Goal: Task Accomplishment & Management: Complete application form

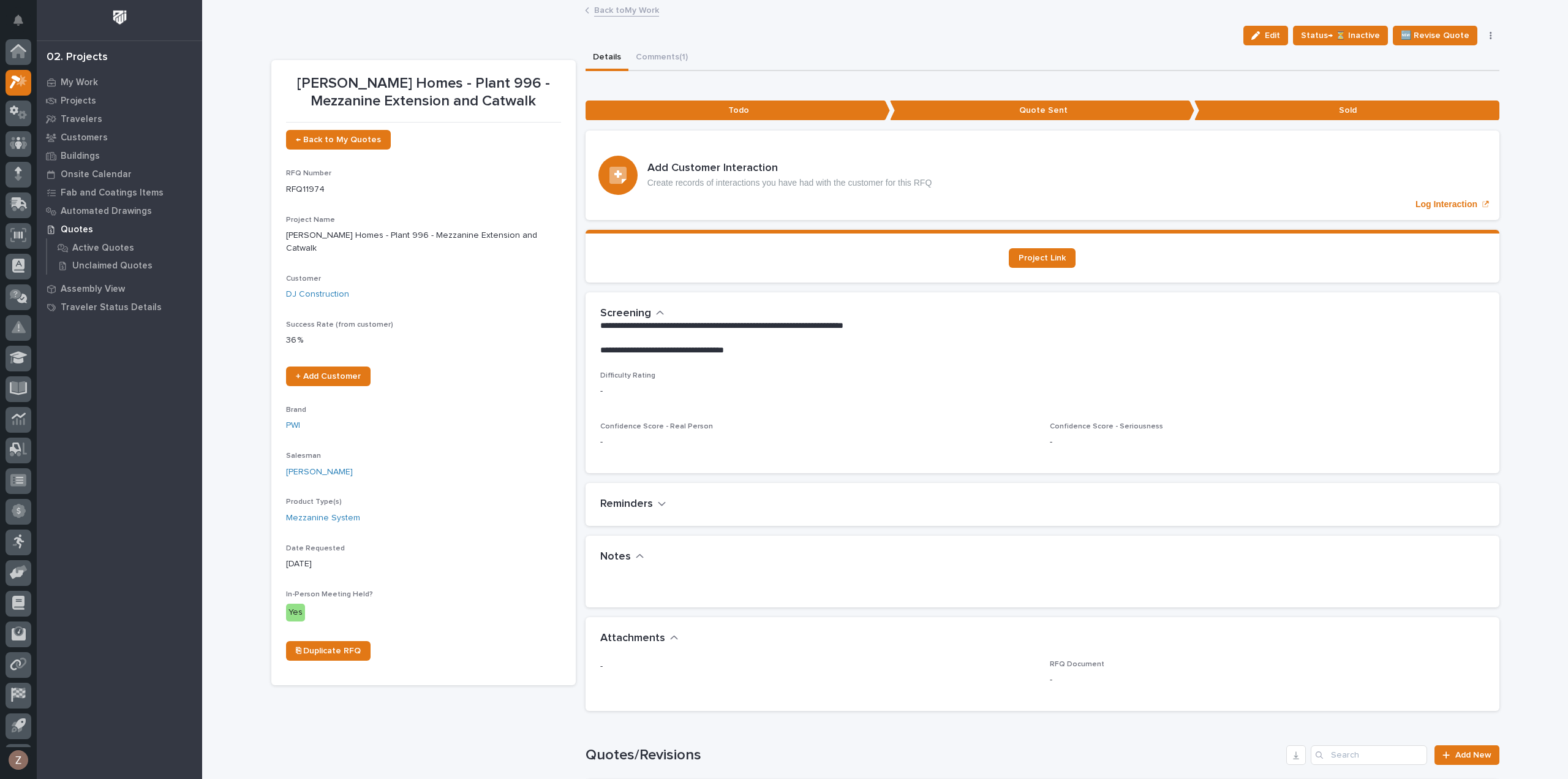
scroll to position [27, 0]
click at [629, 14] on link "Back to My Work" at bounding box center [626, 10] width 65 height 14
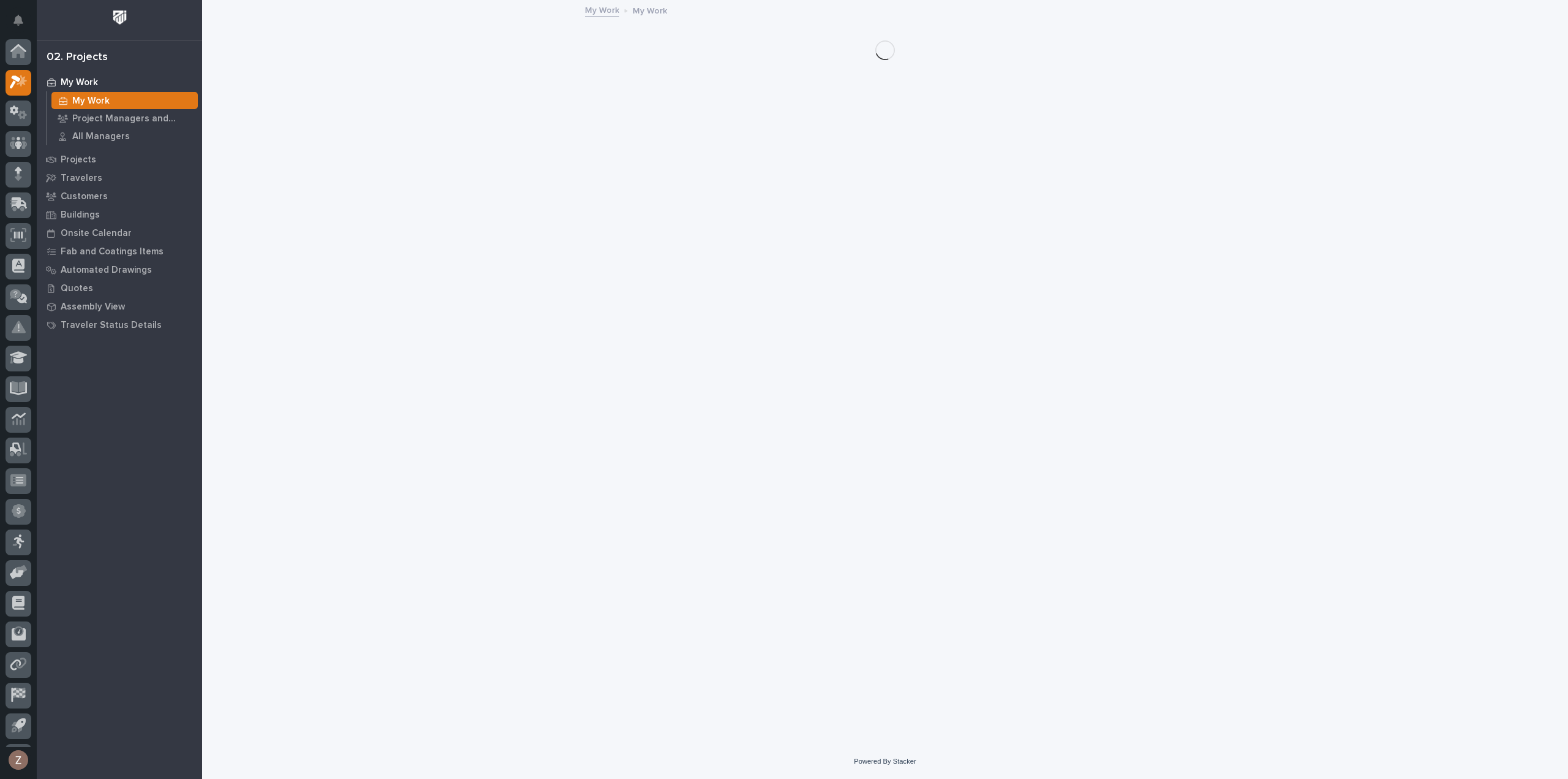
scroll to position [27, 0]
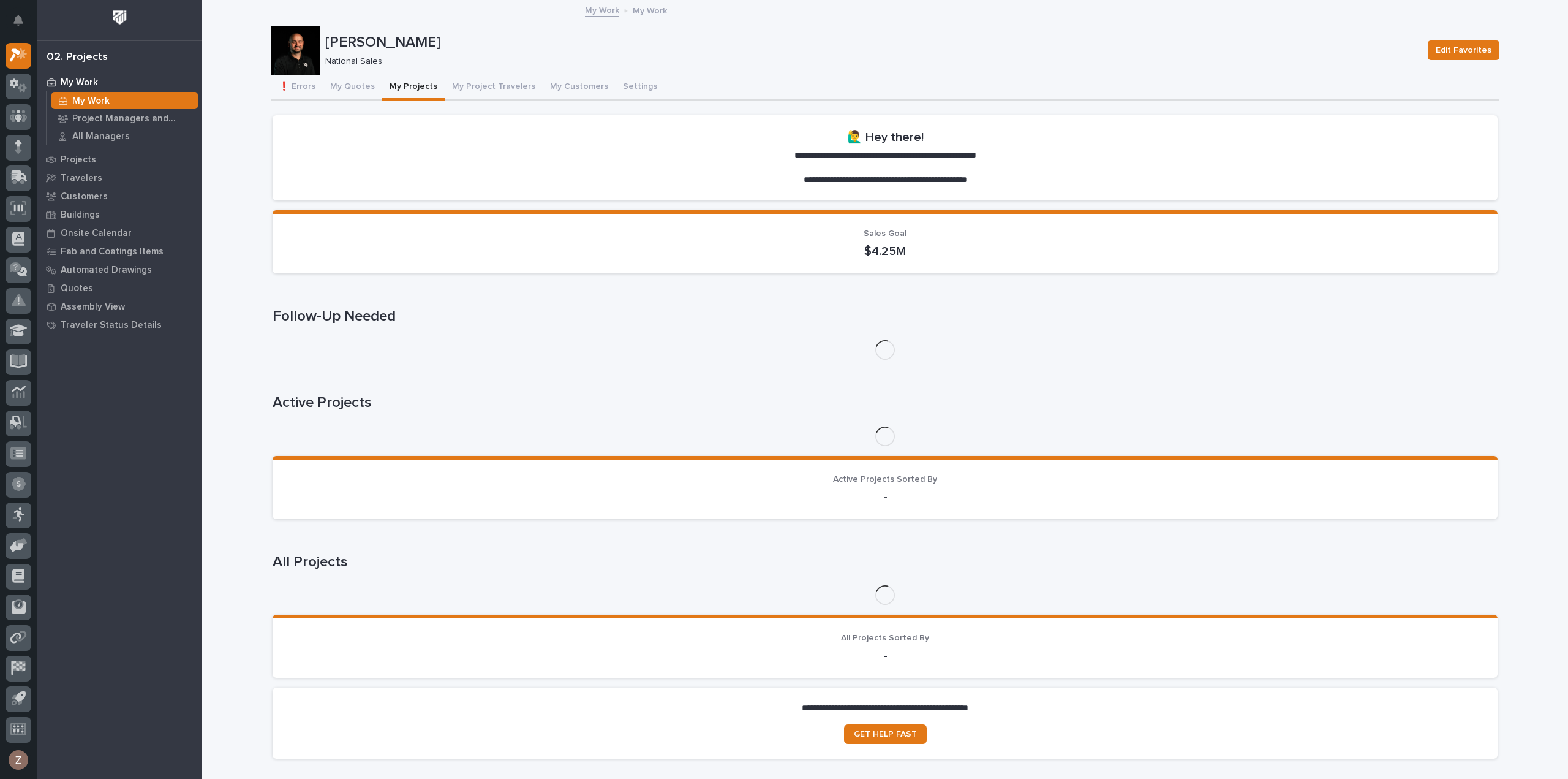
click at [424, 84] on button "My Projects" at bounding box center [413, 88] width 62 height 26
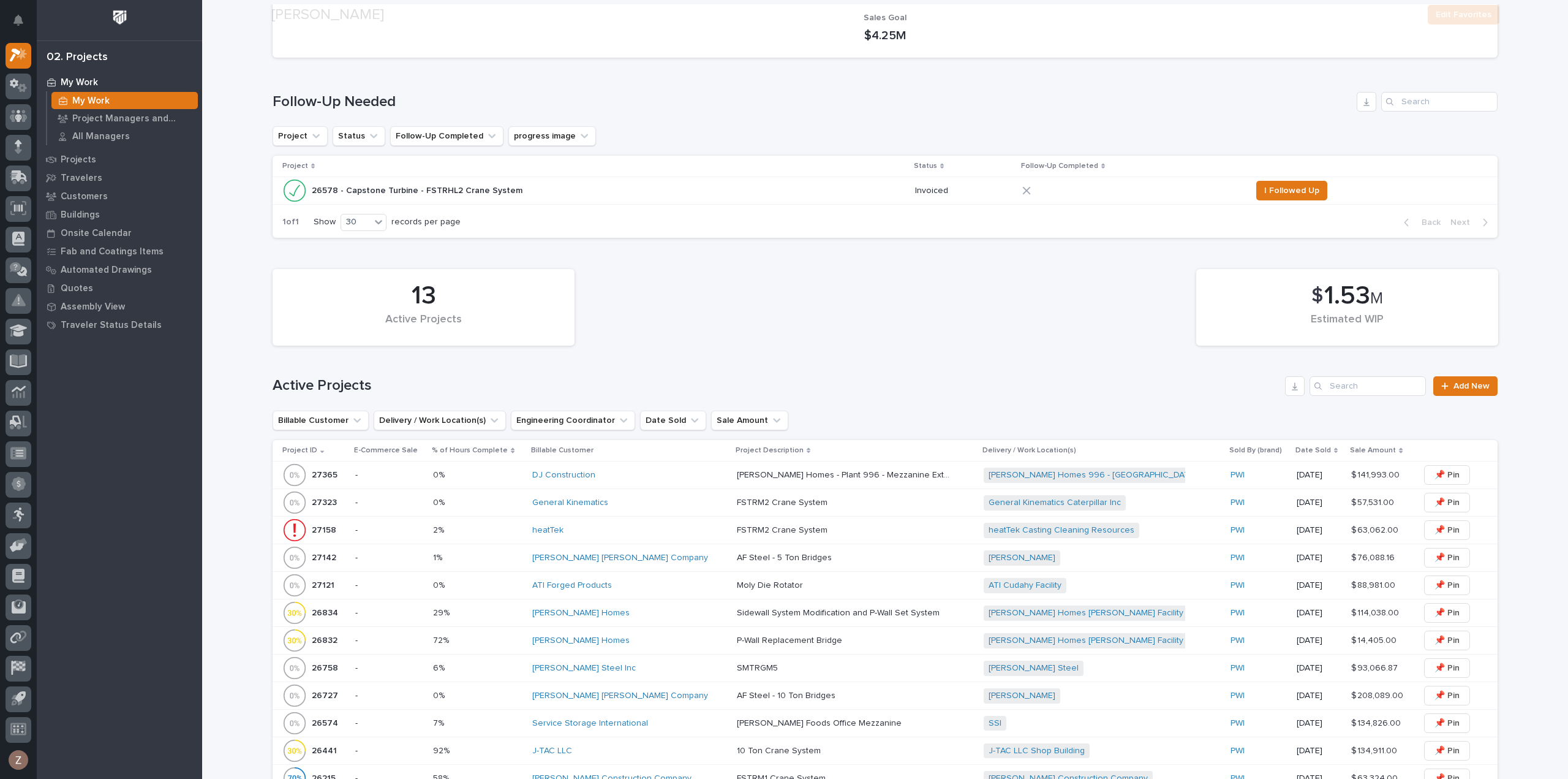
scroll to position [368, 0]
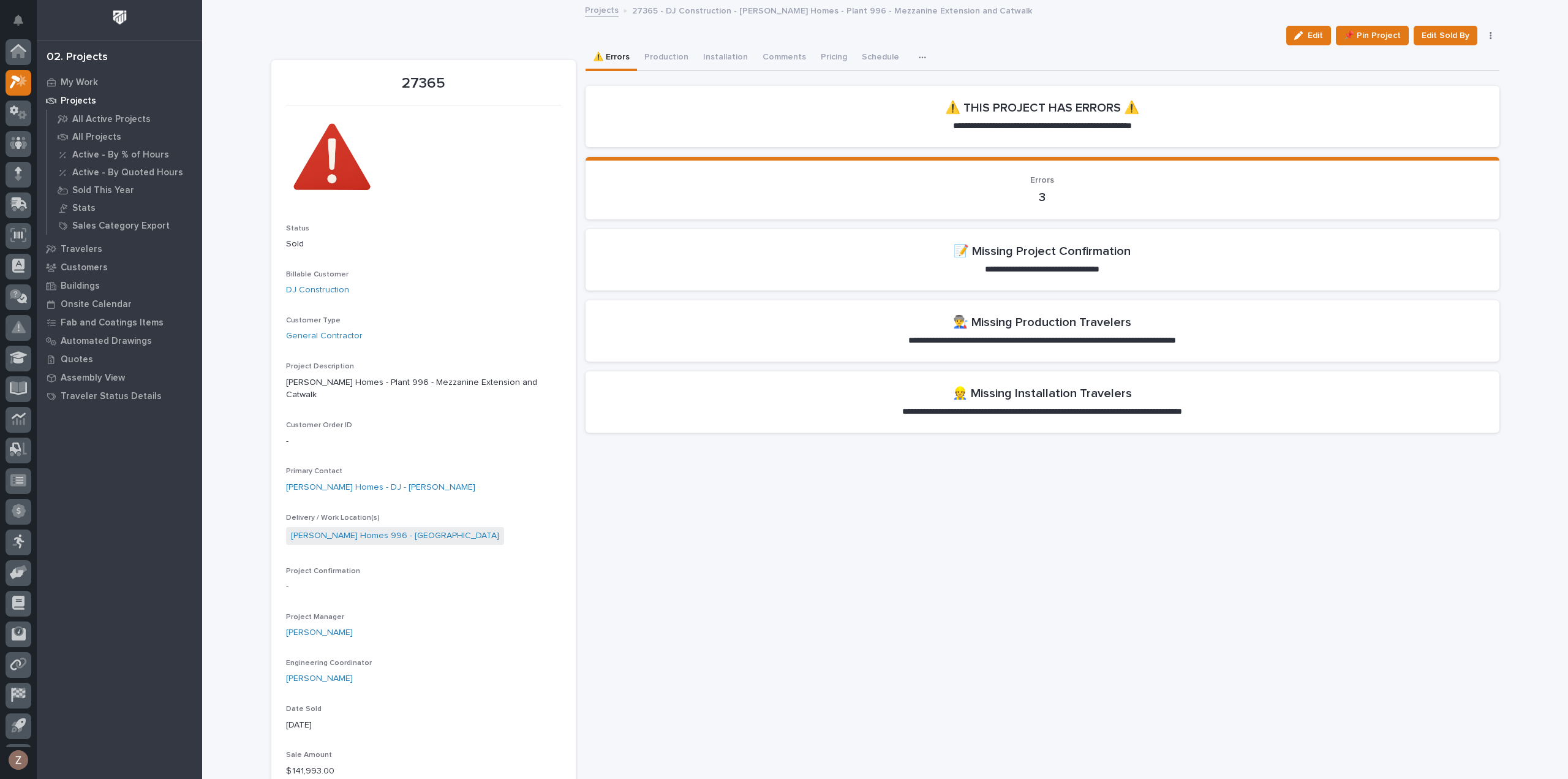
scroll to position [27, 0]
click at [672, 52] on button "Production" at bounding box center [666, 58] width 59 height 26
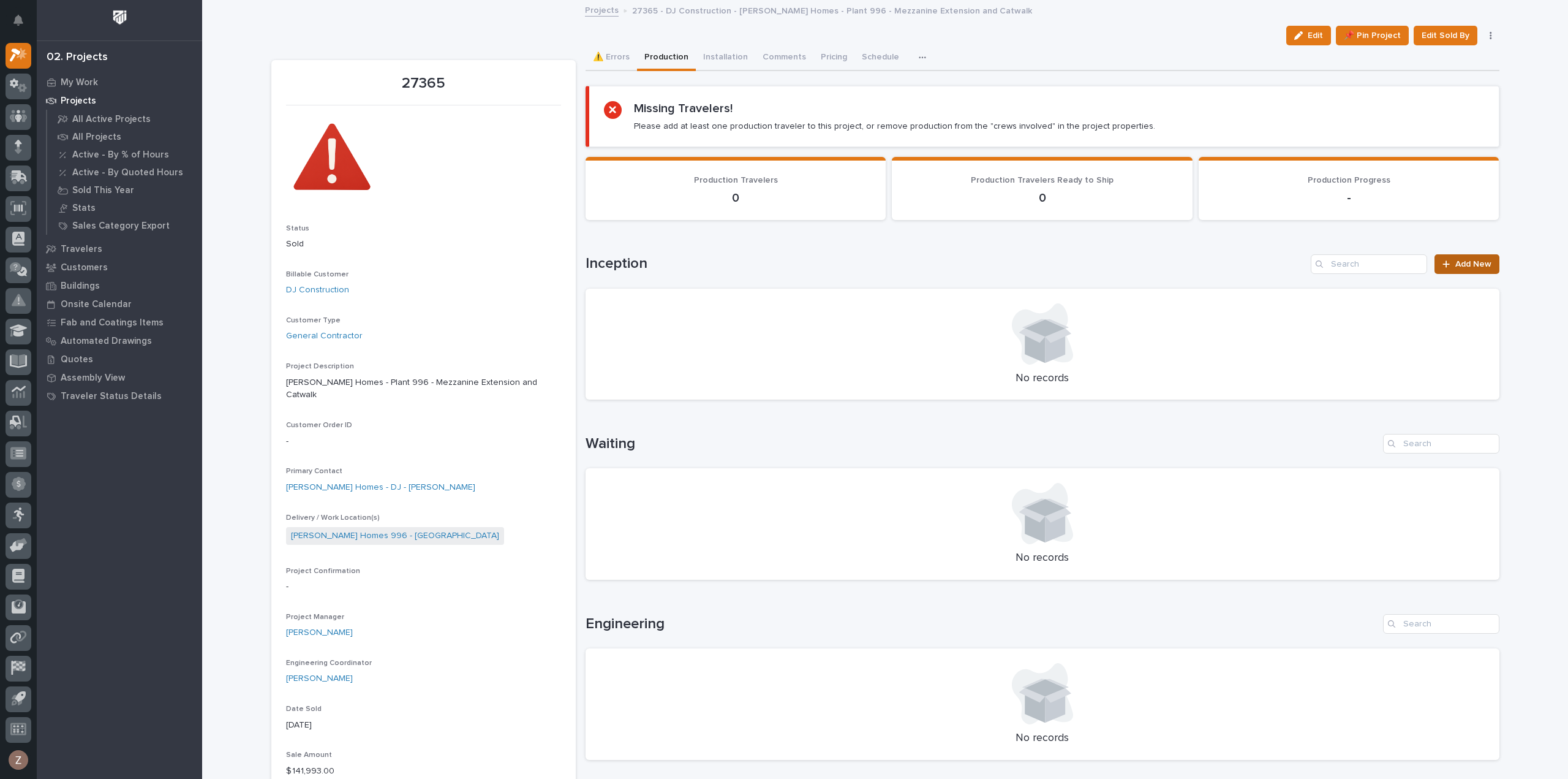
click at [1471, 263] on span "Add New" at bounding box center [1473, 264] width 36 height 9
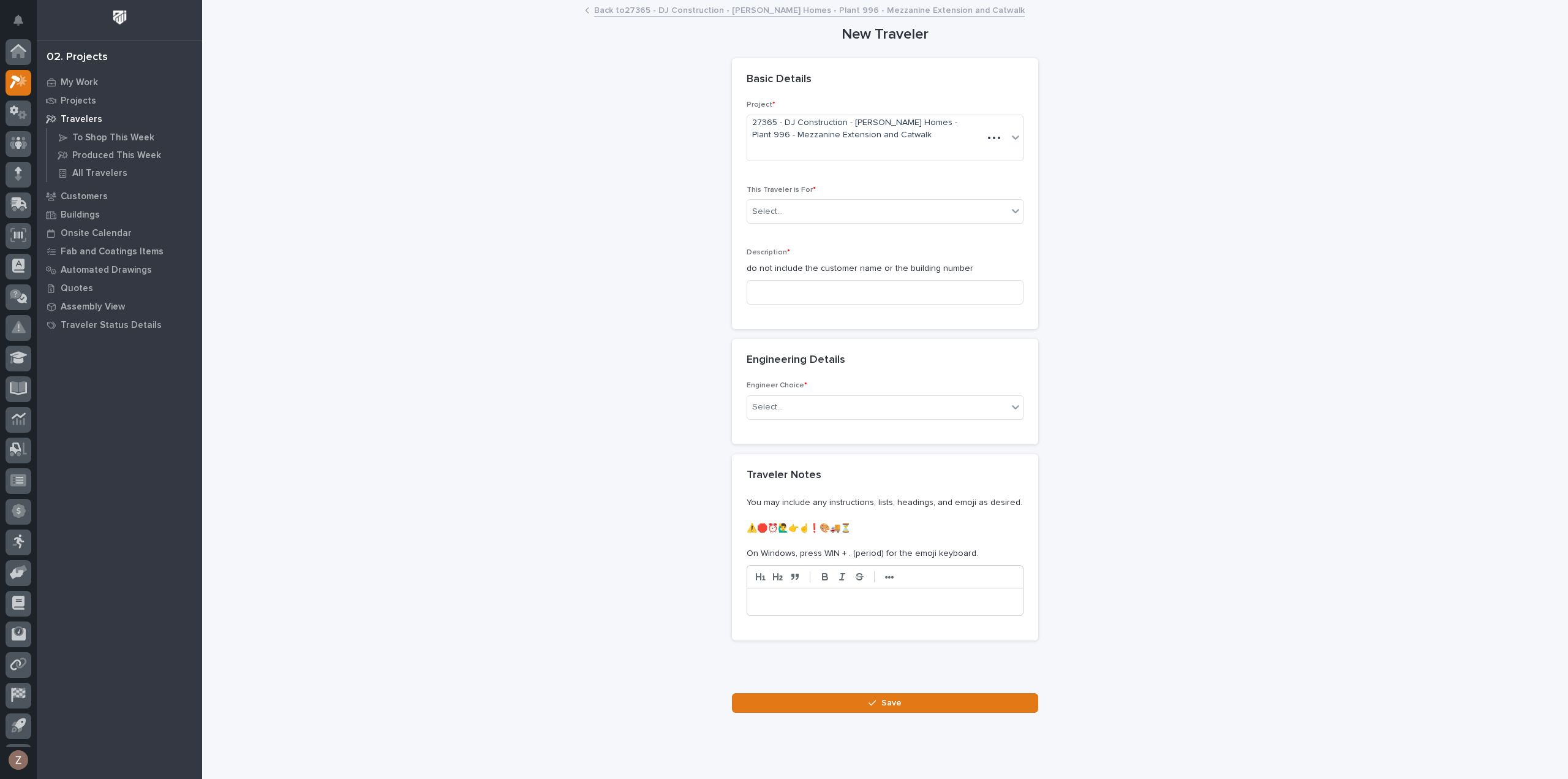
scroll to position [27, 0]
click at [832, 205] on div "Select..." at bounding box center [877, 211] width 260 height 20
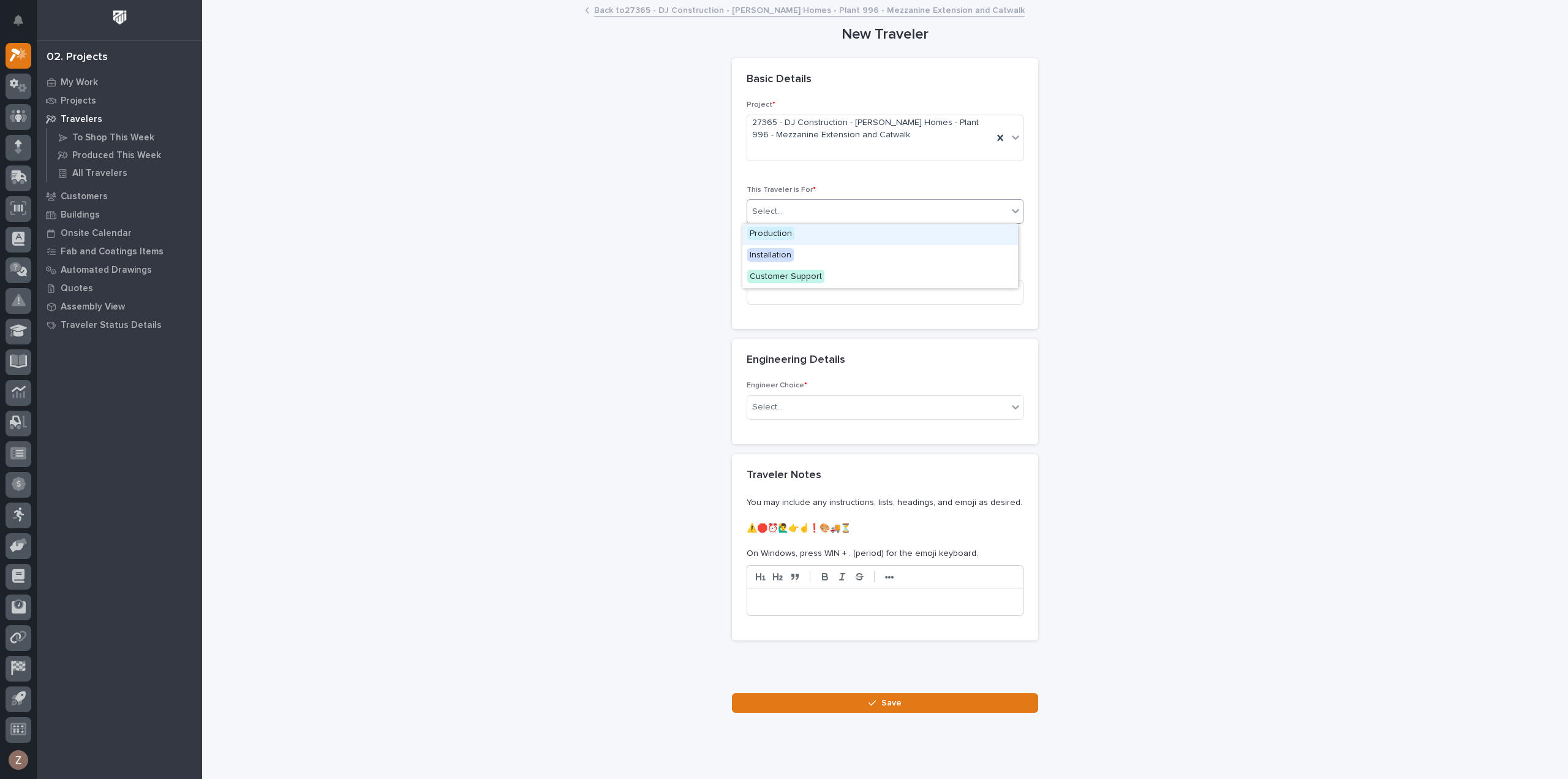
click at [828, 211] on div "Select..." at bounding box center [877, 211] width 260 height 20
click at [828, 211] on div "Select..." at bounding box center [877, 211] width 260 height 20
click at [822, 238] on div "Production" at bounding box center [880, 234] width 275 height 21
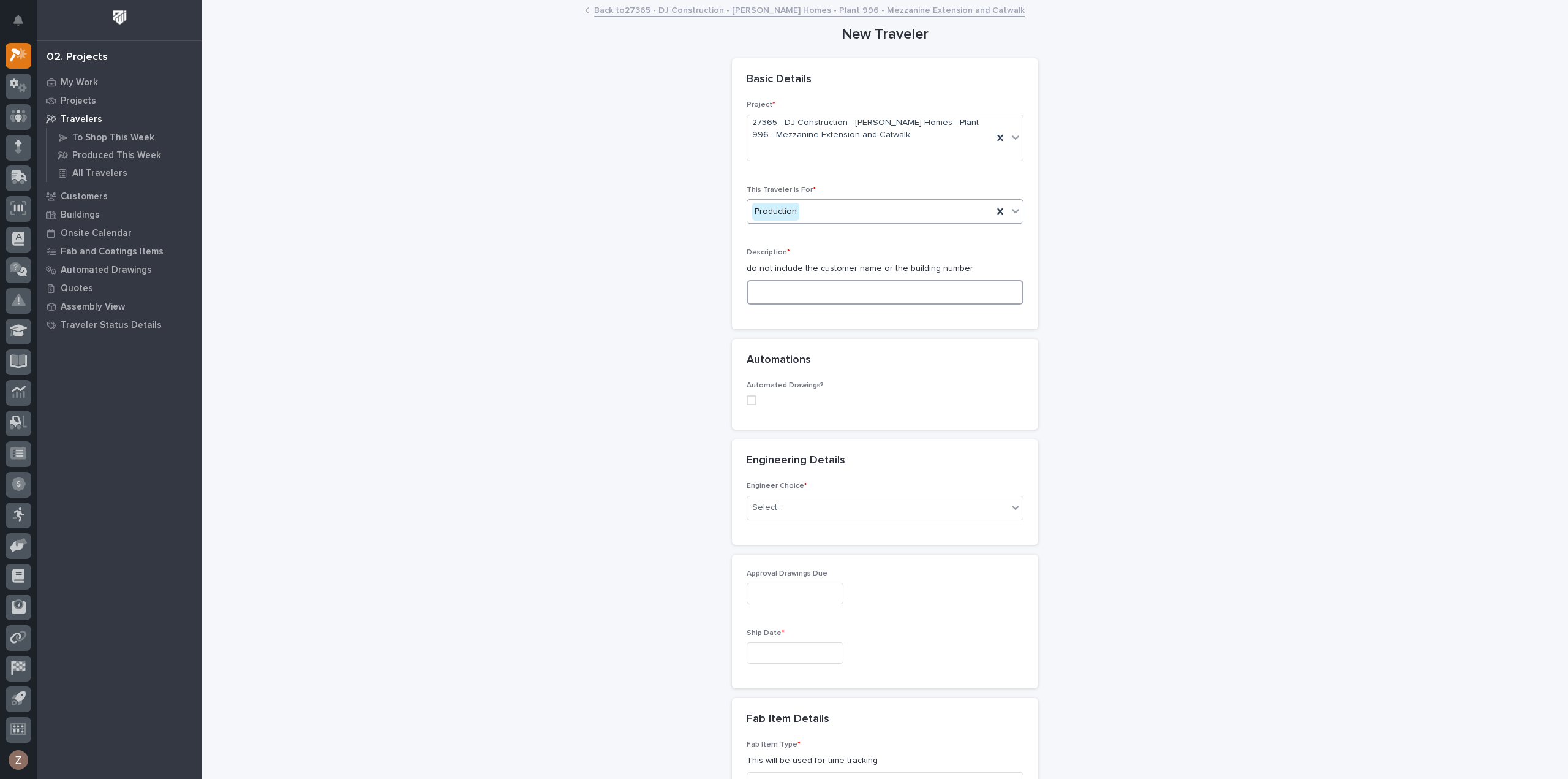
click at [816, 298] on input at bounding box center [885, 292] width 277 height 25
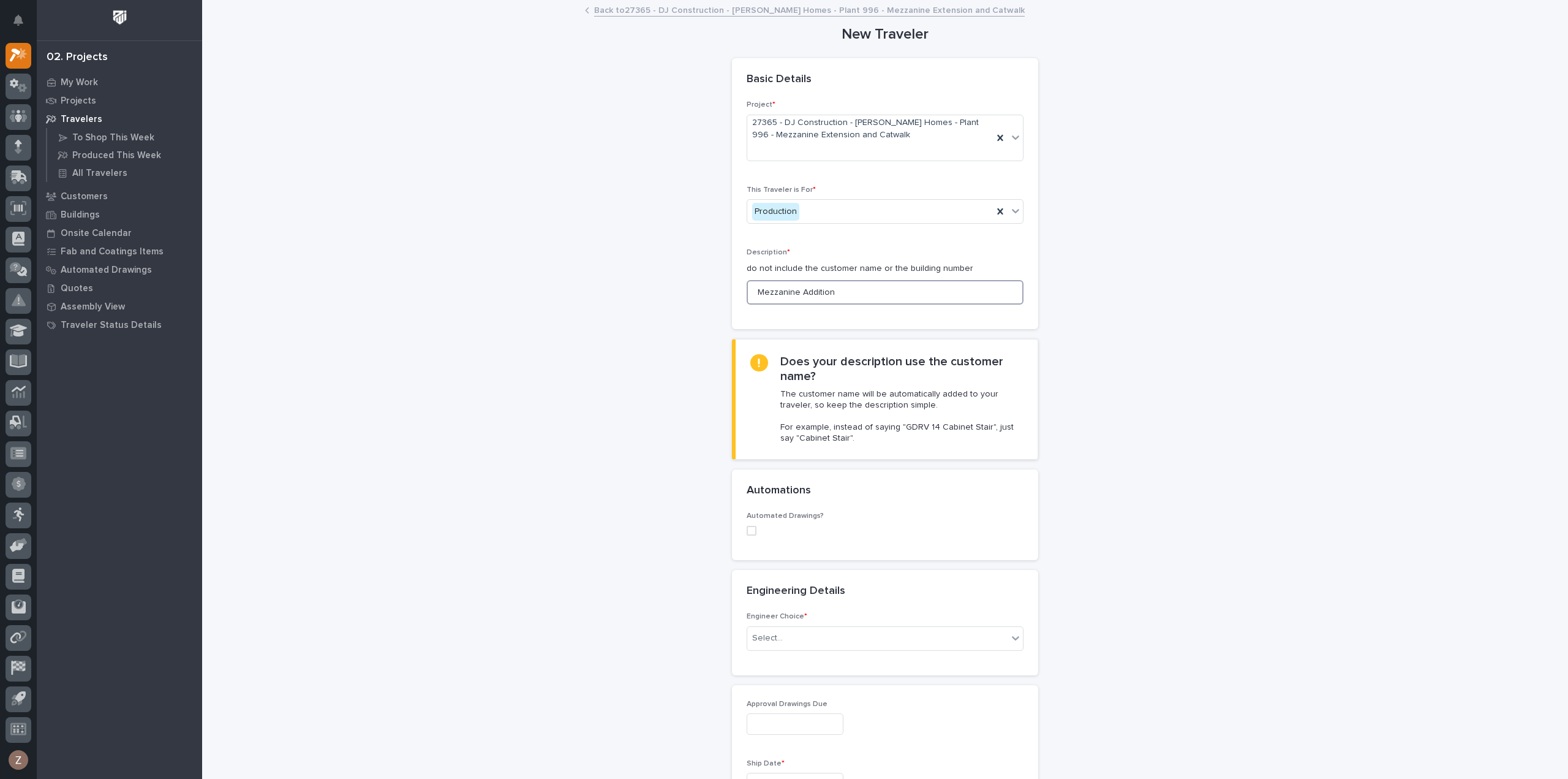
type input "Mezzanine Addition"
click at [1167, 299] on div "**********" at bounding box center [885, 794] width 1228 height 1586
click at [858, 634] on div "Select..." at bounding box center [877, 638] width 260 height 20
drag, startPoint x: 823, startPoint y: 687, endPoint x: 964, endPoint y: 653, distance: 145.0
click at [824, 686] on div "I want my coordinator to choose an engineer" at bounding box center [880, 682] width 275 height 21
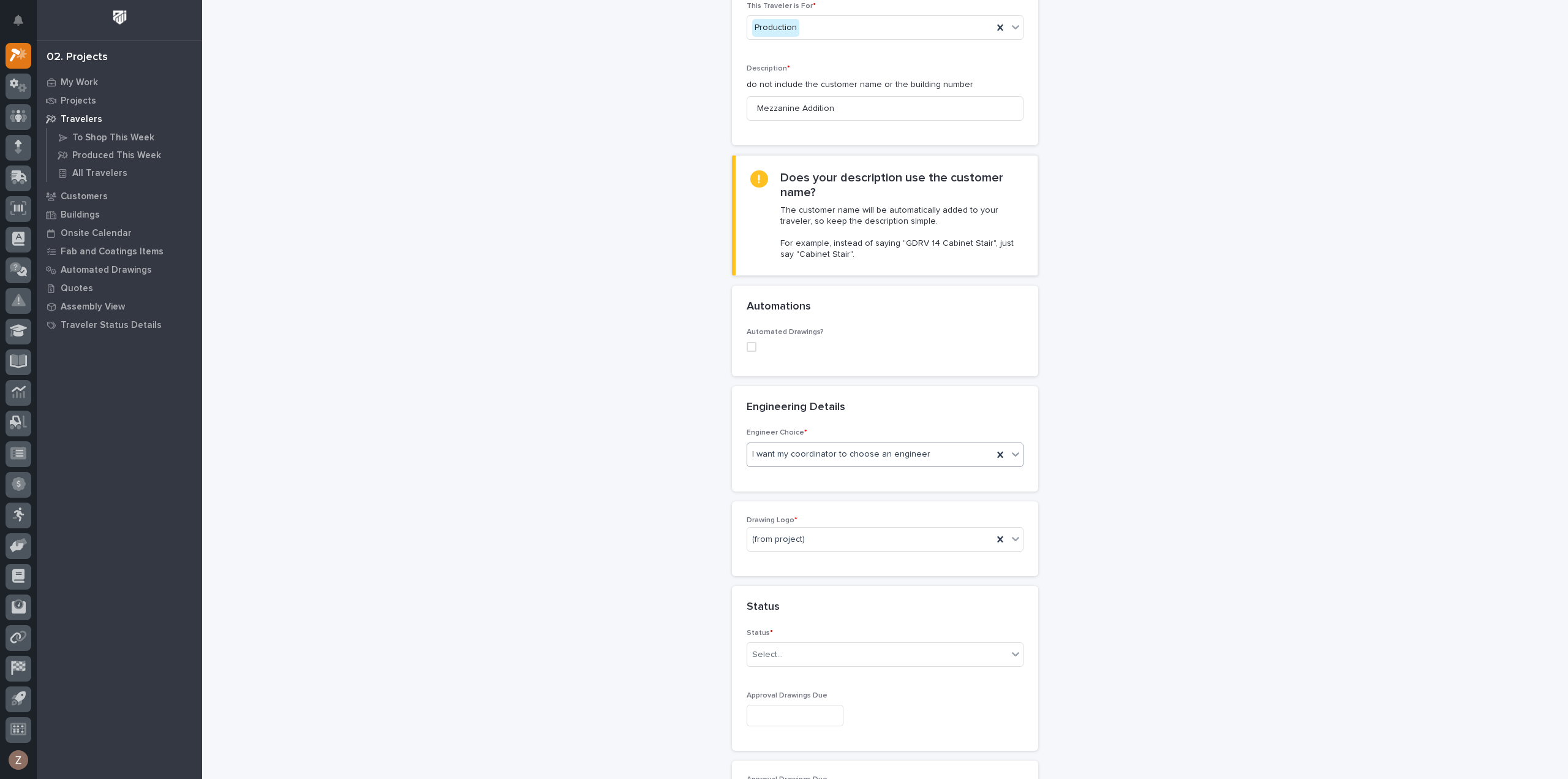
scroll to position [307, 0]
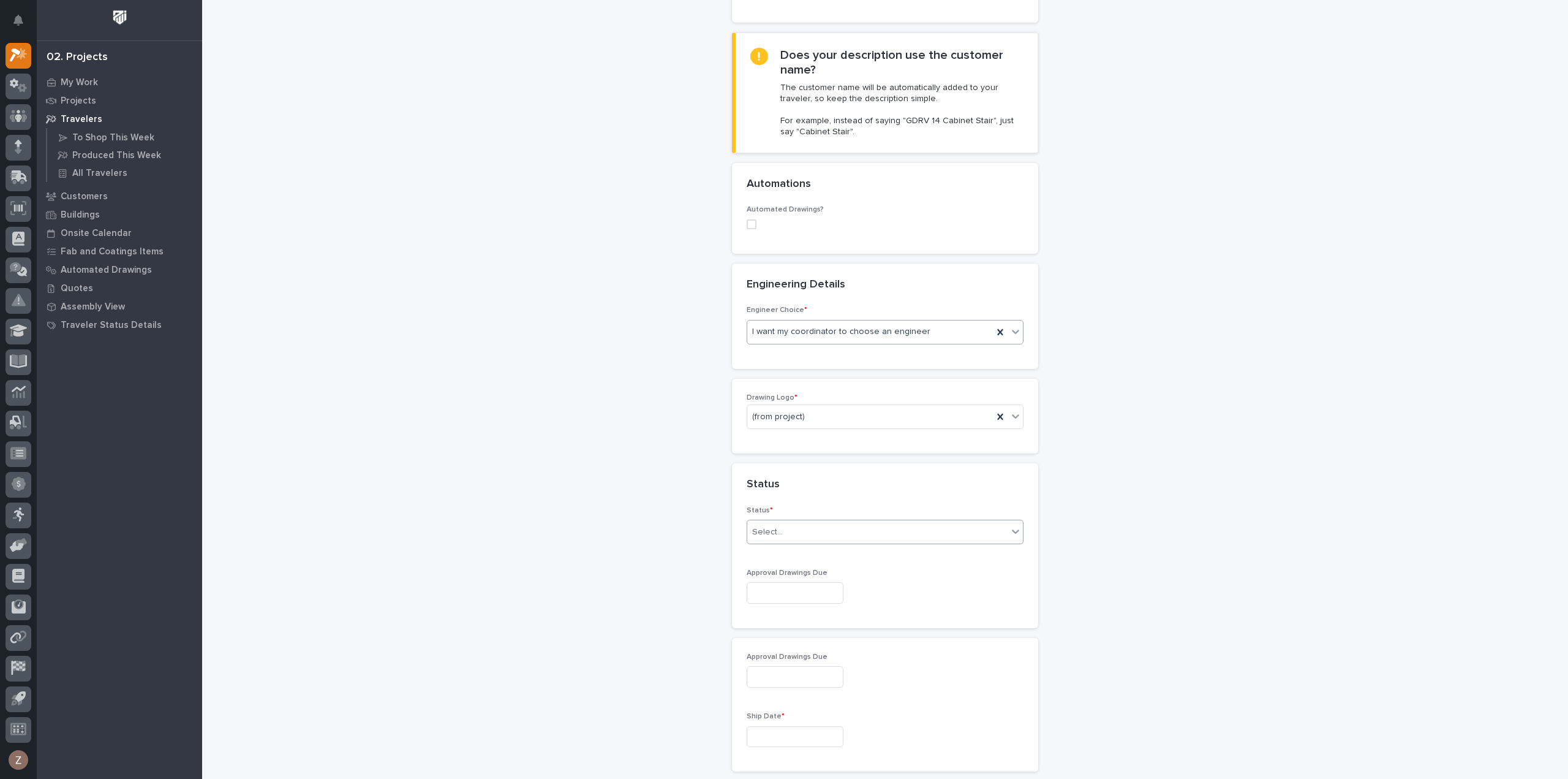
click at [857, 520] on div "Select..." at bounding box center [885, 532] width 277 height 25
click at [816, 558] on div "Sold (no traveler printed)" at bounding box center [880, 553] width 275 height 21
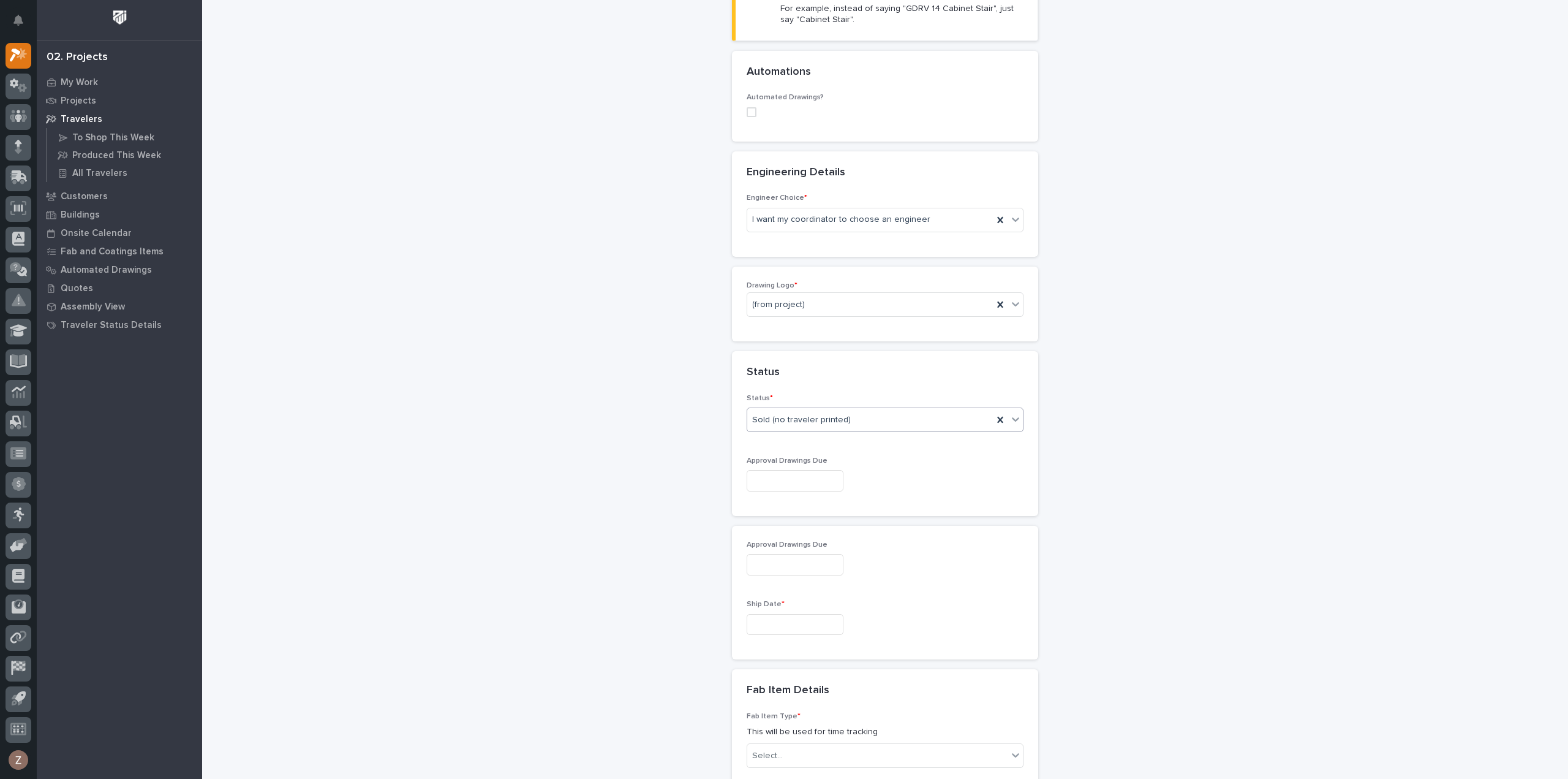
scroll to position [613, 0]
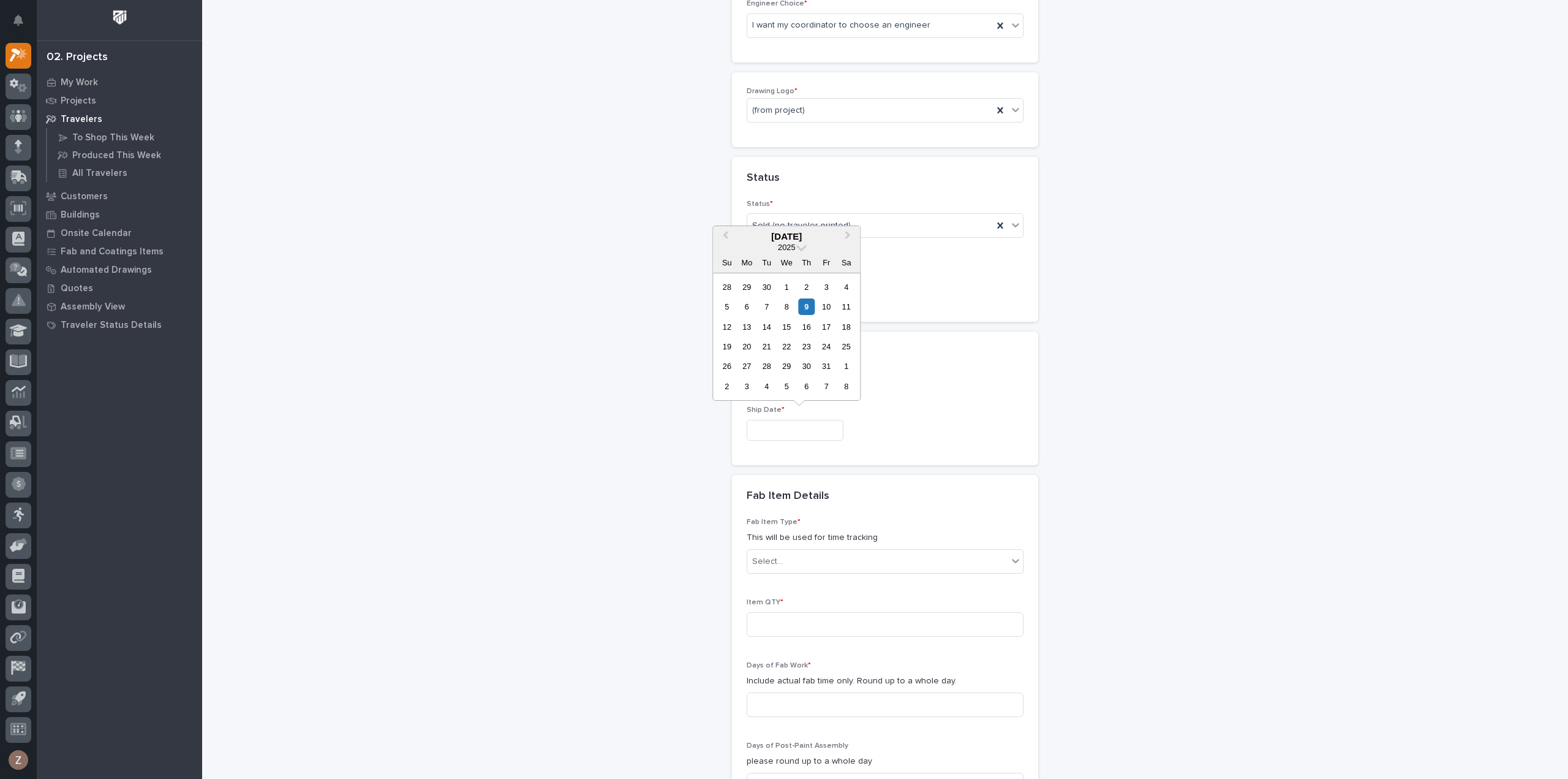
click at [775, 431] on input "text" at bounding box center [794, 430] width 97 height 21
click at [849, 233] on button "Next Month" at bounding box center [848, 237] width 20 height 20
click at [750, 344] on div "22" at bounding box center [747, 346] width 16 height 16
type input "**********"
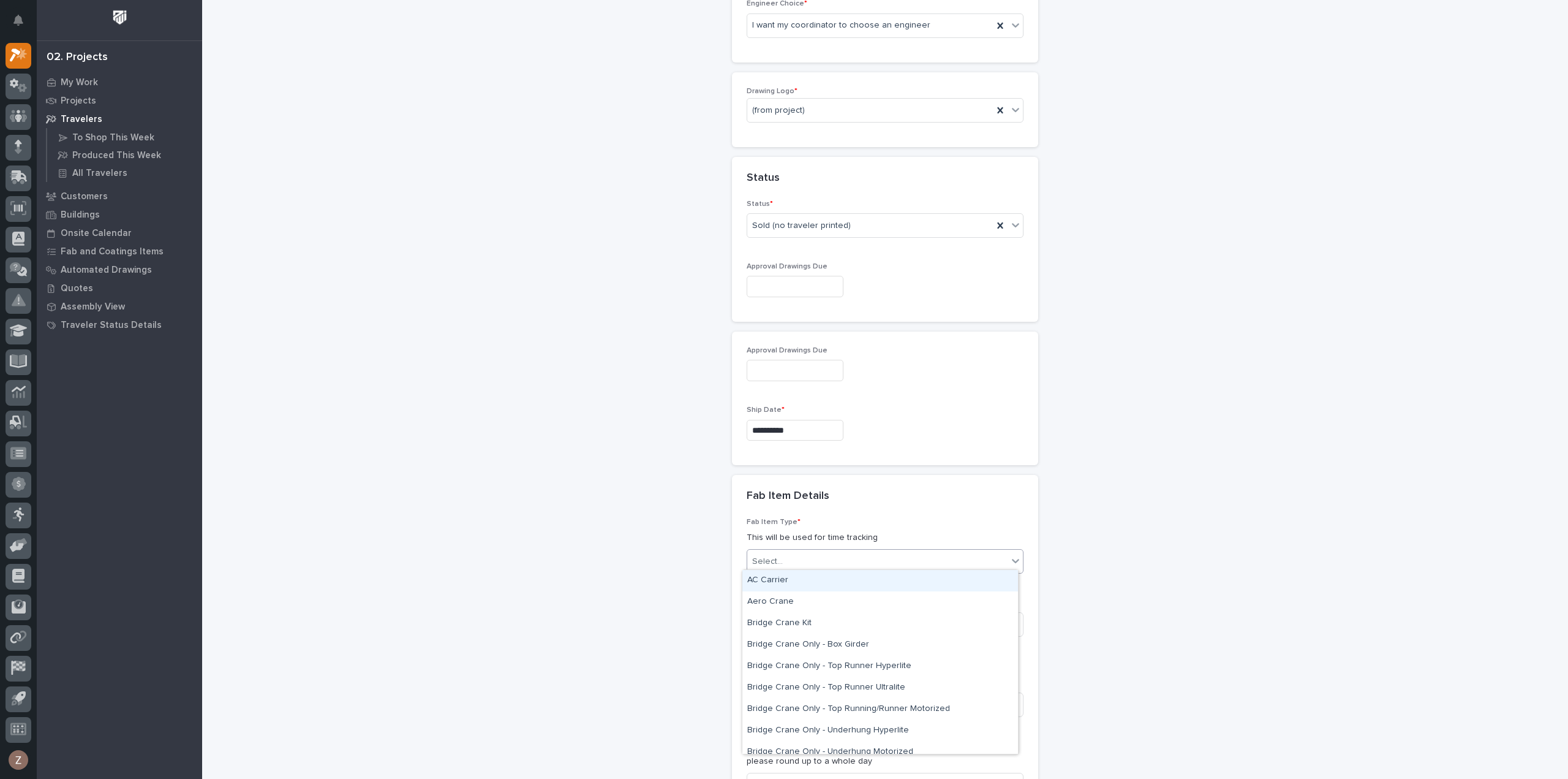
click at [821, 559] on div "Select..." at bounding box center [877, 561] width 260 height 20
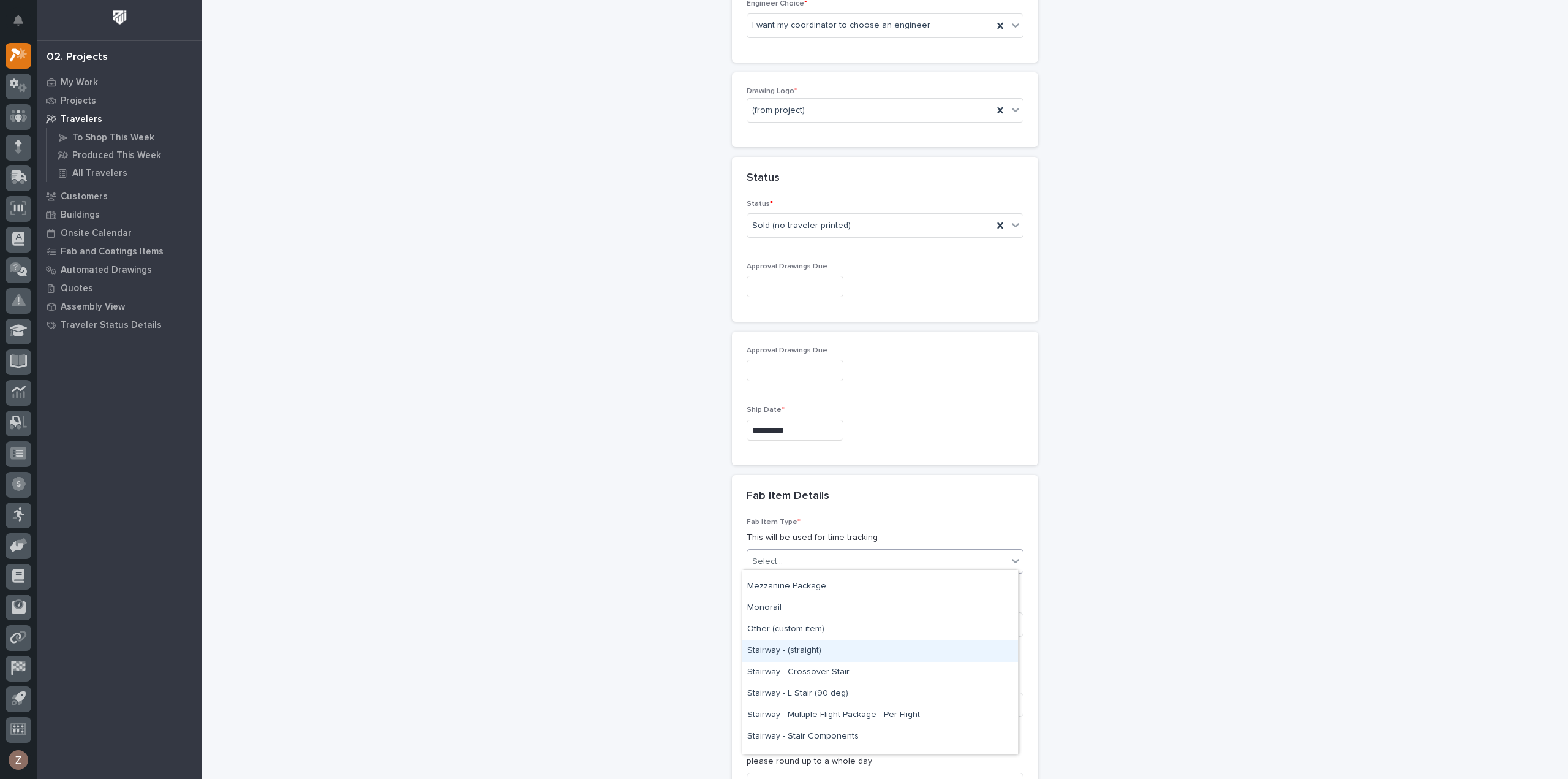
scroll to position [576, 0]
click at [826, 649] on div "Mezzanine Package" at bounding box center [880, 647] width 275 height 21
click at [856, 630] on input at bounding box center [885, 625] width 277 height 25
type input "1"
click at [809, 697] on input at bounding box center [885, 705] width 277 height 25
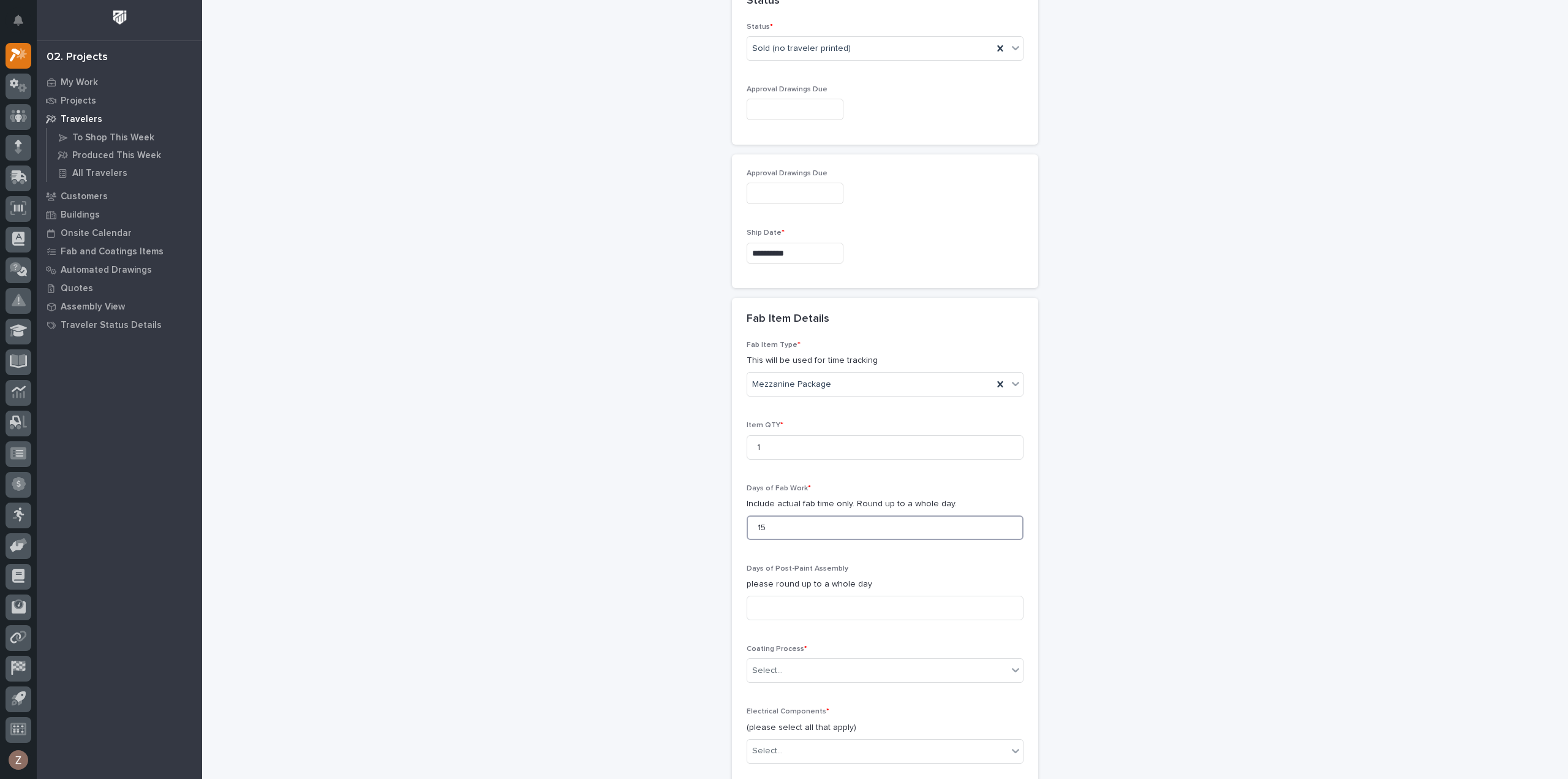
scroll to position [920, 0]
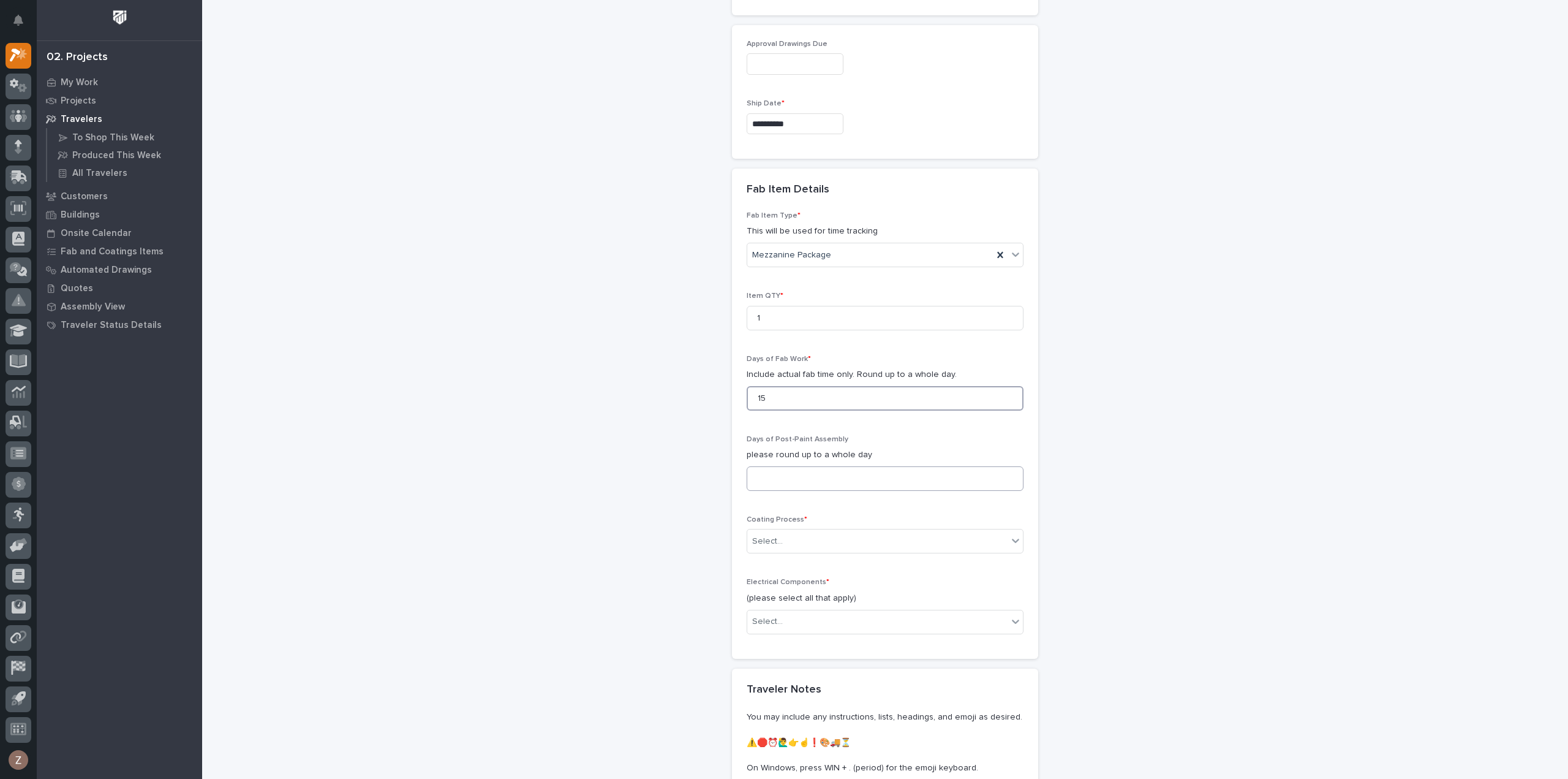
type input "15"
click at [775, 468] on input at bounding box center [885, 479] width 277 height 25
type input "0"
click at [811, 535] on div "Select..." at bounding box center [877, 541] width 260 height 20
click at [795, 579] on div "In-House Paint/Powder" at bounding box center [880, 582] width 275 height 21
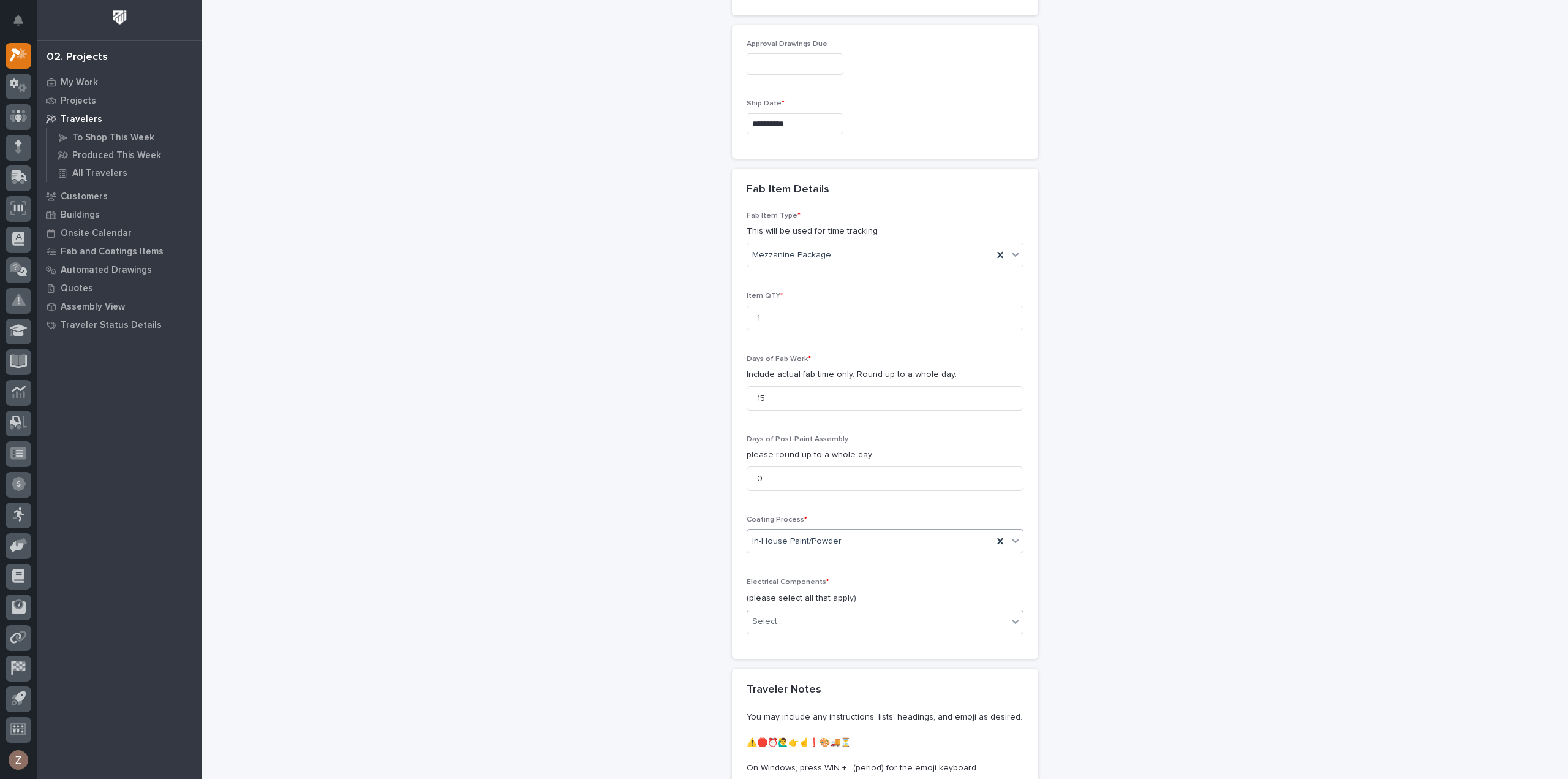
click at [825, 612] on div "Select..." at bounding box center [877, 621] width 260 height 20
click at [819, 638] on div "None" at bounding box center [880, 640] width 275 height 21
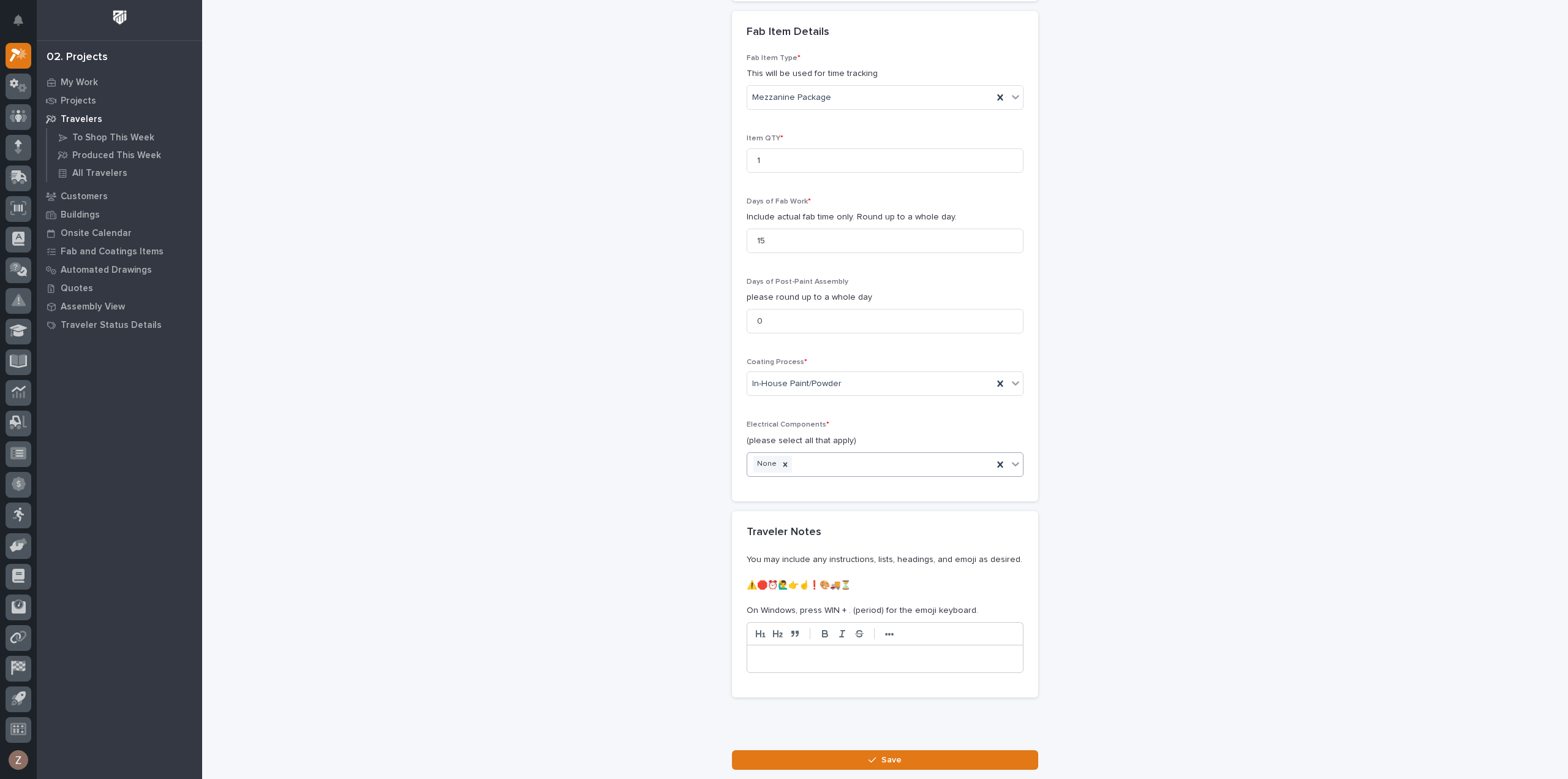
scroll to position [1158, 0]
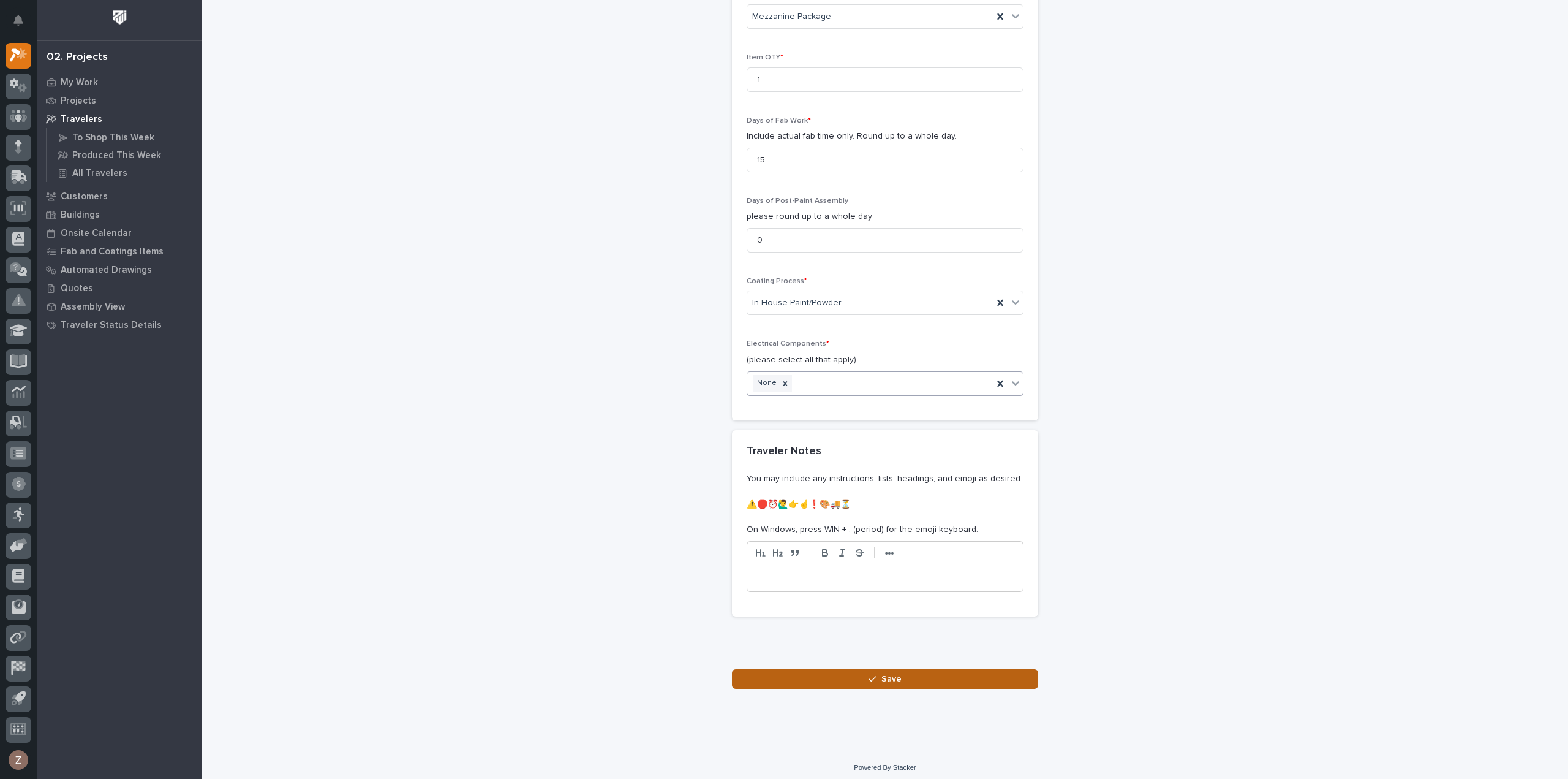
click at [874, 675] on div "button" at bounding box center [874, 679] width 12 height 9
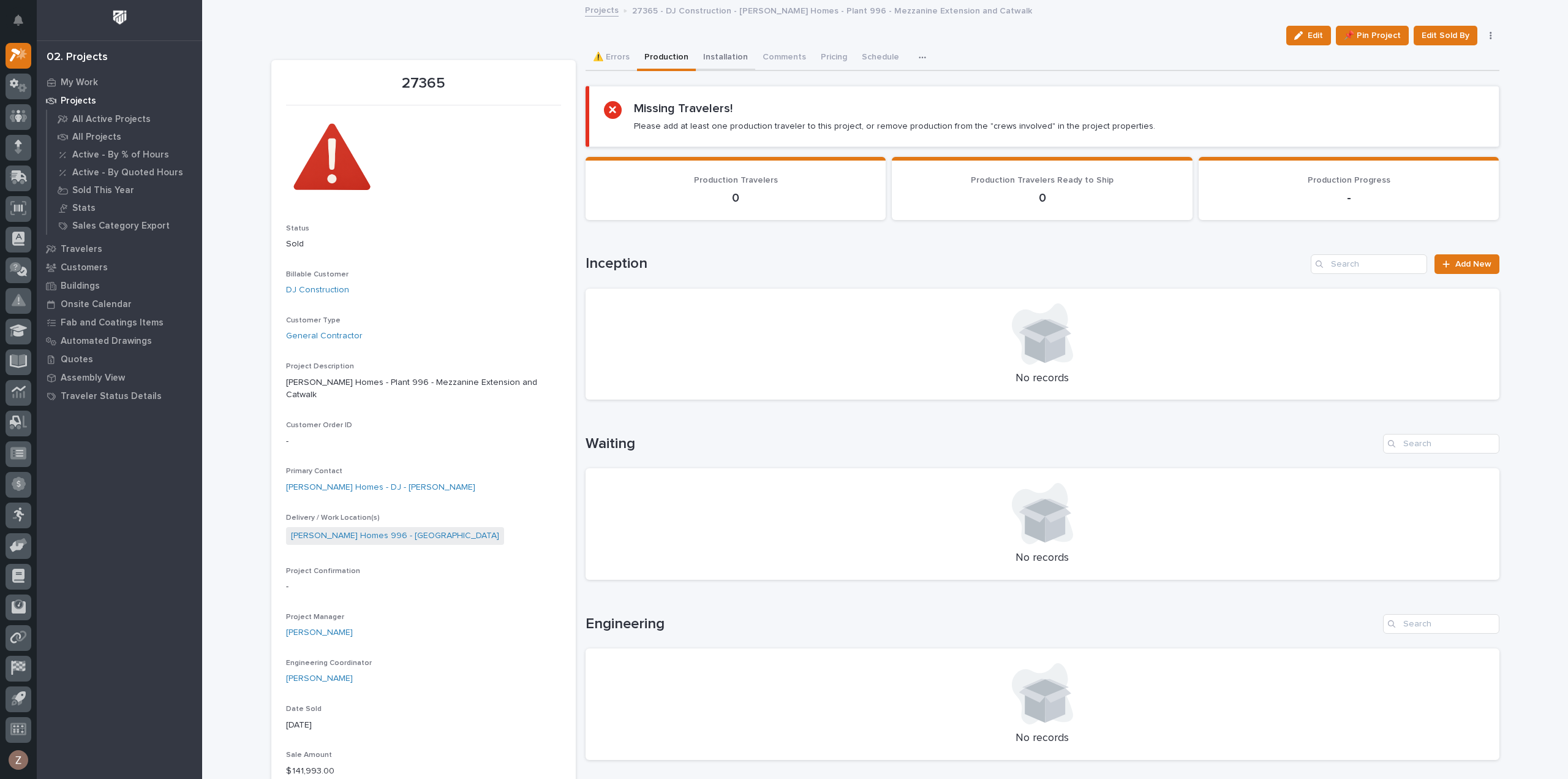
click at [730, 57] on button "Installation" at bounding box center [725, 58] width 60 height 26
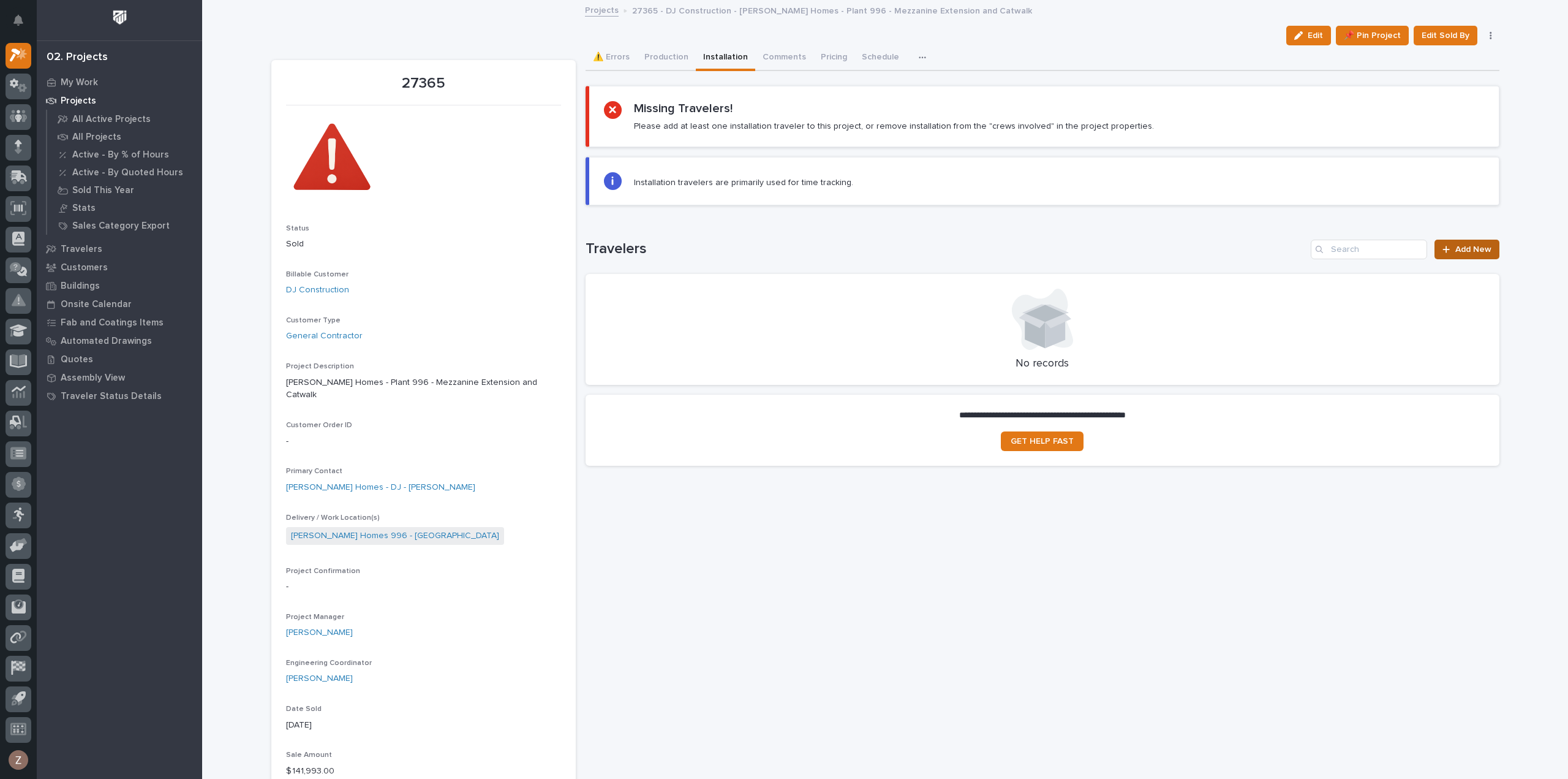
click at [1462, 245] on span "Add New" at bounding box center [1473, 249] width 36 height 9
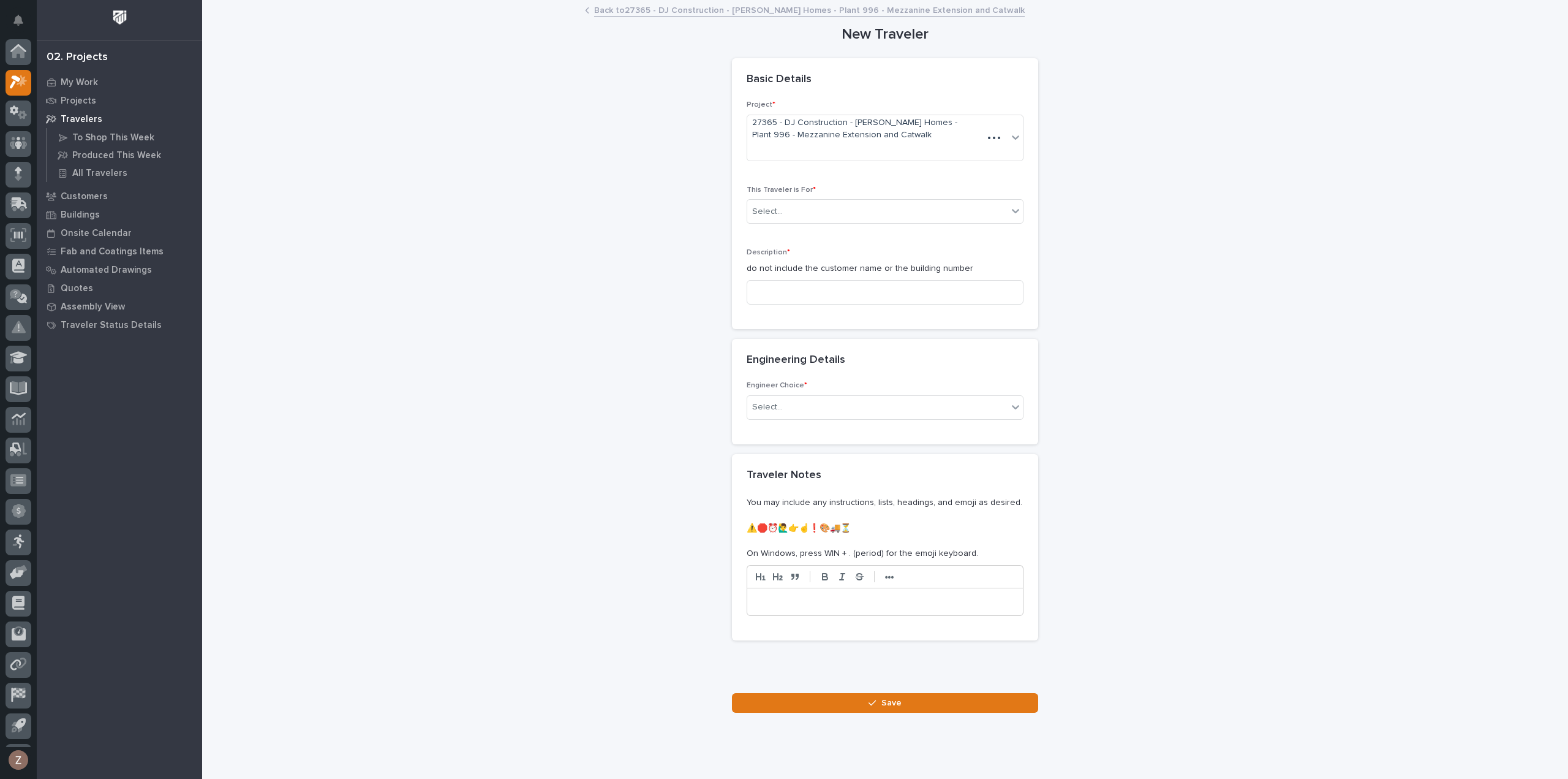
scroll to position [27, 0]
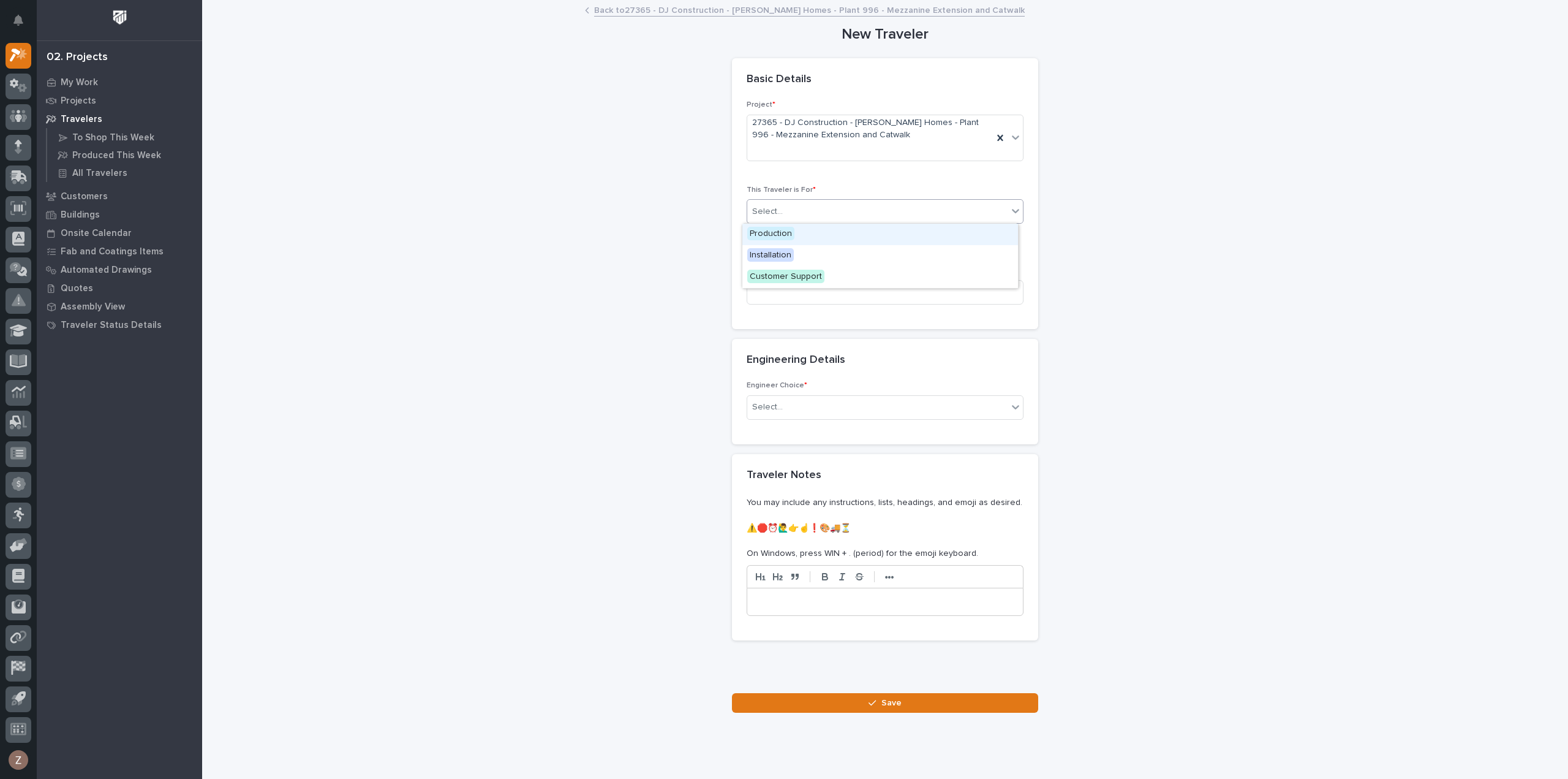
click at [863, 216] on div "Select..." at bounding box center [877, 211] width 260 height 20
click at [854, 259] on div "Installation" at bounding box center [880, 255] width 275 height 21
click at [822, 293] on input at bounding box center [885, 292] width 277 height 25
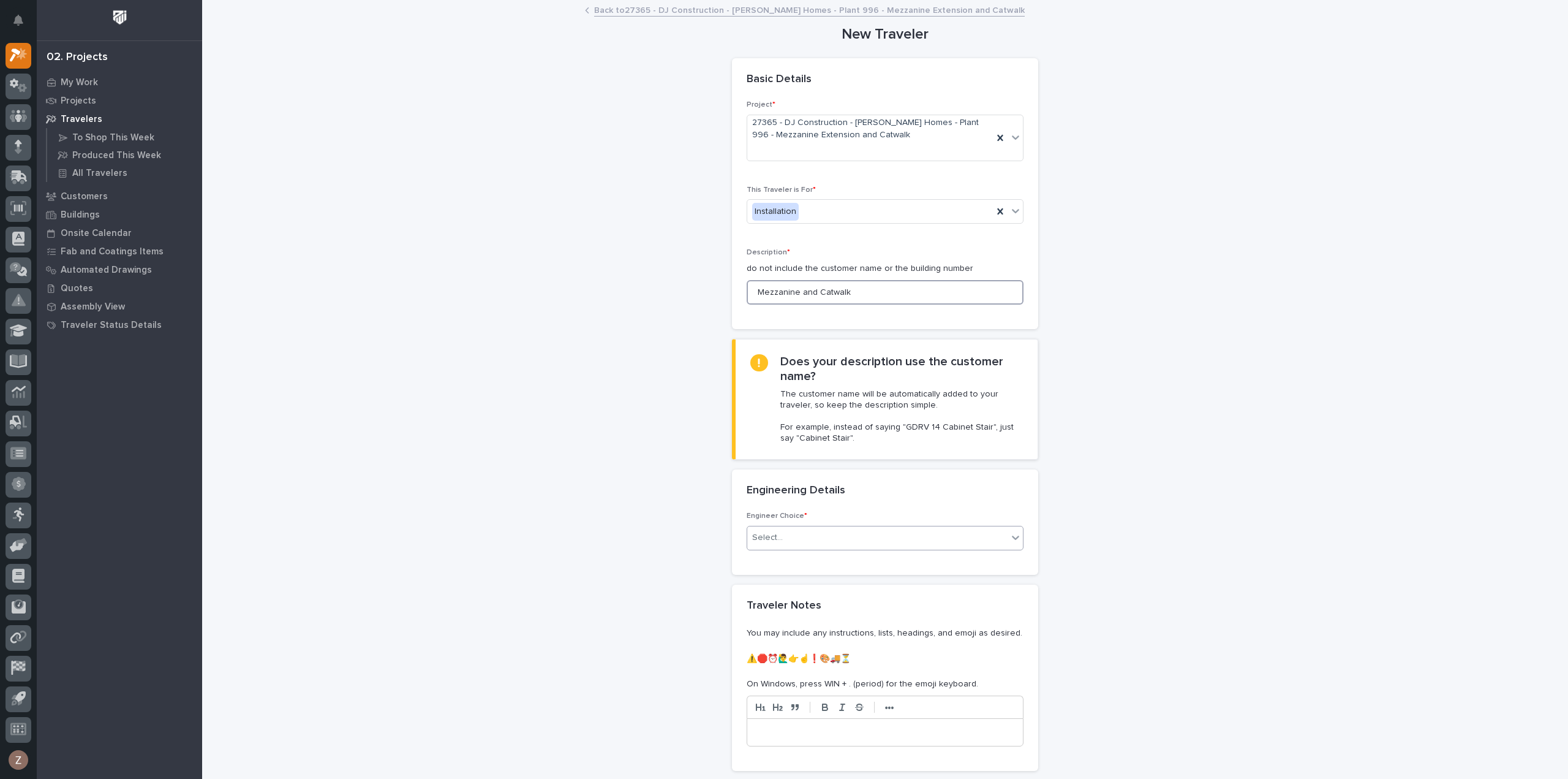
type input "Mezzanine and Catwalk"
click at [805, 531] on div "Select..." at bounding box center [877, 537] width 260 height 20
click at [809, 586] on div "I want my coordinator to choose an engineer" at bounding box center [880, 581] width 275 height 21
drag, startPoint x: 787, startPoint y: 673, endPoint x: 786, endPoint y: 683, distance: 10.0
click at [786, 684] on div "PWI" at bounding box center [880, 686] width 275 height 21
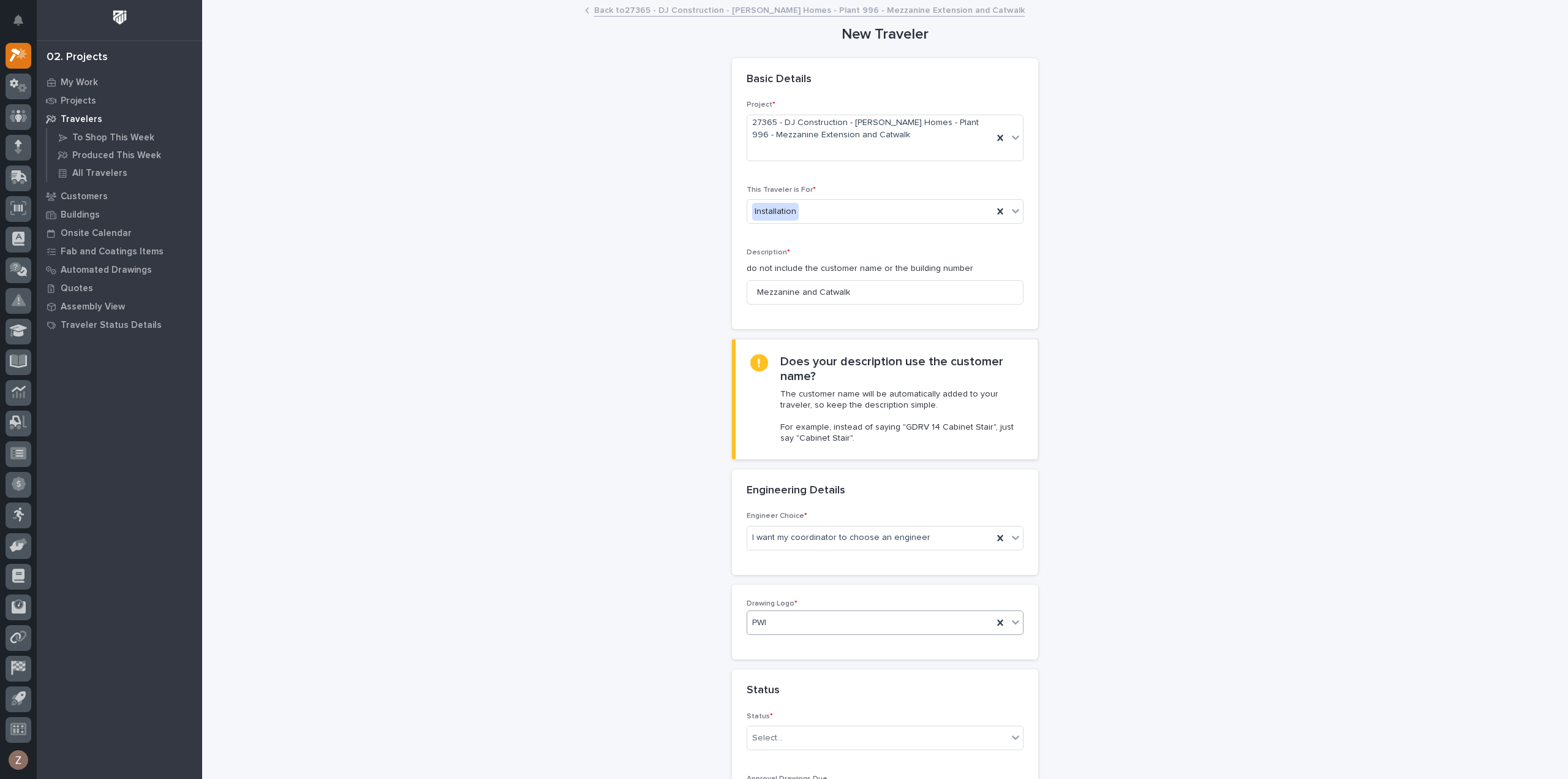
scroll to position [245, 0]
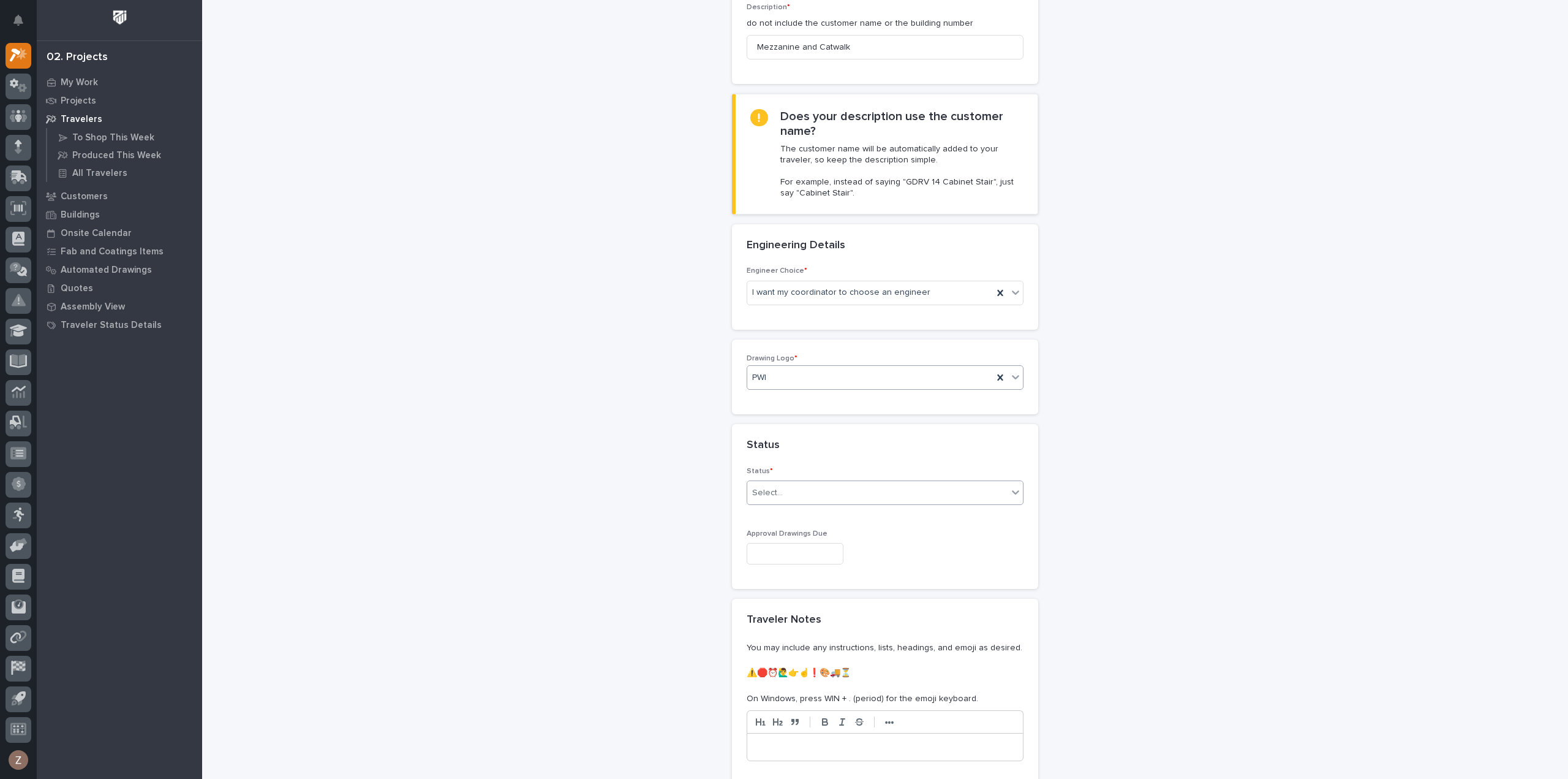
click at [785, 493] on div "Select..." at bounding box center [877, 492] width 260 height 20
click at [789, 535] on div "To Engineer" at bounding box center [880, 535] width 275 height 21
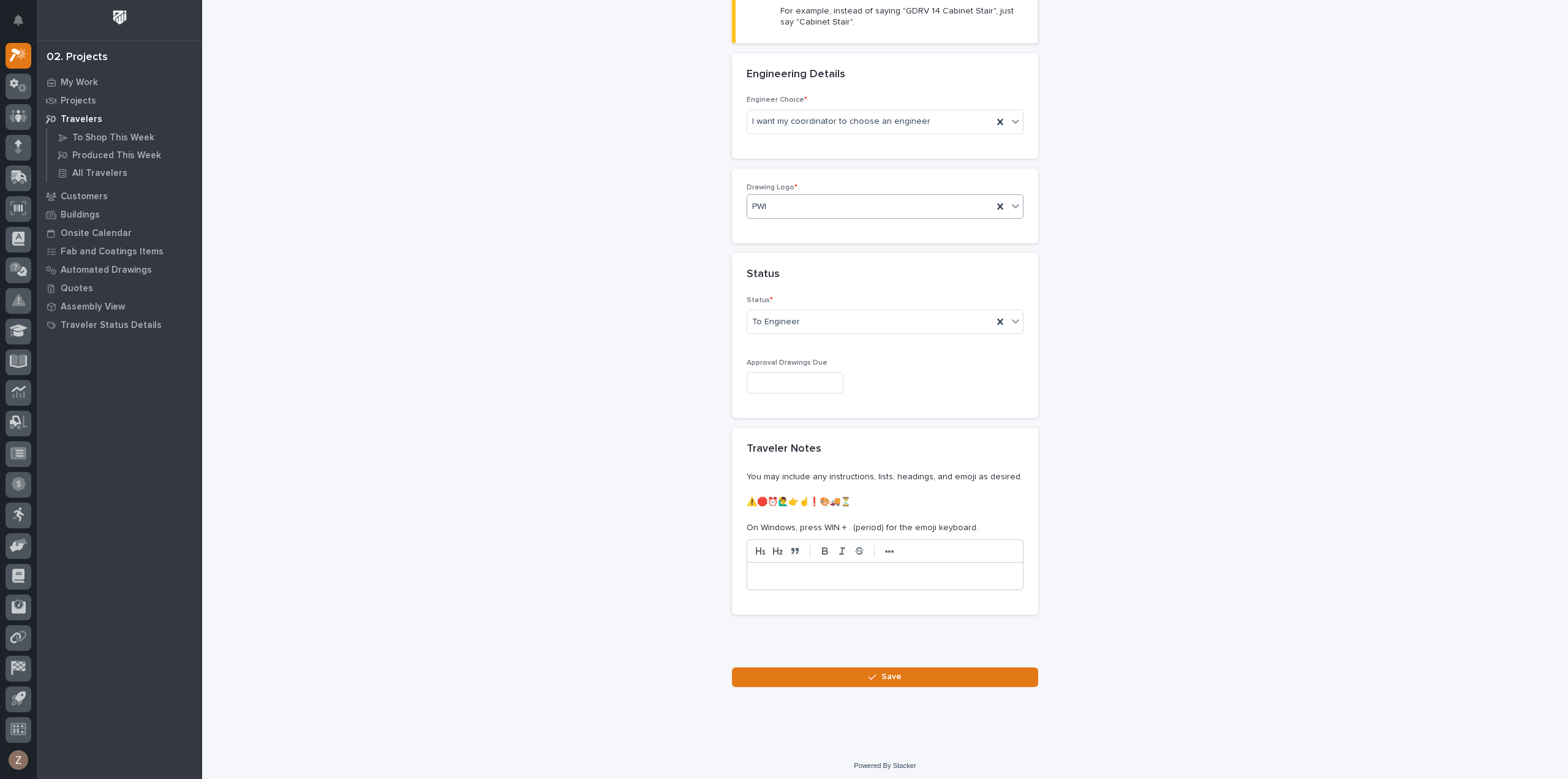
click at [881, 673] on span "Save" at bounding box center [891, 677] width 20 height 11
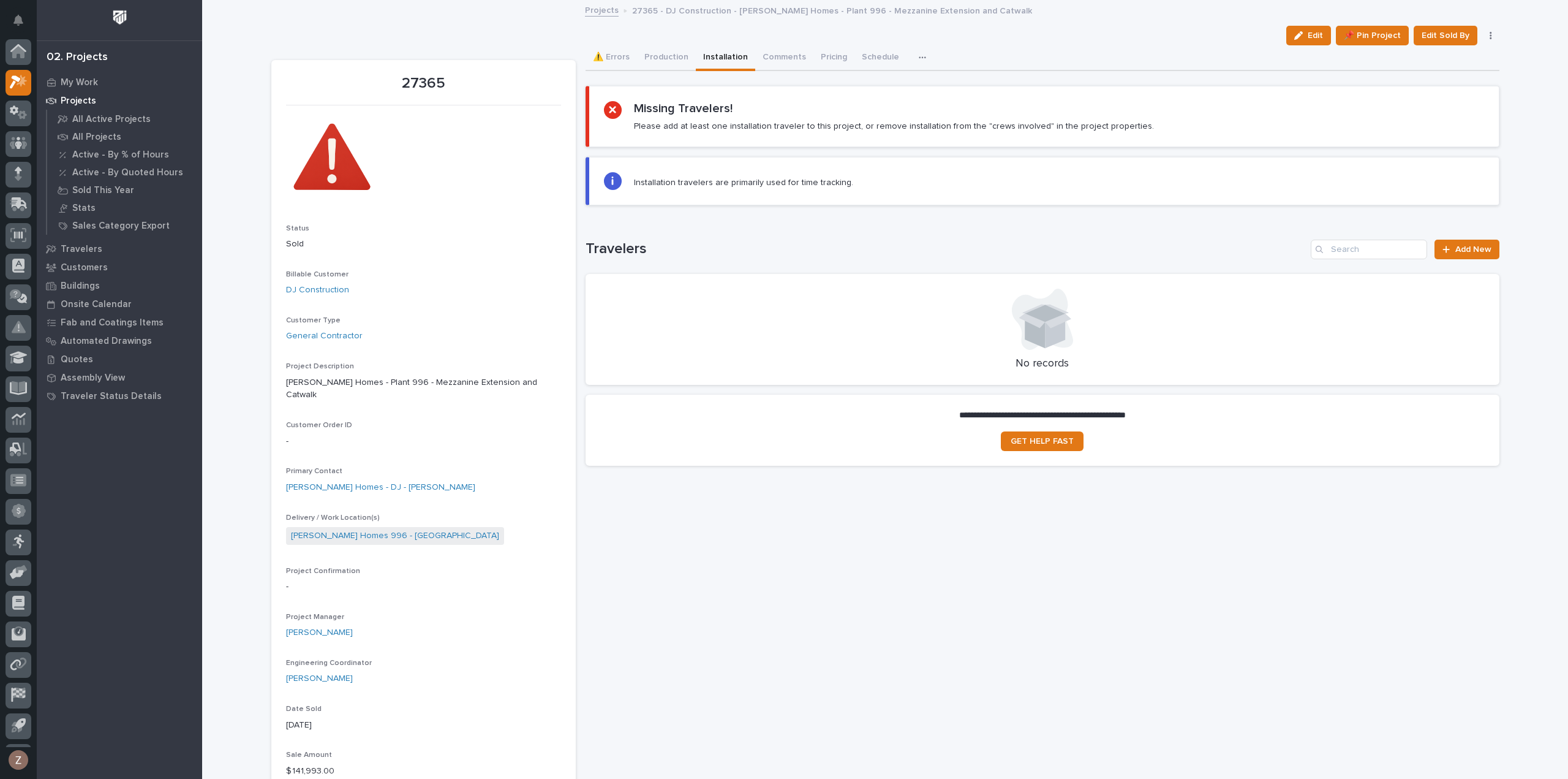
scroll to position [27, 0]
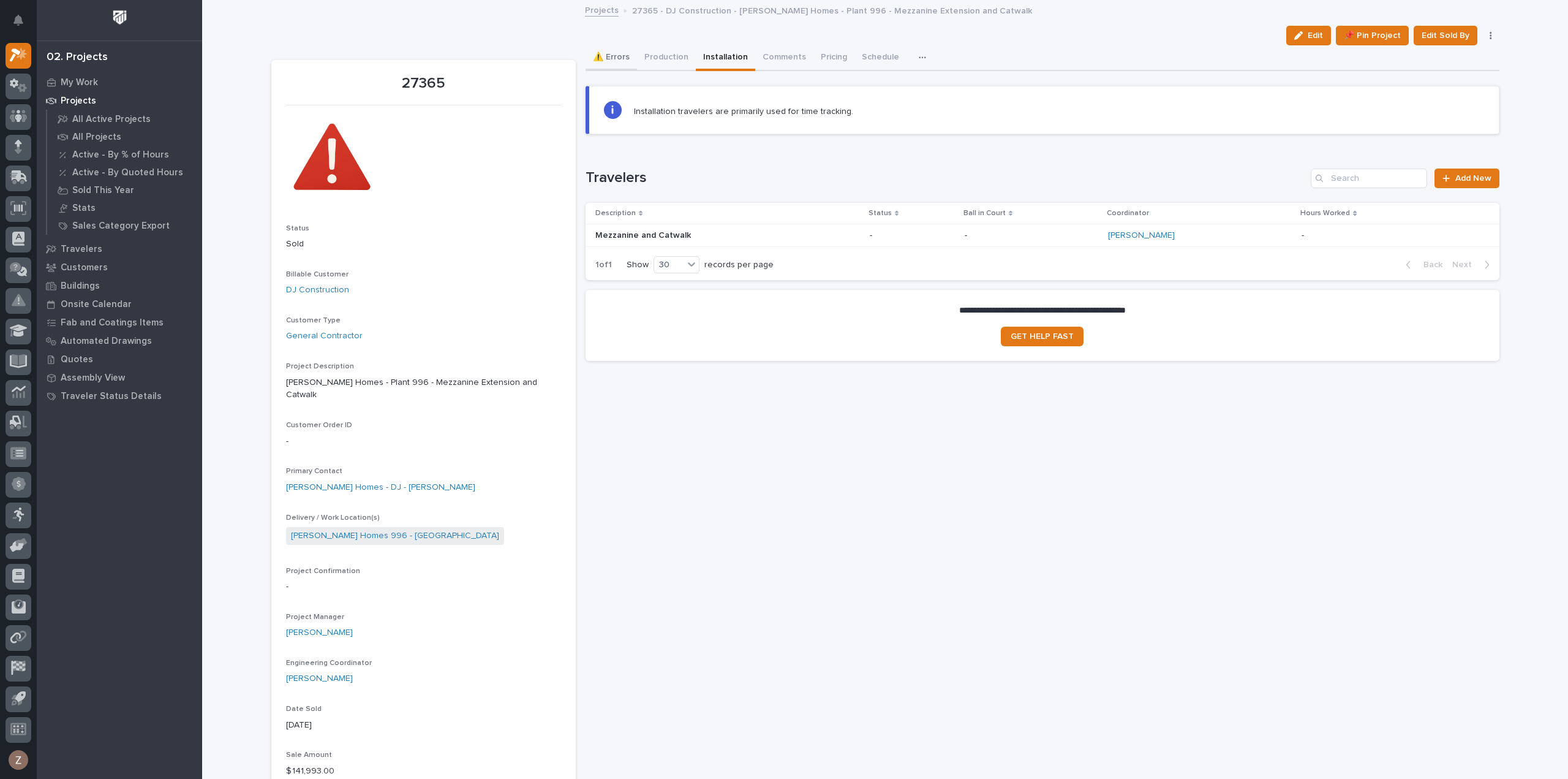
click at [620, 60] on button "⚠️ Errors" at bounding box center [611, 58] width 51 height 26
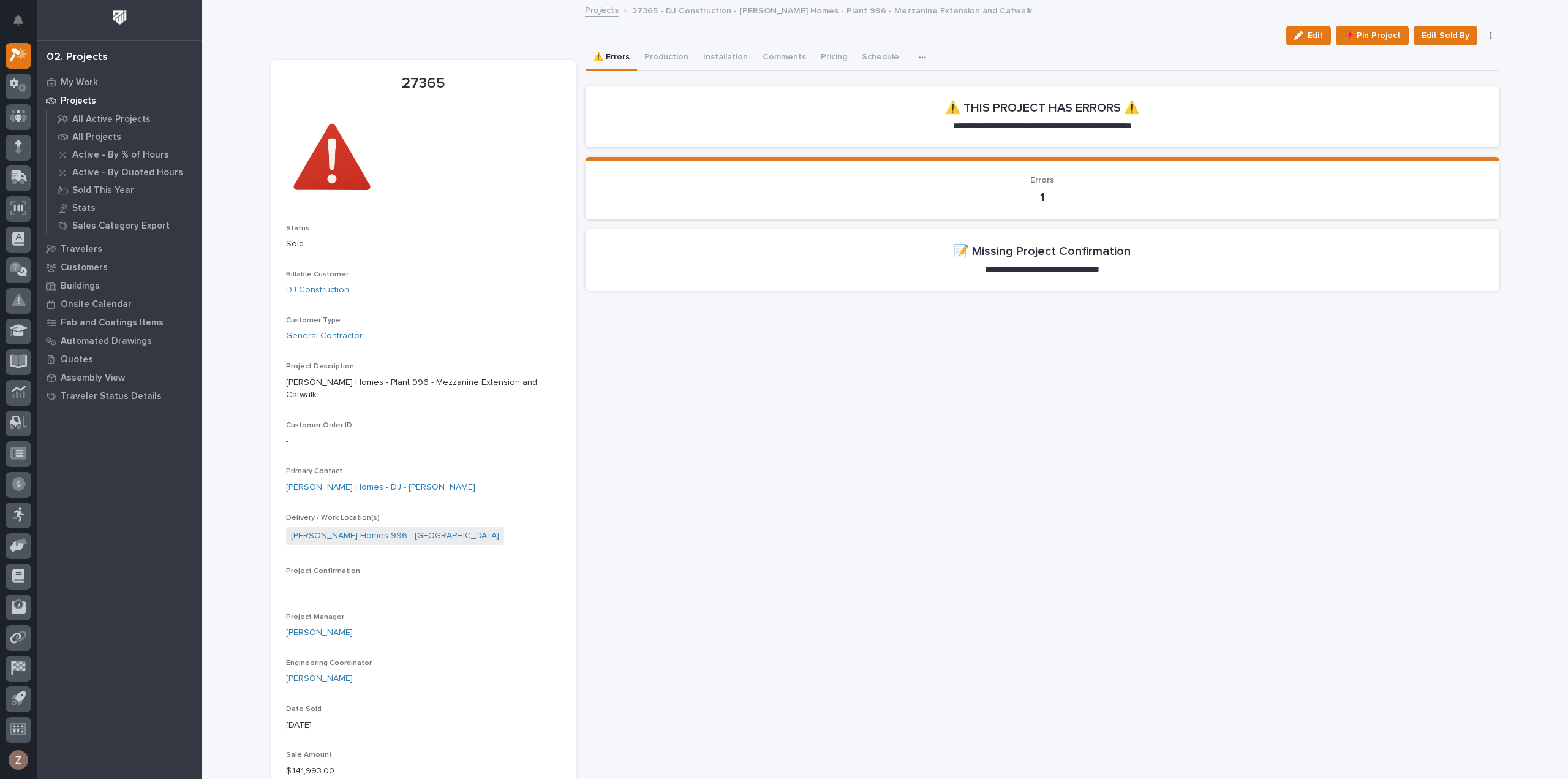
drag, startPoint x: 1303, startPoint y: 36, endPoint x: 805, endPoint y: 220, distance: 530.9
click at [1303, 36] on div "button" at bounding box center [1301, 36] width 14 height 9
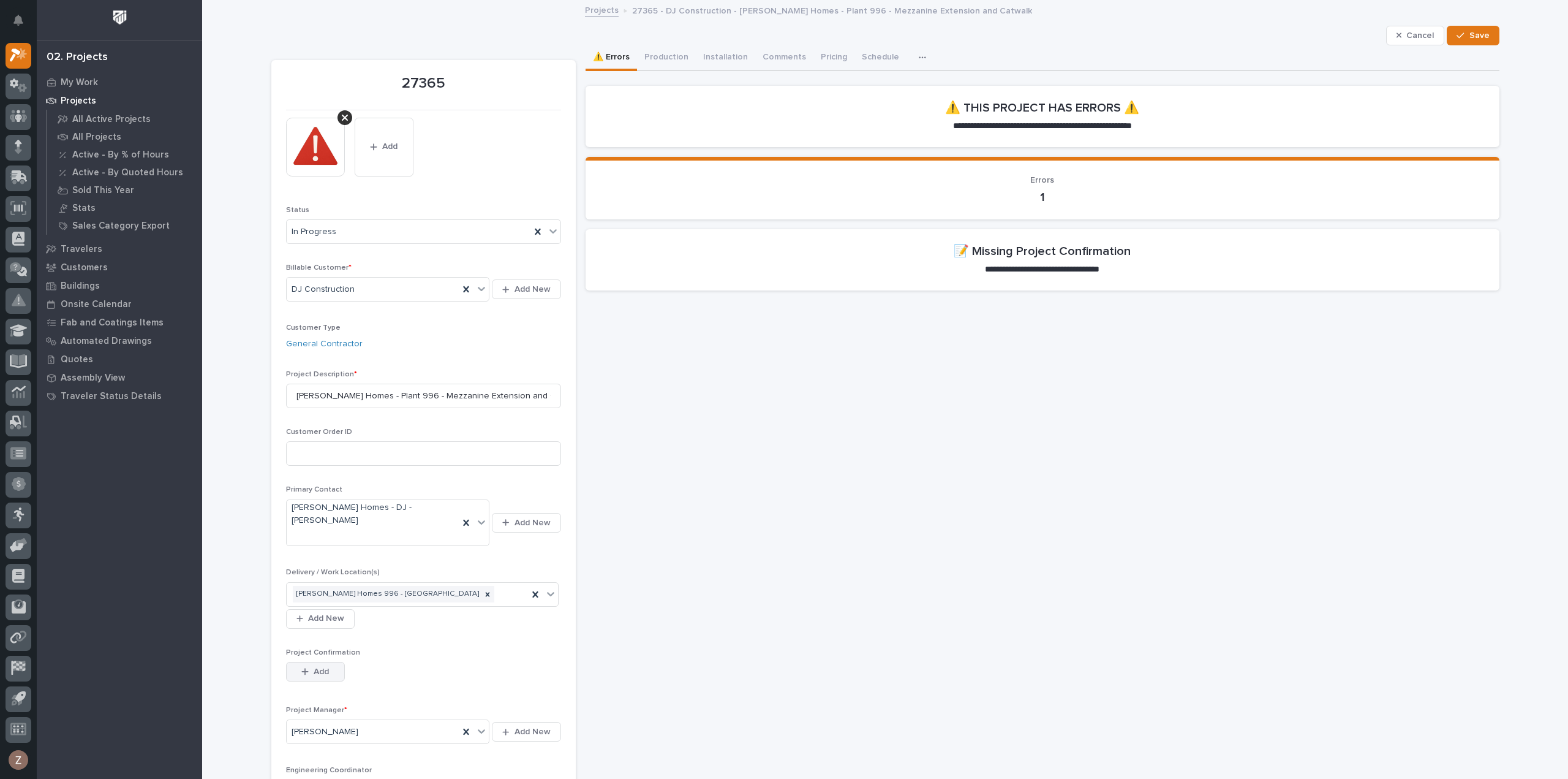
click at [320, 662] on button "Add" at bounding box center [315, 671] width 59 height 20
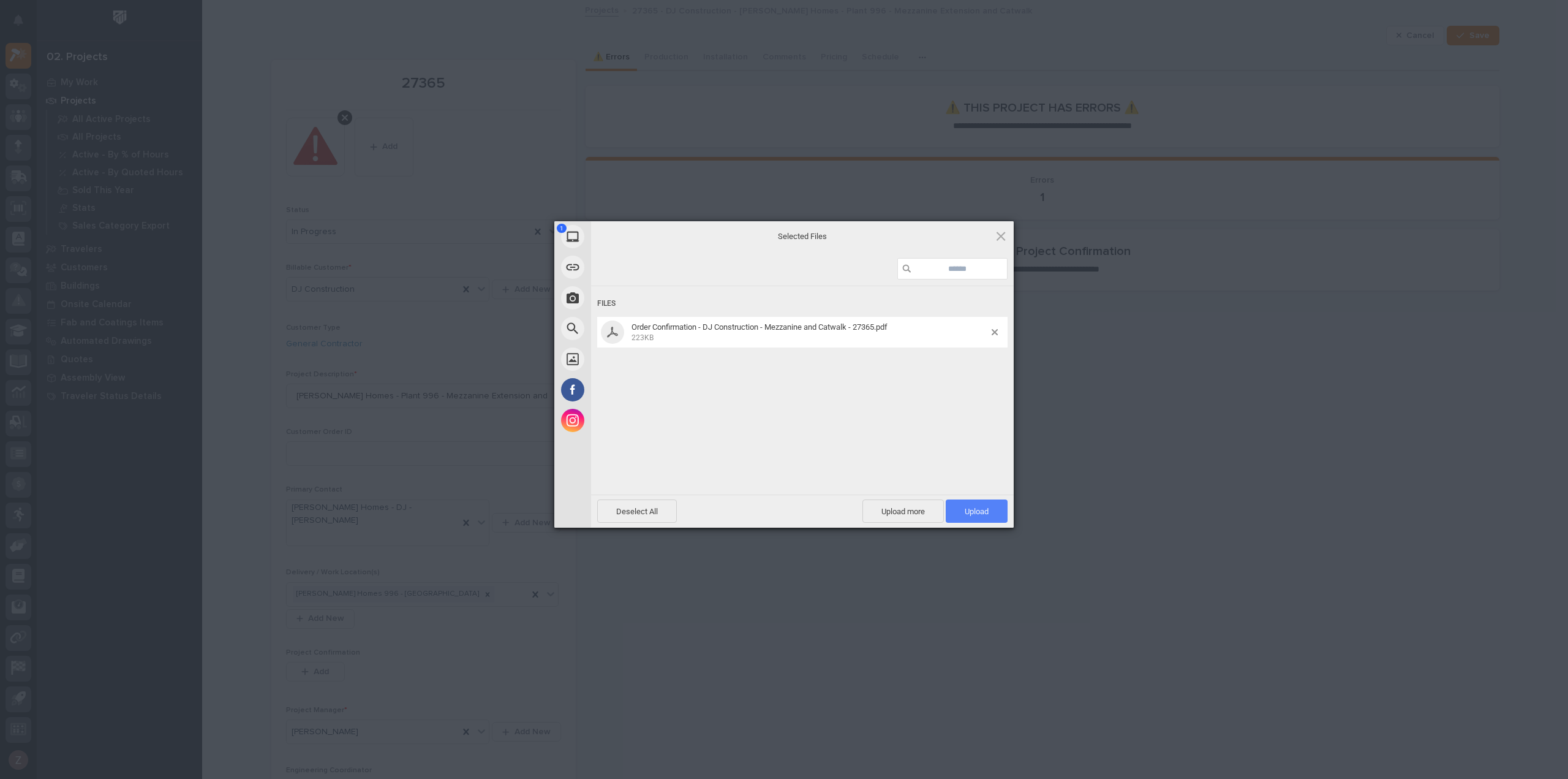
click at [977, 510] on span "Upload 1" at bounding box center [977, 511] width 24 height 9
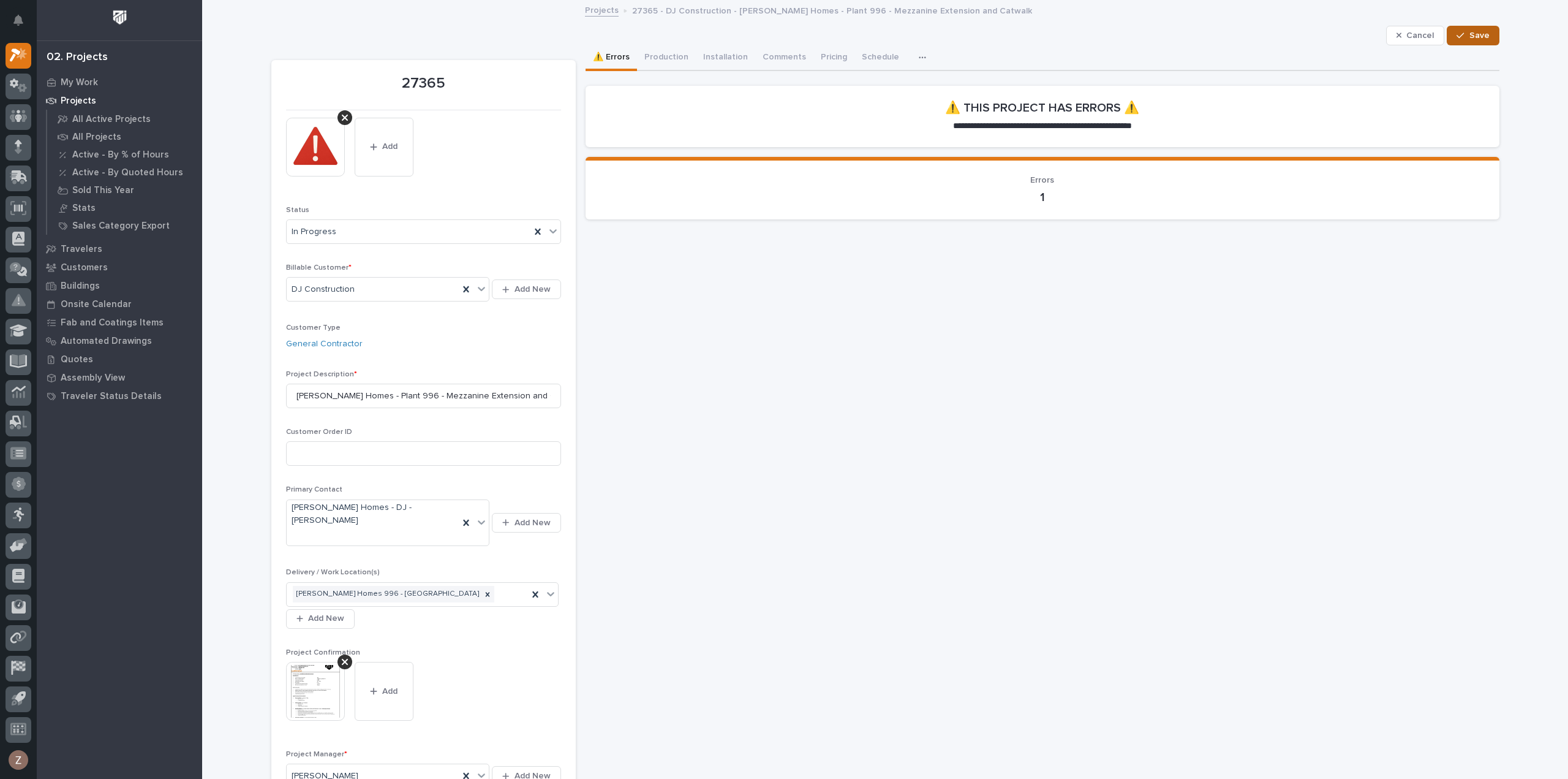
click at [1478, 32] on span "Save" at bounding box center [1479, 36] width 20 height 11
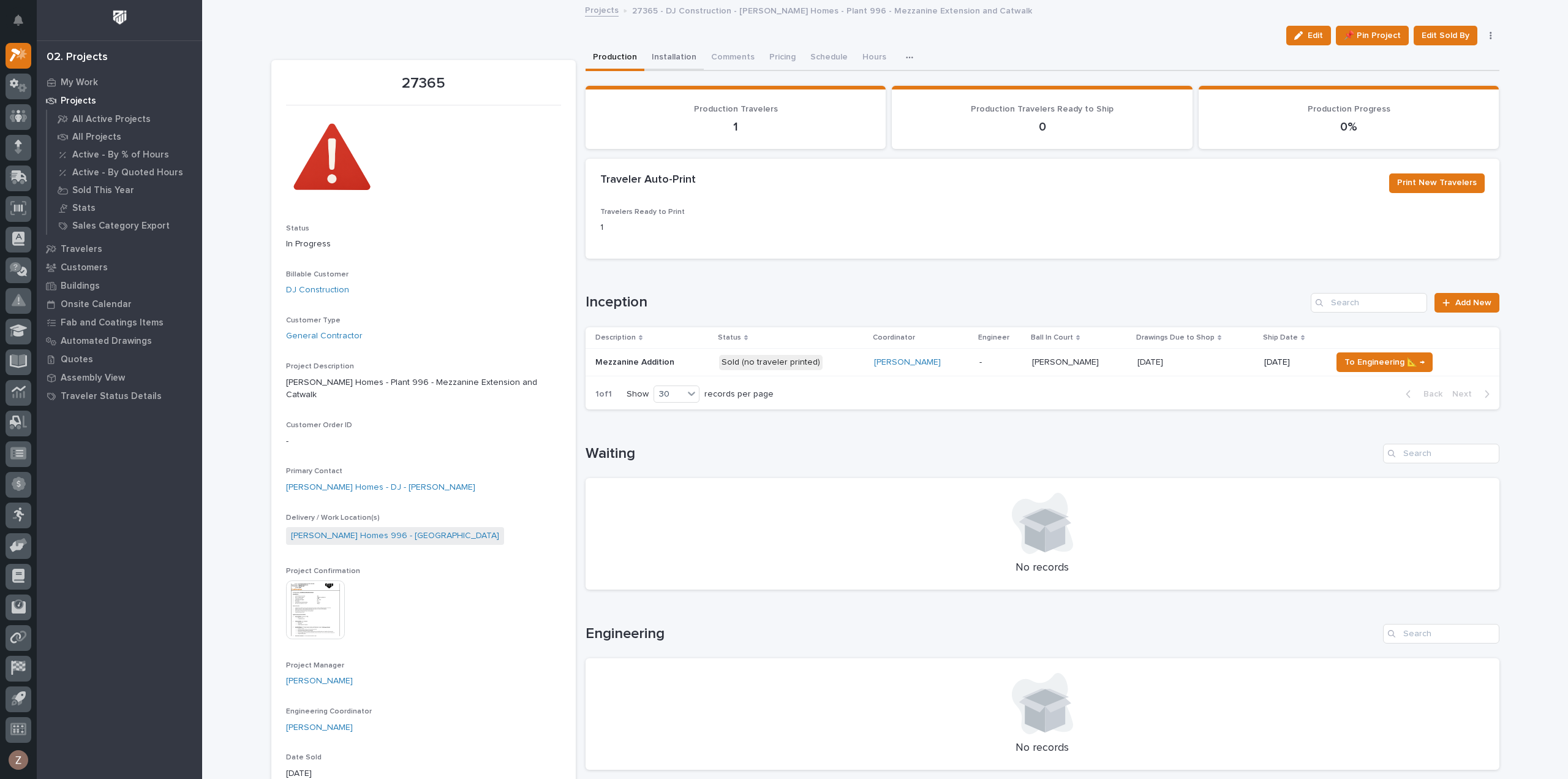
drag, startPoint x: 659, startPoint y: 48, endPoint x: 665, endPoint y: 53, distance: 7.8
click at [662, 48] on button "Installation" at bounding box center [674, 58] width 60 height 26
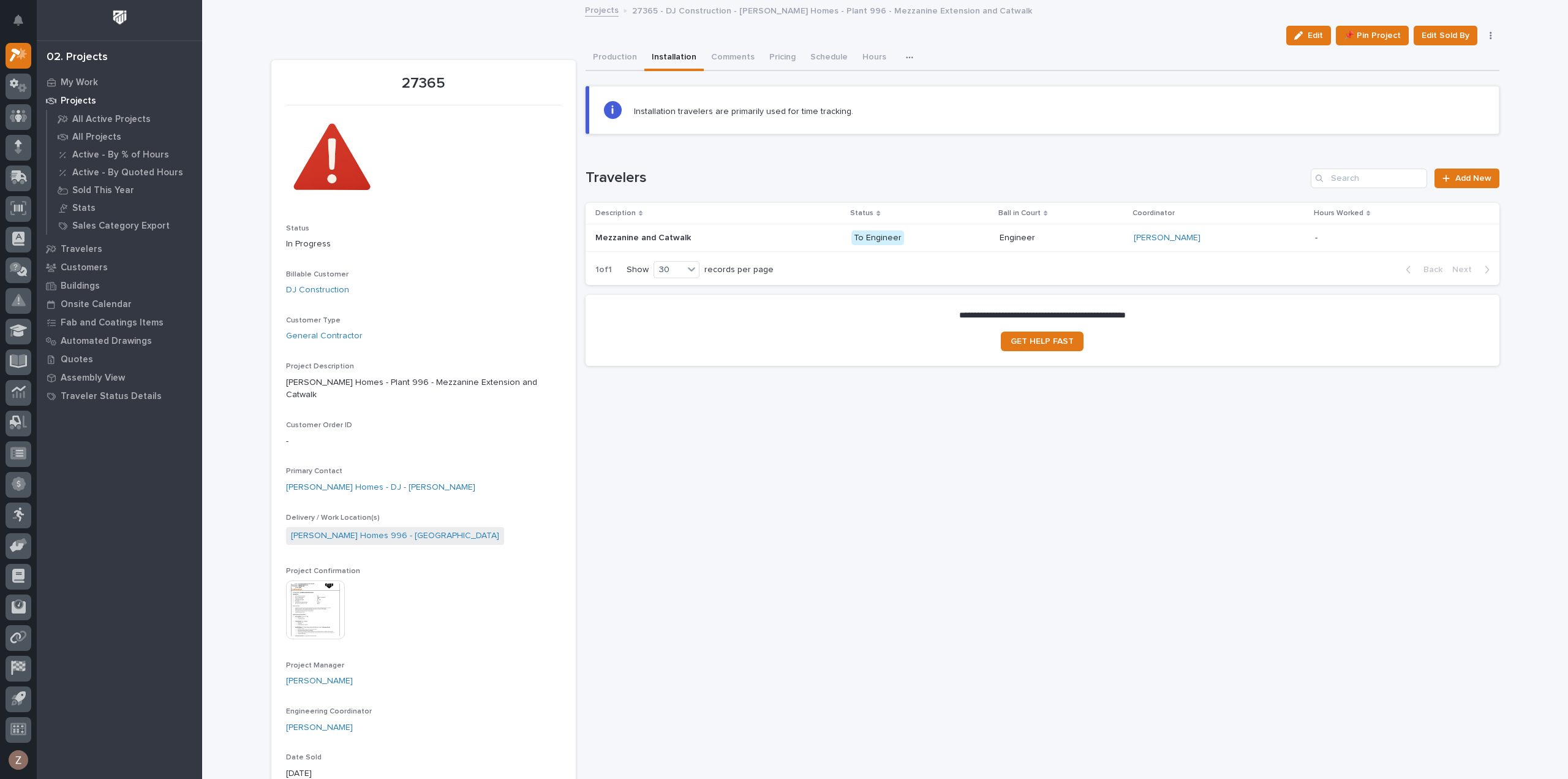
click at [996, 147] on div "Loading... Saving… Travelers Add New Description Status Ball in Court Coordinat…" at bounding box center [1042, 219] width 914 height 152
click at [328, 191] on img at bounding box center [332, 158] width 92 height 92
click at [609, 58] on button "Production" at bounding box center [615, 58] width 59 height 26
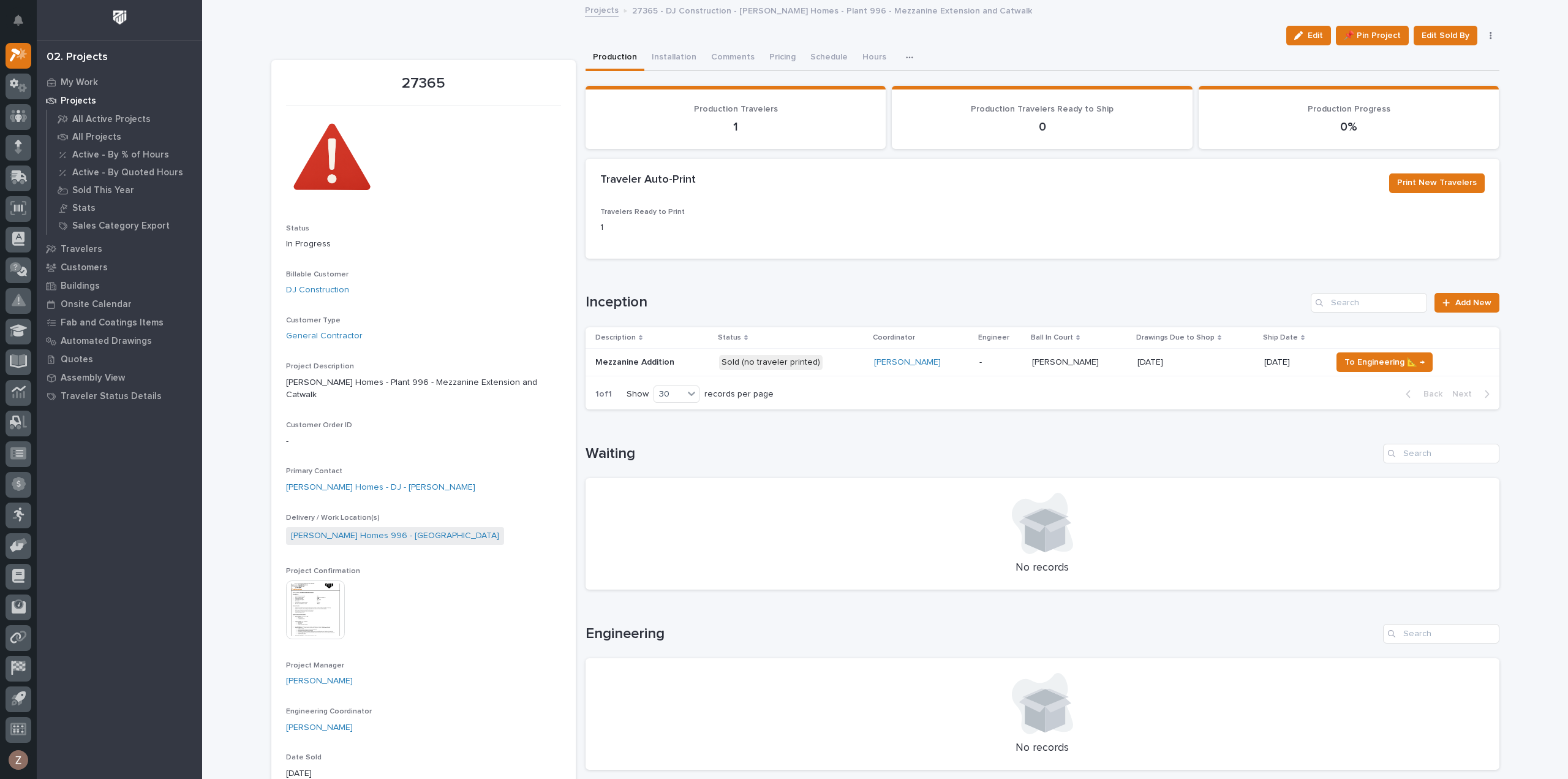
click at [593, 12] on link "Projects" at bounding box center [601, 10] width 34 height 14
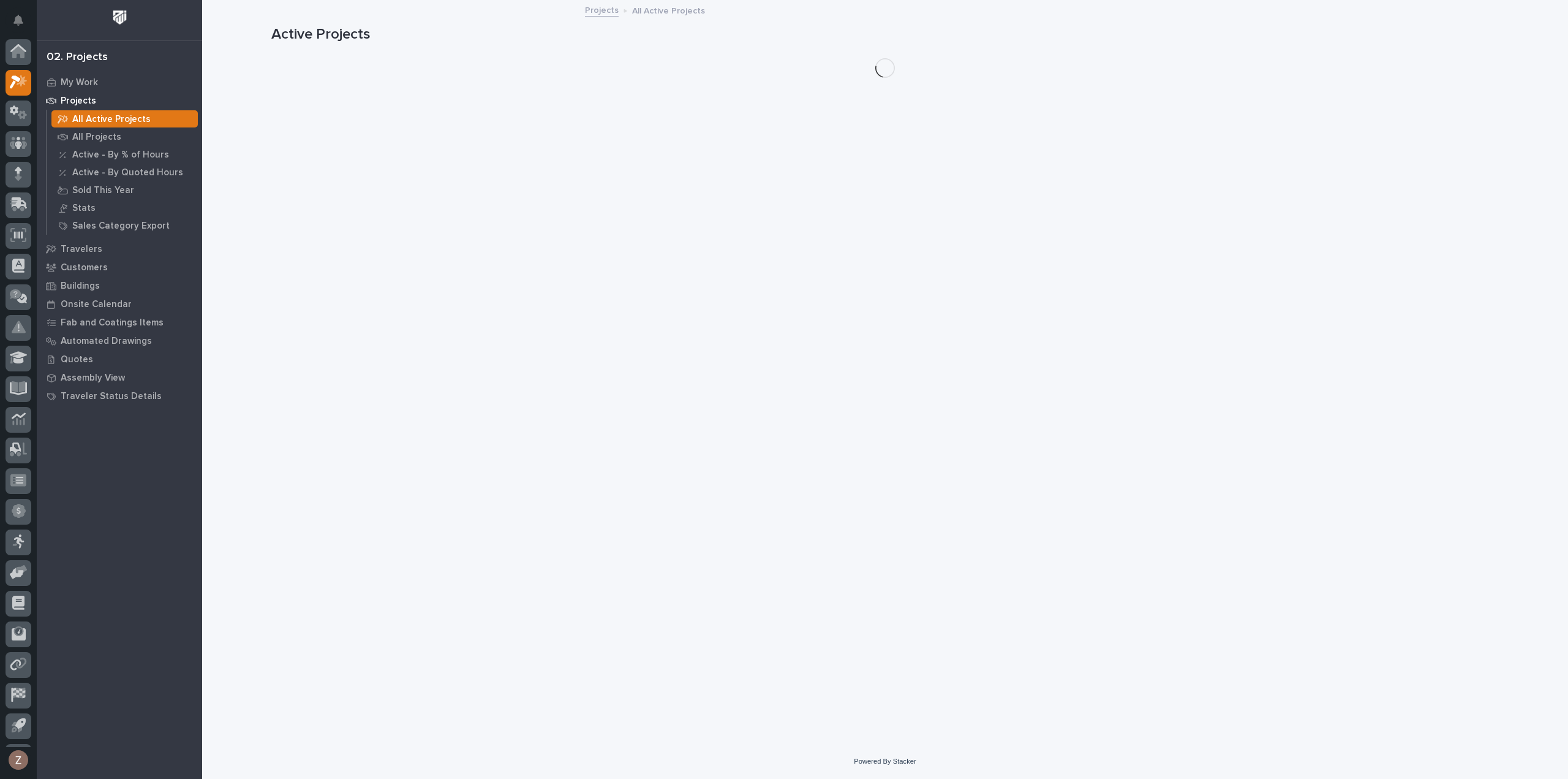
scroll to position [27, 0]
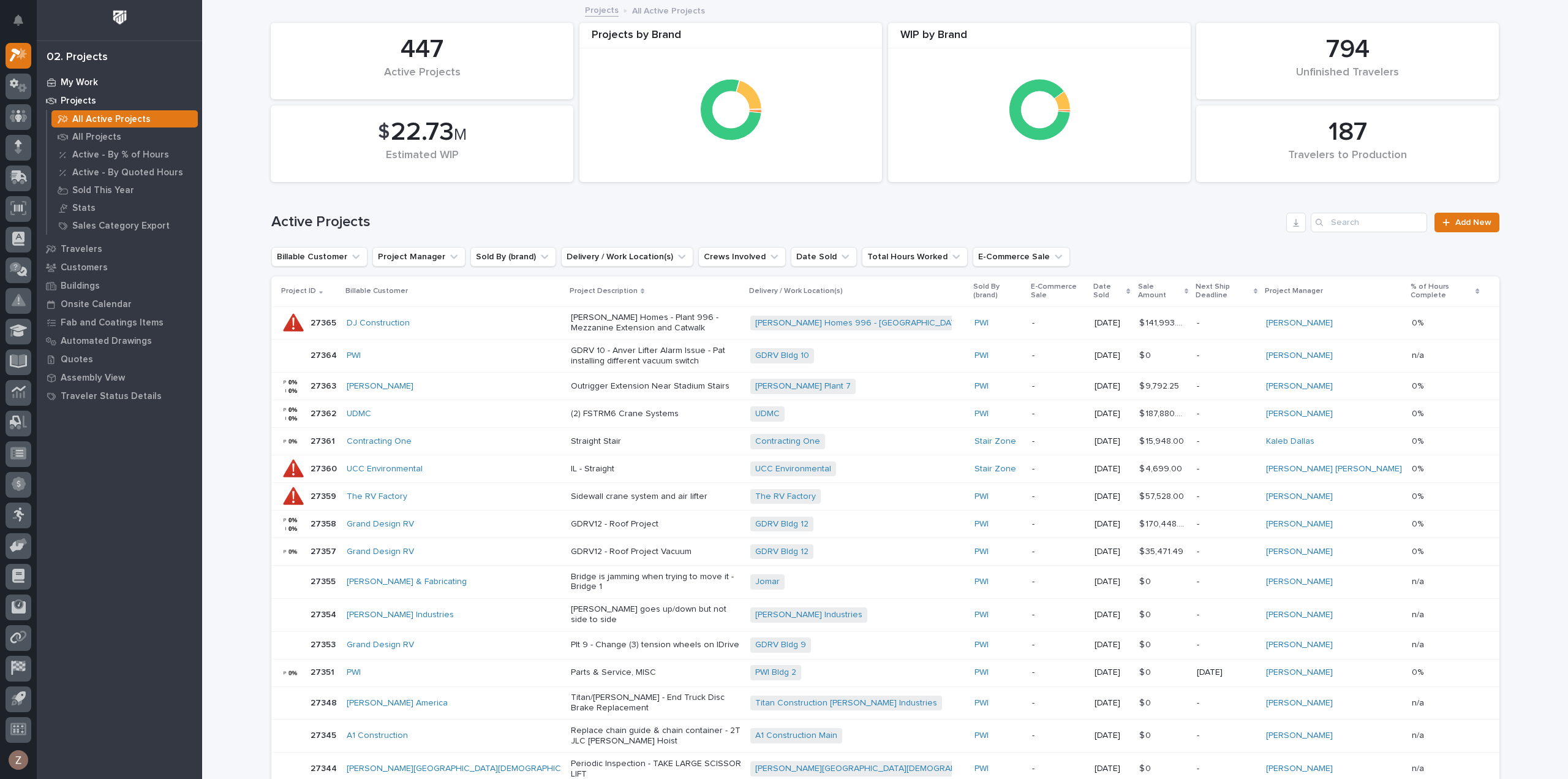
click at [99, 82] on div "My Work" at bounding box center [119, 82] width 159 height 17
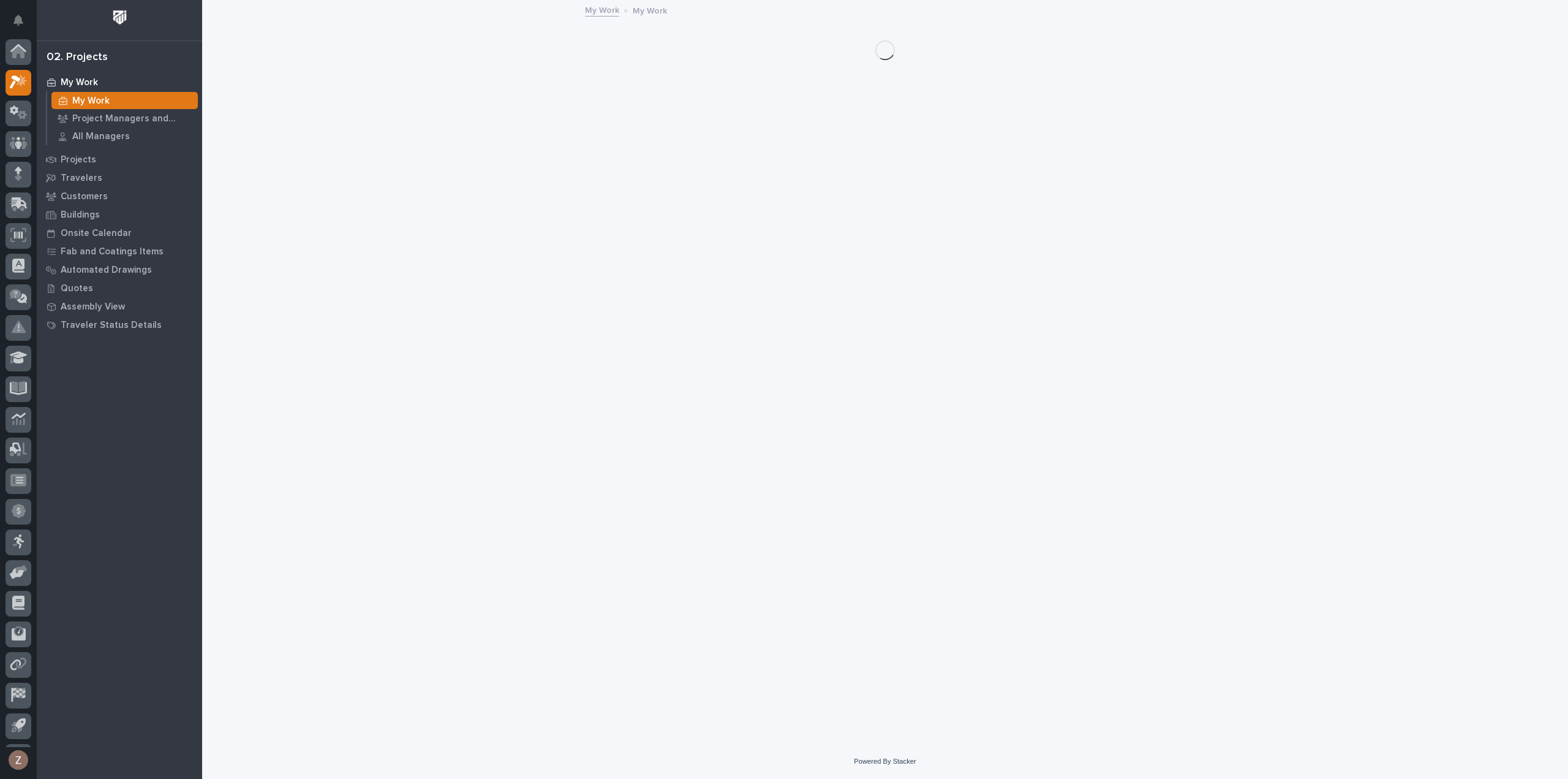
scroll to position [27, 0]
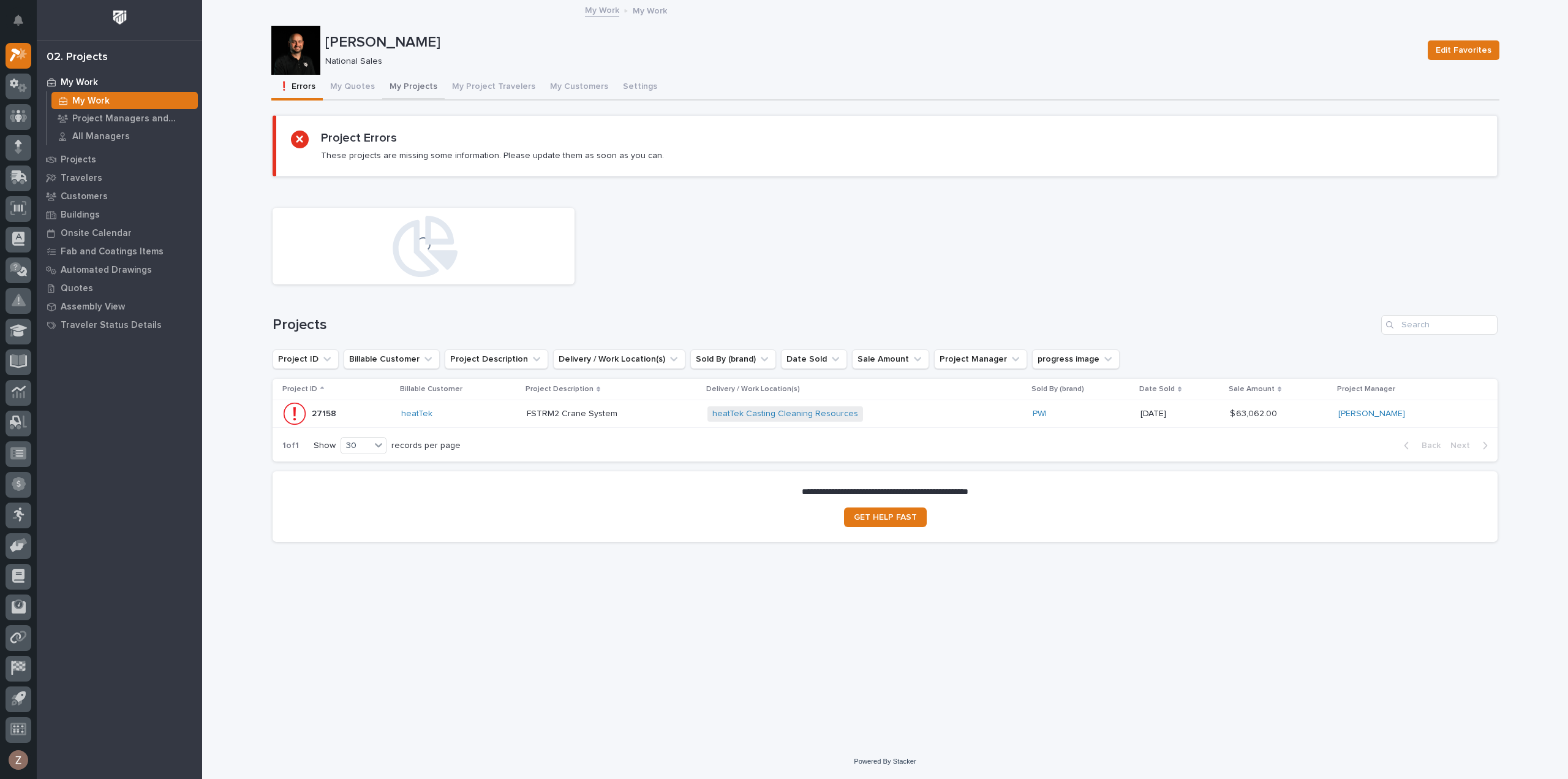
click at [405, 84] on button "My Projects" at bounding box center [413, 88] width 62 height 26
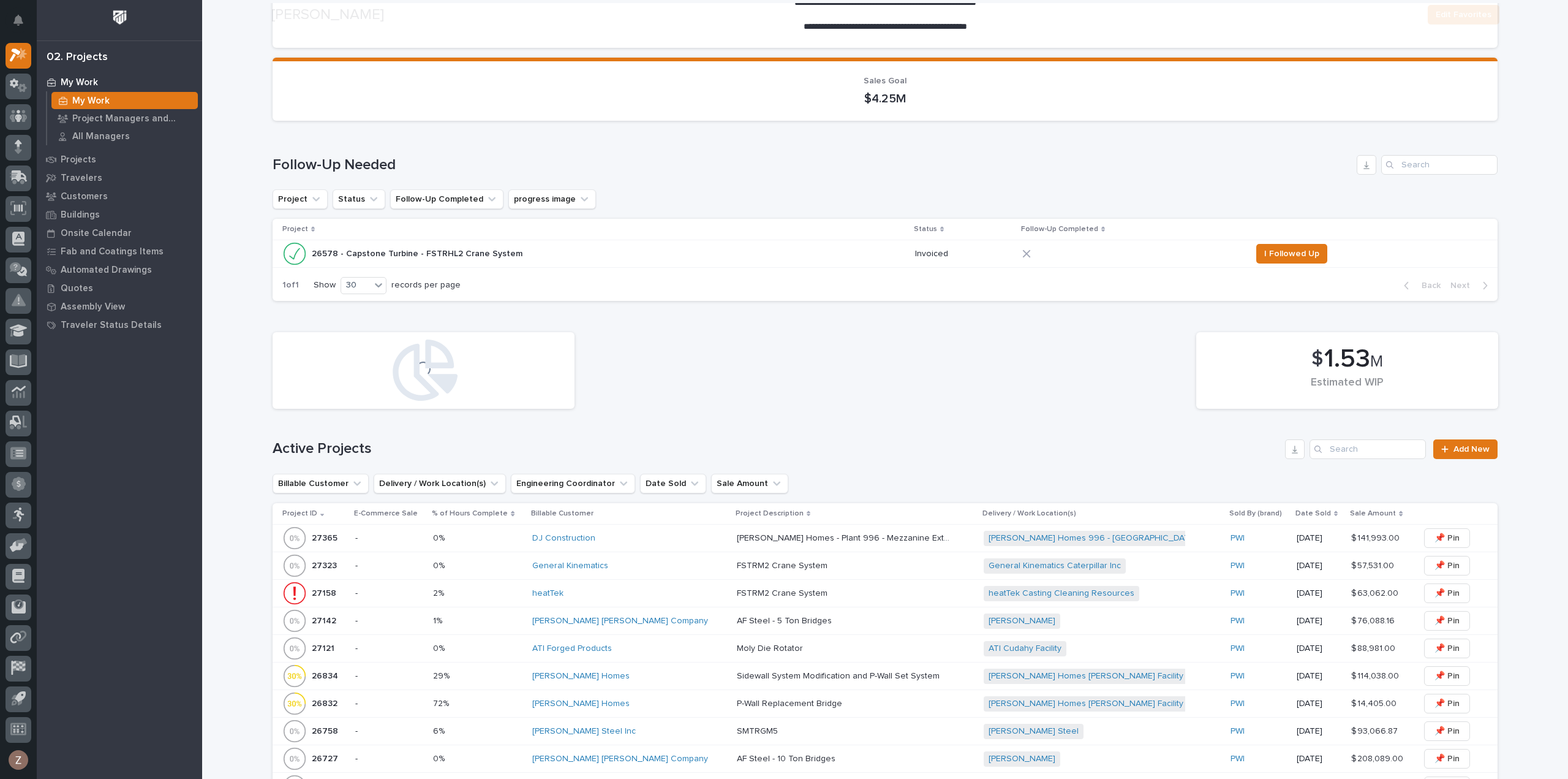
scroll to position [307, 0]
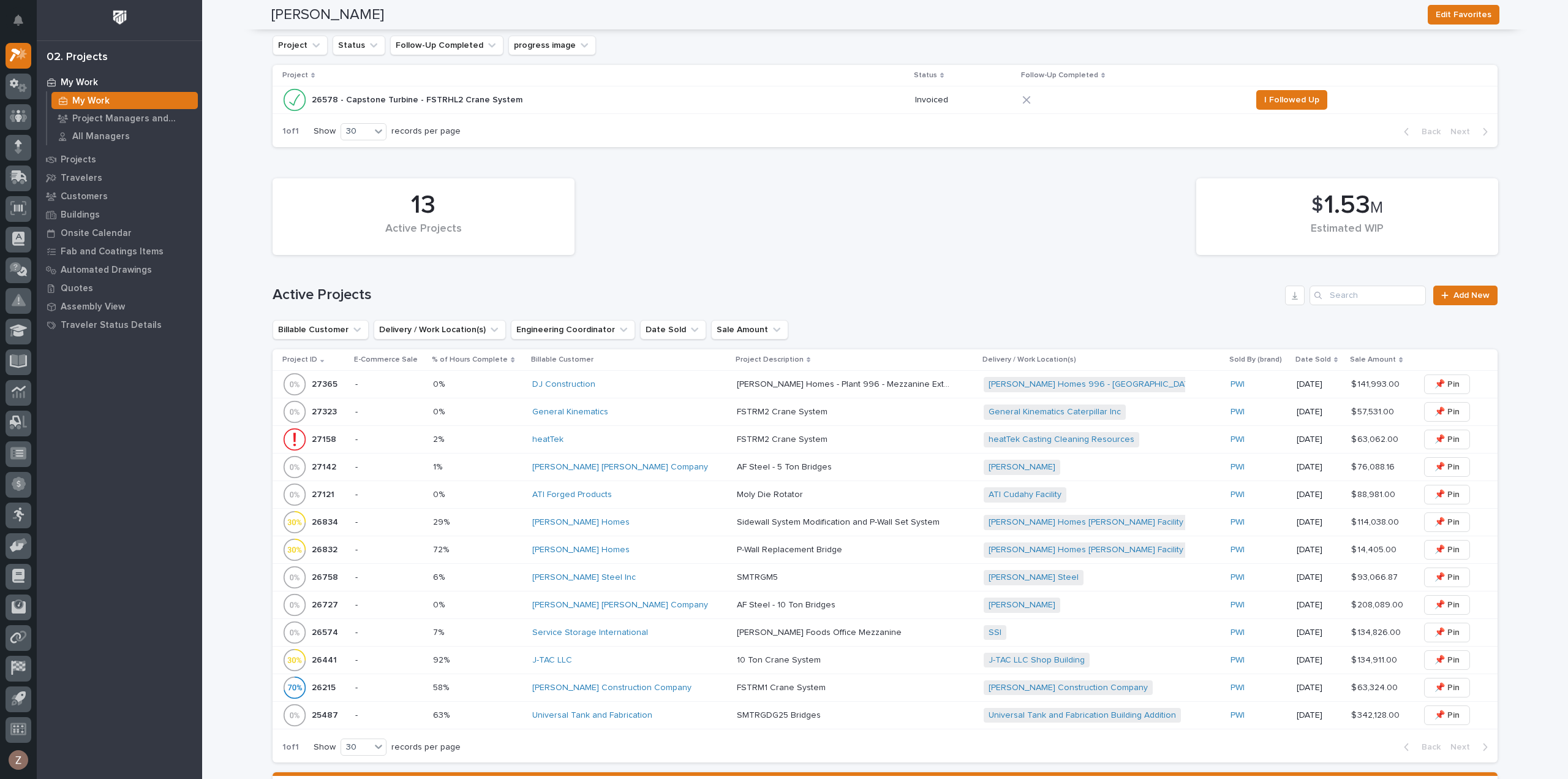
click at [940, 385] on div "[PERSON_NAME] Homes - Plant 996 - Mezzanine Extension and Catwalk [PERSON_NAME]…" at bounding box center [855, 384] width 237 height 20
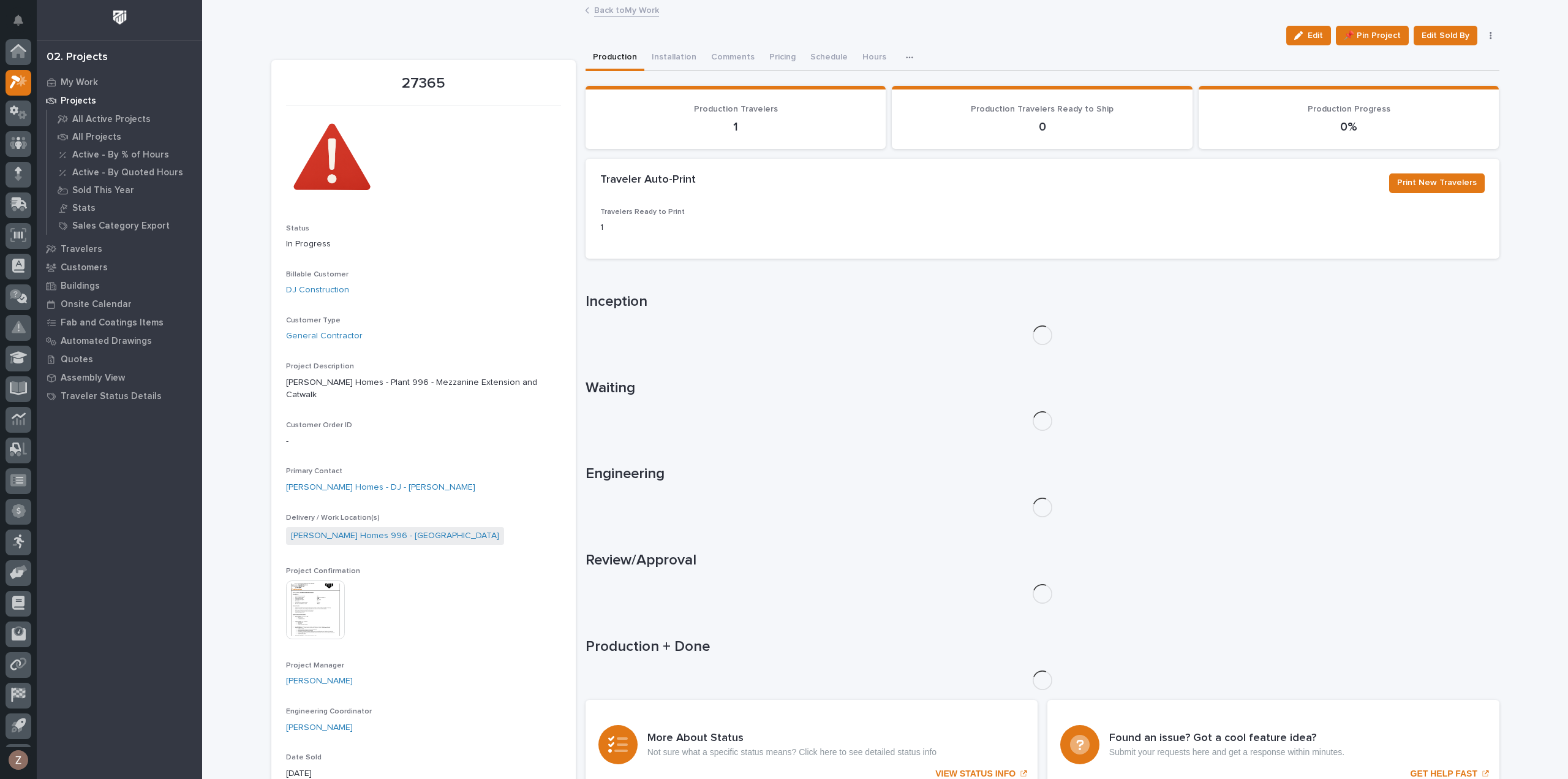
scroll to position [27, 0]
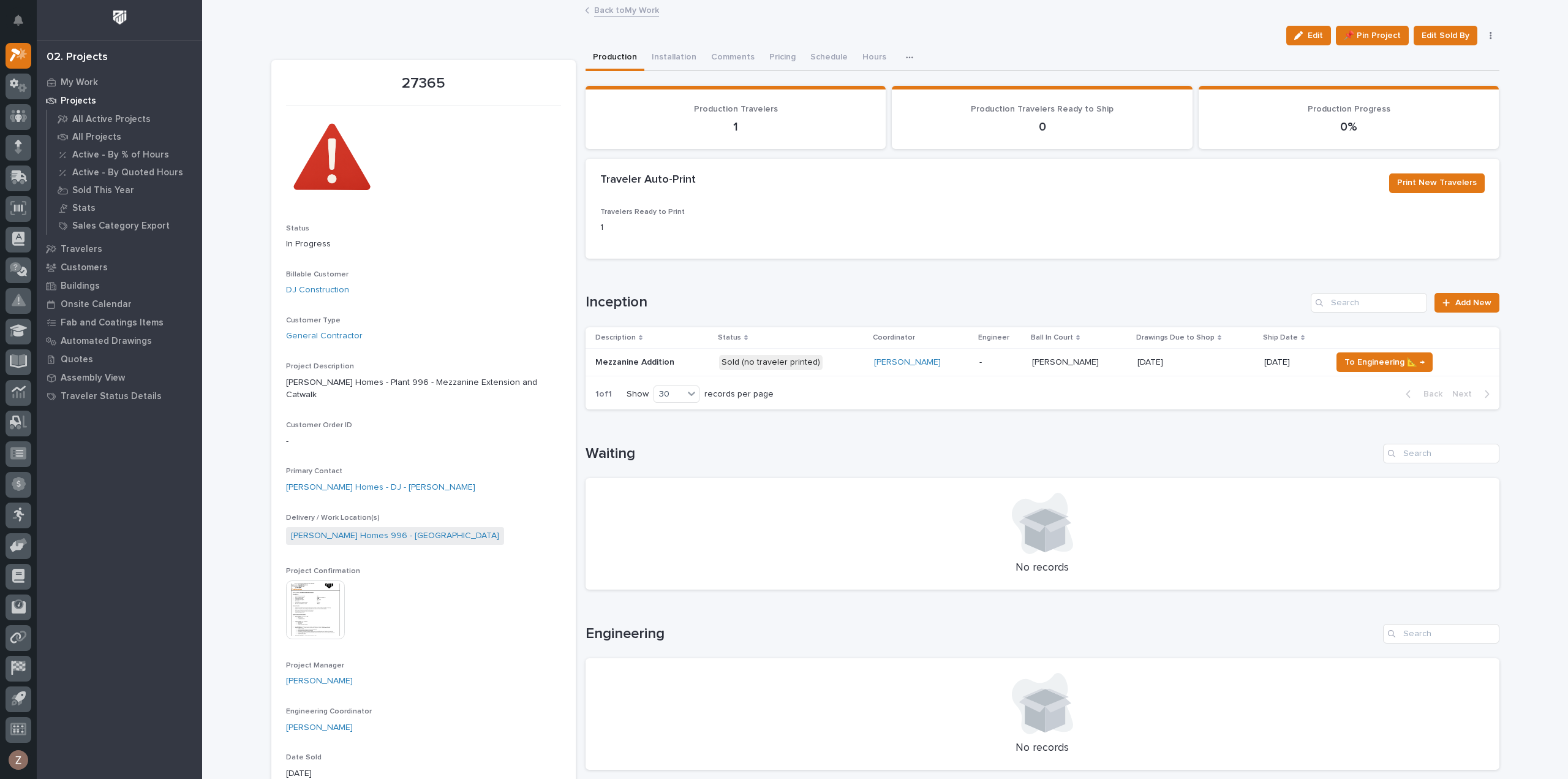
click at [324, 159] on img at bounding box center [332, 158] width 92 height 92
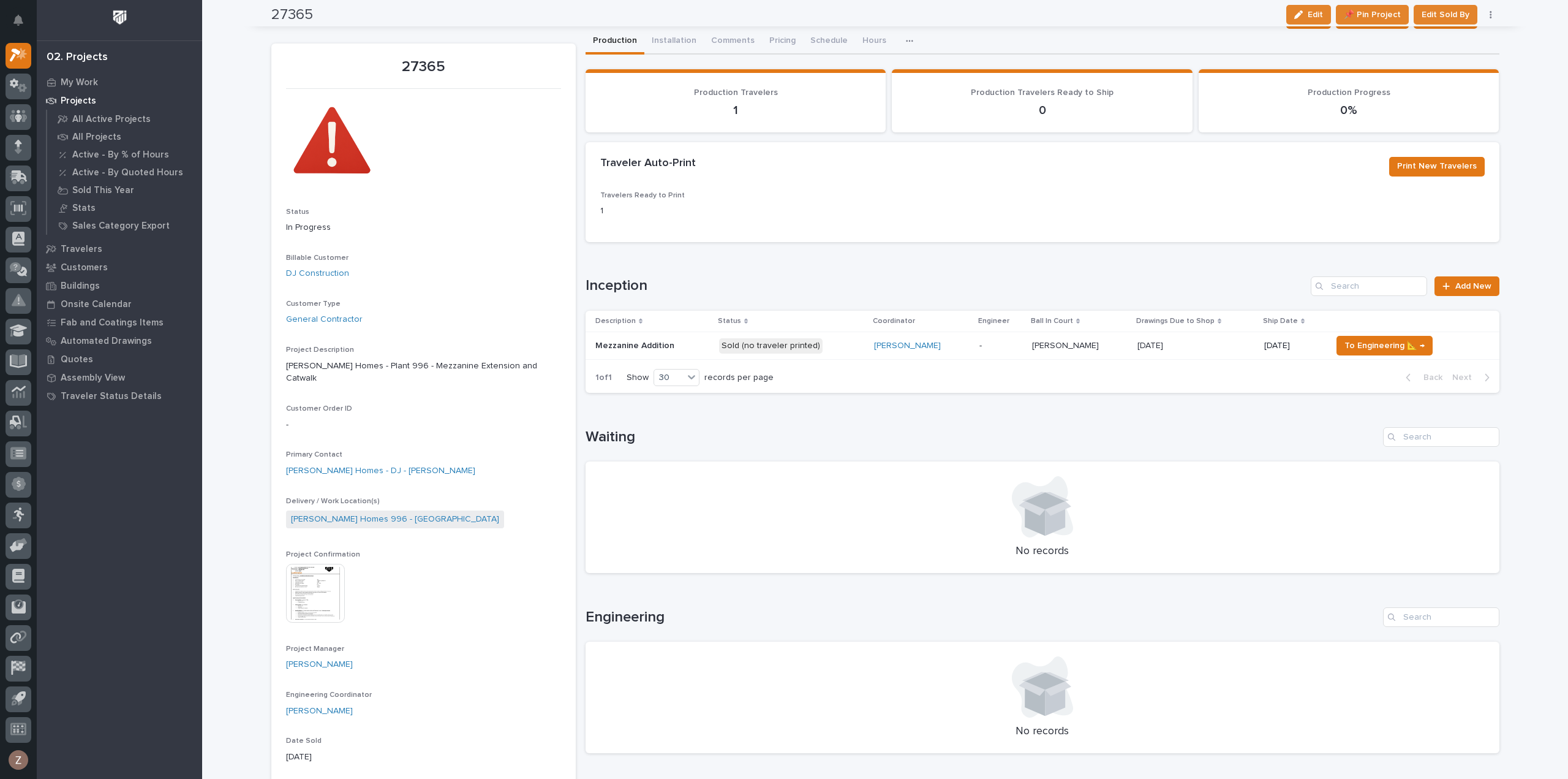
scroll to position [0, 0]
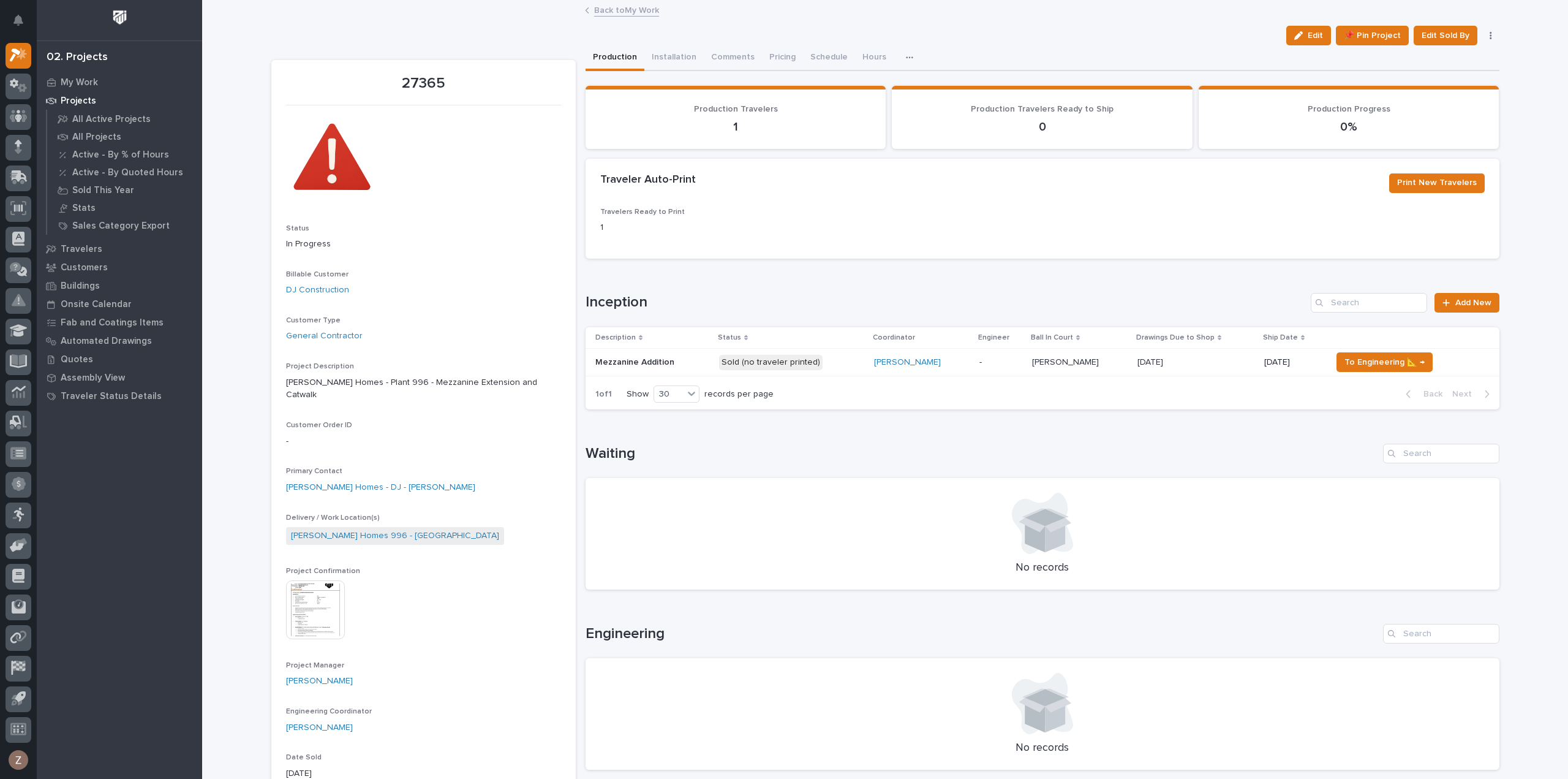
click at [1001, 361] on p "-" at bounding box center [1001, 362] width 43 height 10
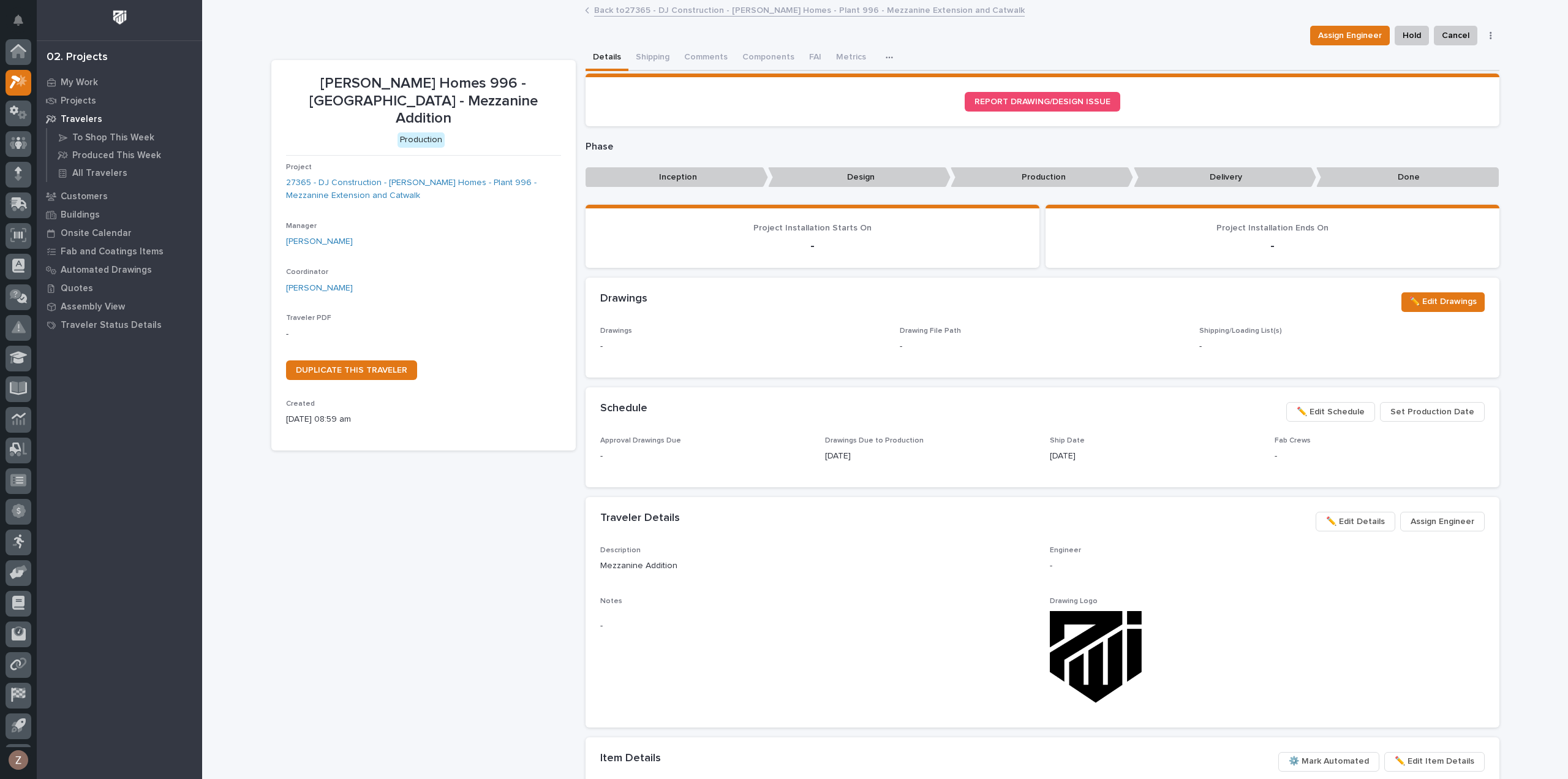
scroll to position [27, 0]
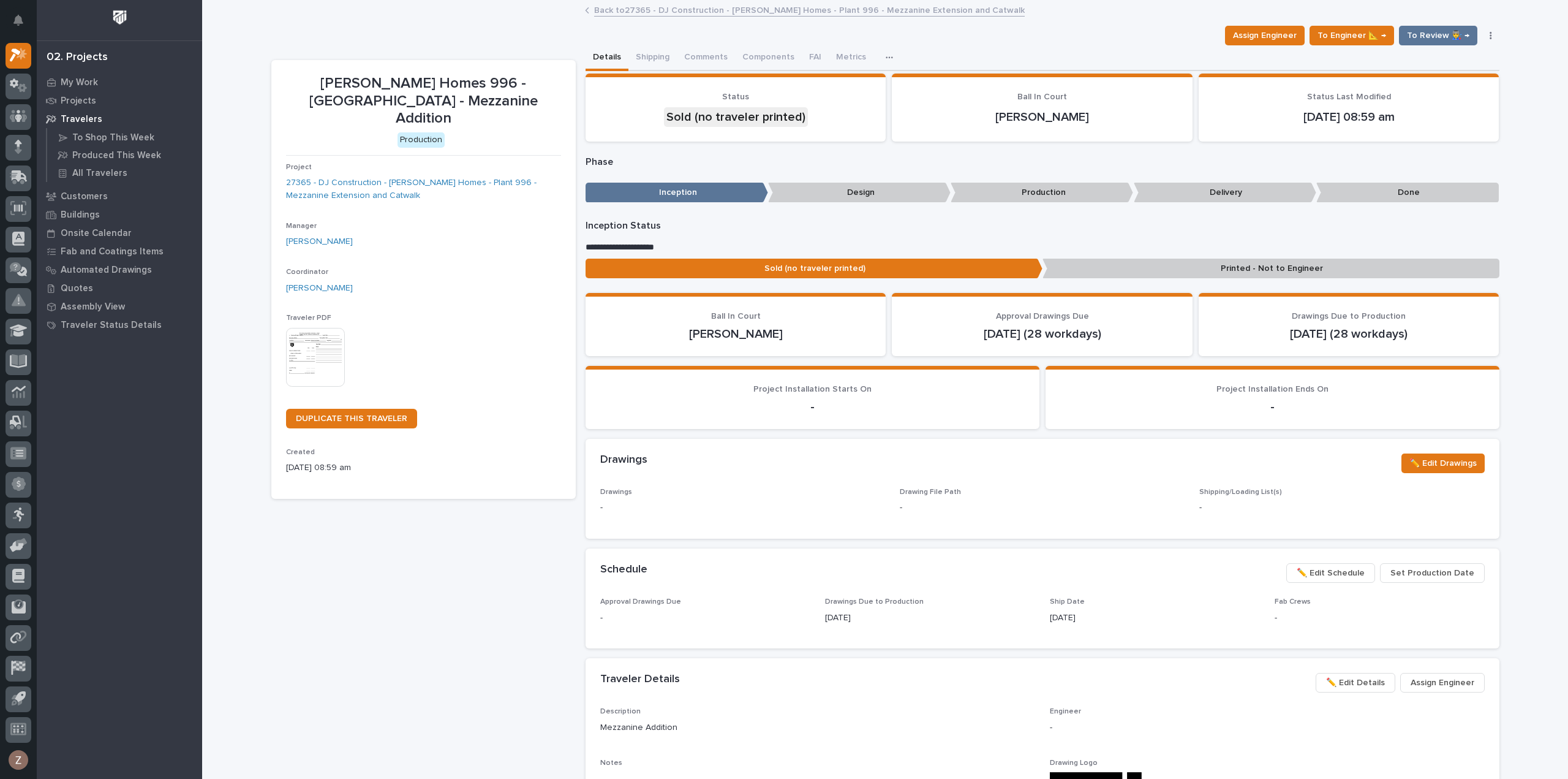
click at [304, 337] on img at bounding box center [315, 357] width 59 height 59
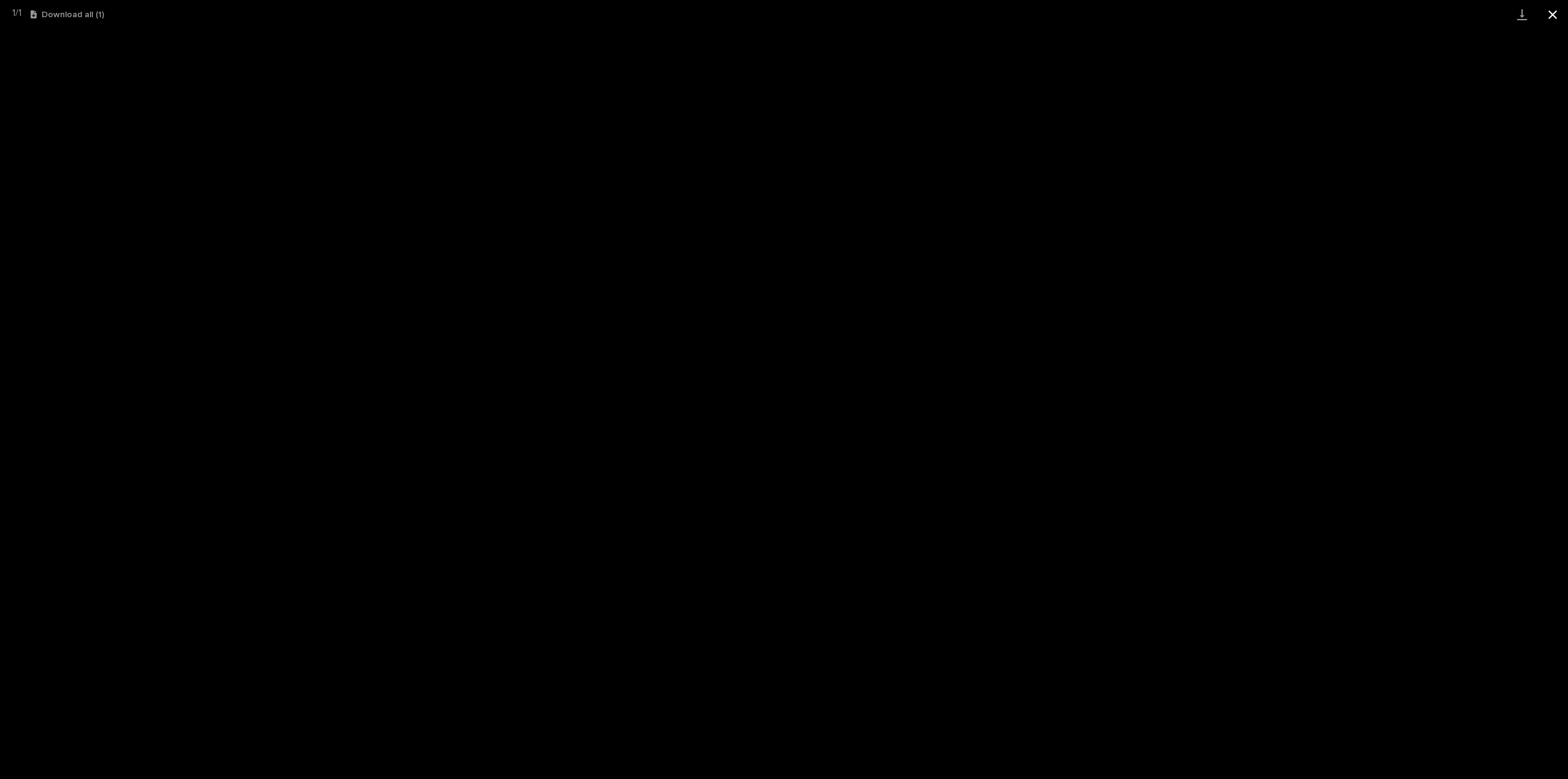
click at [1551, 16] on button "Close gallery" at bounding box center [1552, 14] width 31 height 29
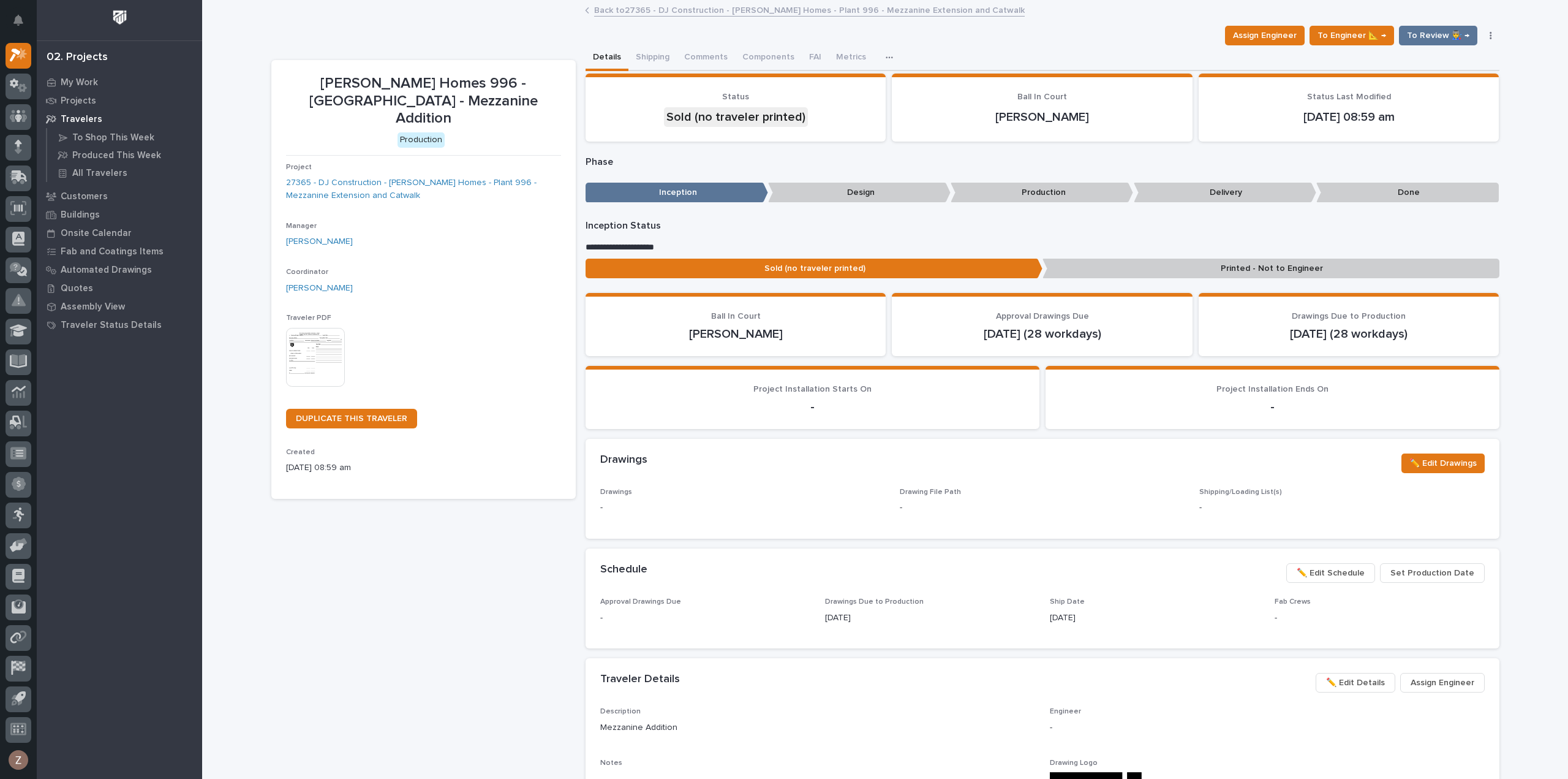
click at [663, 11] on link "Back to 27365 - DJ Construction - [PERSON_NAME] Homes - Plant 996 - Mezzanine E…" at bounding box center [809, 10] width 430 height 14
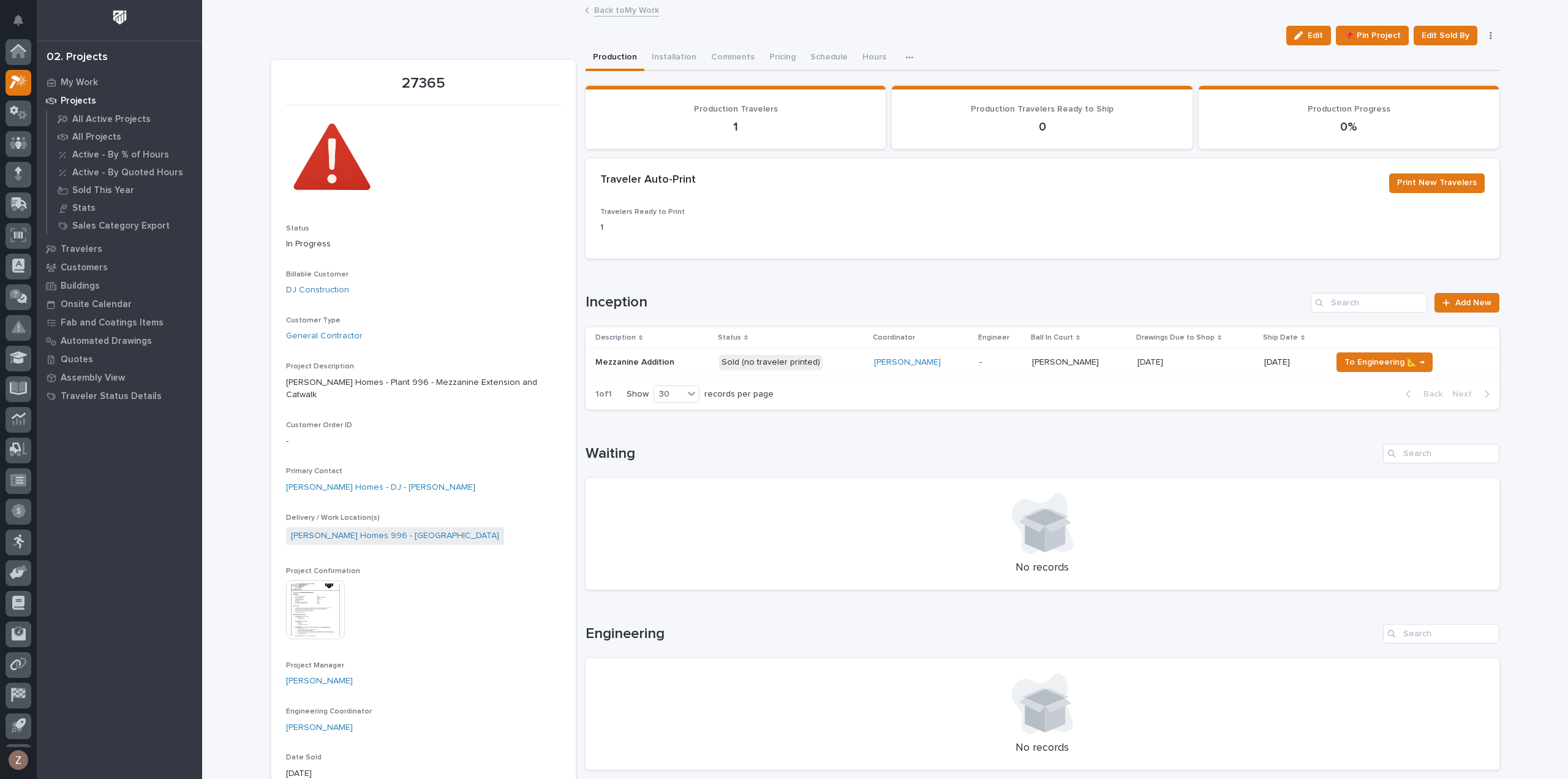
scroll to position [27, 0]
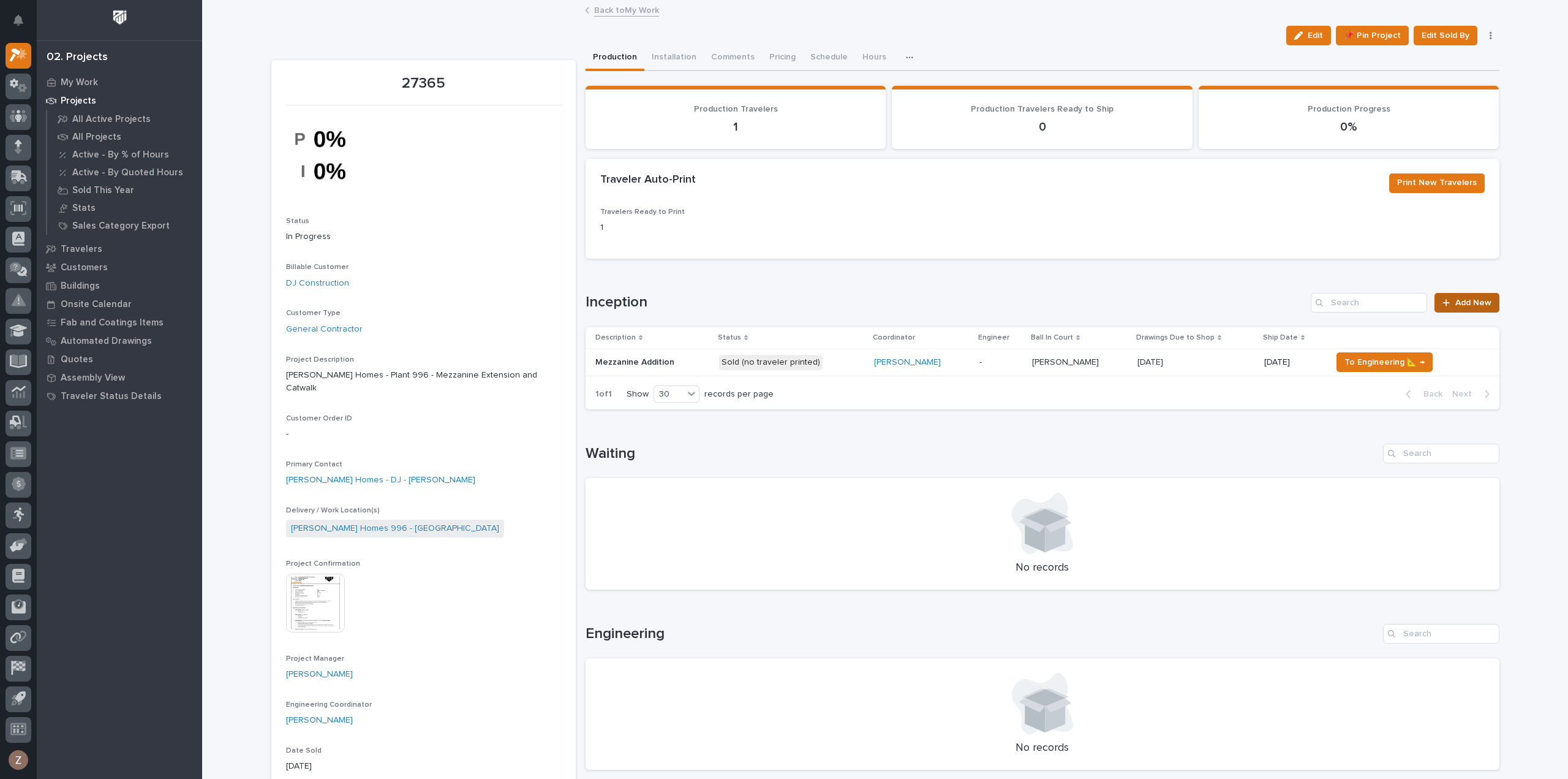
click at [1476, 301] on span "Add New" at bounding box center [1473, 302] width 36 height 9
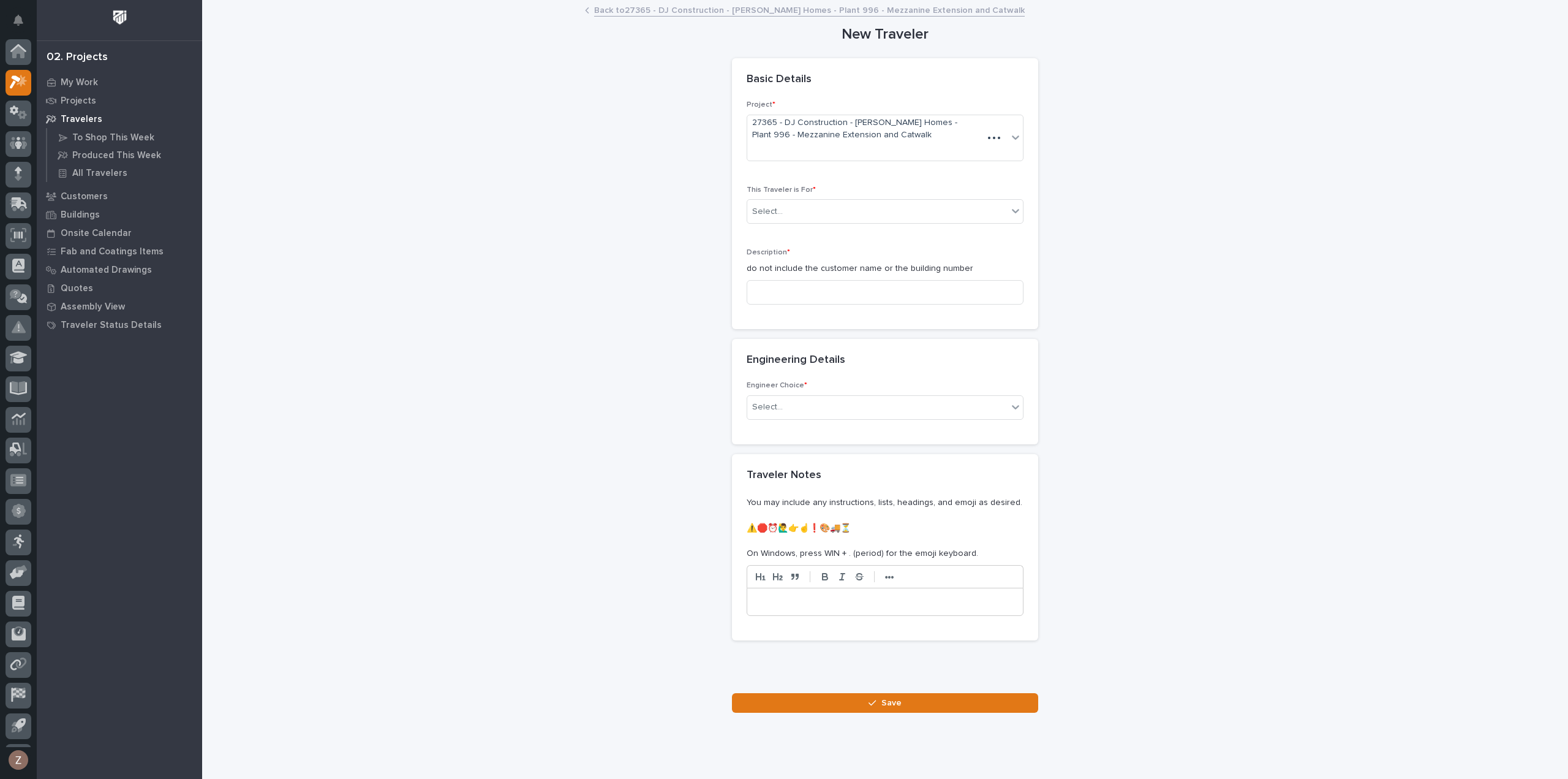
scroll to position [27, 0]
click at [809, 211] on div "Select..." at bounding box center [877, 211] width 260 height 20
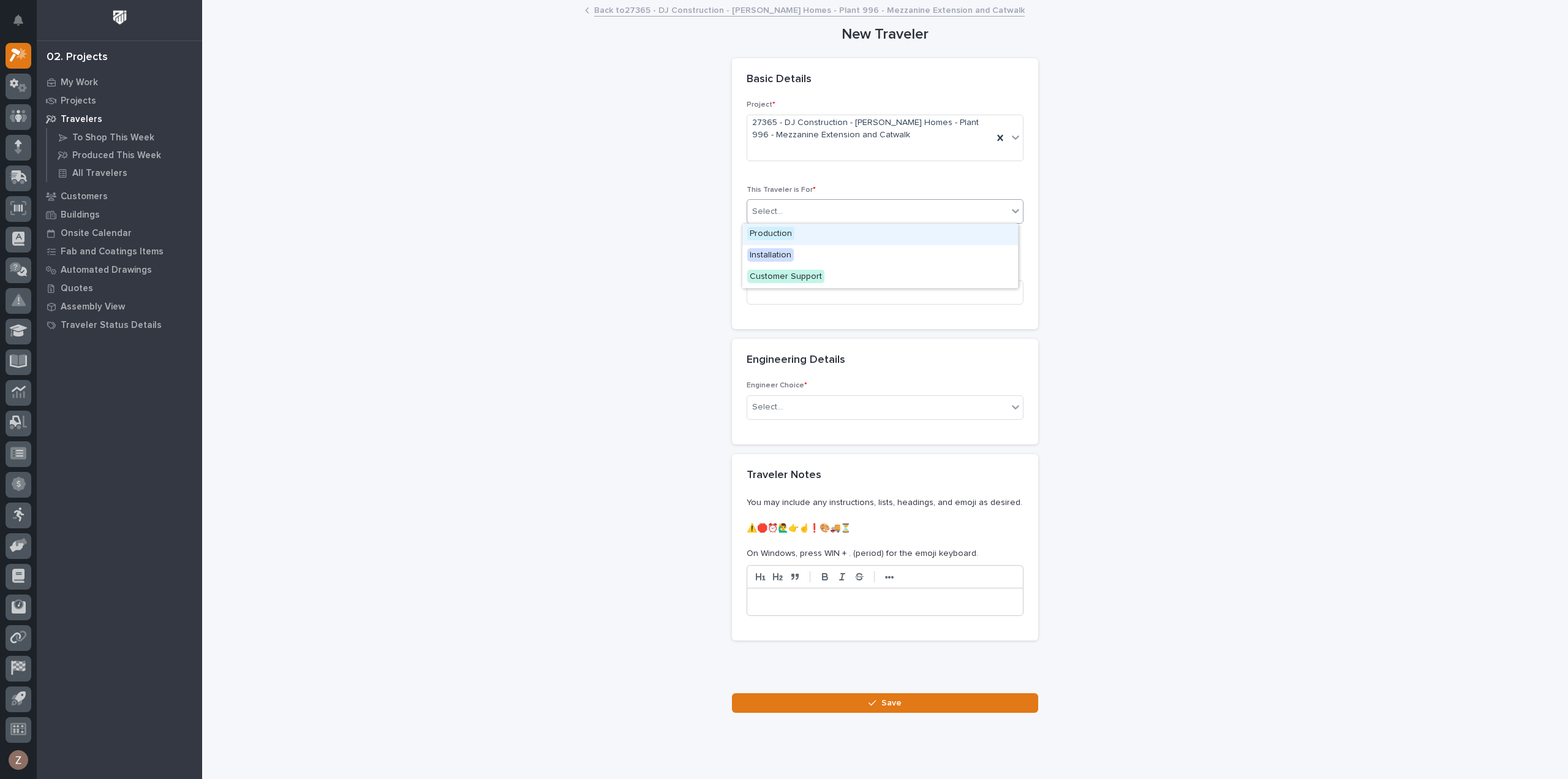
click at [800, 232] on div "Production" at bounding box center [880, 234] width 275 height 21
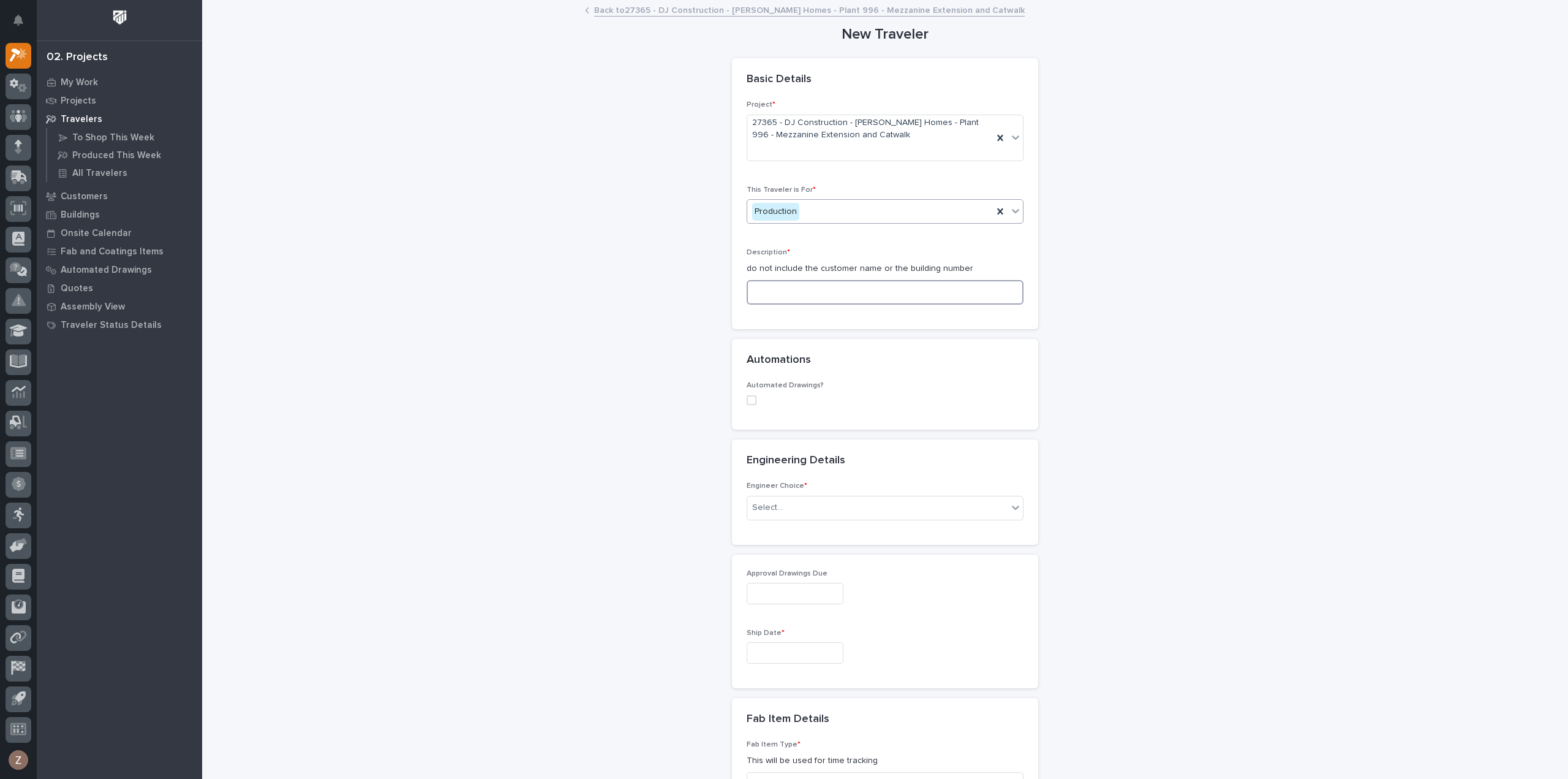
click at [798, 291] on input at bounding box center [885, 292] width 277 height 25
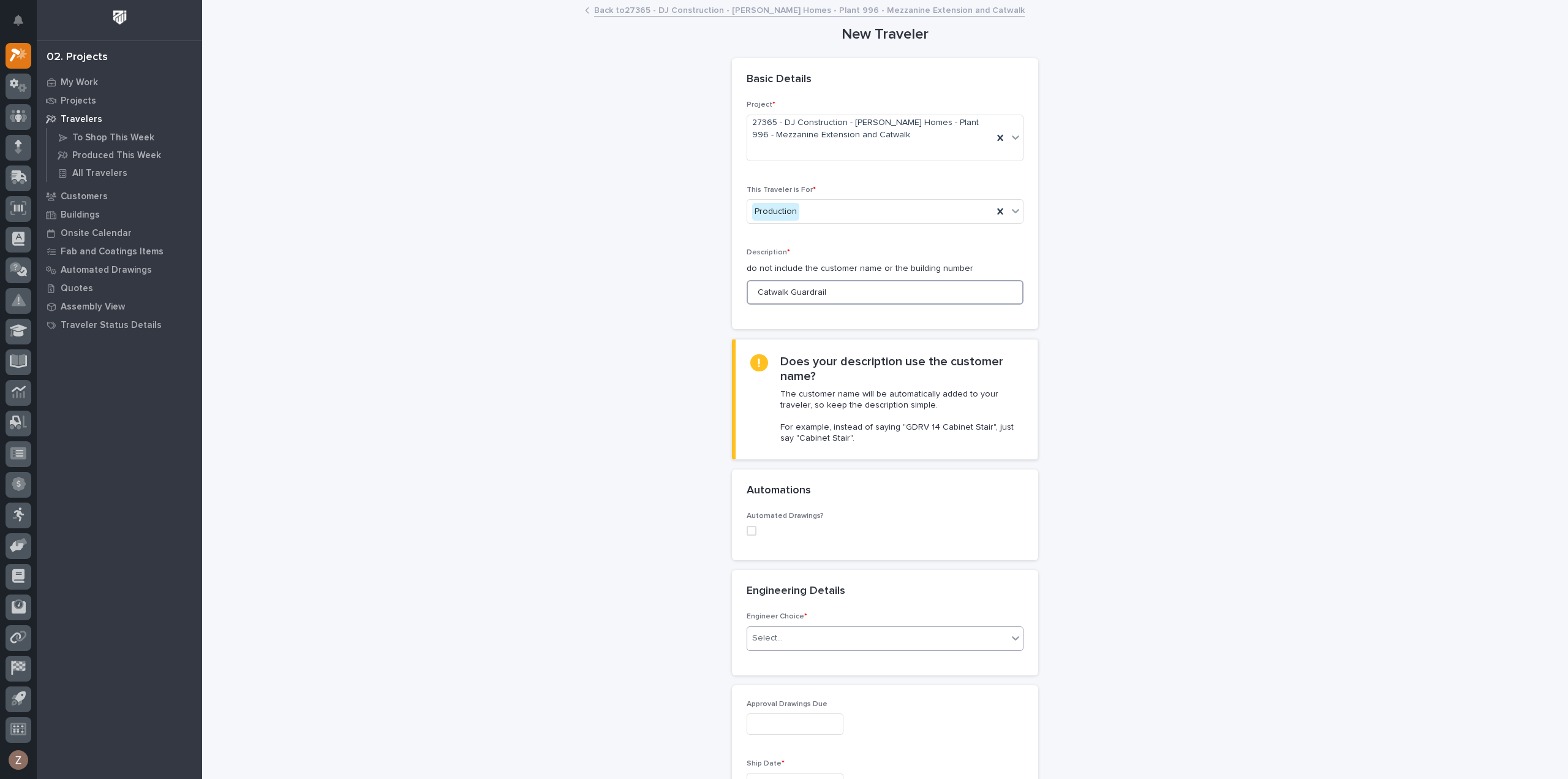
type input "Catwalk Guardrail"
click at [825, 634] on div "Select..." at bounding box center [877, 638] width 260 height 20
click at [809, 678] on div "I want my coordinator to choose an engineer" at bounding box center [880, 682] width 275 height 21
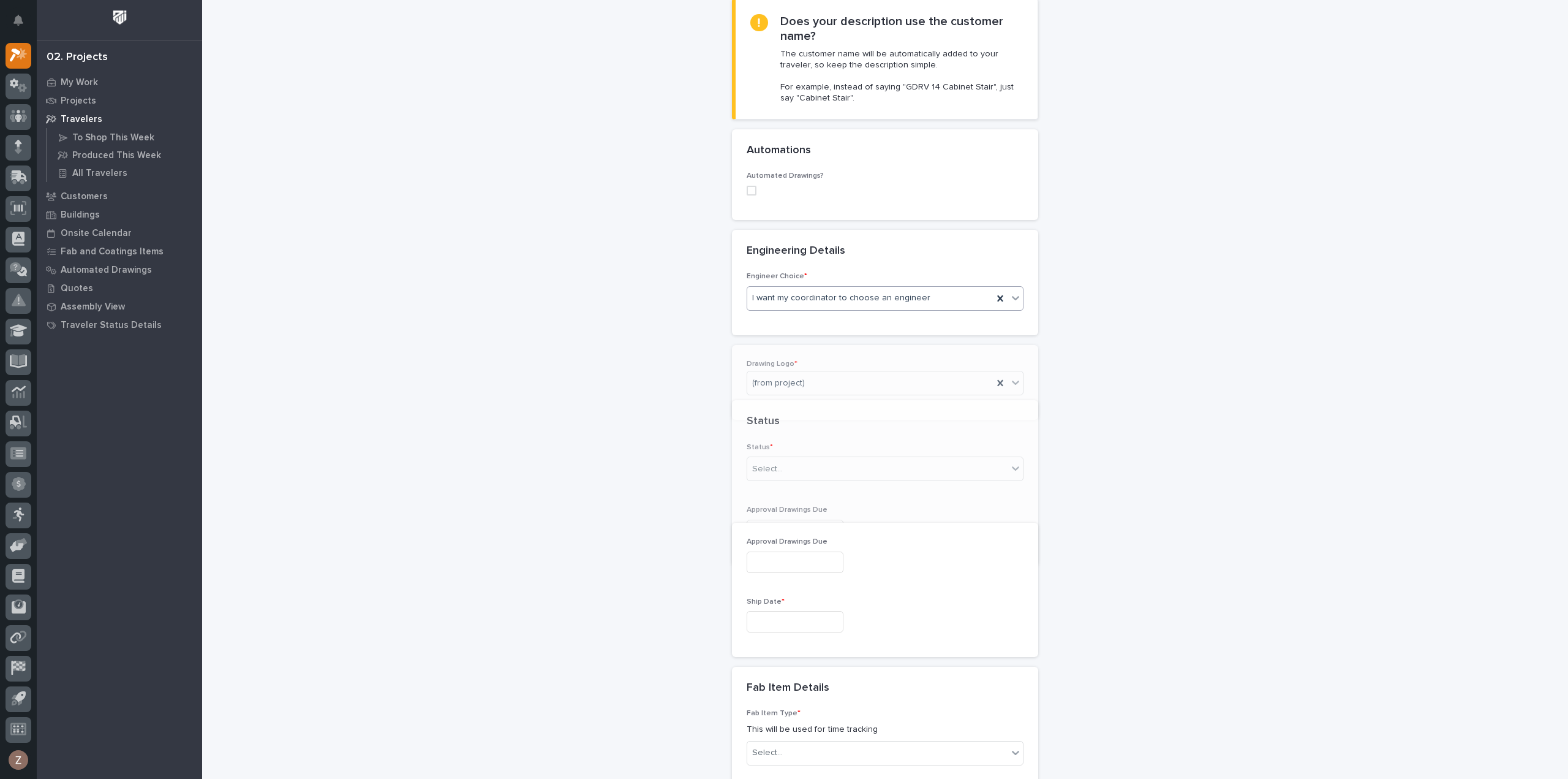
scroll to position [340, 0]
drag, startPoint x: 796, startPoint y: 505, endPoint x: 800, endPoint y: 499, distance: 7.2
click at [796, 504] on div "Select..." at bounding box center [877, 498] width 260 height 20
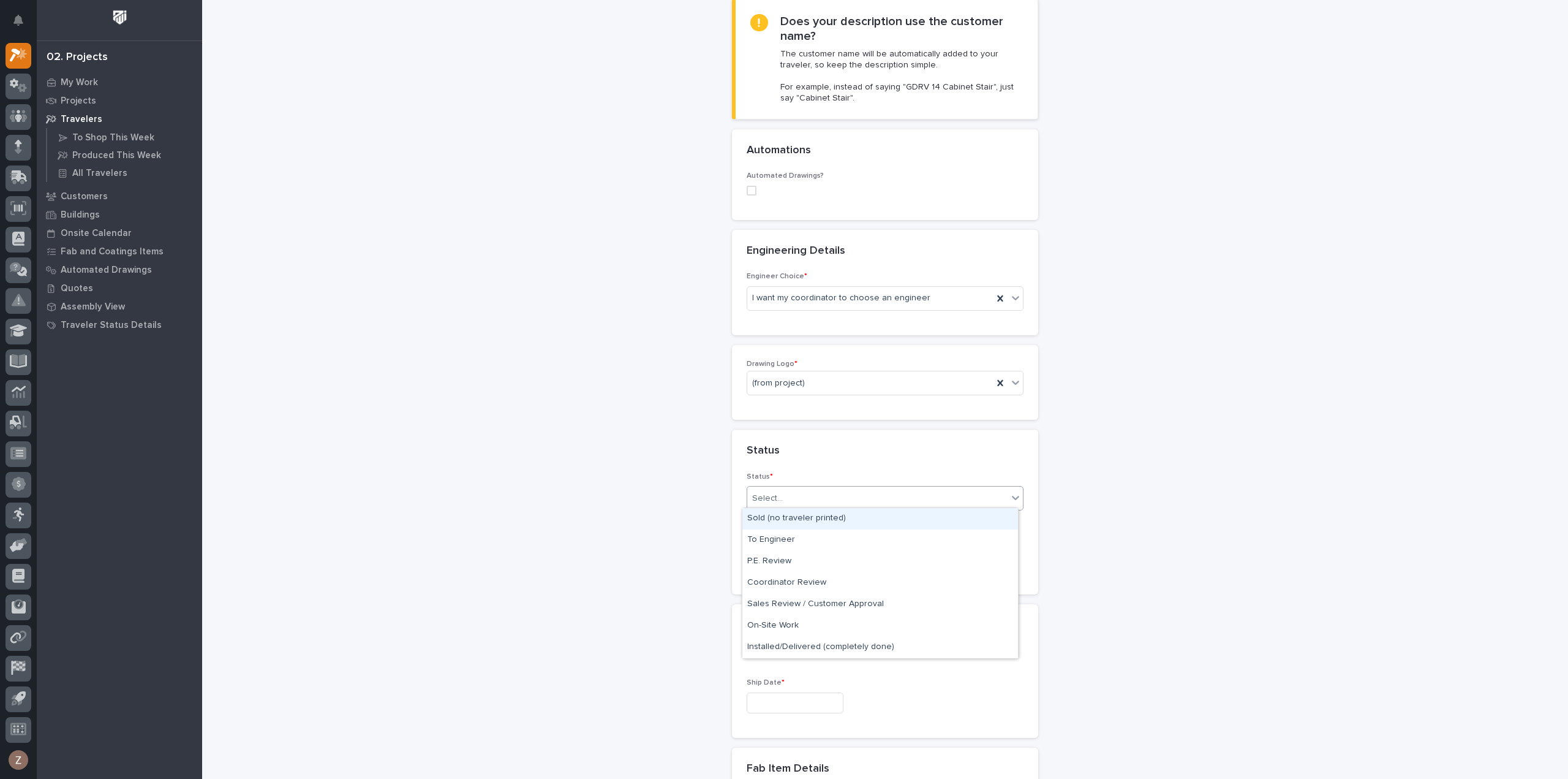
click at [798, 516] on div "Sold (no traveler printed)" at bounding box center [880, 518] width 275 height 21
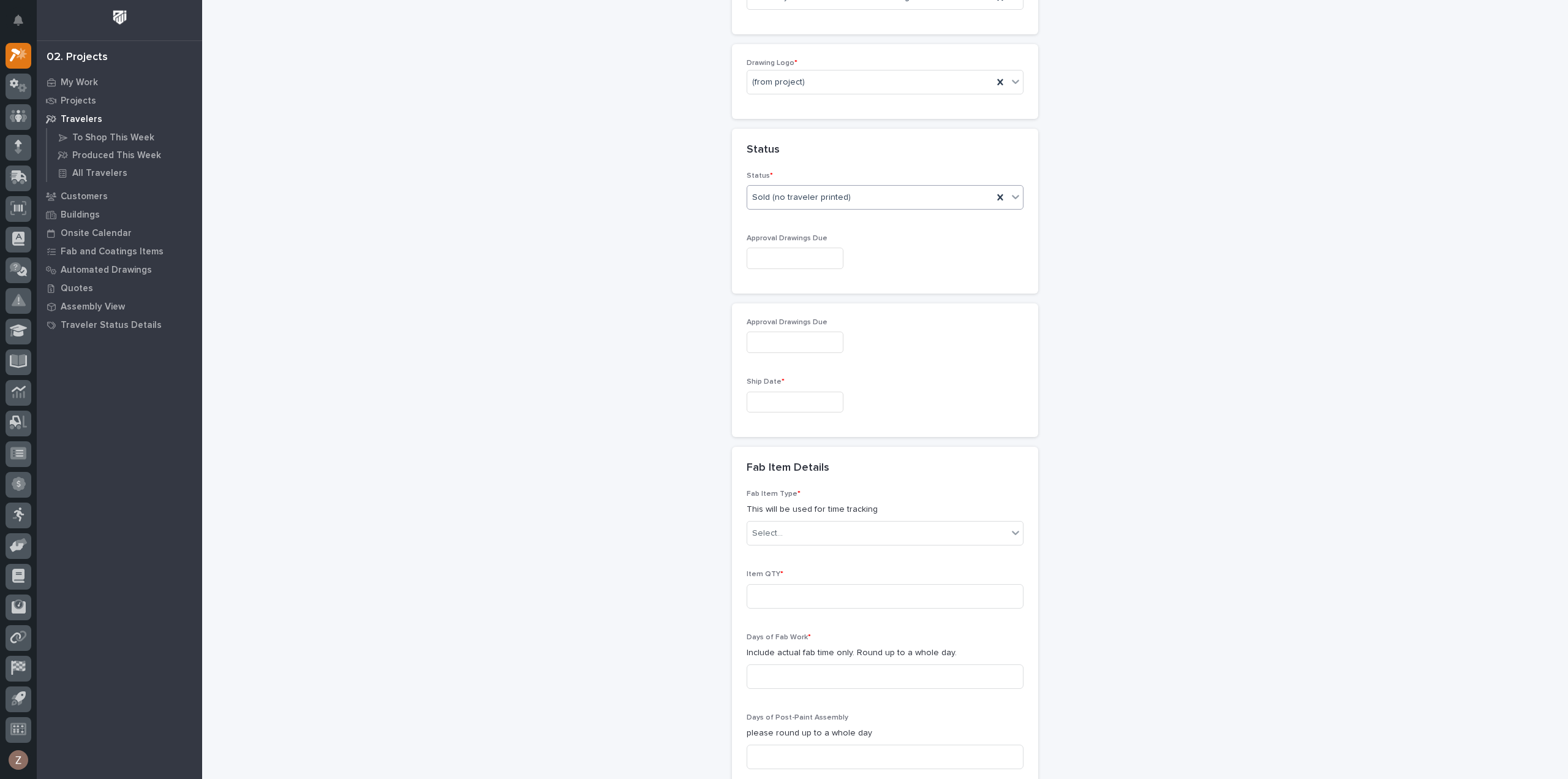
scroll to position [647, 0]
click at [779, 393] on input "text" at bounding box center [794, 396] width 97 height 21
click at [848, 200] on span "Next Month" at bounding box center [848, 202] width 0 height 16
click at [748, 312] on div "22" at bounding box center [747, 313] width 16 height 16
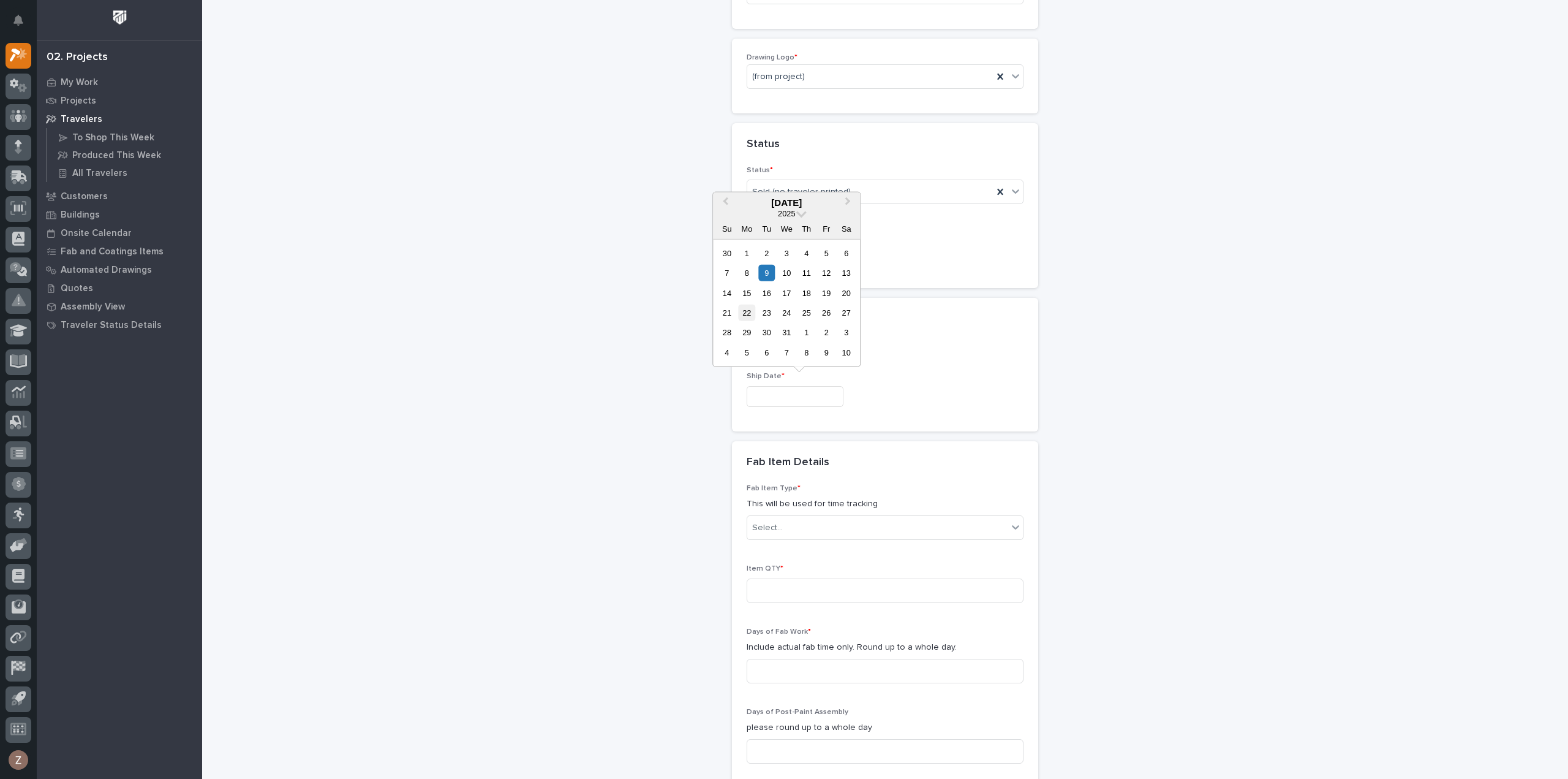
type input "**********"
click at [828, 591] on input at bounding box center [885, 591] width 277 height 25
click at [811, 518] on div "Select..." at bounding box center [877, 527] width 260 height 20
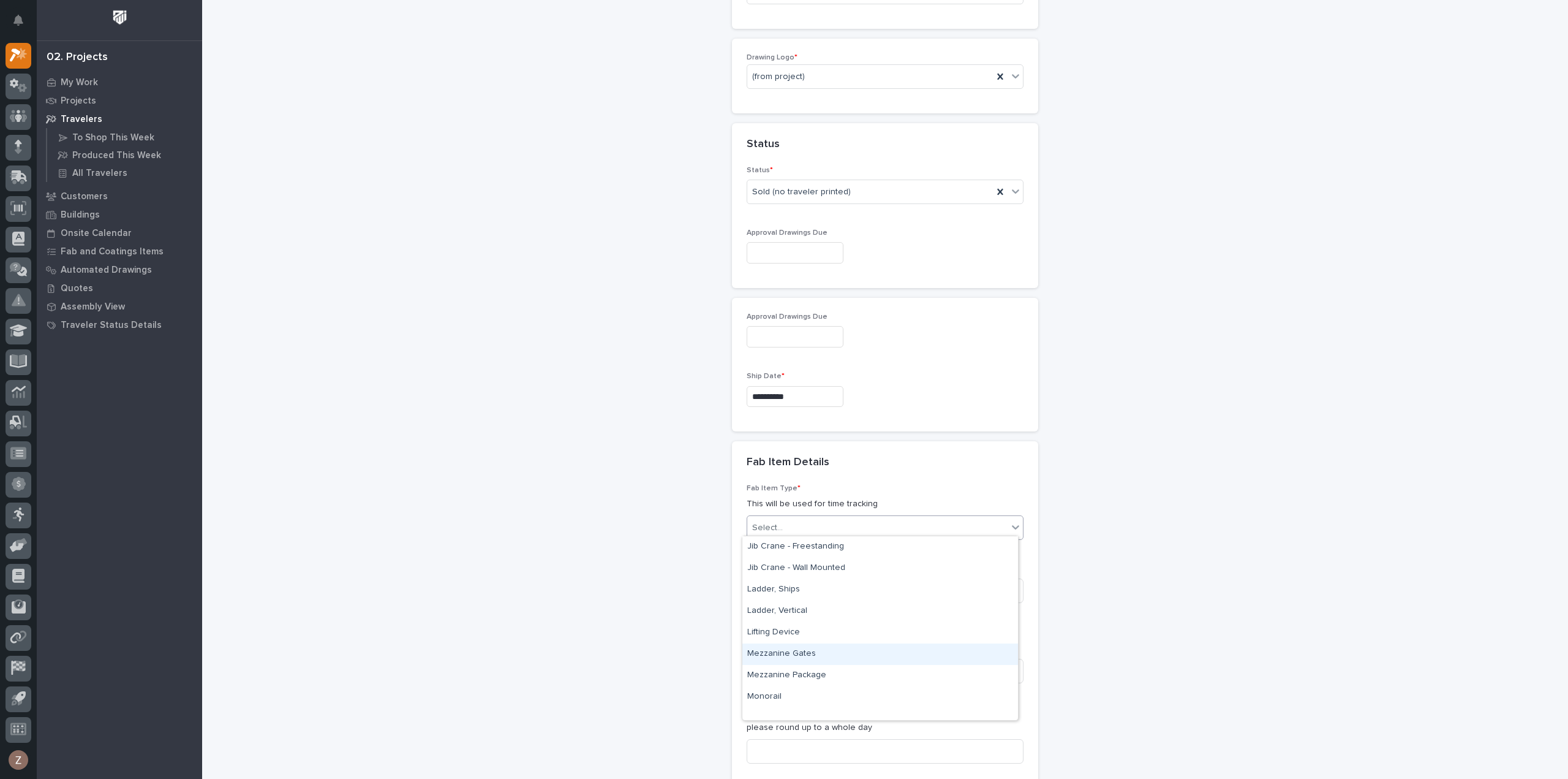
scroll to position [453, 0]
click at [828, 567] on div "Guardrail" at bounding box center [880, 565] width 275 height 21
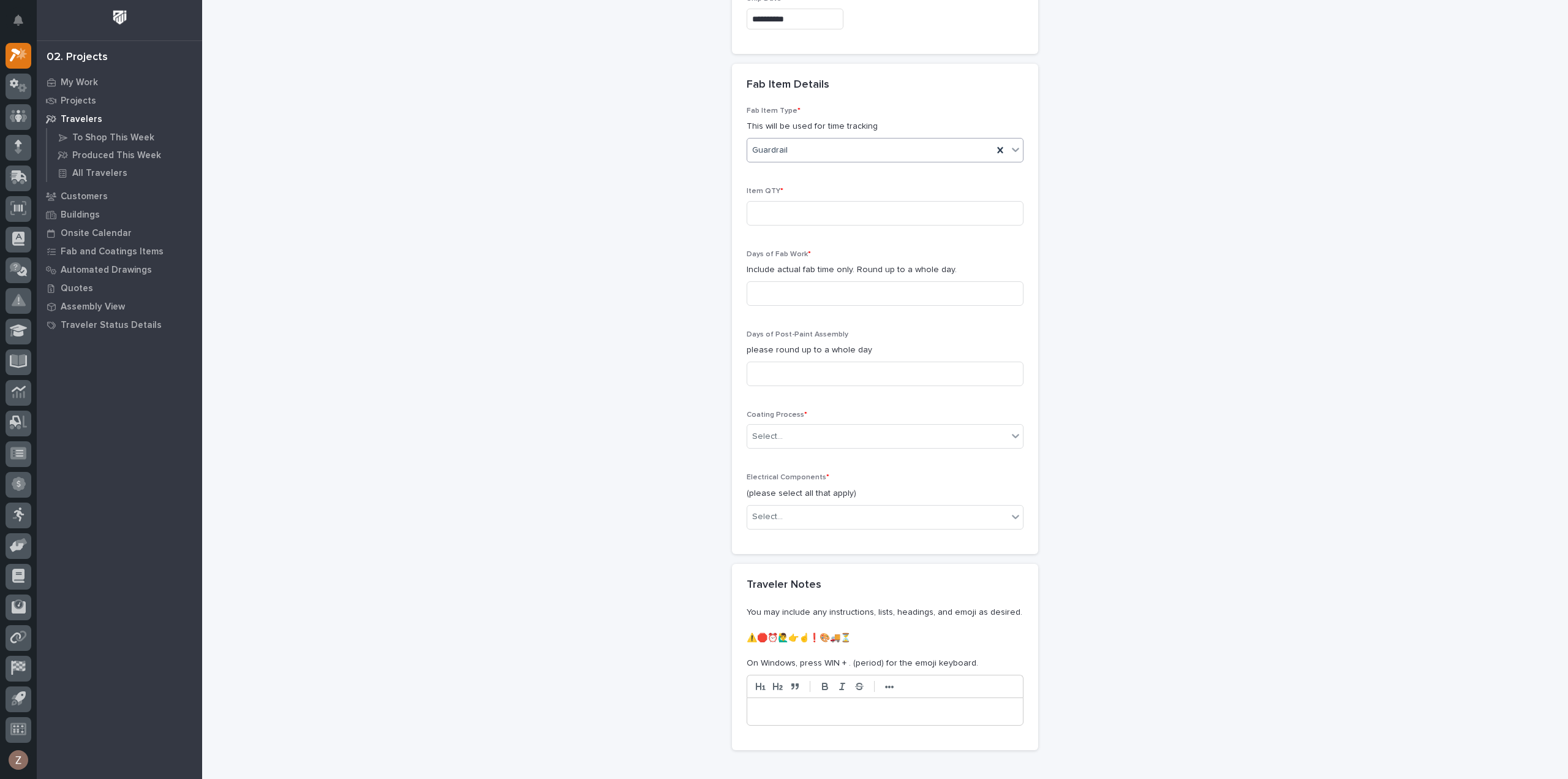
scroll to position [981, 0]
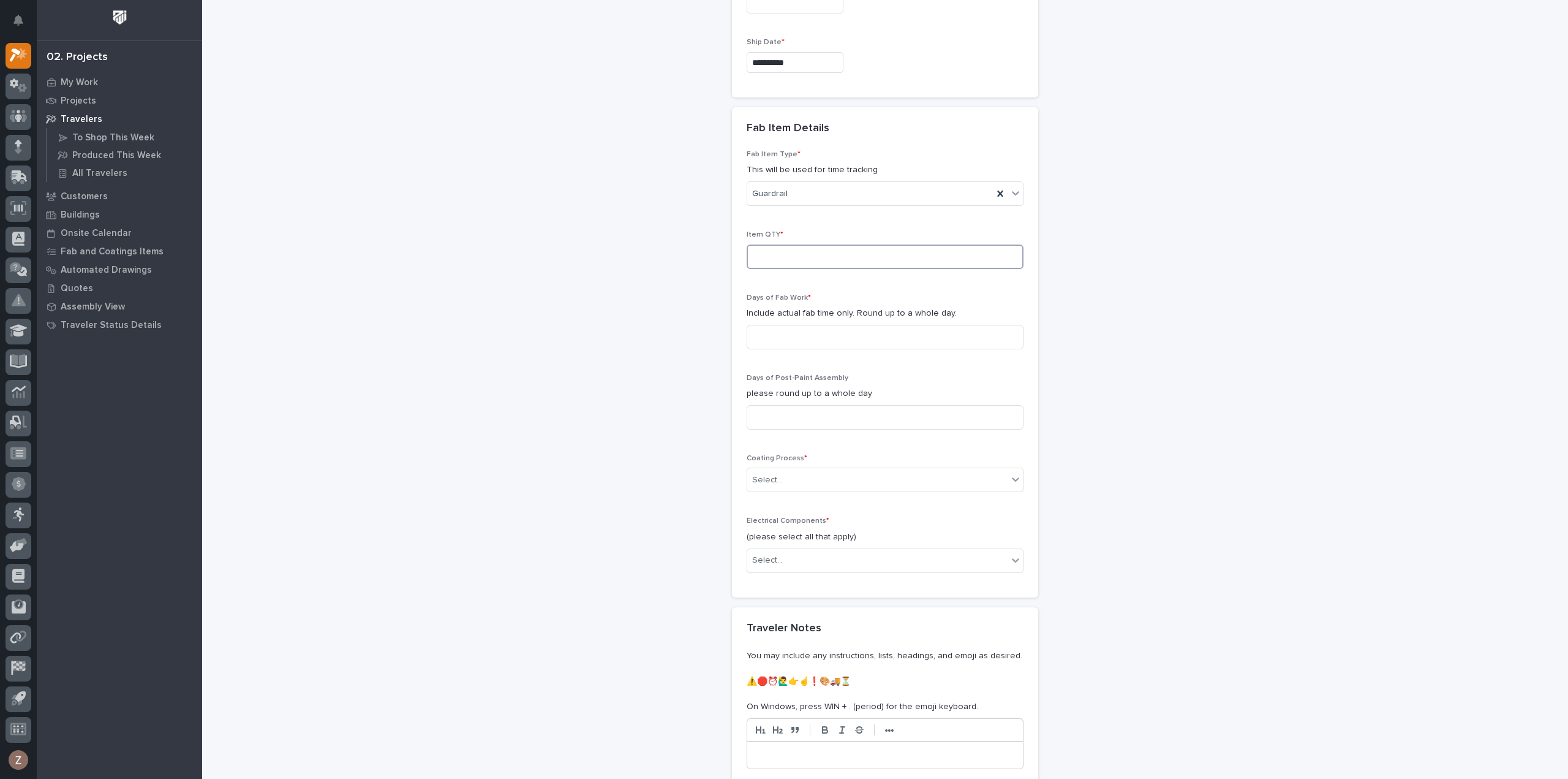
click at [815, 253] on input at bounding box center [885, 257] width 277 height 25
type input "1"
click at [779, 340] on input at bounding box center [885, 337] width 277 height 25
type input "2"
click at [805, 477] on div "Select..." at bounding box center [877, 479] width 260 height 20
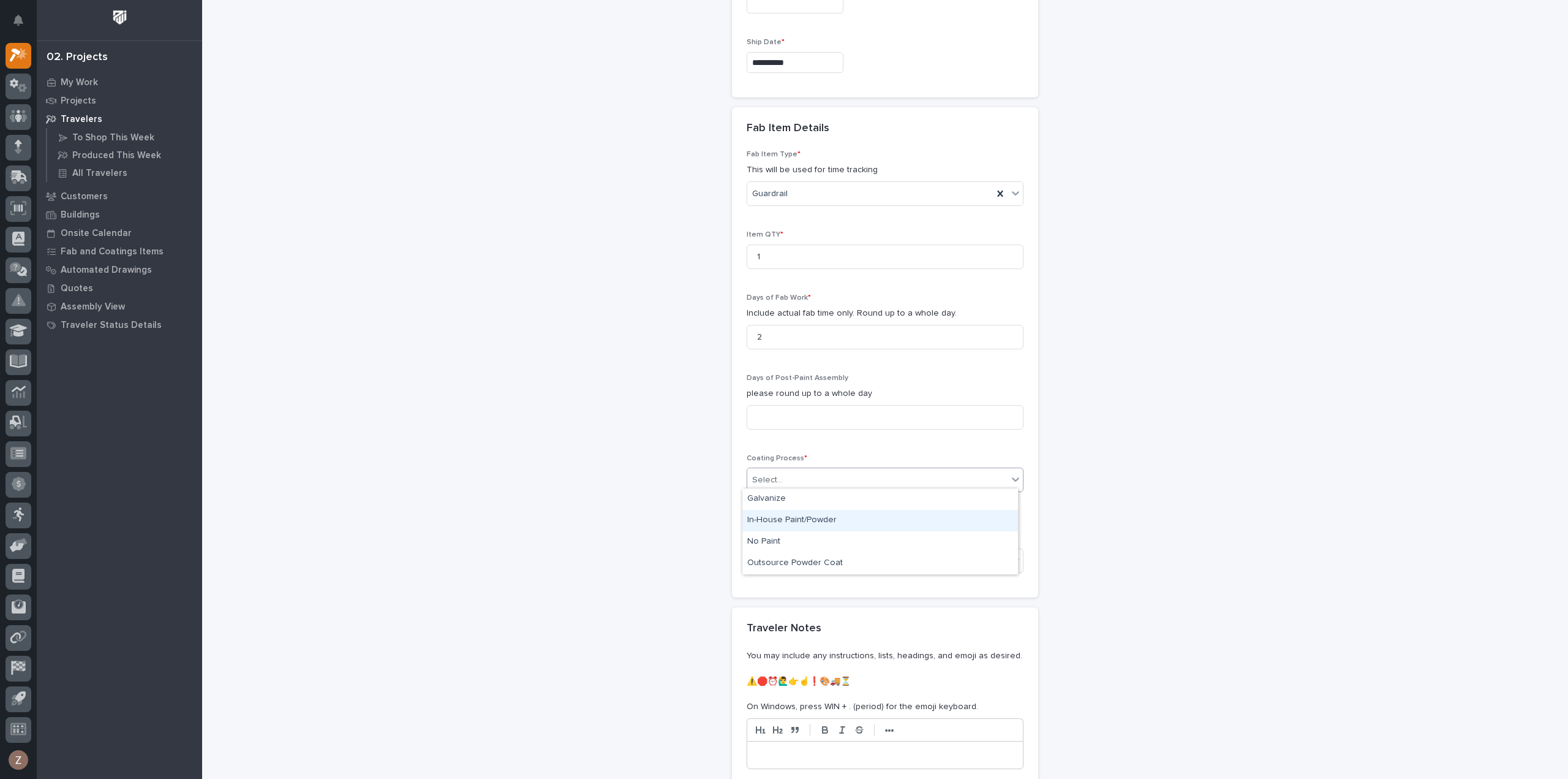
click at [848, 520] on div "In-House Paint/Powder" at bounding box center [880, 520] width 275 height 21
click at [824, 551] on div "Select..." at bounding box center [877, 560] width 260 height 20
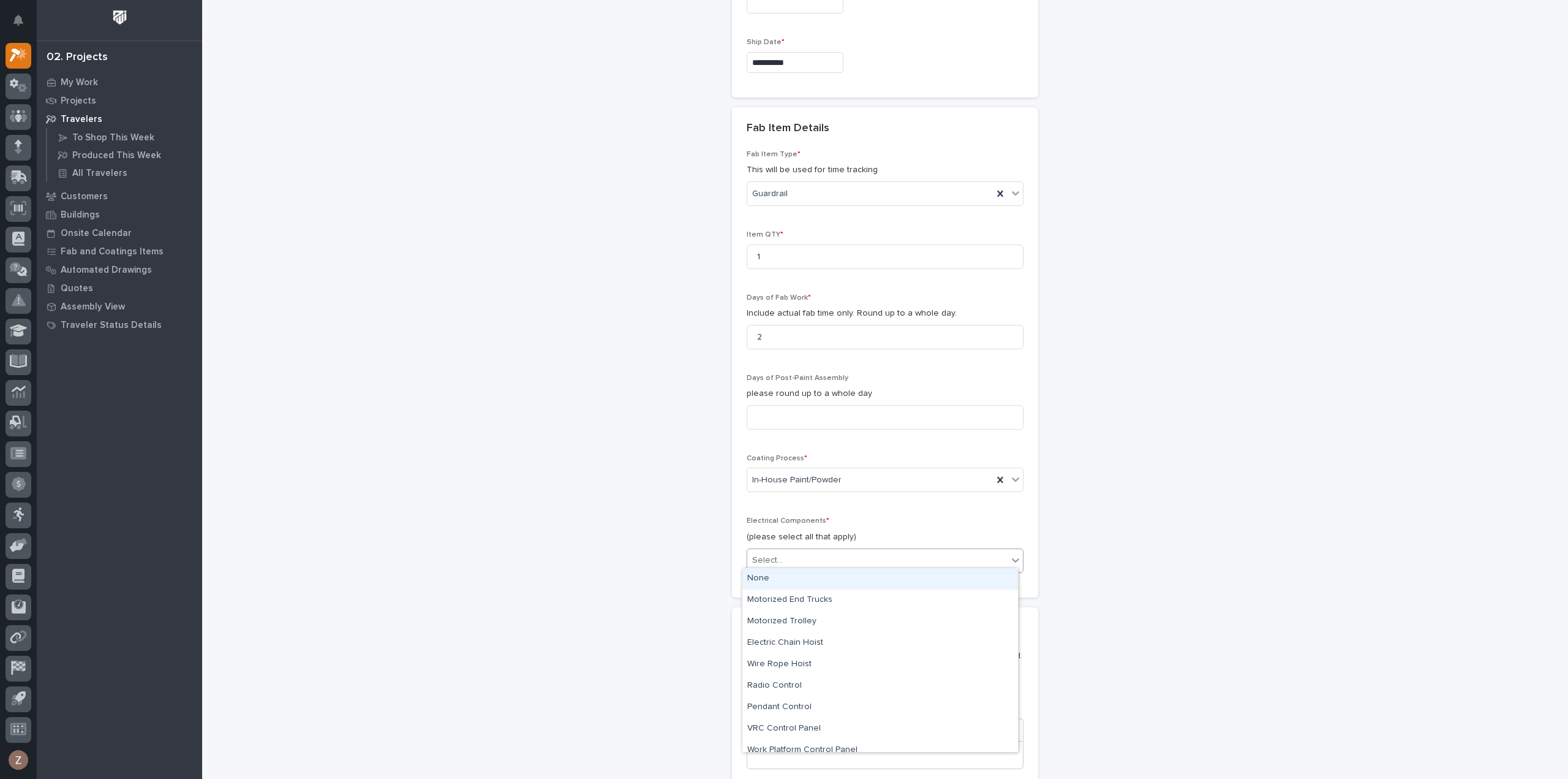
click at [817, 588] on div "None" at bounding box center [880, 578] width 275 height 21
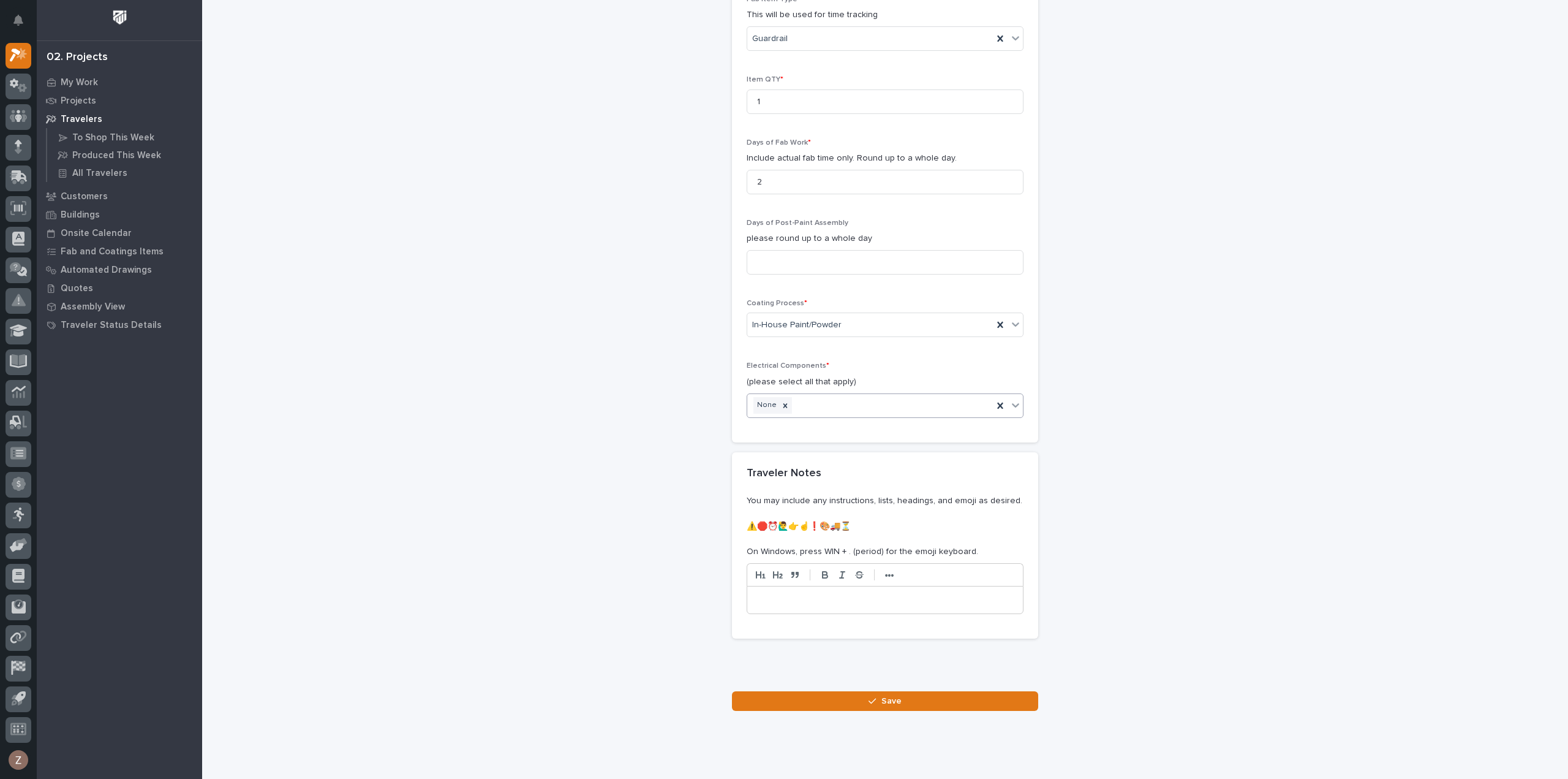
scroll to position [1158, 0]
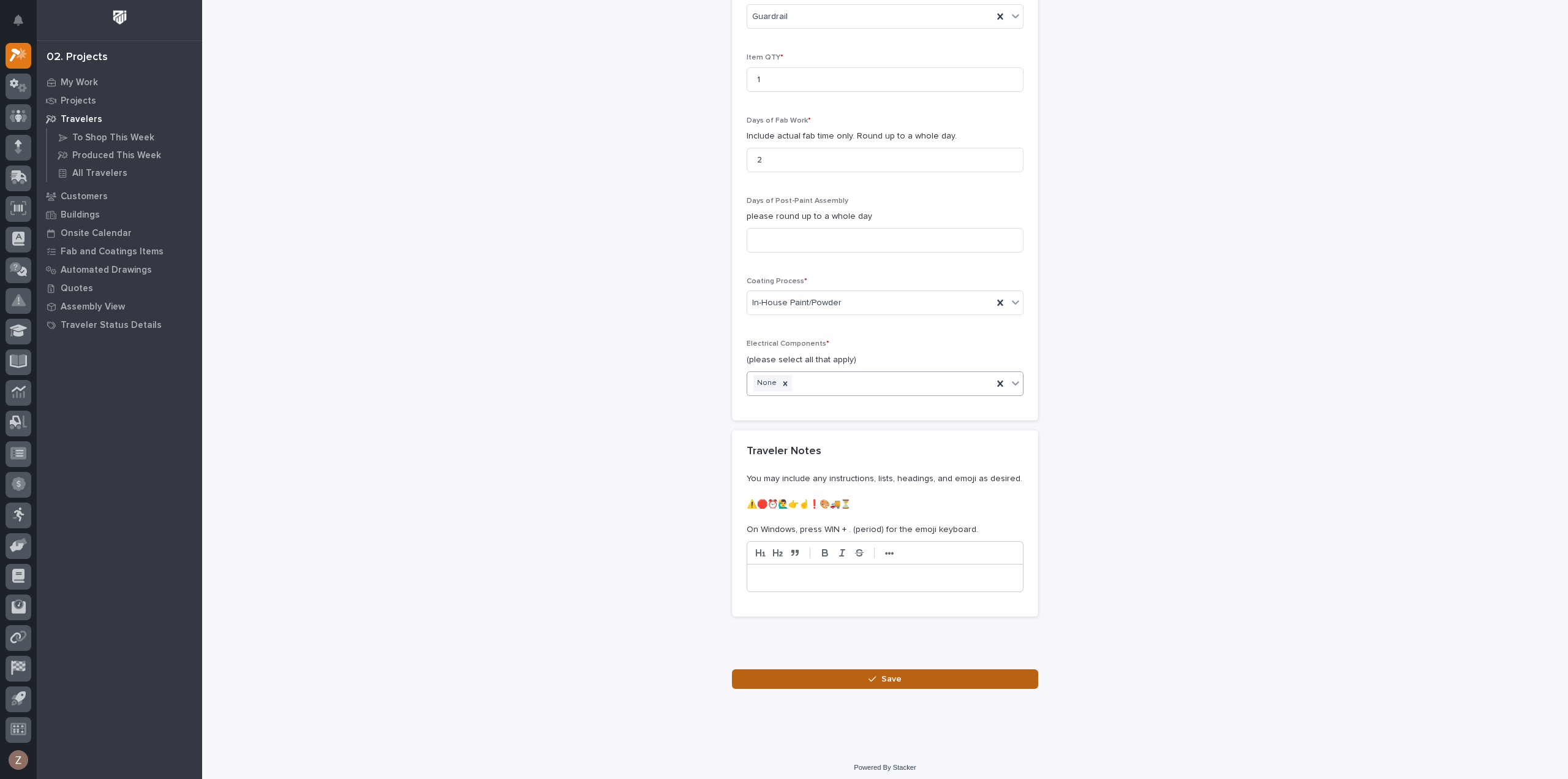
click at [927, 670] on button "Save" at bounding box center [885, 679] width 306 height 20
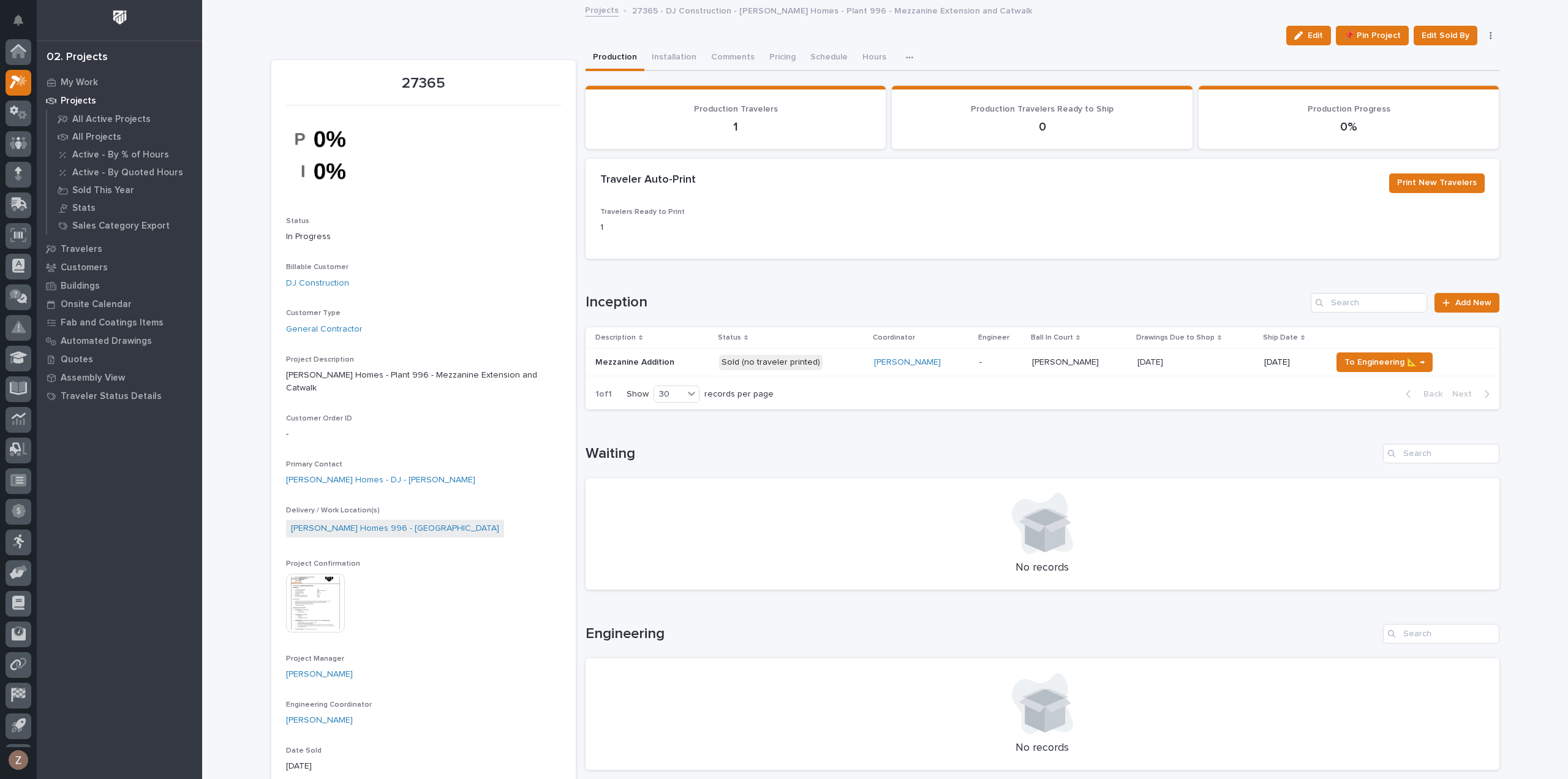
scroll to position [27, 0]
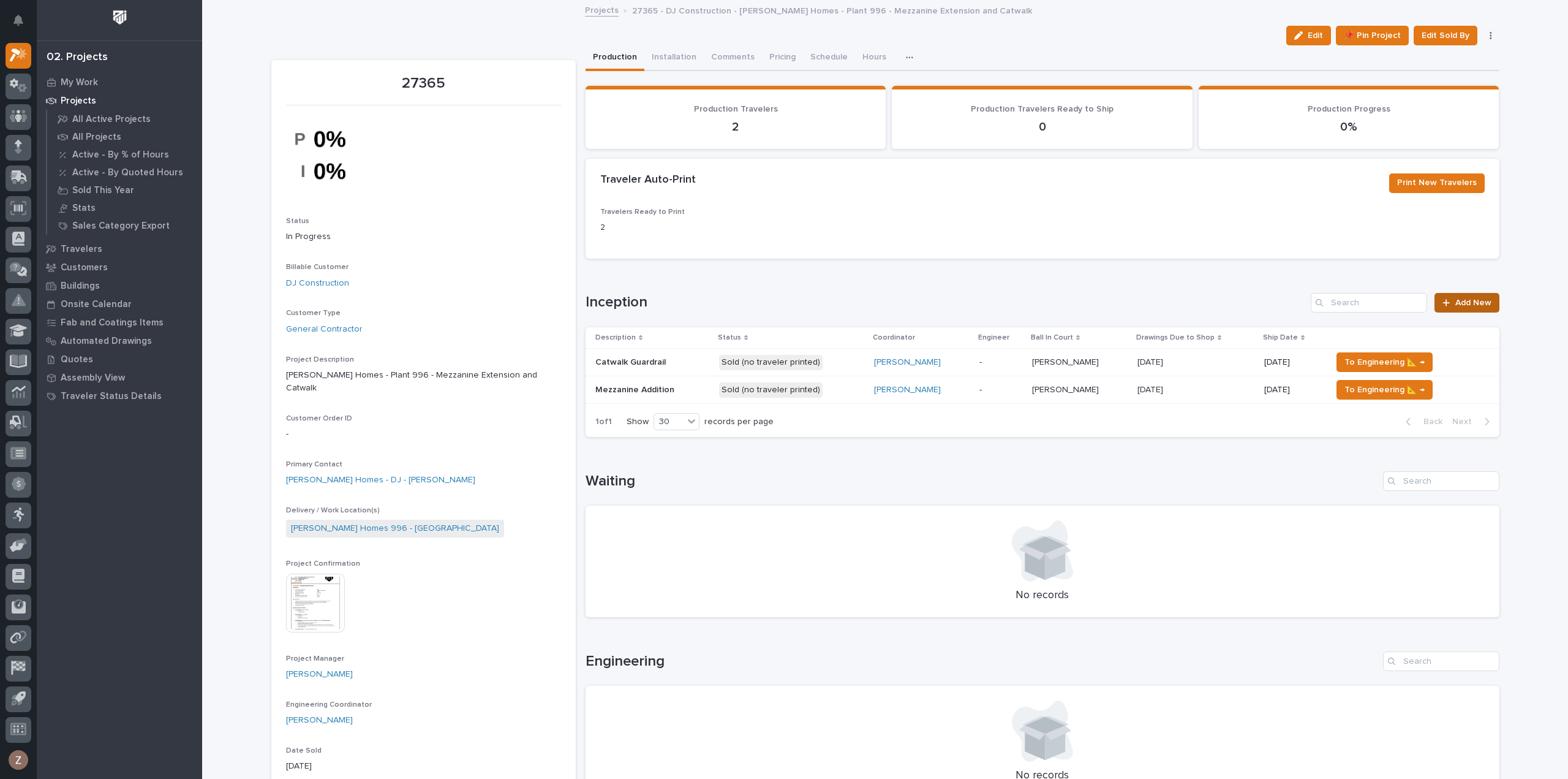
click at [1470, 309] on link "Add New" at bounding box center [1467, 302] width 64 height 20
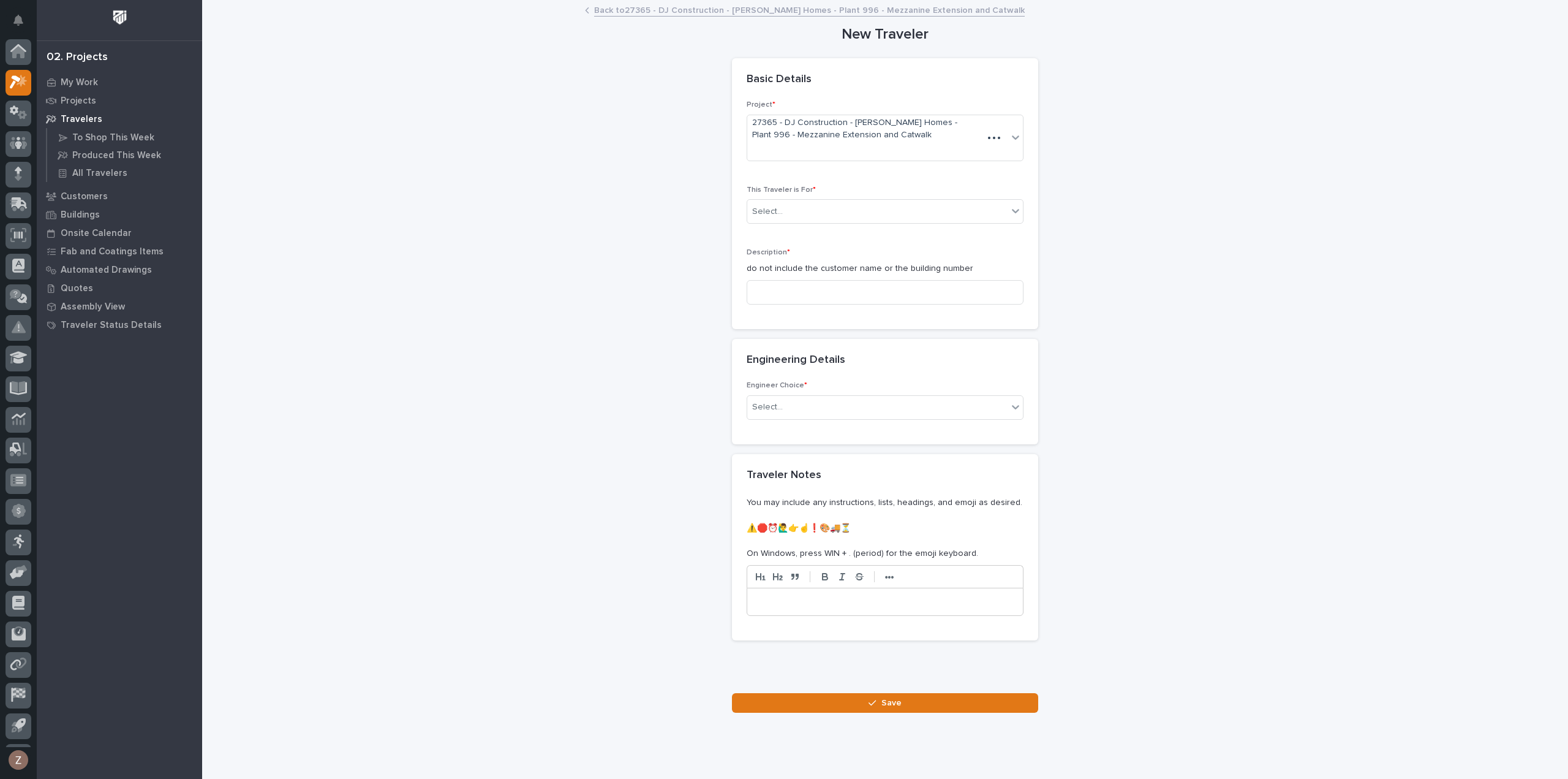
scroll to position [27, 0]
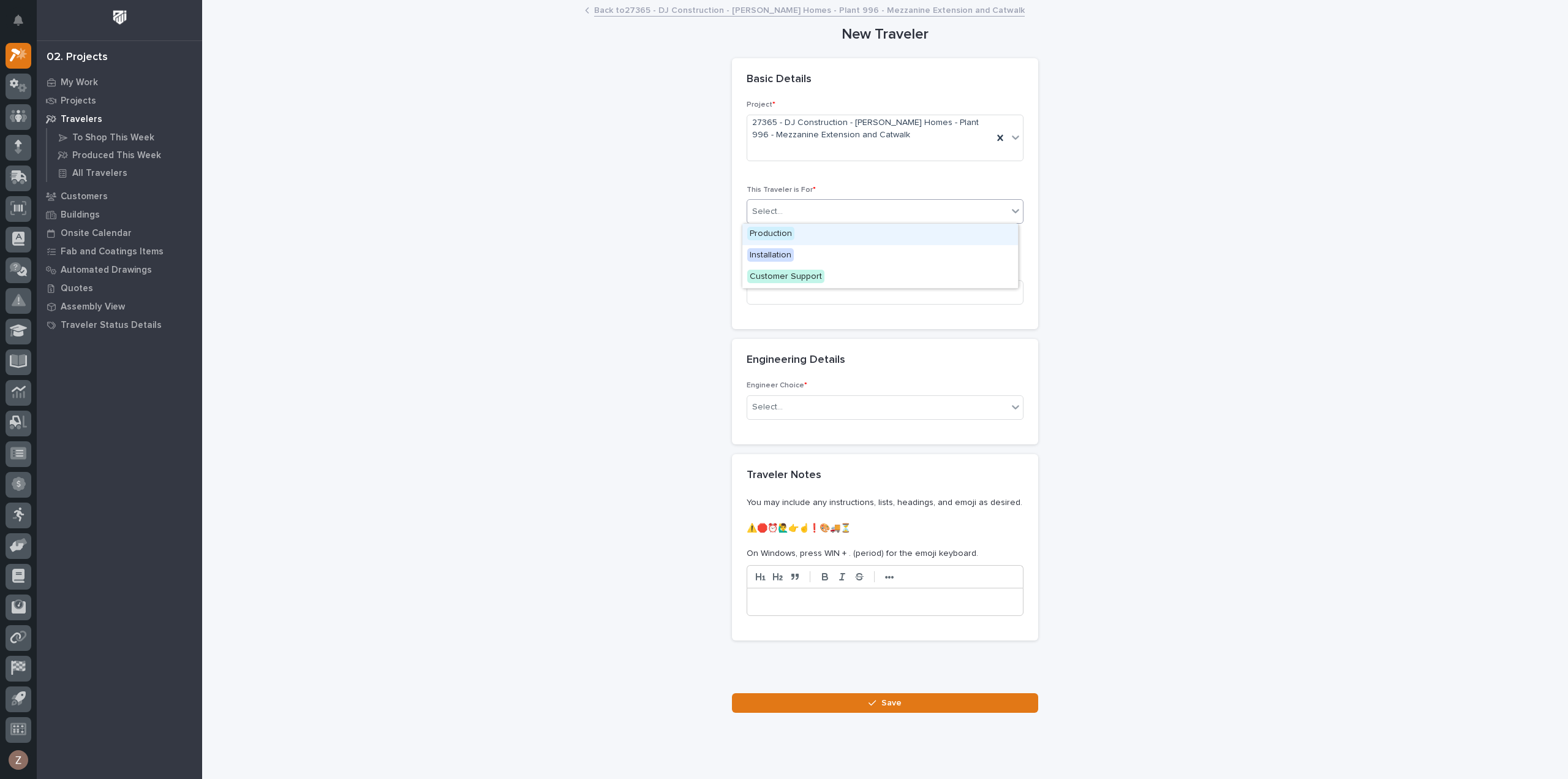
click at [819, 207] on div "Select..." at bounding box center [877, 211] width 260 height 20
click at [801, 235] on div "Production" at bounding box center [880, 234] width 275 height 21
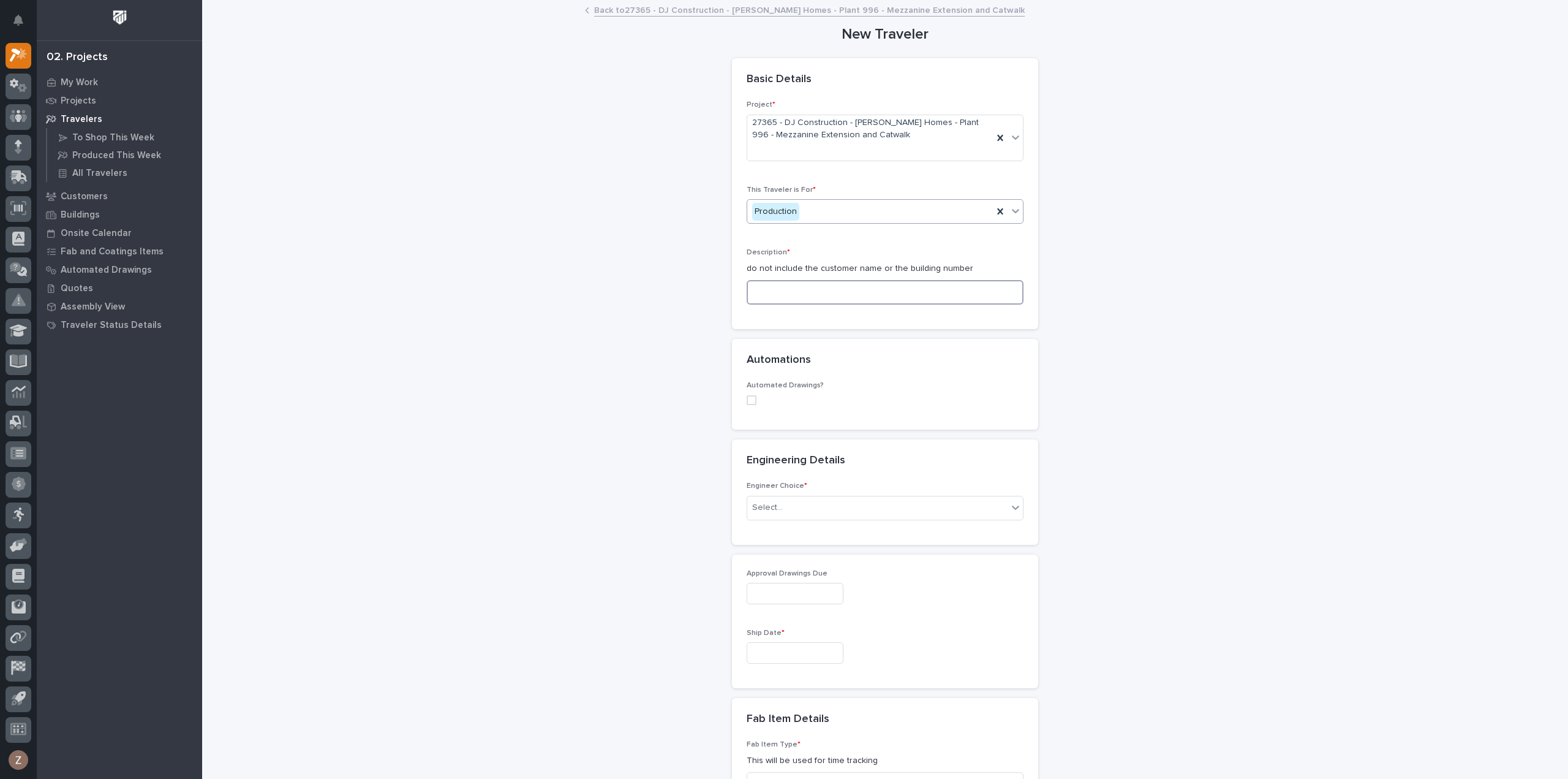
click at [783, 295] on input at bounding box center [885, 292] width 277 height 25
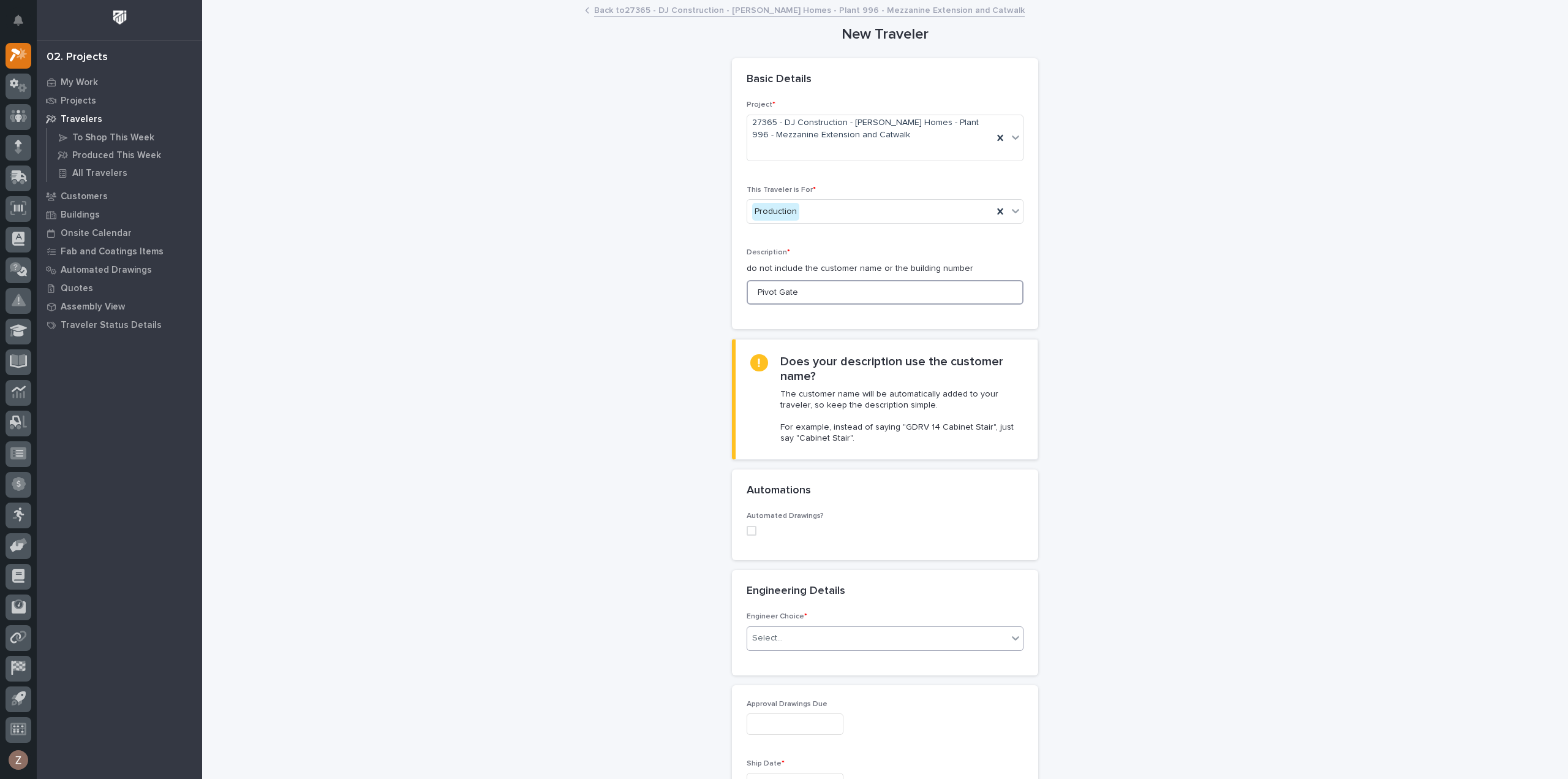
type input "Pivot Gate"
click at [795, 638] on div "Select..." at bounding box center [877, 638] width 260 height 20
click at [796, 686] on div "I want my coordinator to choose an engineer" at bounding box center [880, 682] width 275 height 21
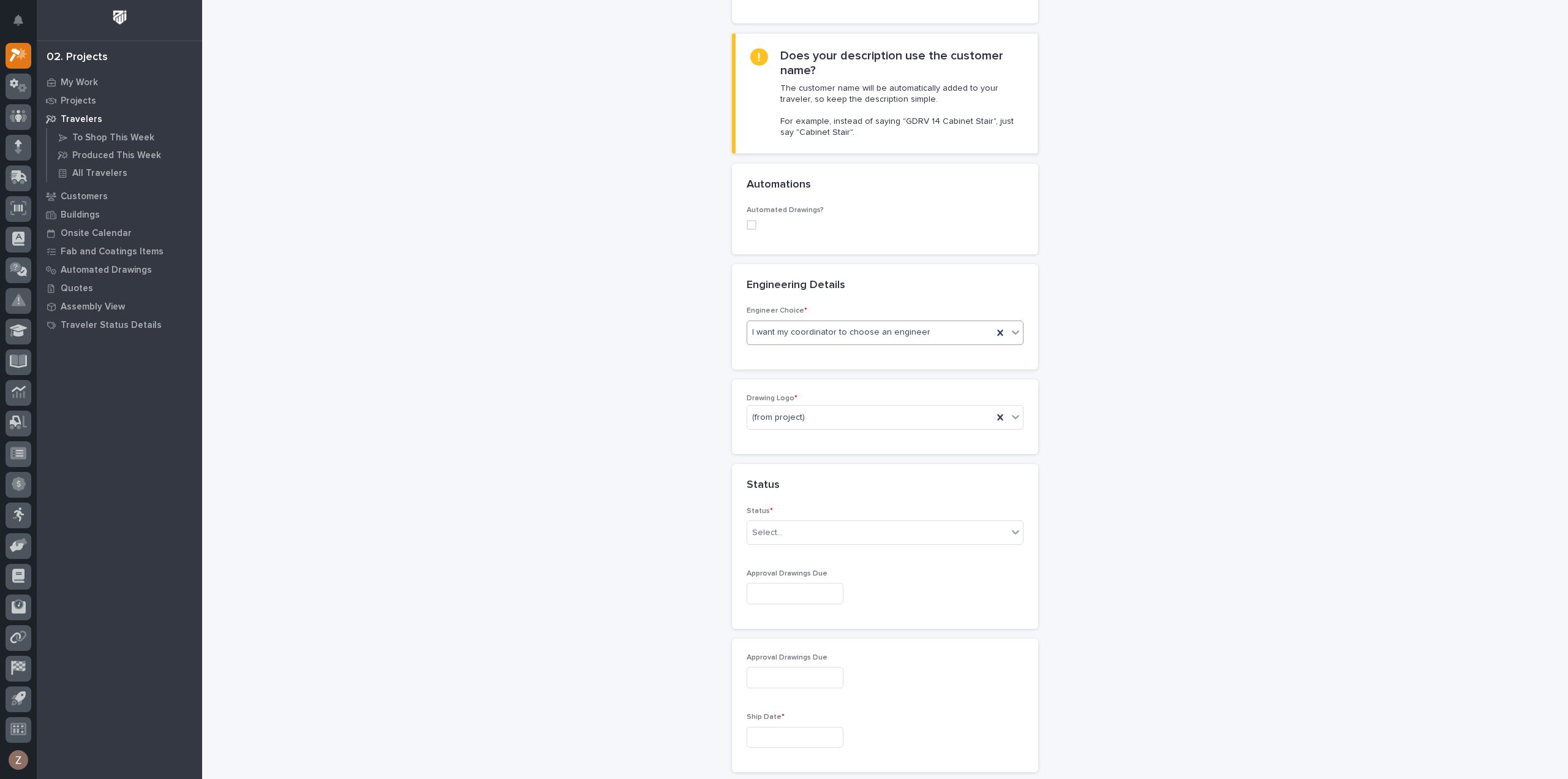
scroll to position [307, 0]
click at [811, 407] on div "(from project)" at bounding box center [870, 416] width 245 height 20
click at [821, 470] on div "PWI" at bounding box center [880, 480] width 275 height 21
click at [791, 522] on div "Select..." at bounding box center [877, 531] width 260 height 20
click at [795, 555] on div "Sold (no traveler printed)" at bounding box center [880, 553] width 275 height 21
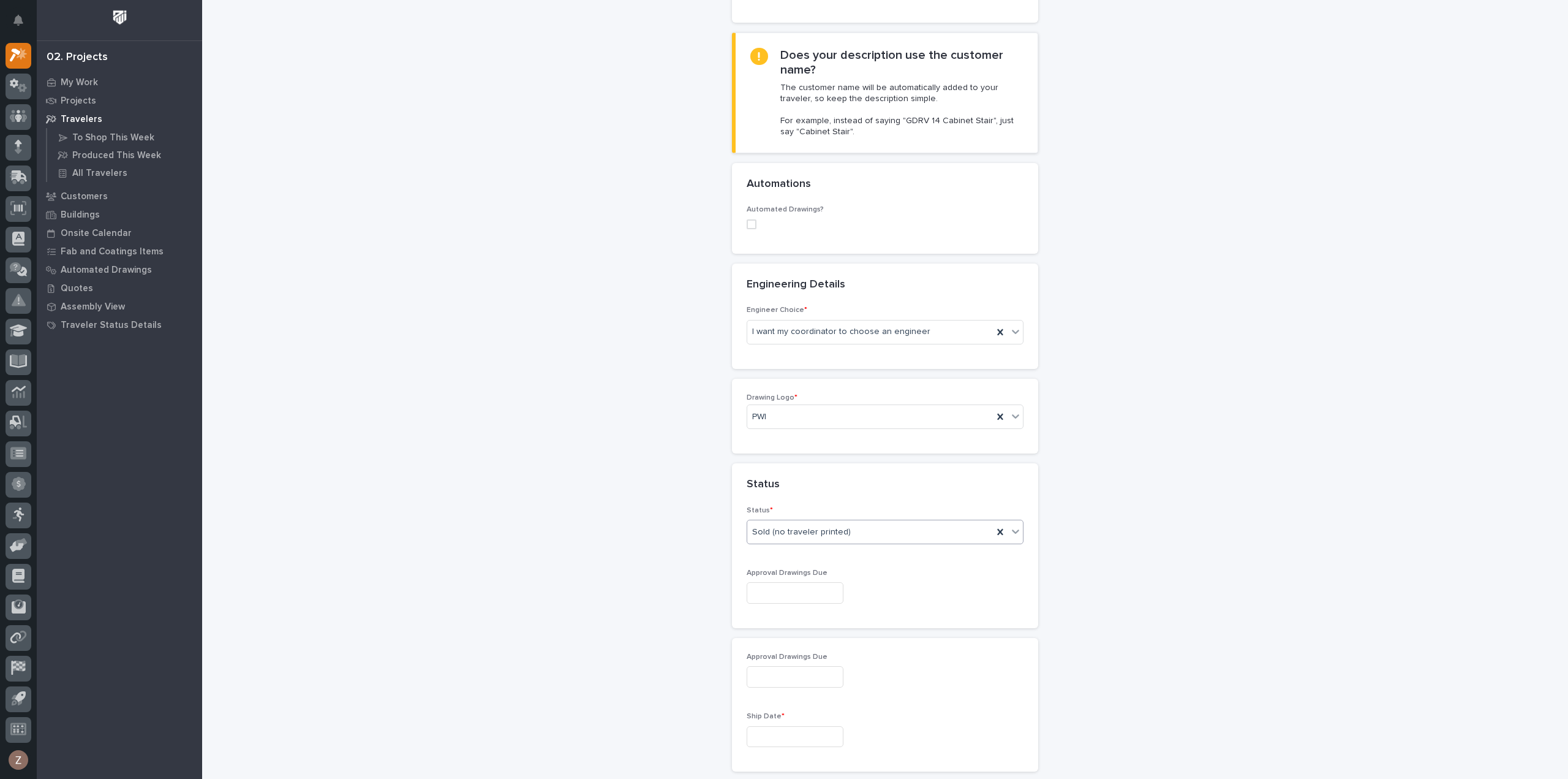
scroll to position [551, 0]
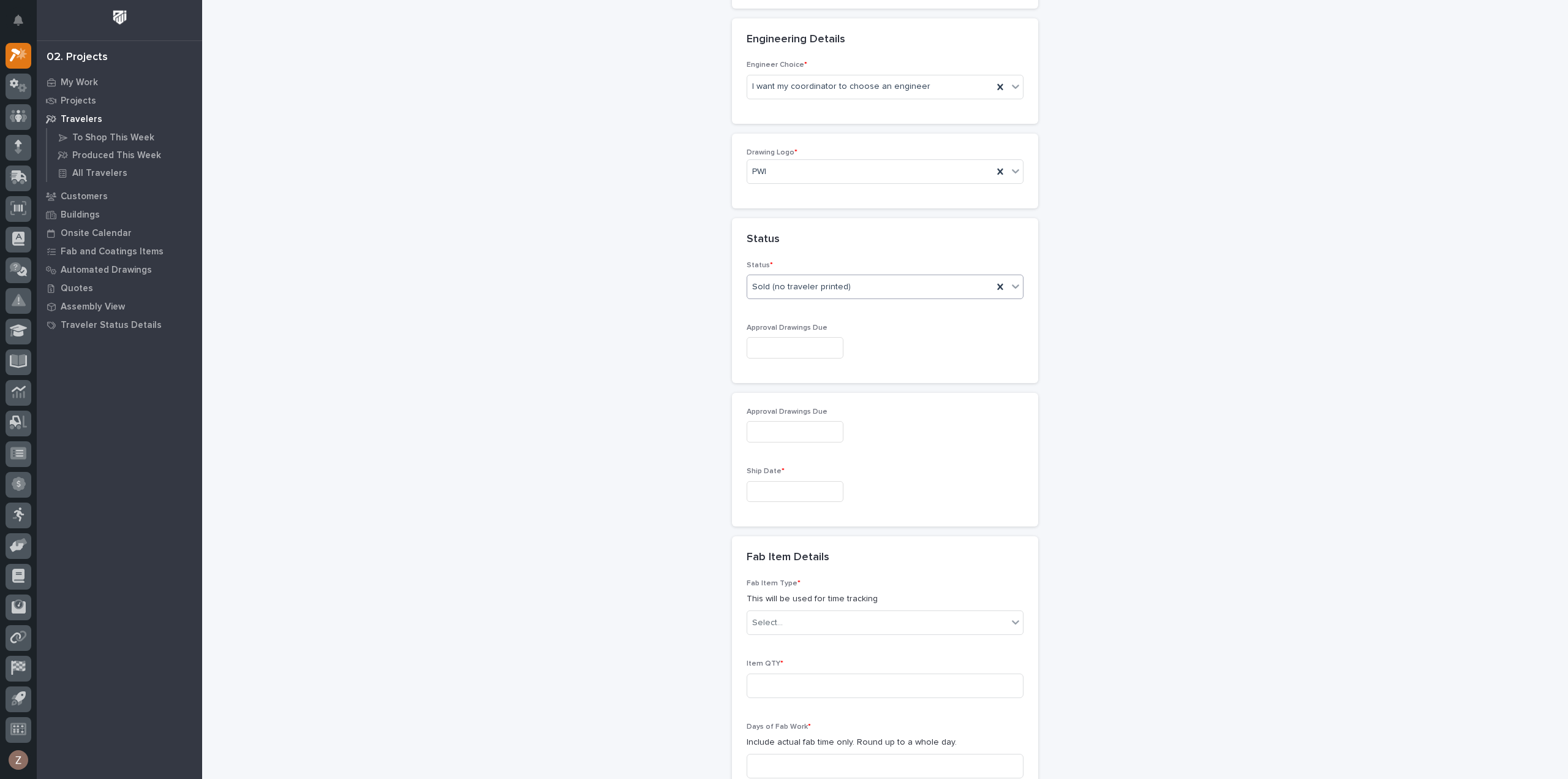
click at [767, 487] on input "text" at bounding box center [794, 492] width 97 height 21
click at [971, 393] on div "Approval Drawings Due Ship Date *" at bounding box center [885, 459] width 306 height 134
click at [781, 481] on input "text" at bounding box center [794, 492] width 97 height 21
click at [848, 293] on span "Next Month" at bounding box center [848, 298] width 0 height 16
drag, startPoint x: 846, startPoint y: 293, endPoint x: 752, endPoint y: 319, distance: 97.5
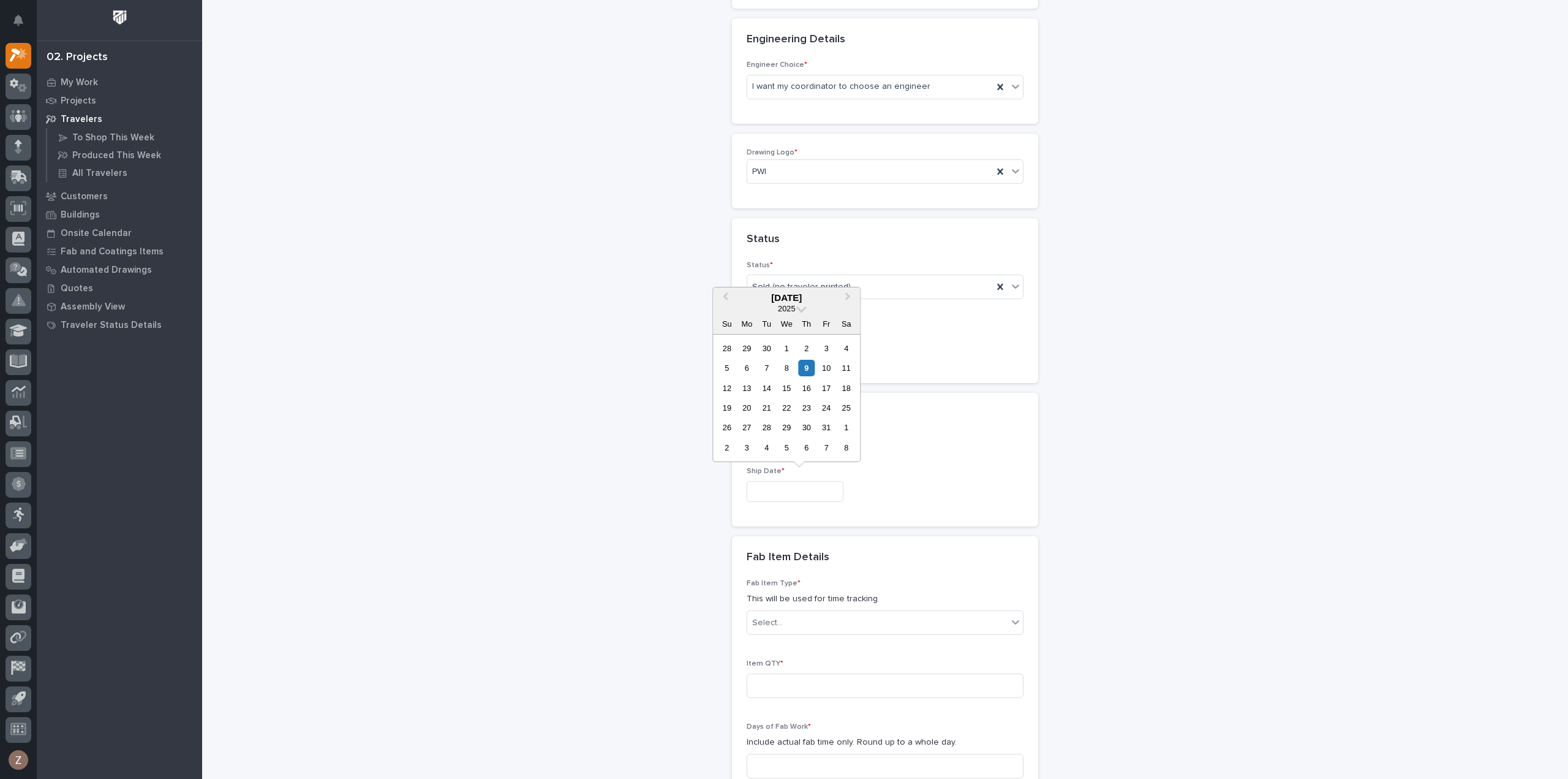
click at [845, 293] on button "Next Month" at bounding box center [848, 298] width 20 height 20
click at [747, 411] on div "22" at bounding box center [747, 408] width 16 height 16
type input "**********"
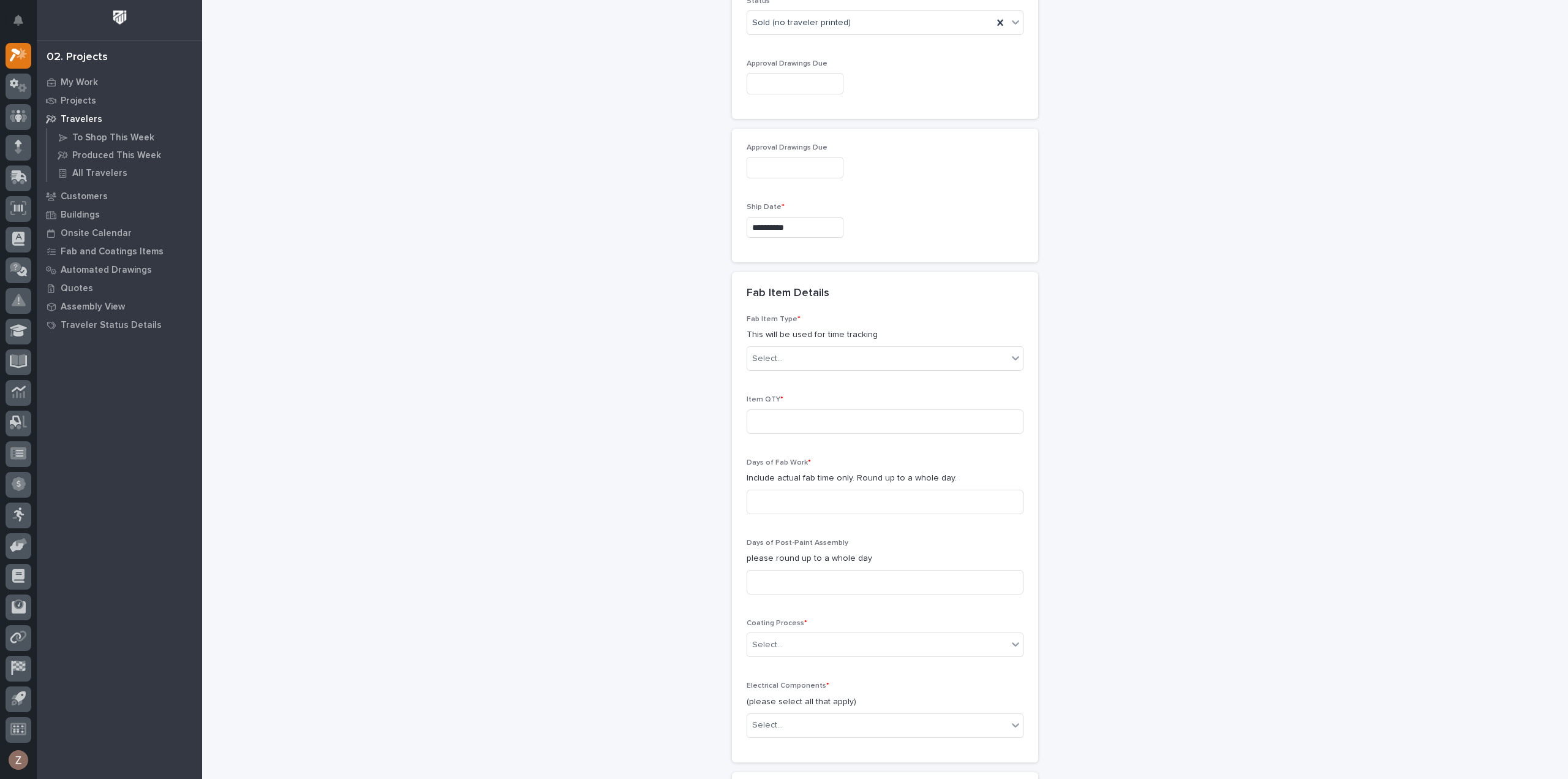
scroll to position [858, 0]
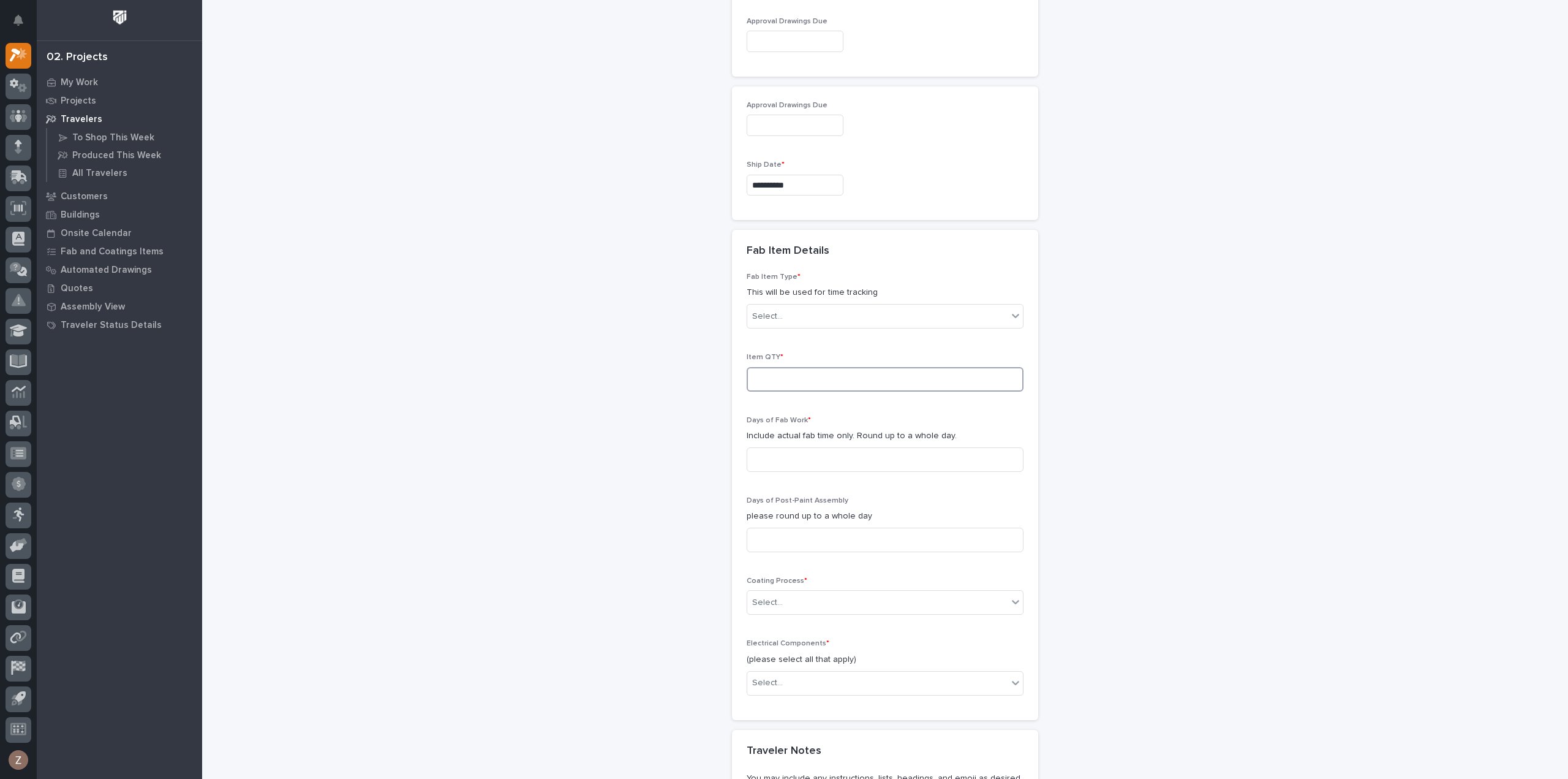
click at [777, 367] on input at bounding box center [885, 379] width 277 height 25
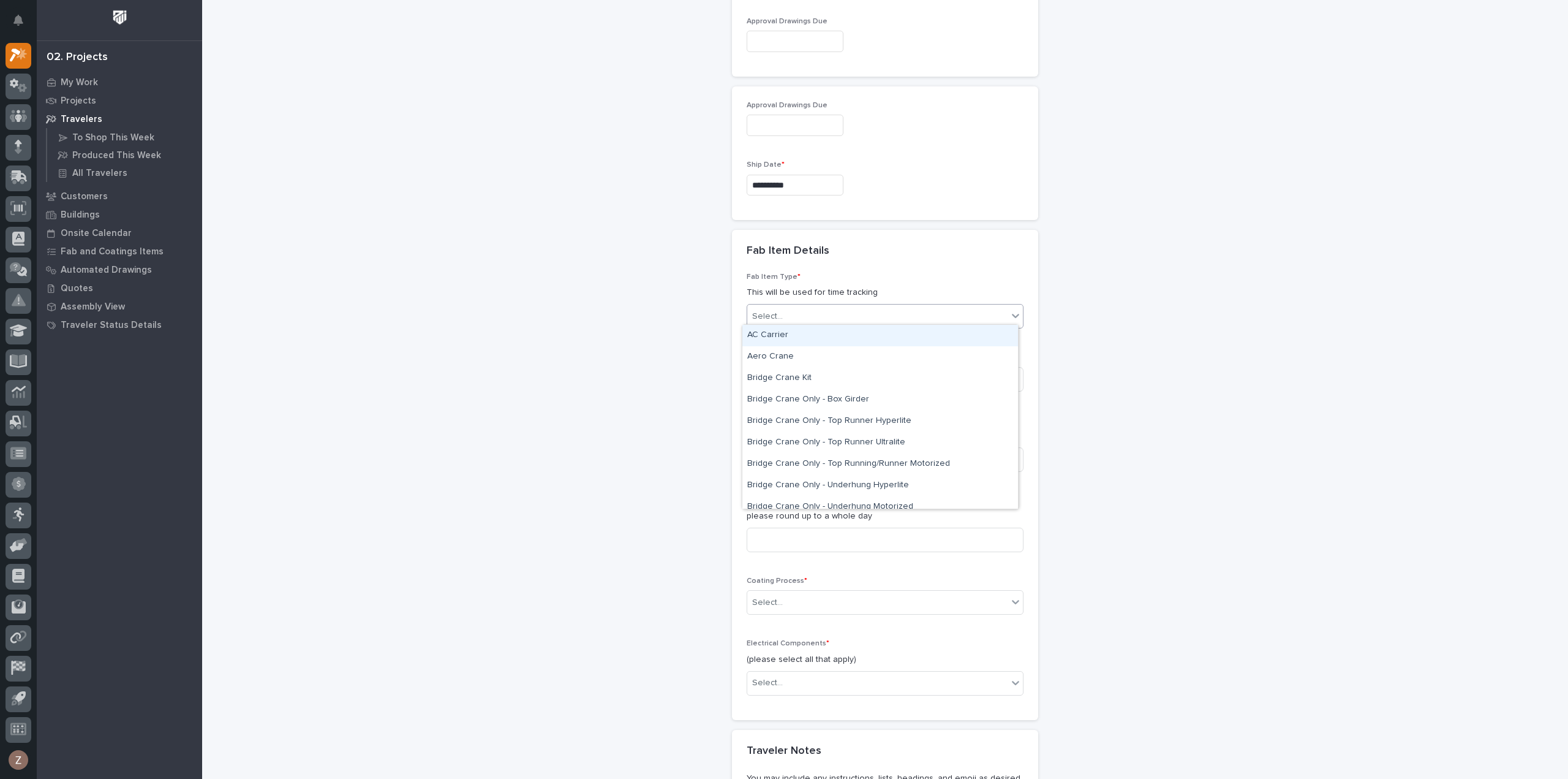
click at [798, 307] on div "Select..." at bounding box center [877, 316] width 260 height 20
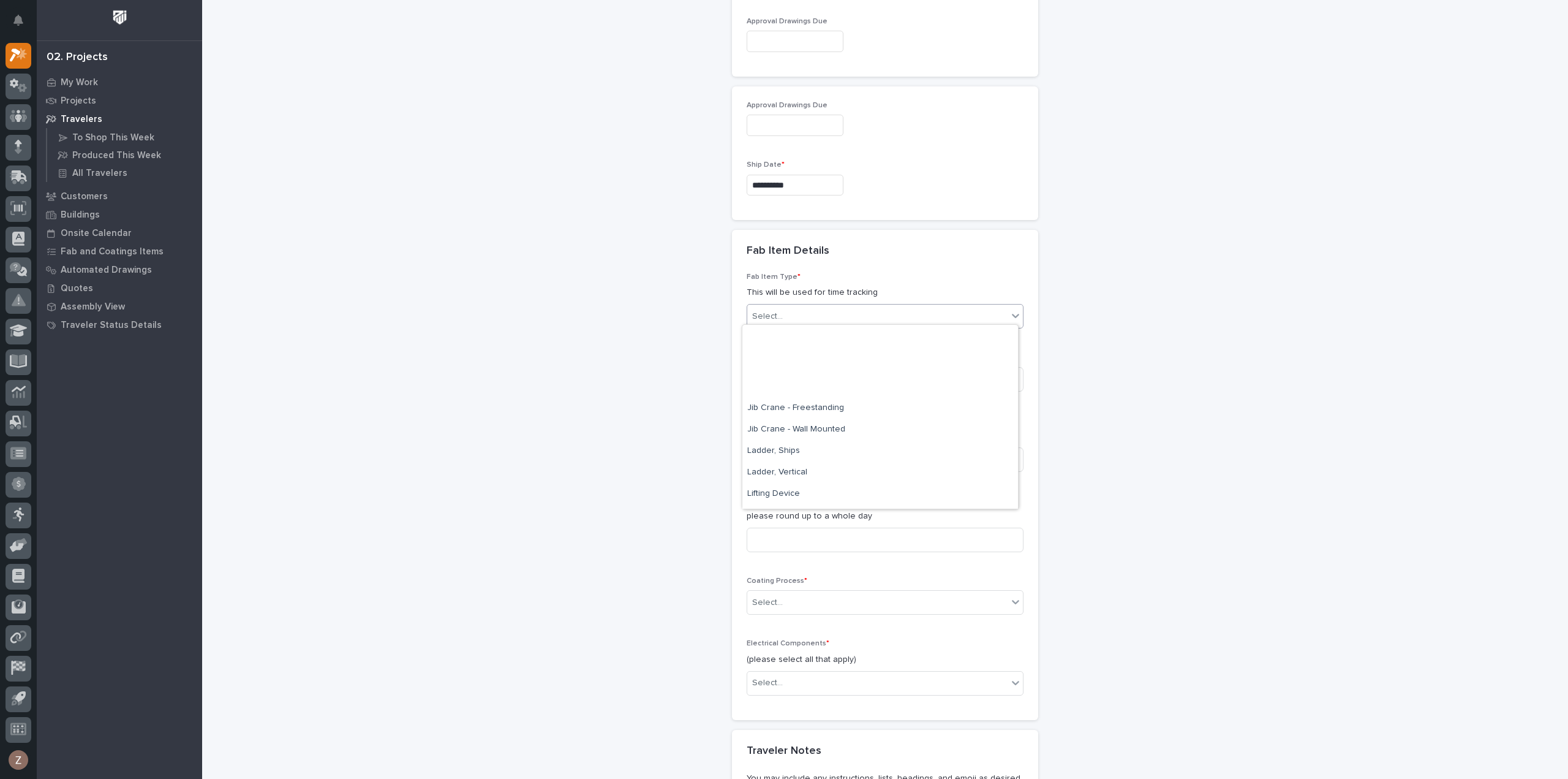
scroll to position [551, 0]
click at [826, 410] on div "Mezzanine Gates" at bounding box center [880, 405] width 275 height 21
click at [802, 371] on input at bounding box center [885, 379] width 277 height 25
type input "1"
click at [776, 462] on input at bounding box center [885, 459] width 277 height 25
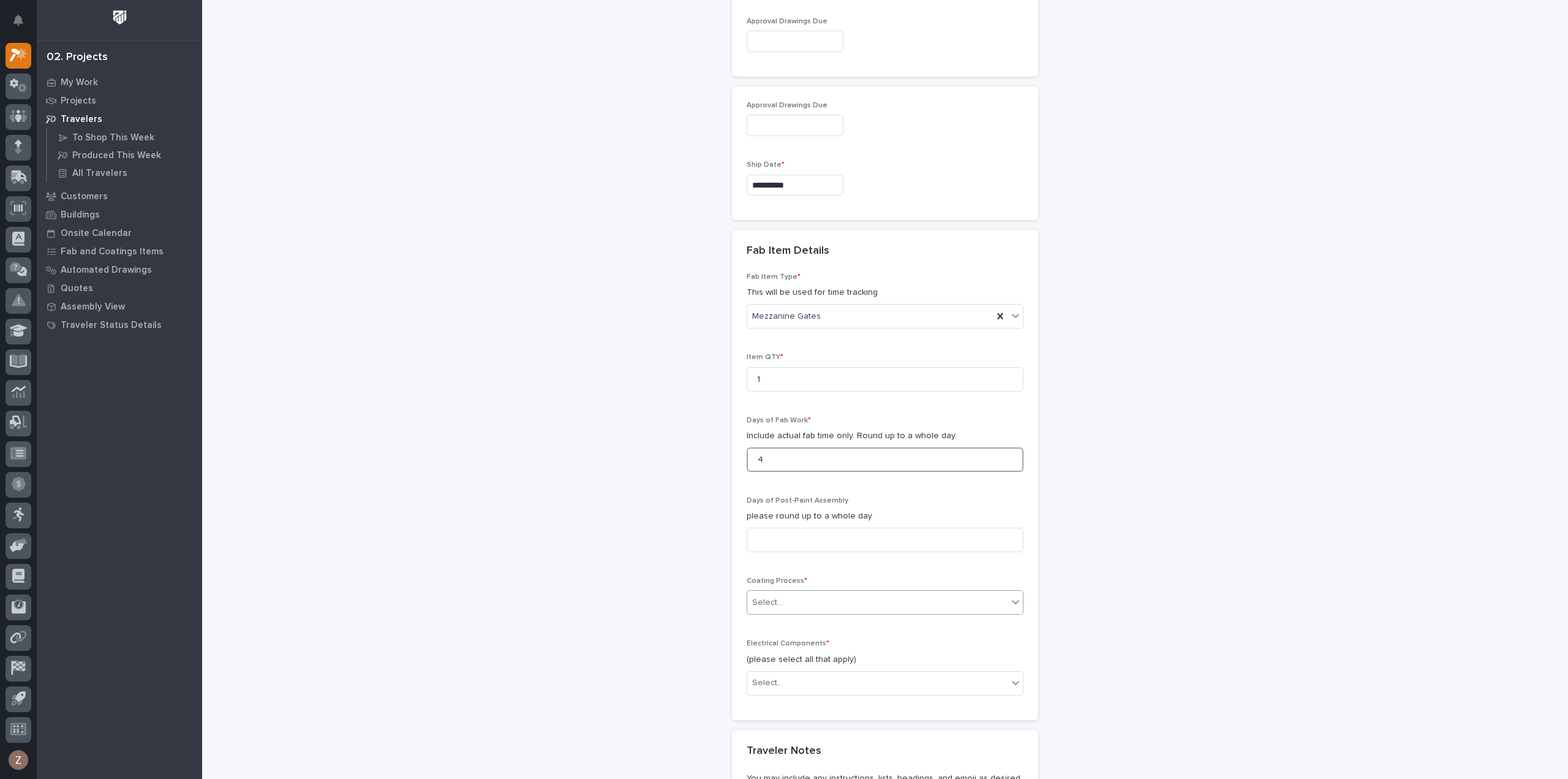
type input "4"
click at [789, 592] on div "Select..." at bounding box center [877, 602] width 260 height 20
click at [792, 645] on div "In-House Paint/Powder" at bounding box center [880, 643] width 275 height 21
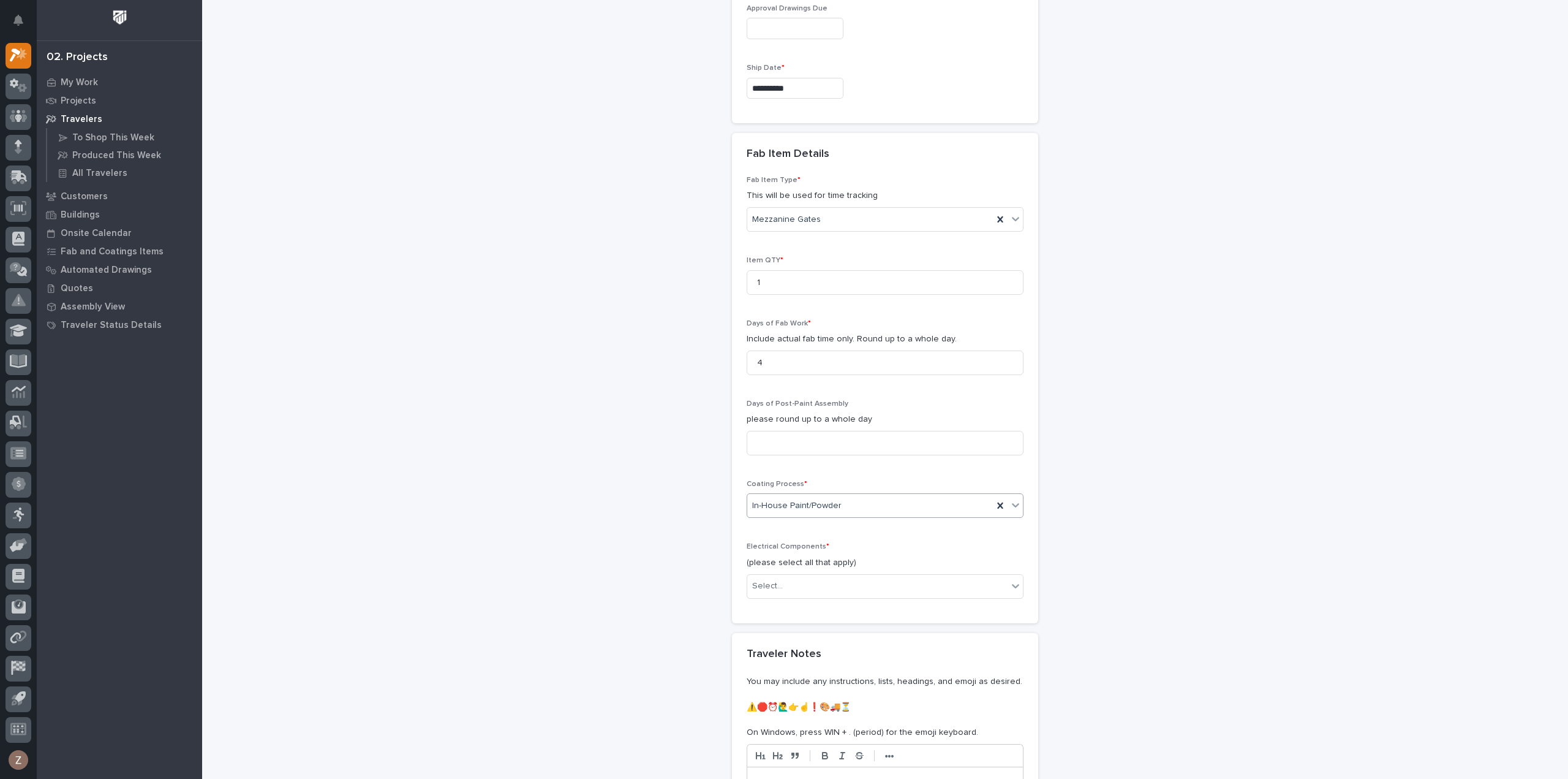
scroll to position [1103, 0]
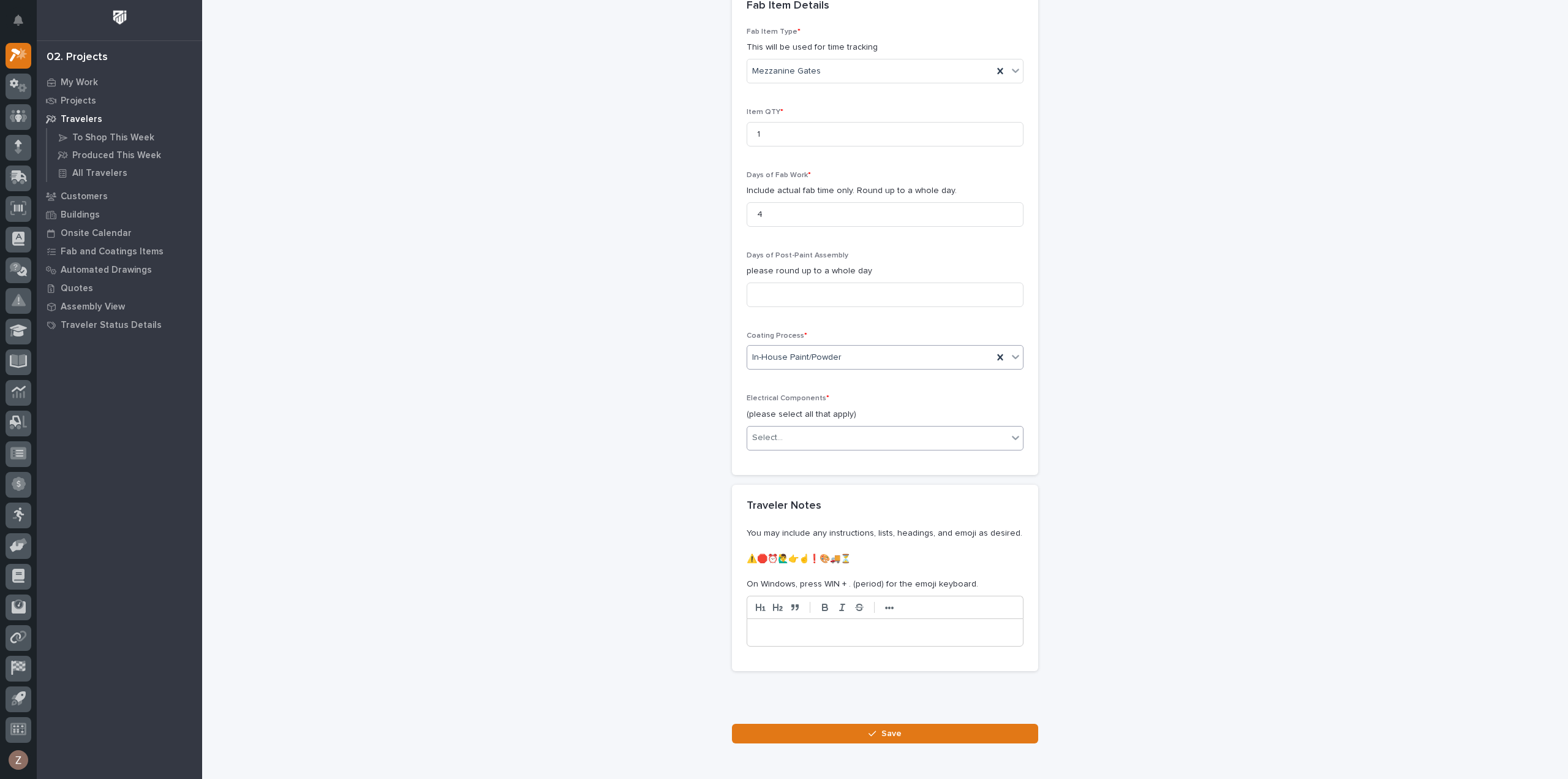
click at [785, 428] on div "Select..." at bounding box center [877, 438] width 260 height 20
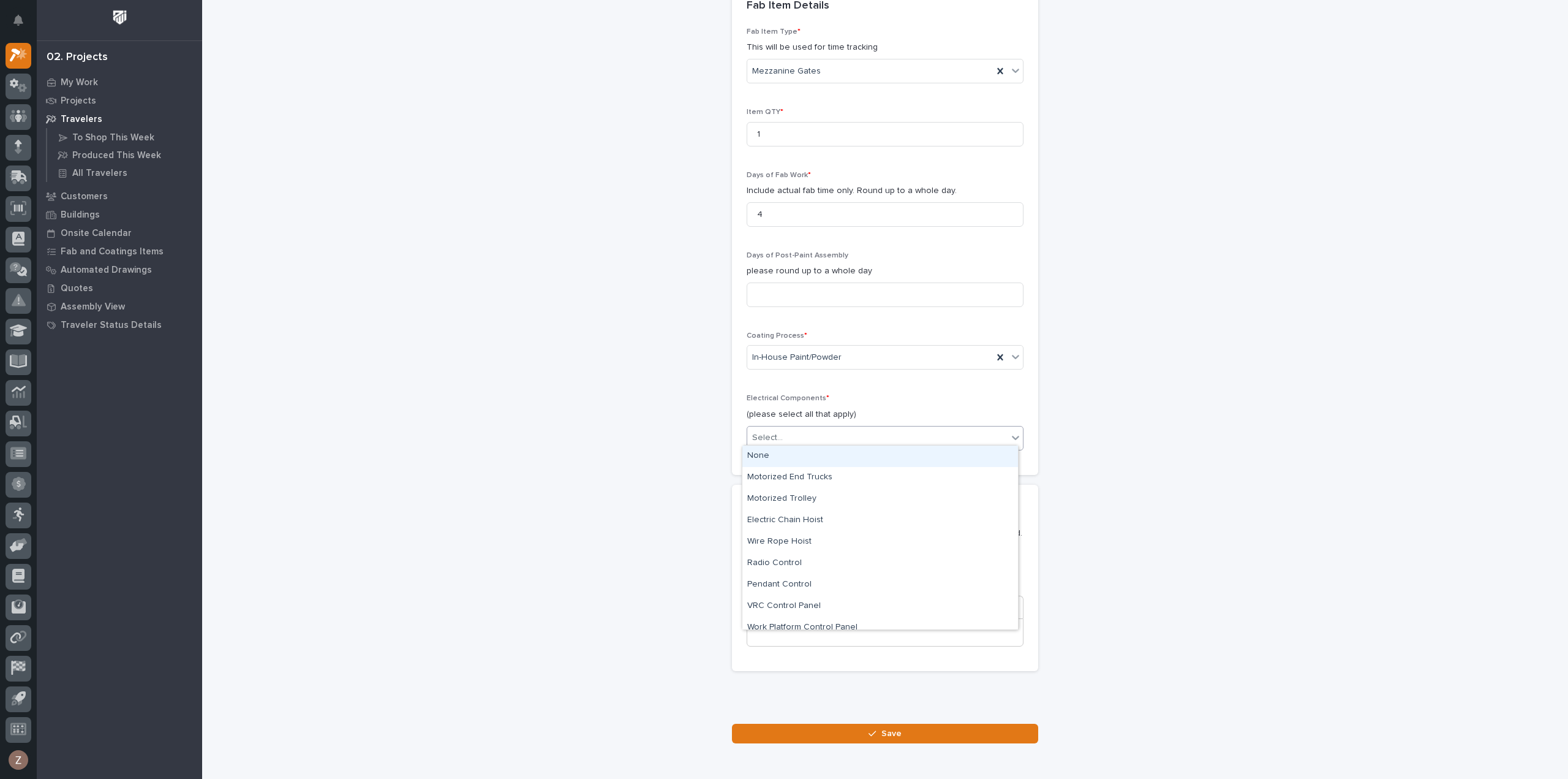
click at [782, 458] on div "None" at bounding box center [880, 456] width 275 height 21
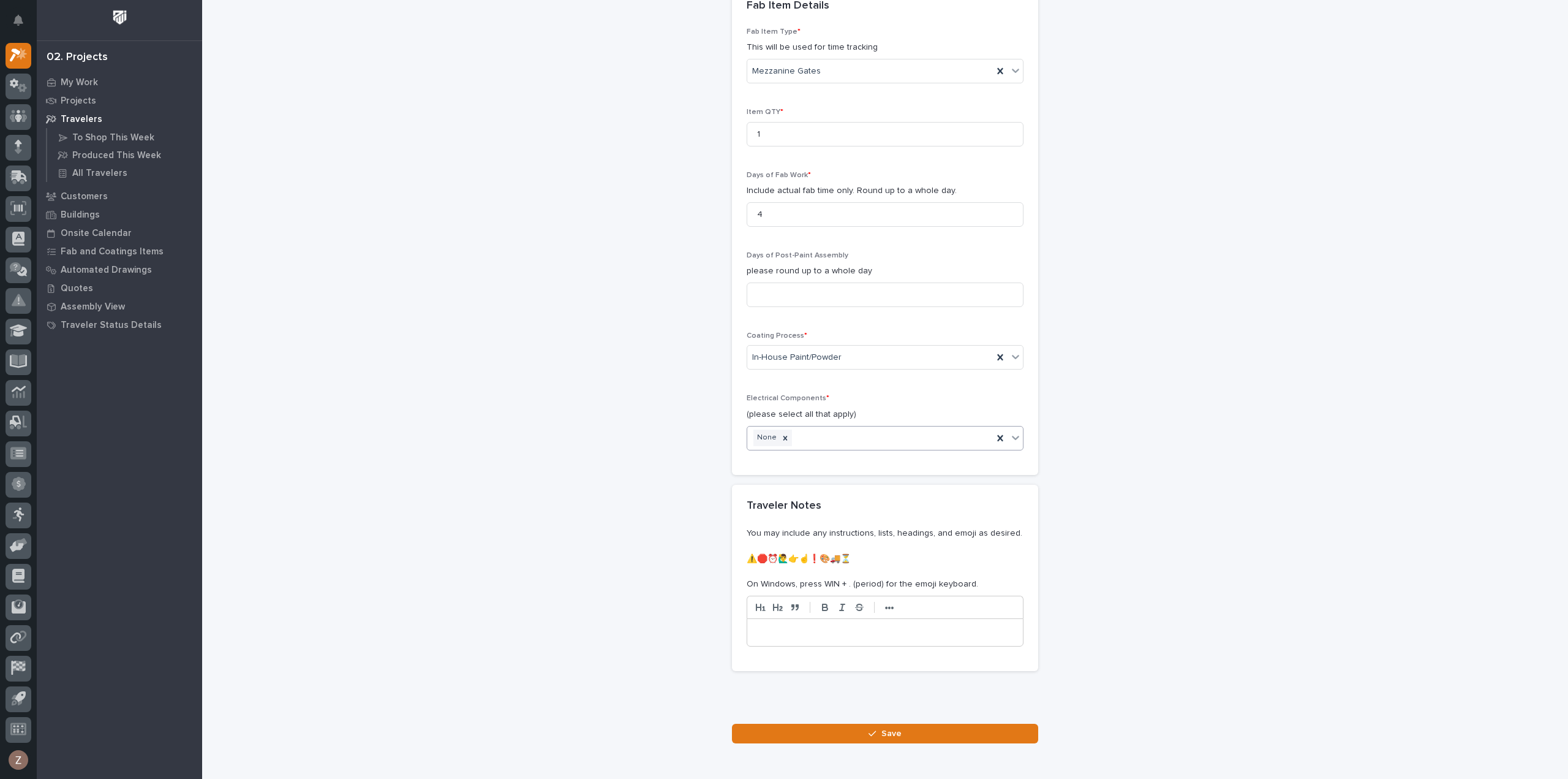
click at [897, 732] on button "Save" at bounding box center [885, 733] width 306 height 20
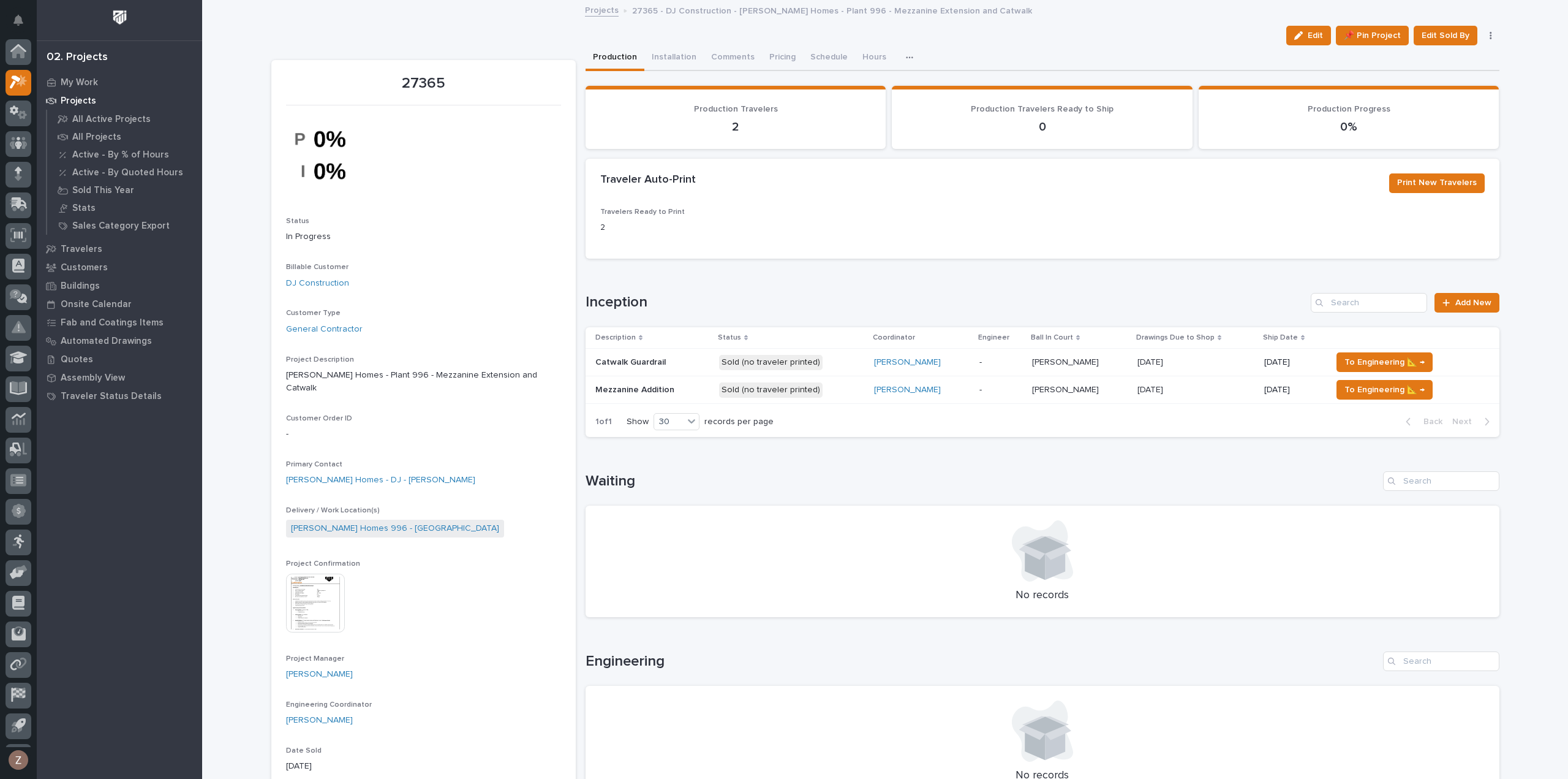
scroll to position [27, 0]
click at [1470, 304] on span "Add New" at bounding box center [1473, 302] width 36 height 9
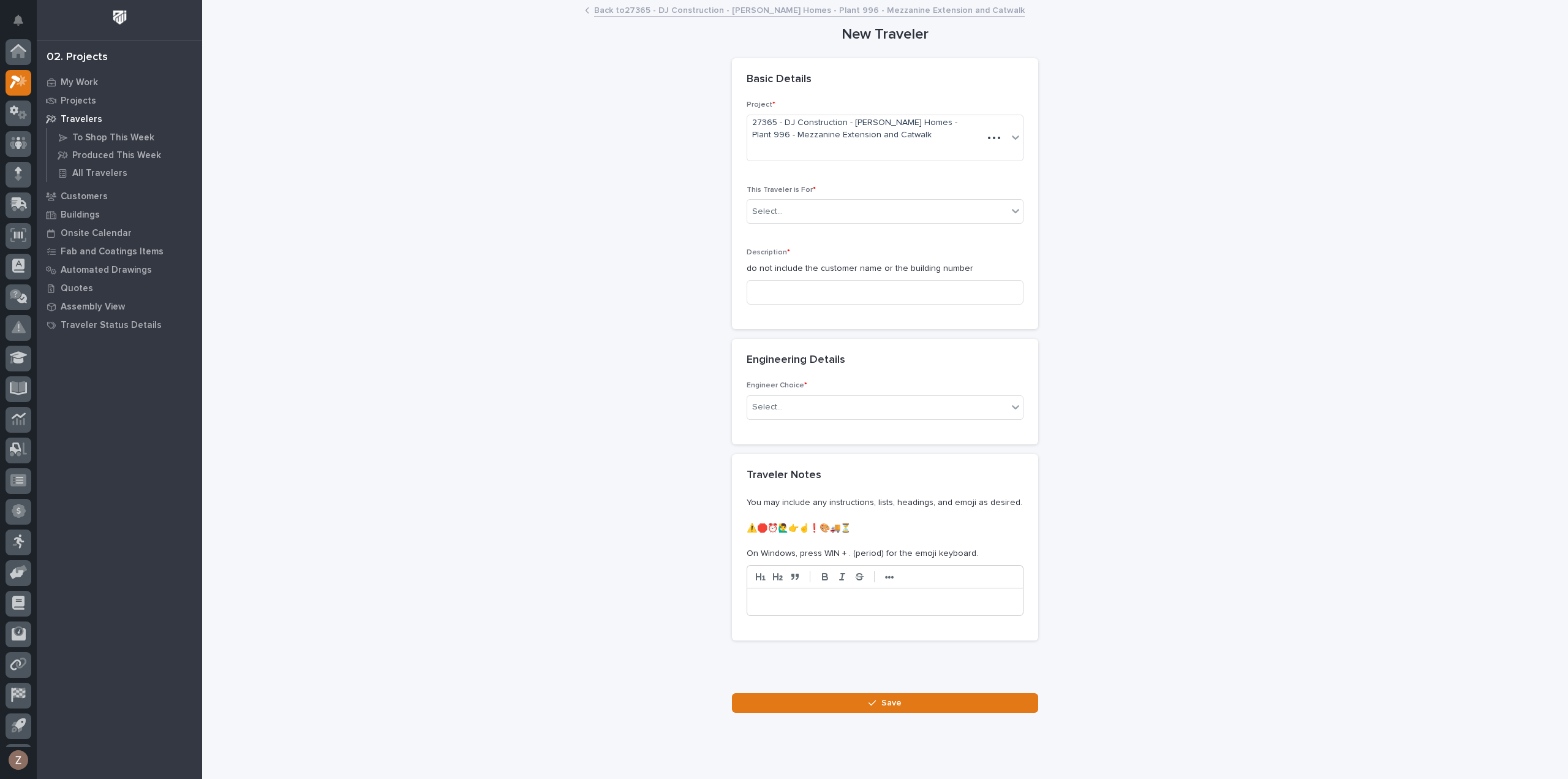
scroll to position [27, 0]
click at [794, 218] on div "Select..." at bounding box center [877, 211] width 260 height 20
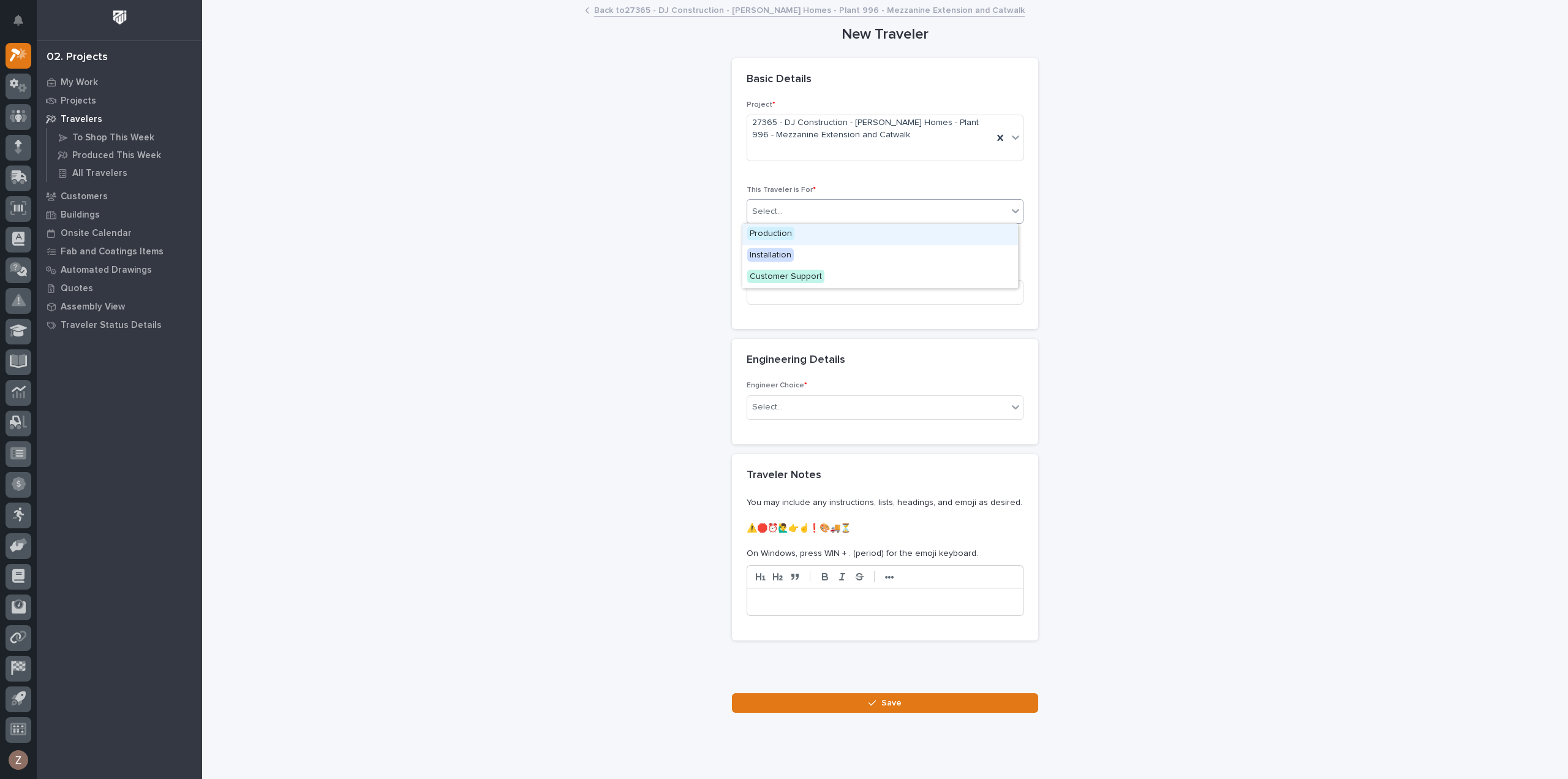
click at [792, 230] on span "Production" at bounding box center [770, 234] width 47 height 14
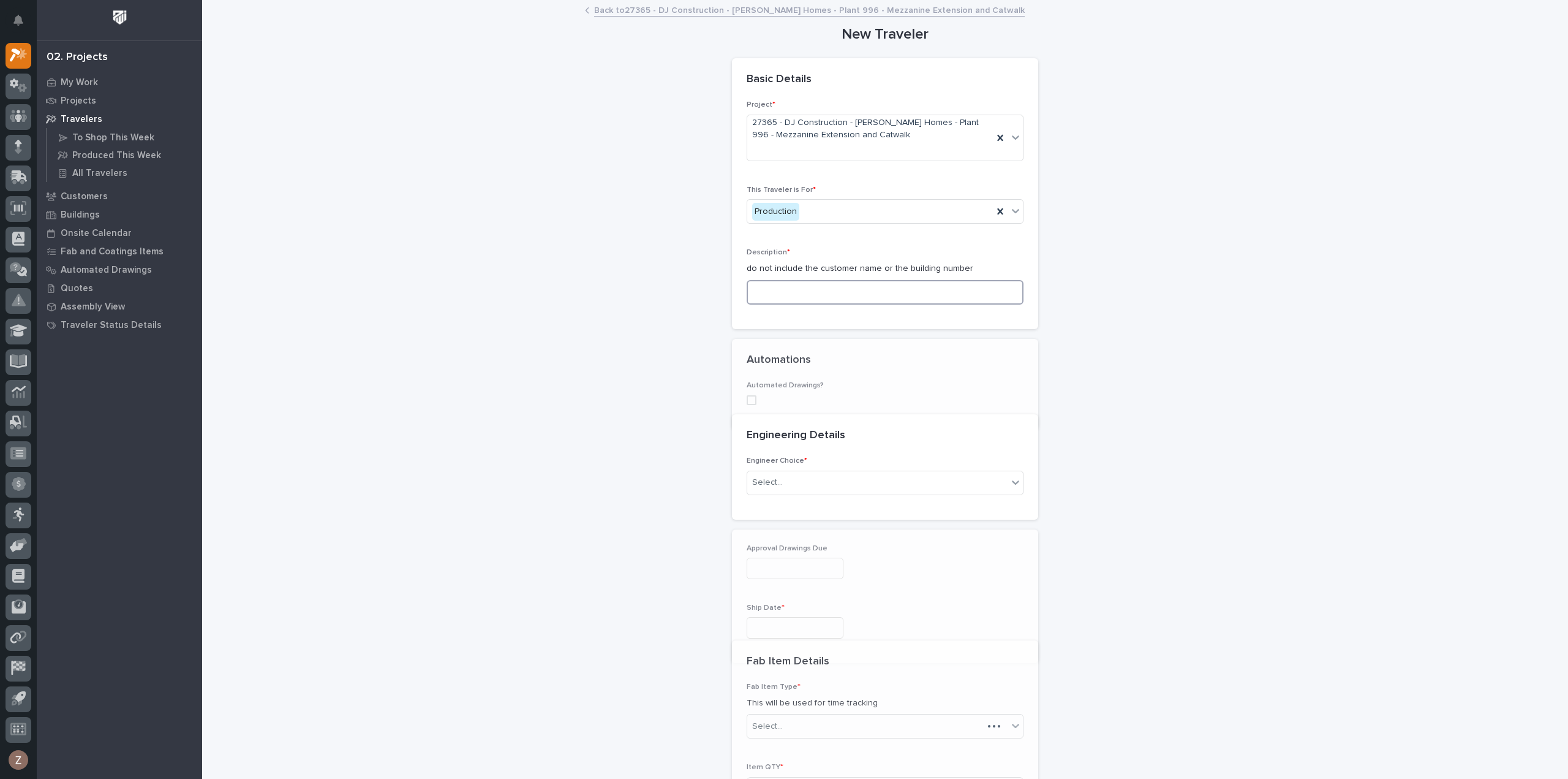
click at [785, 291] on input at bounding box center [885, 292] width 277 height 25
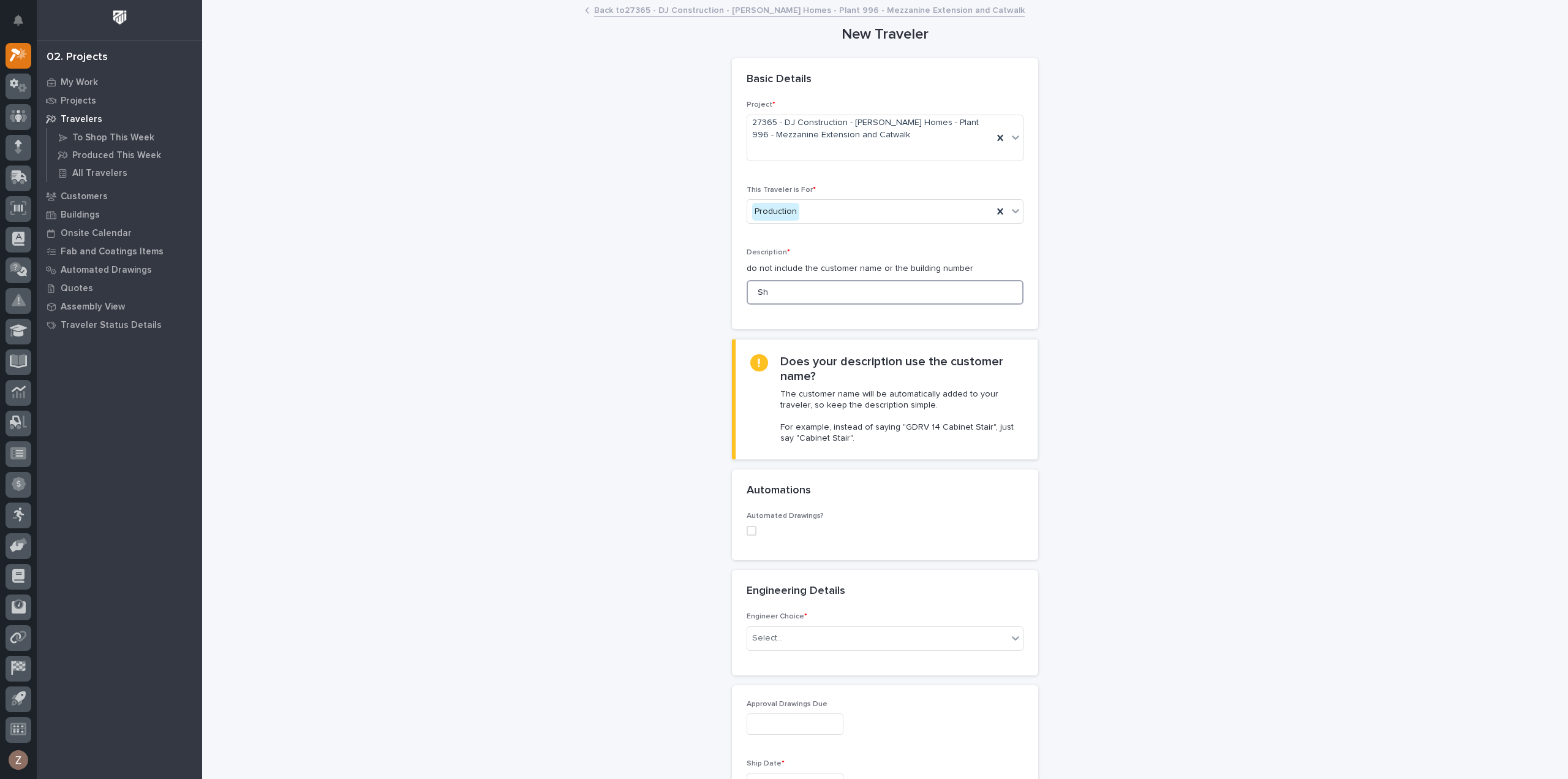
type input "S"
type input "Stairs from mezz to catwalks"
click at [798, 632] on div "Select..." at bounding box center [877, 638] width 260 height 20
click at [787, 688] on div "I want my coordinator to choose an engineer" at bounding box center [880, 682] width 275 height 21
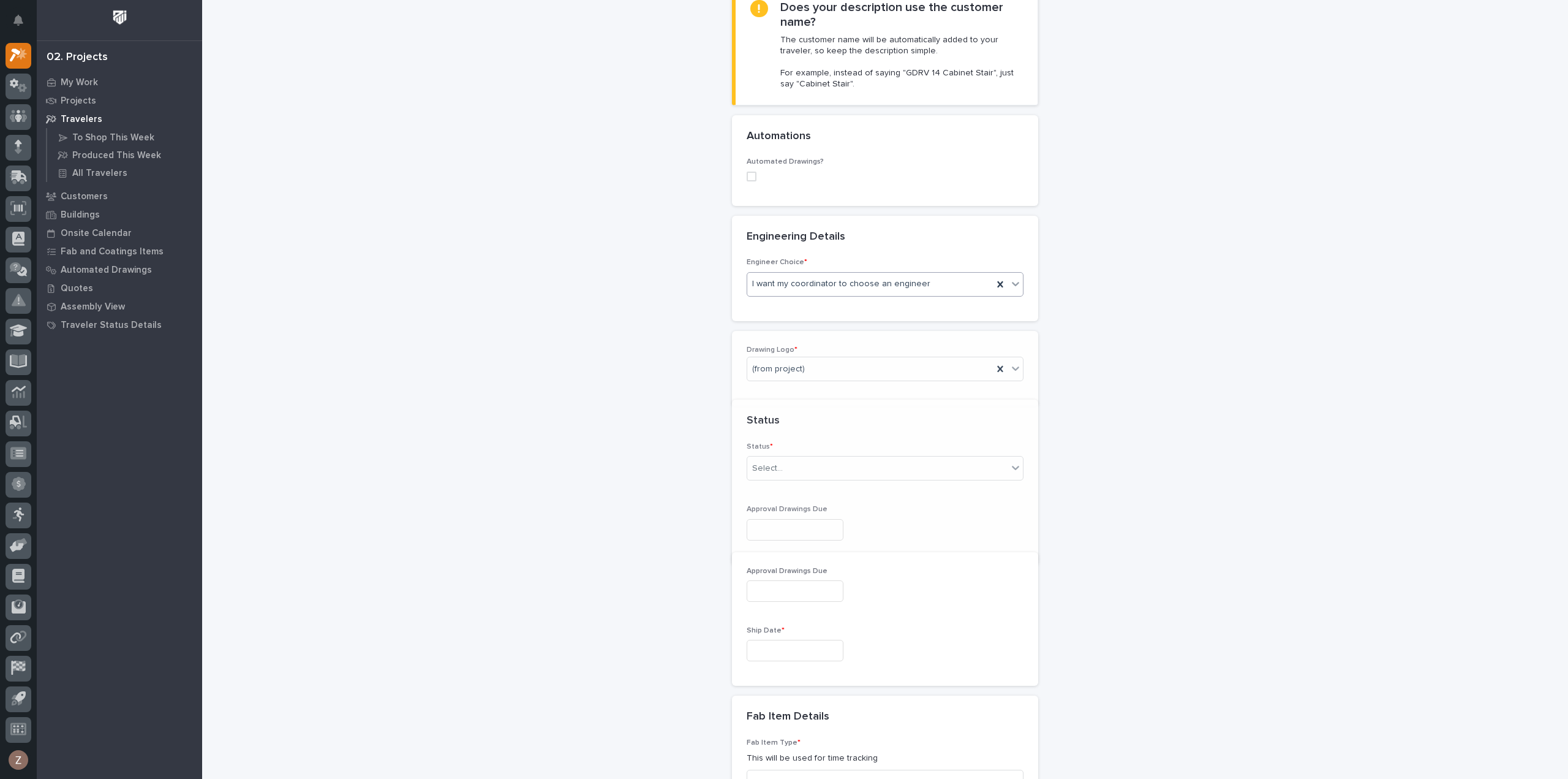
scroll to position [372, 0]
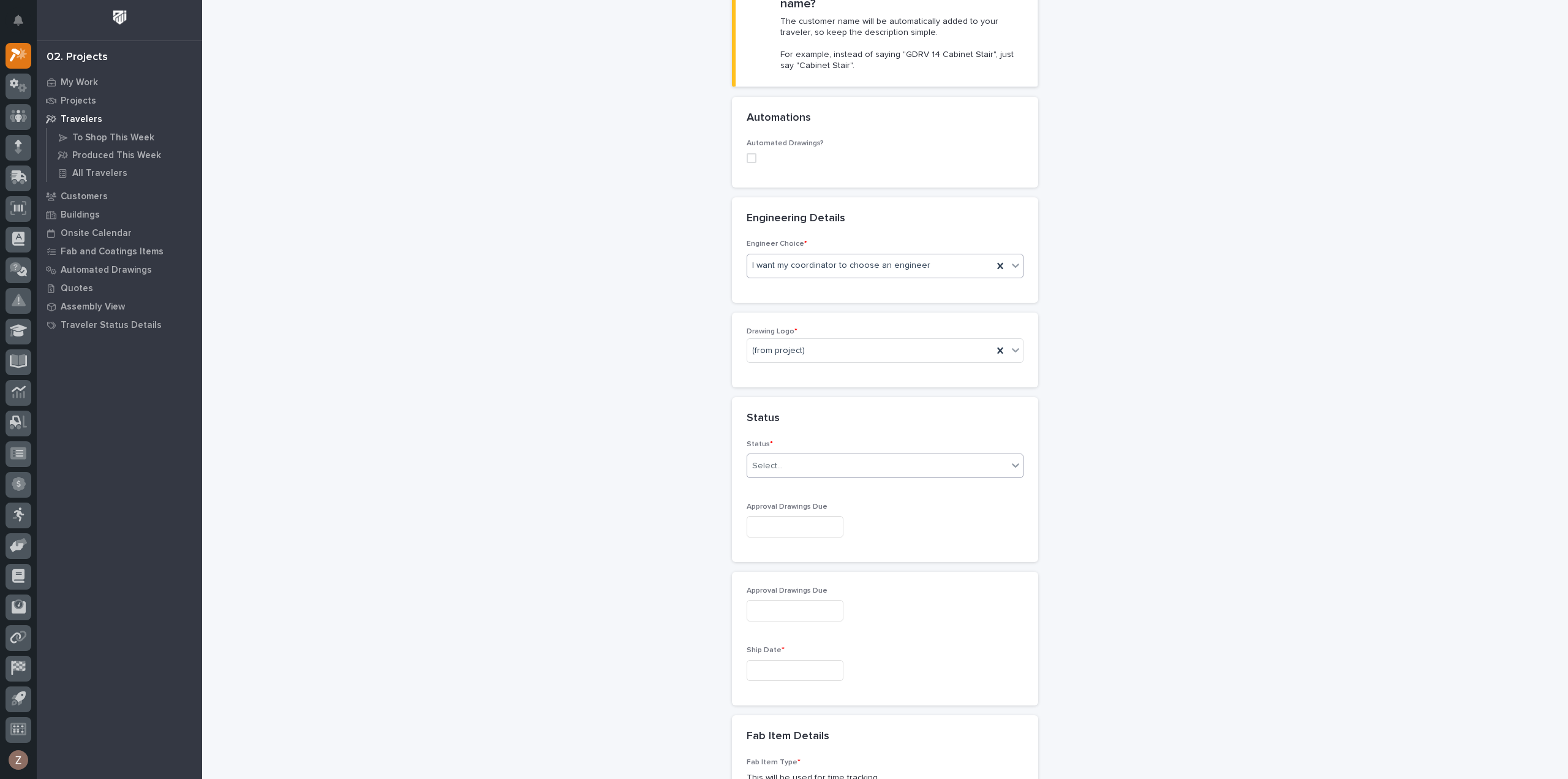
click at [794, 465] on div "Select..." at bounding box center [877, 466] width 260 height 20
click at [801, 482] on div "Sold (no traveler printed)" at bounding box center [880, 486] width 275 height 21
click at [783, 672] on input "text" at bounding box center [794, 671] width 97 height 21
click at [848, 476] on span "Next Month" at bounding box center [848, 477] width 0 height 16
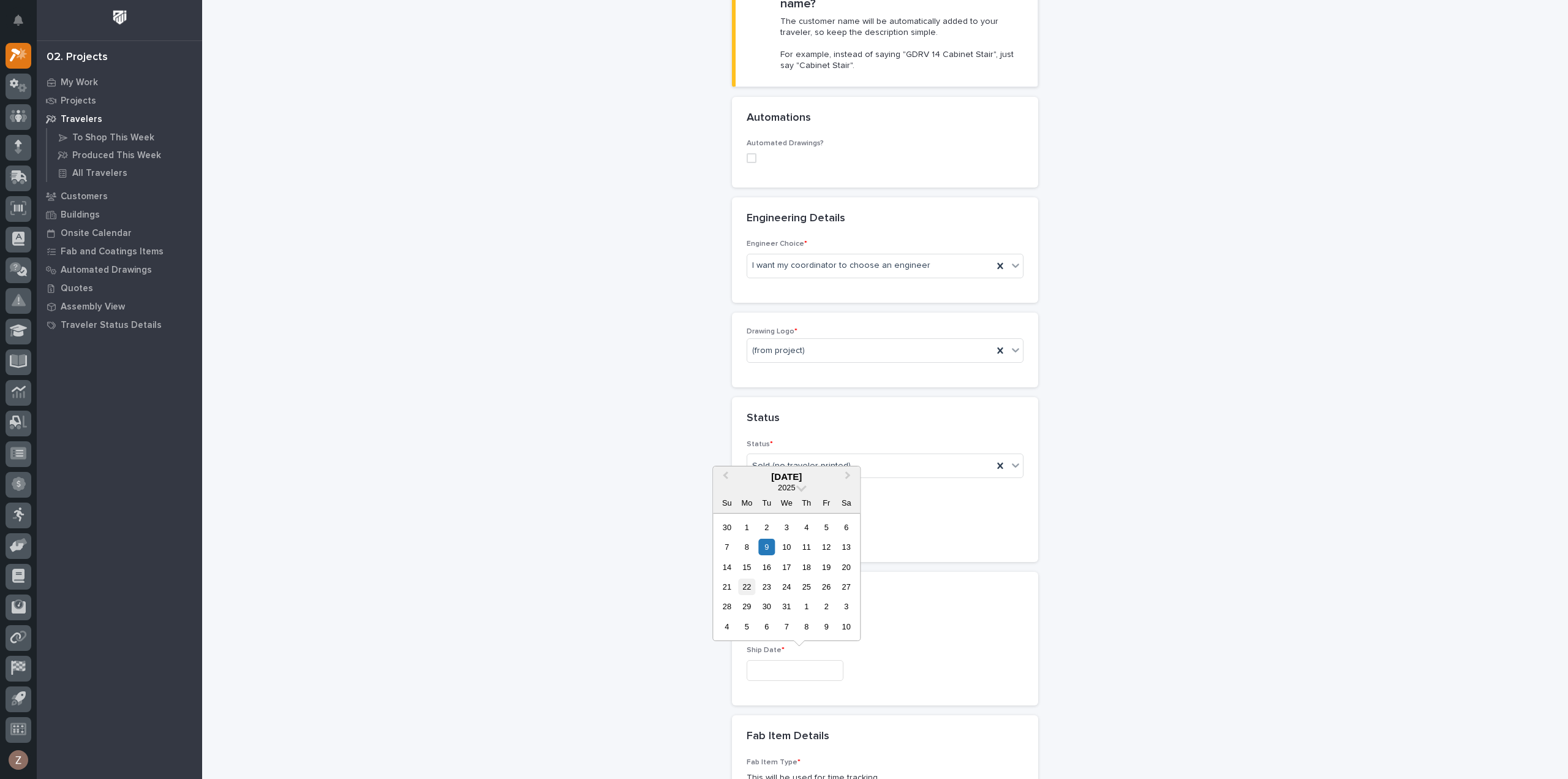
click at [751, 587] on div "22" at bounding box center [747, 587] width 16 height 16
type input "**********"
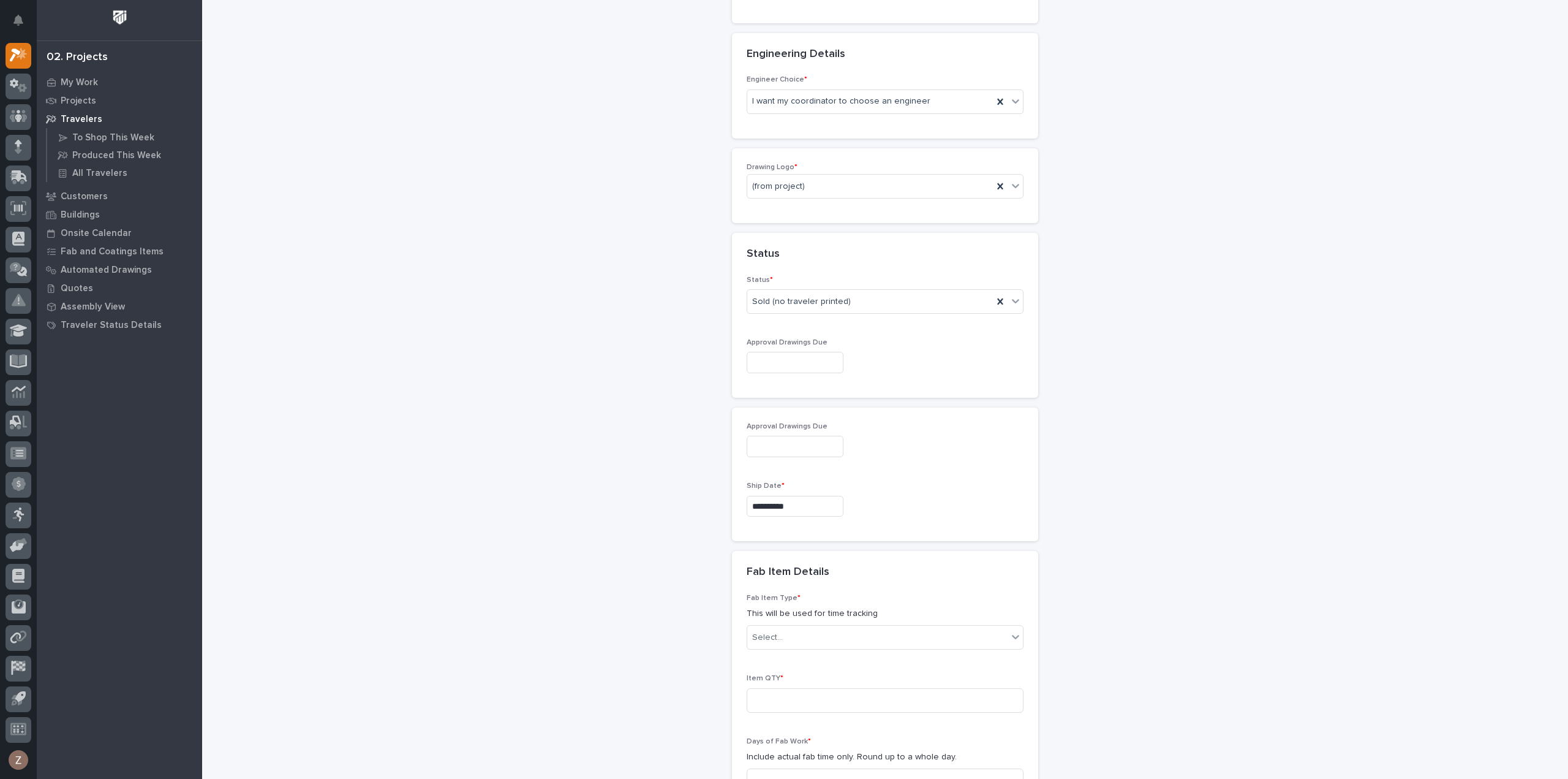
scroll to position [618, 0]
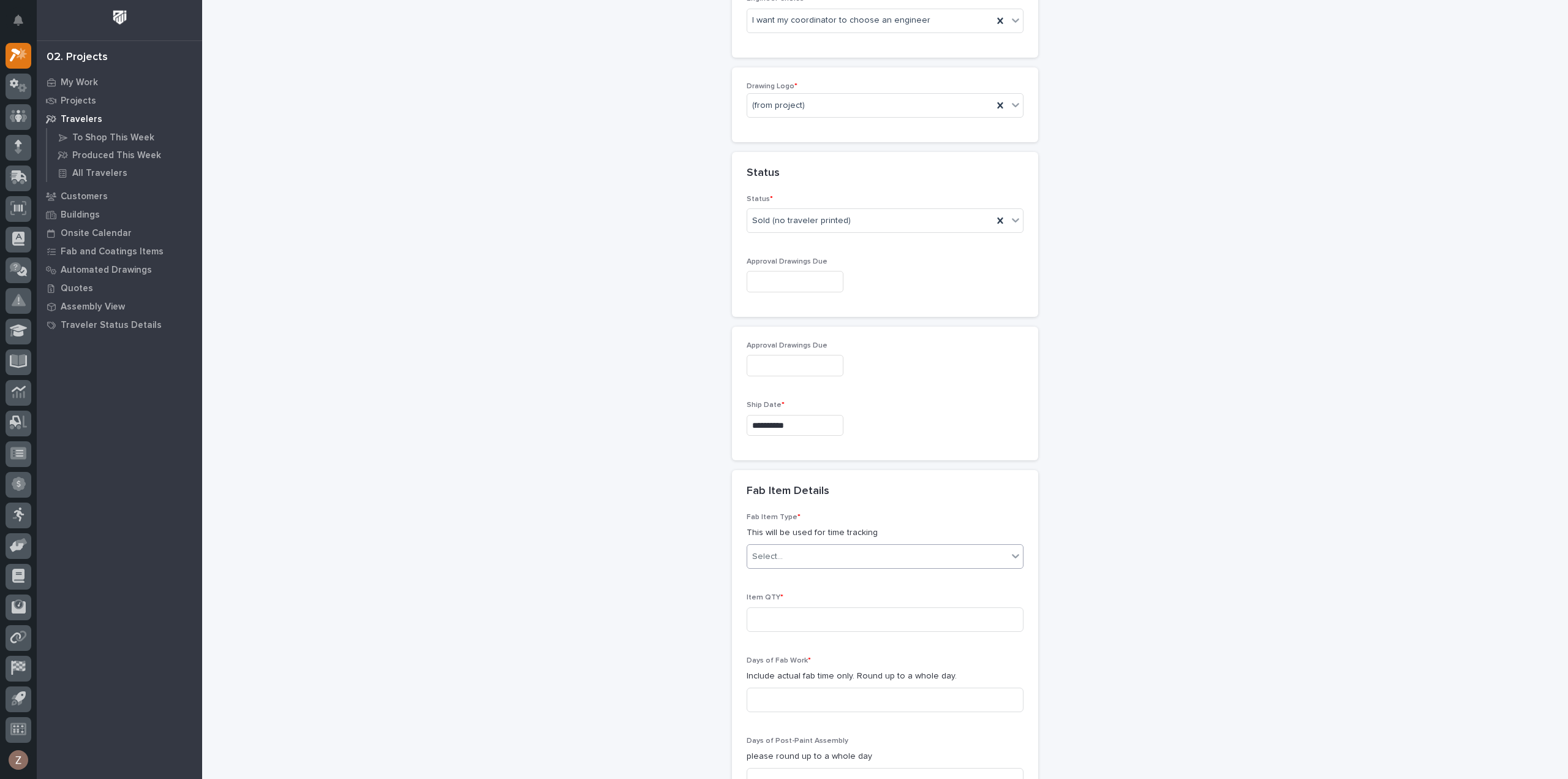
click at [765, 558] on div "Select..." at bounding box center [767, 557] width 31 height 13
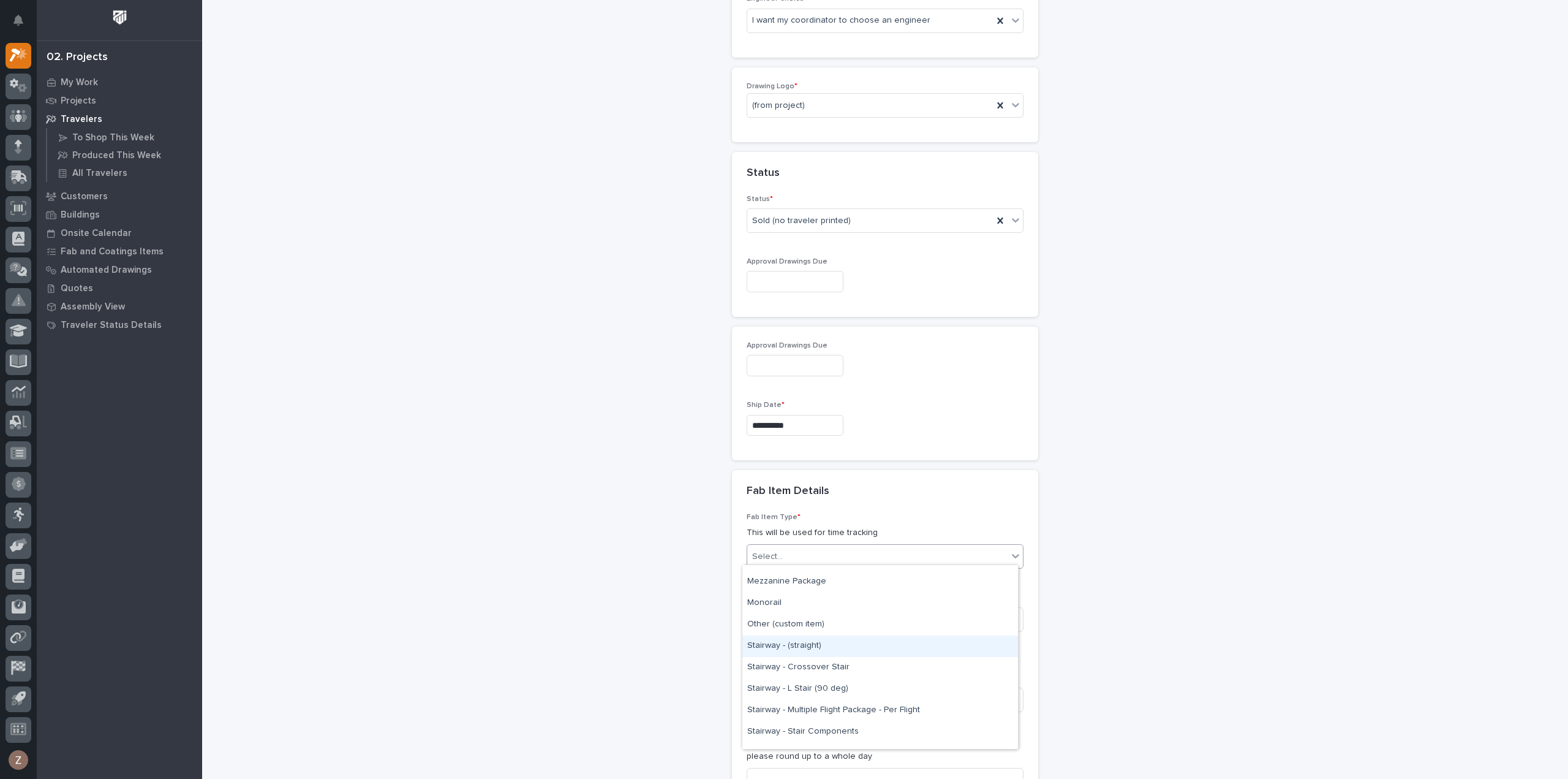
click at [811, 650] on div "Stairway - (straight)" at bounding box center [880, 646] width 275 height 21
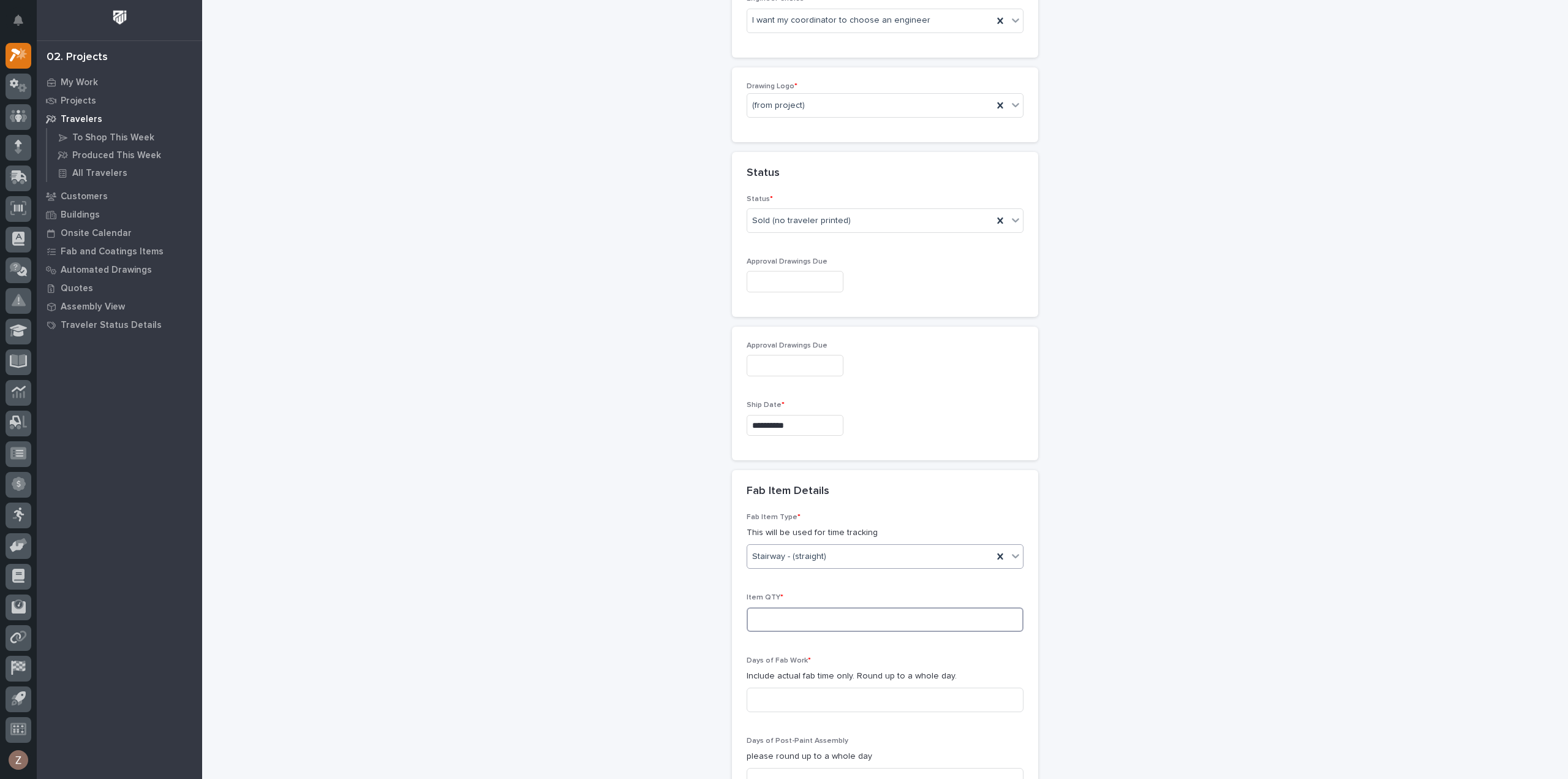
click at [787, 610] on input at bounding box center [885, 620] width 277 height 25
type input "2"
click at [785, 688] on input at bounding box center [885, 700] width 277 height 25
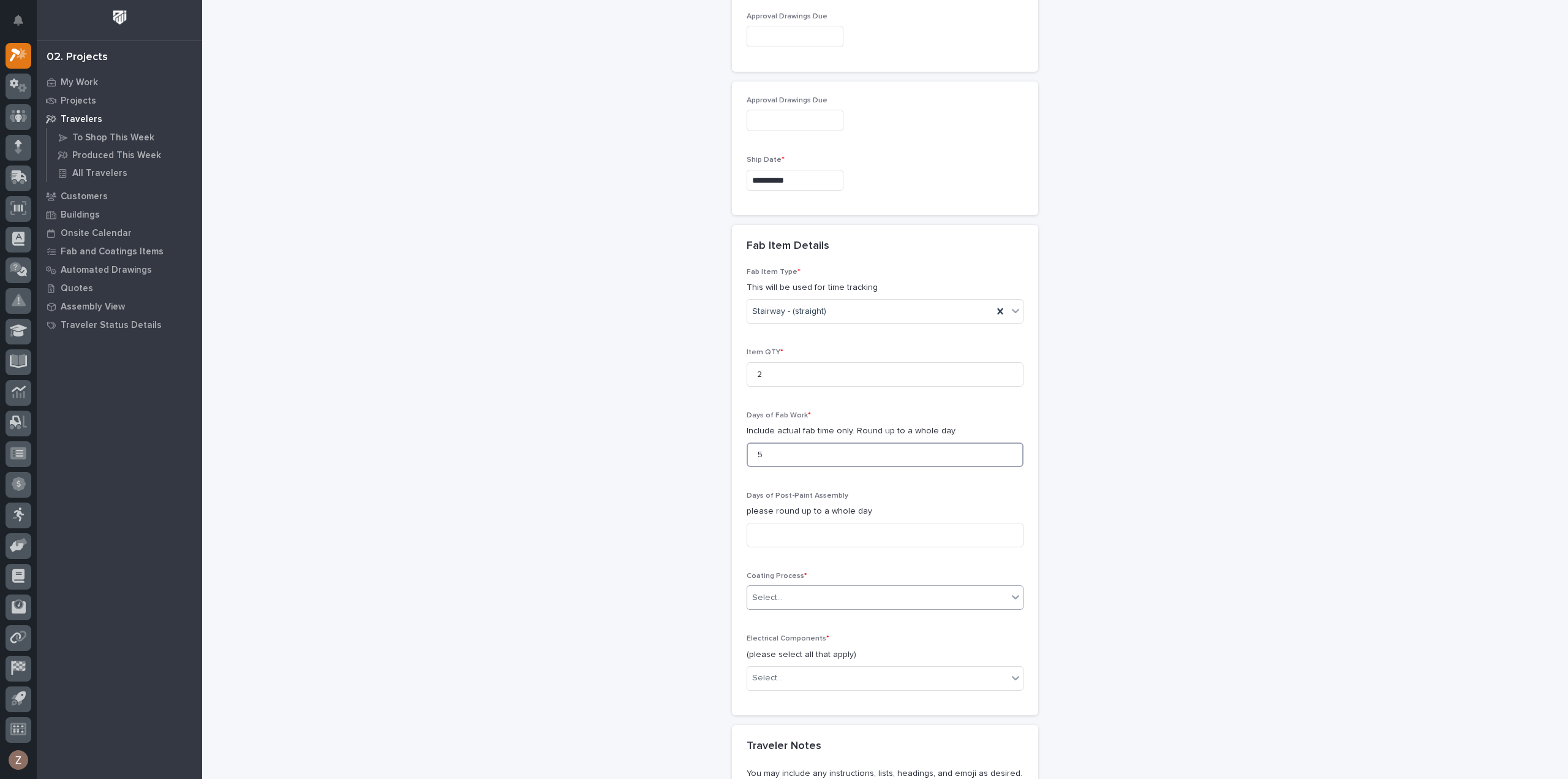
type input "5"
click at [793, 588] on div "Select..." at bounding box center [877, 597] width 260 height 20
click at [783, 640] on div "In-House Paint/Powder" at bounding box center [880, 638] width 275 height 21
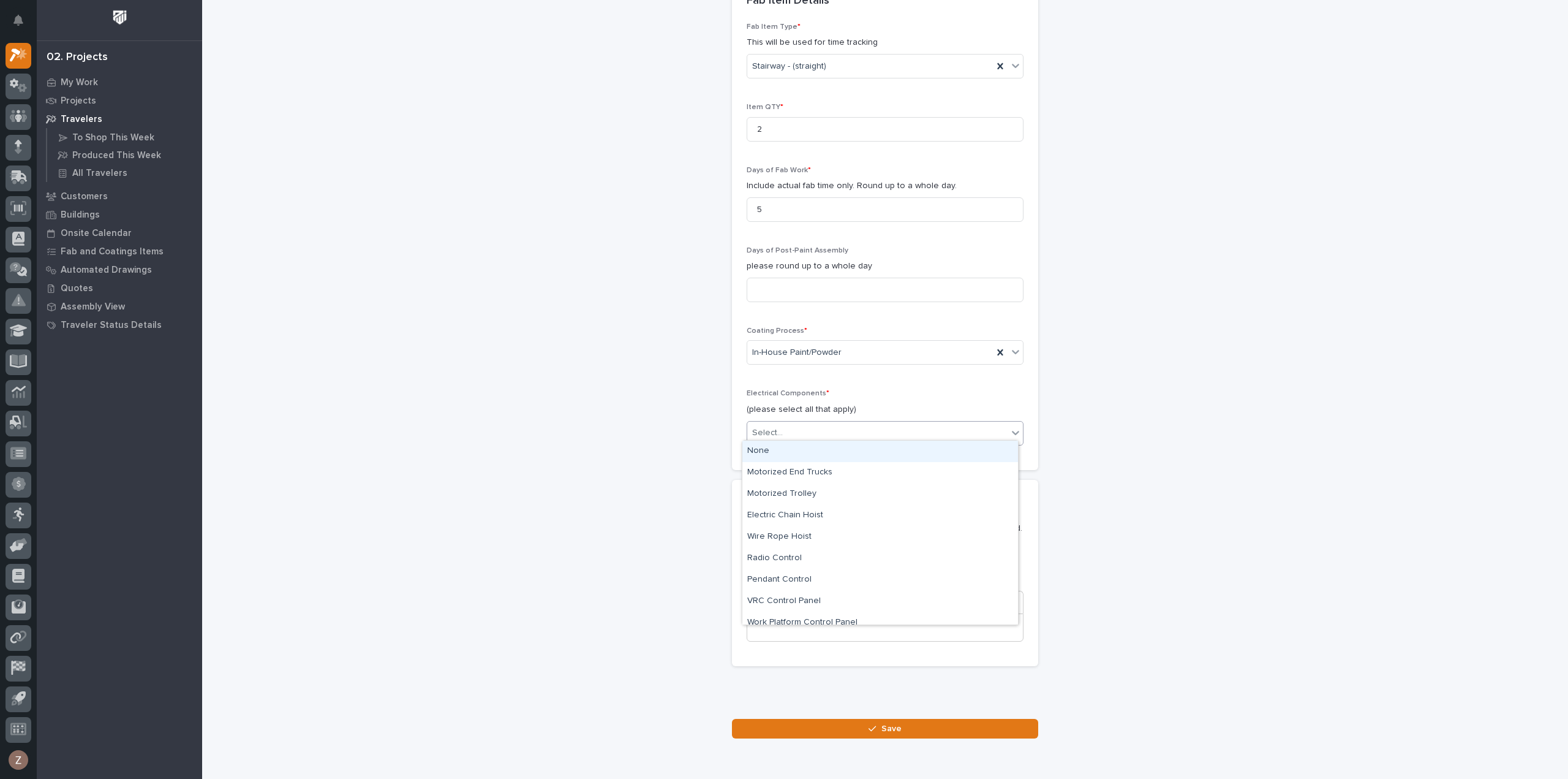
click at [790, 423] on div "Select..." at bounding box center [877, 433] width 260 height 20
click at [779, 447] on div "None" at bounding box center [880, 451] width 275 height 21
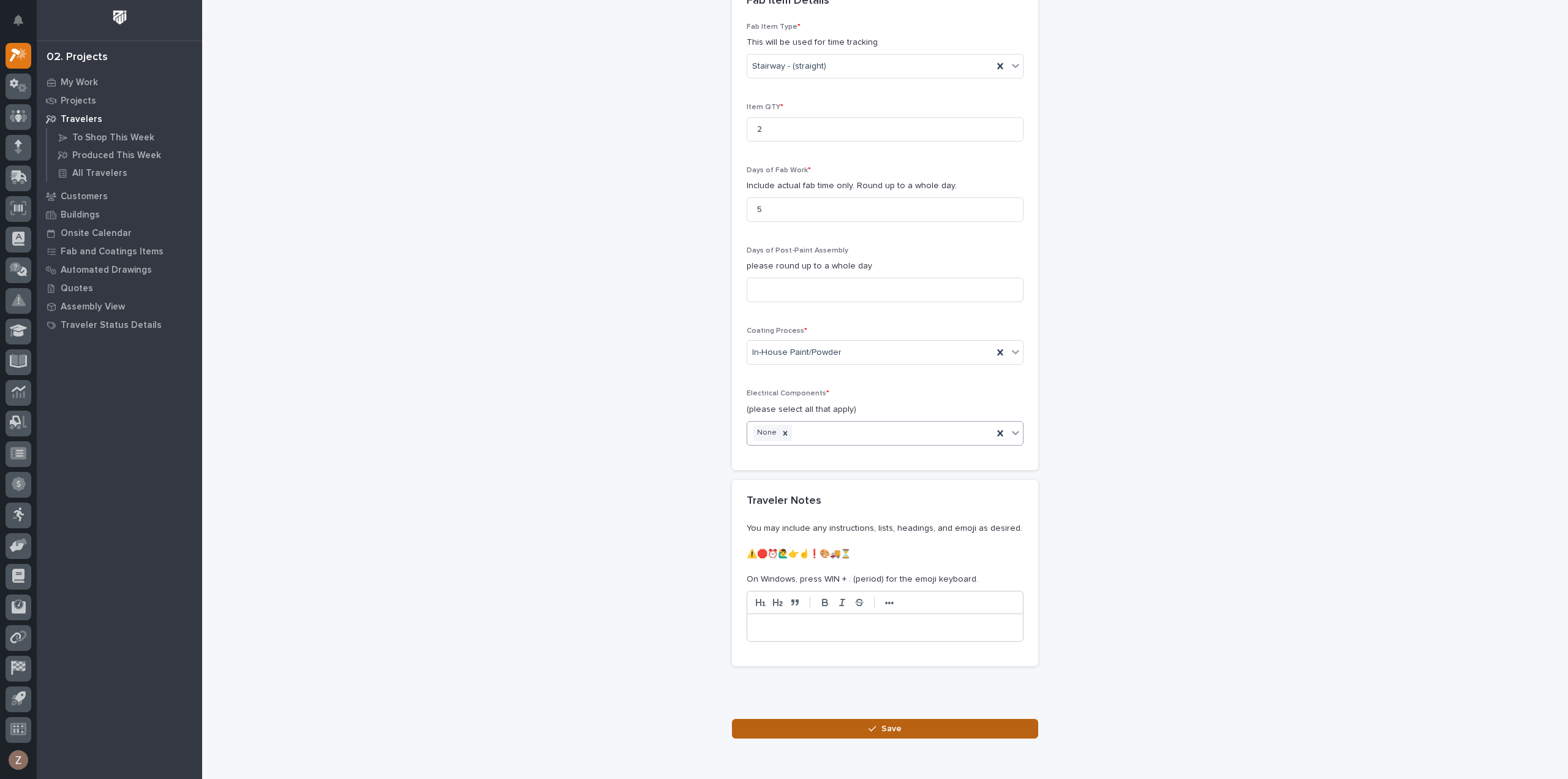
click at [840, 719] on button "Save" at bounding box center [885, 728] width 306 height 20
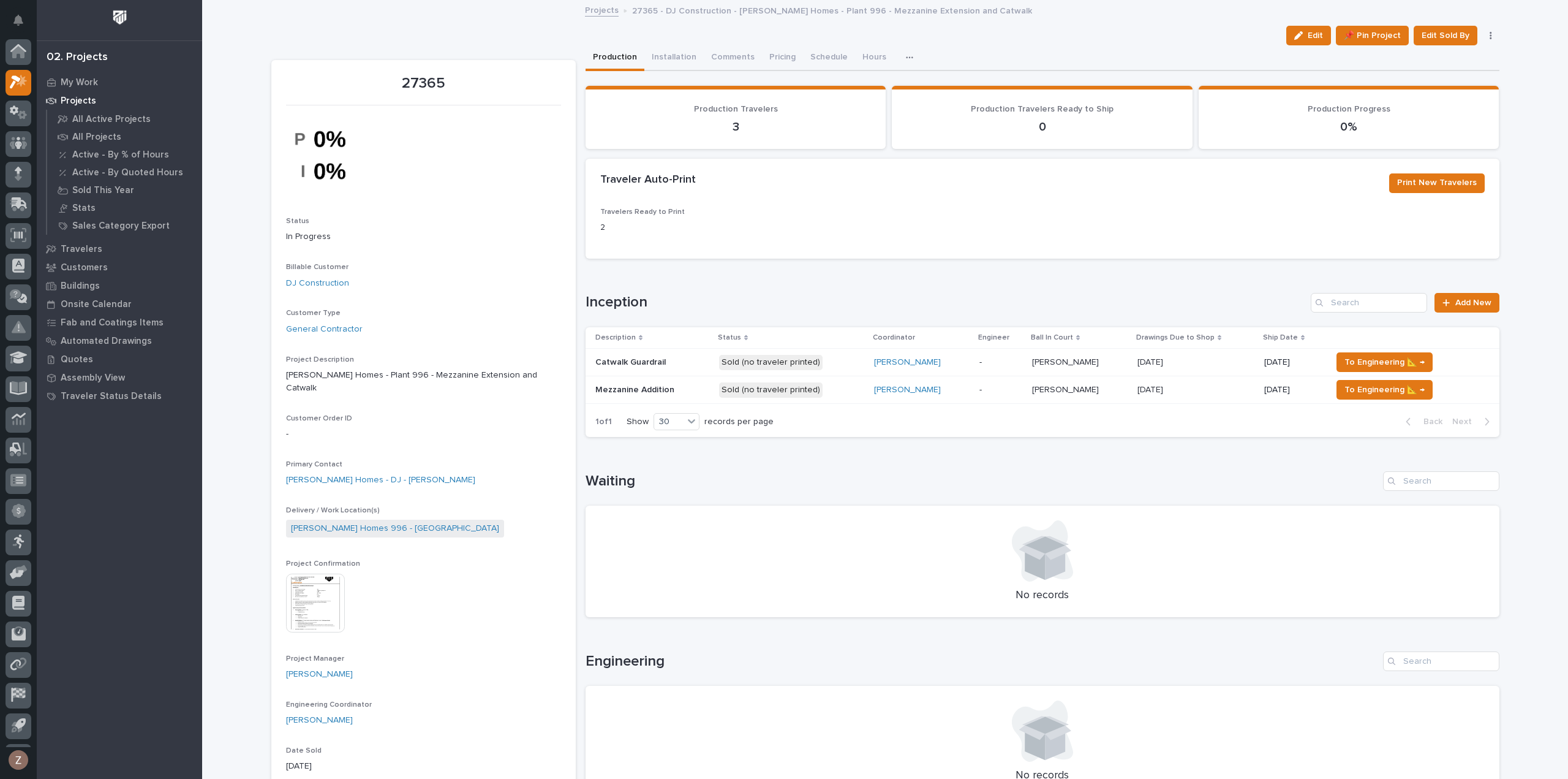
scroll to position [27, 0]
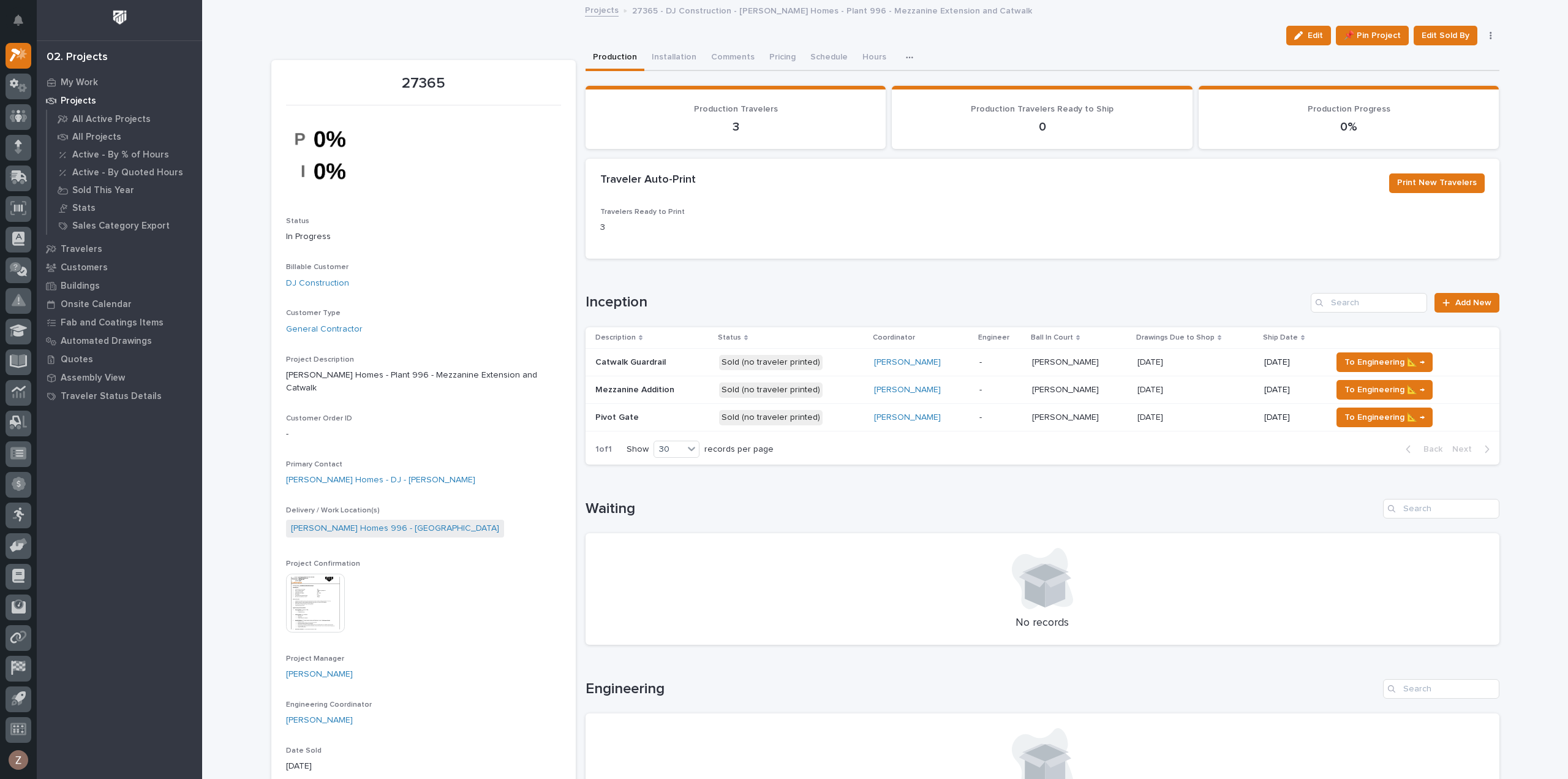
click at [821, 362] on p "Sold (no traveler printed)" at bounding box center [792, 362] width 146 height 15
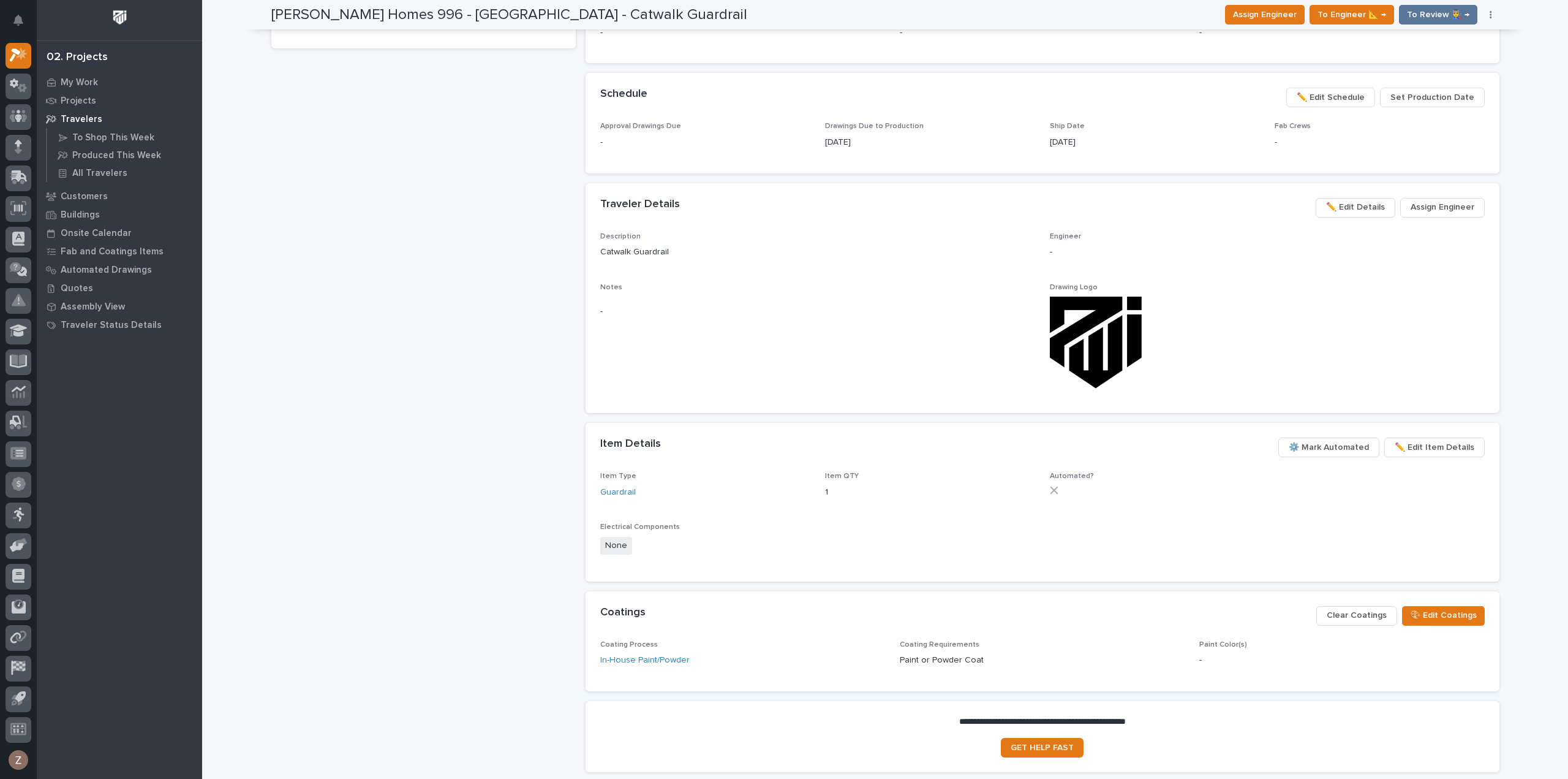
scroll to position [64, 0]
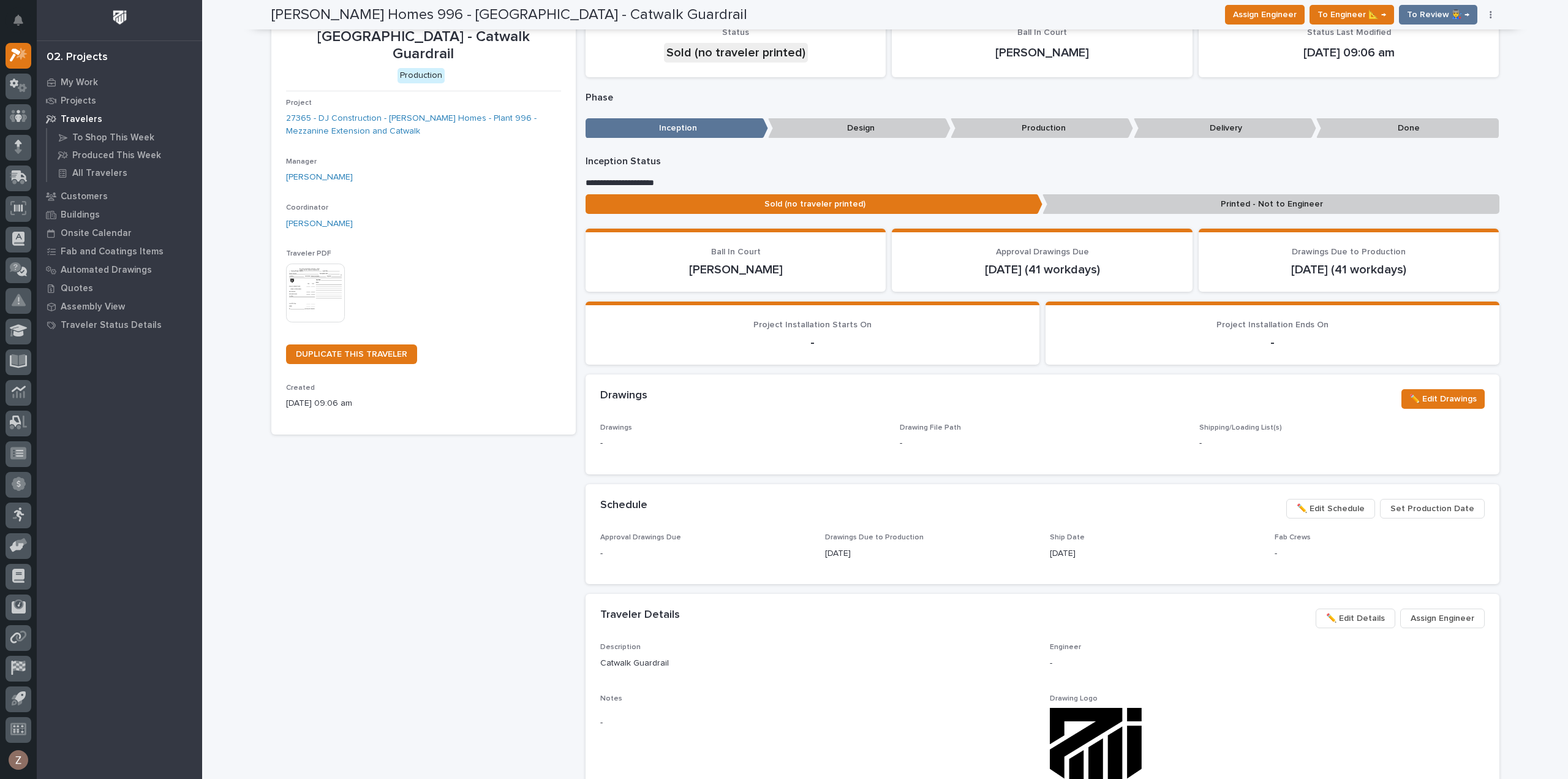
click at [294, 283] on img at bounding box center [315, 293] width 59 height 59
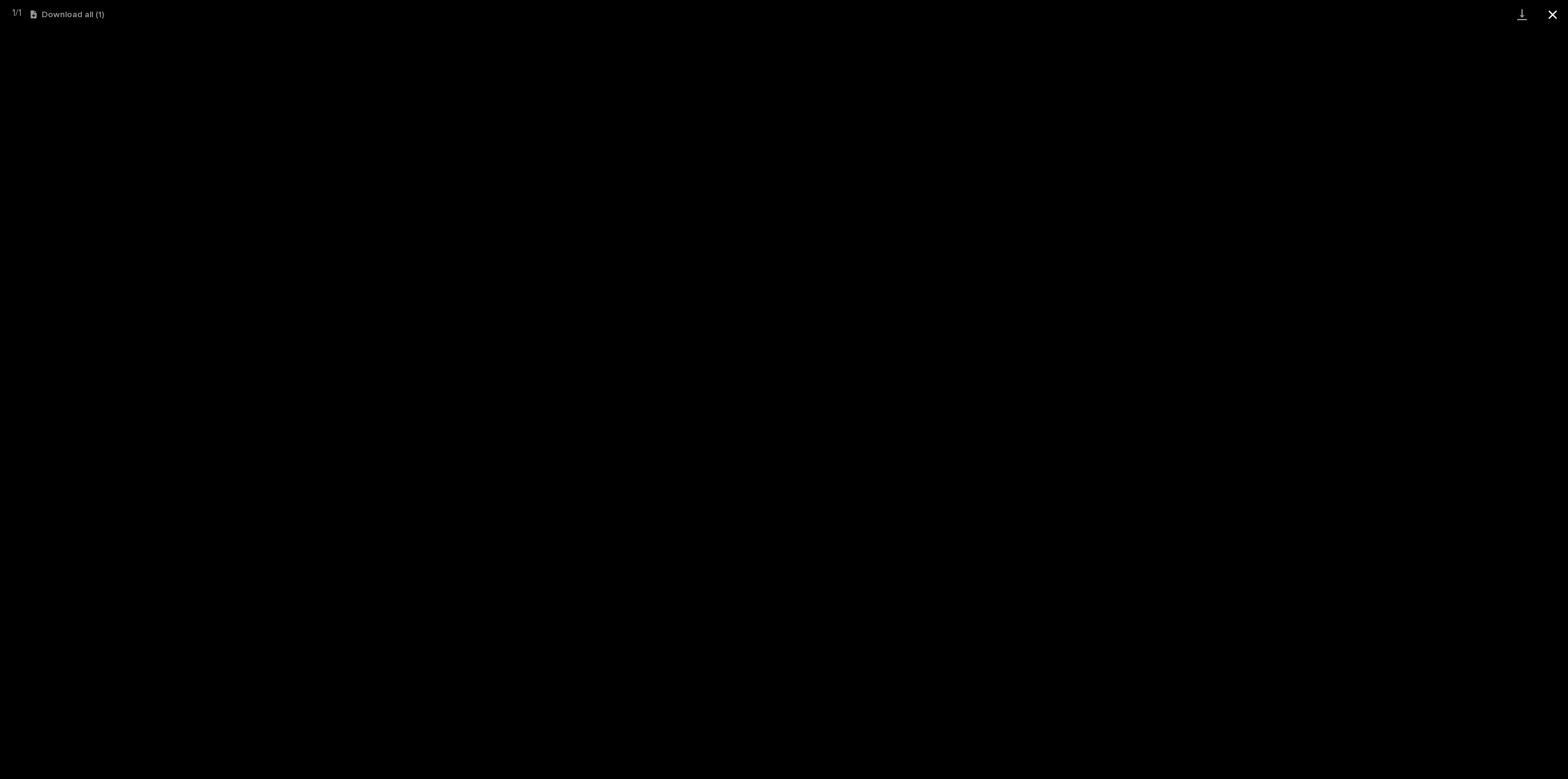
click at [1548, 12] on button "Close gallery" at bounding box center [1552, 14] width 31 height 29
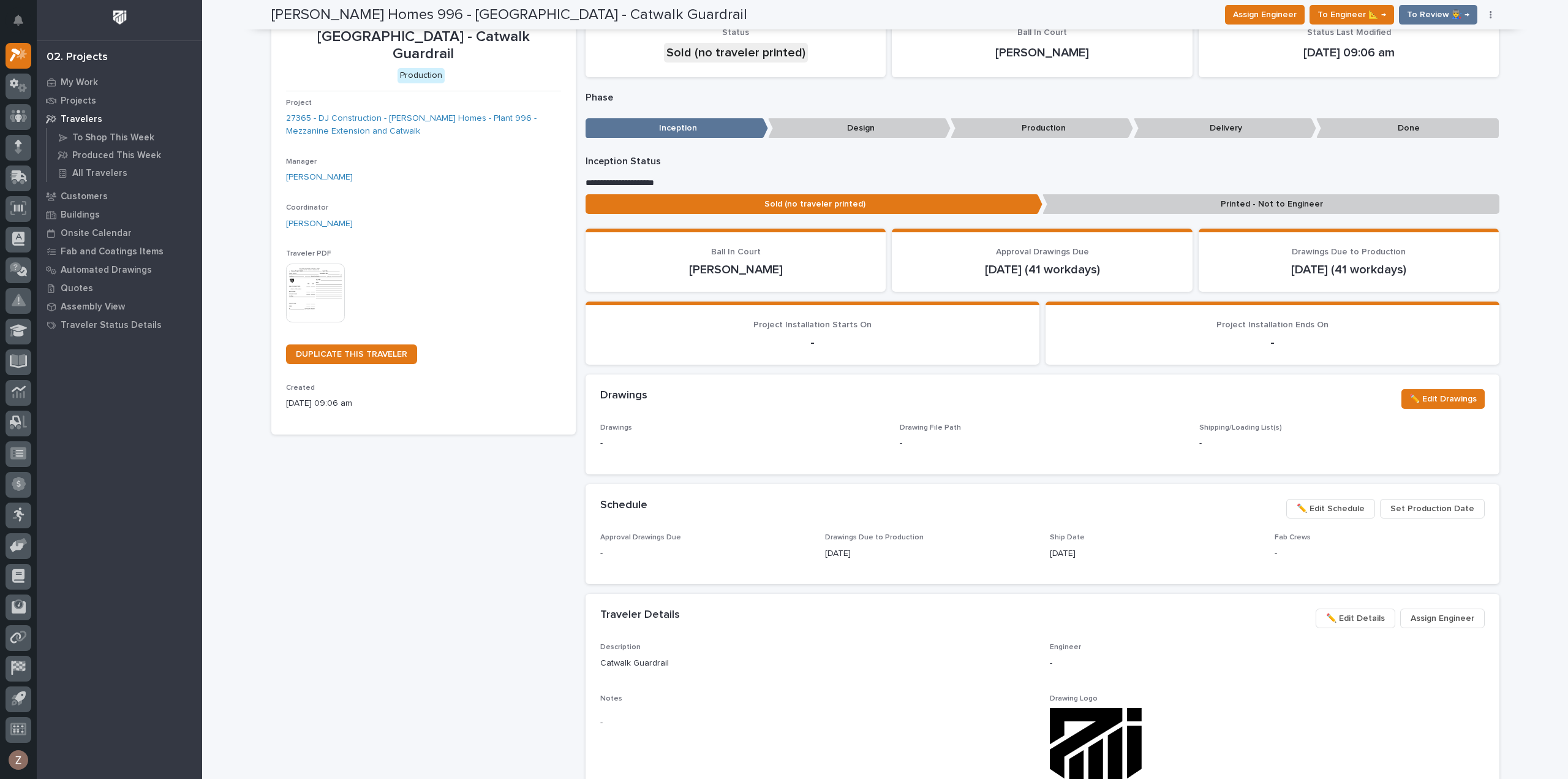
scroll to position [0, 0]
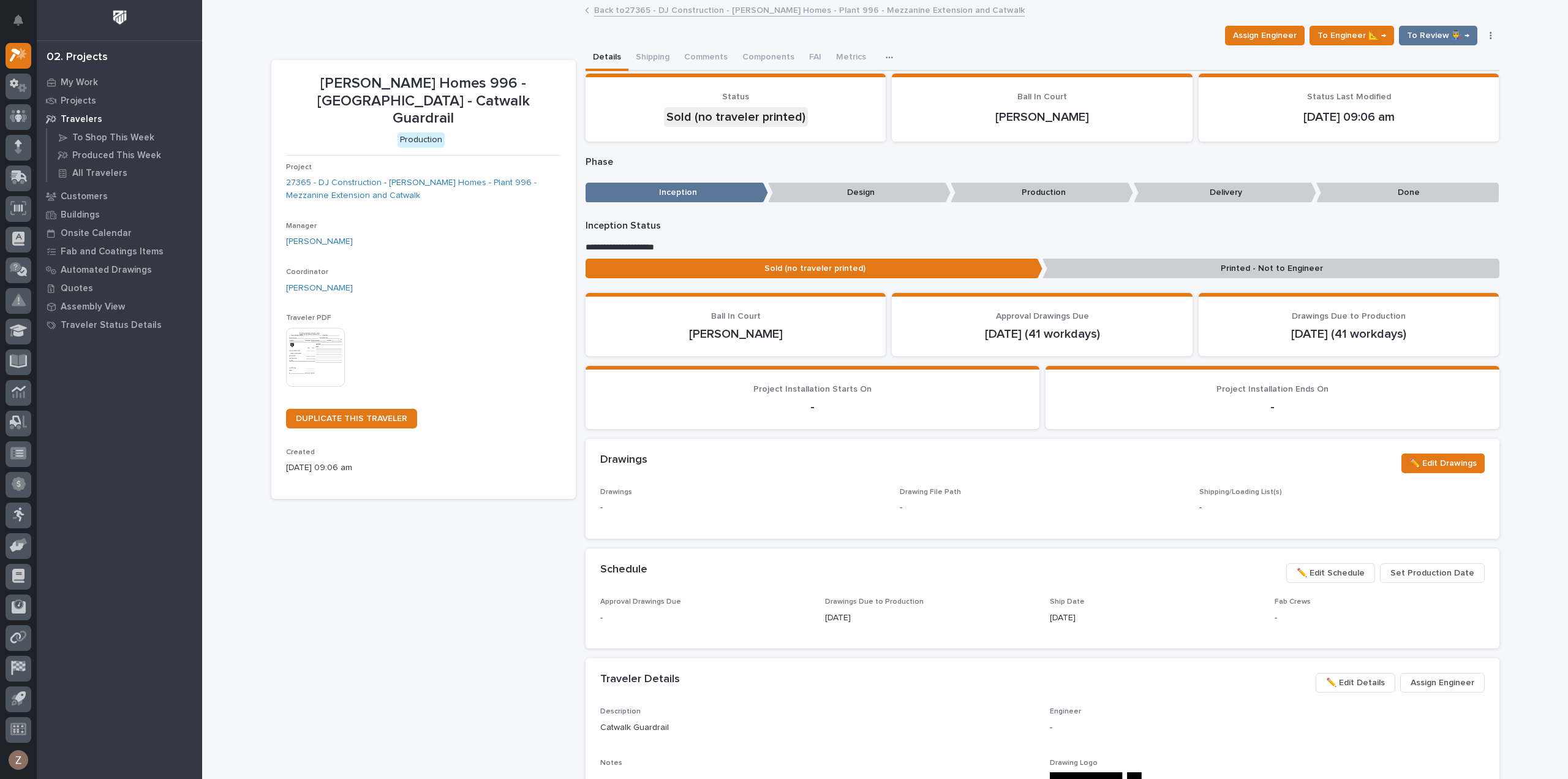
click at [689, 9] on link "Back to 27365 - DJ Construction - [PERSON_NAME] Homes - Plant 996 - Mezzanine E…" at bounding box center [809, 10] width 430 height 14
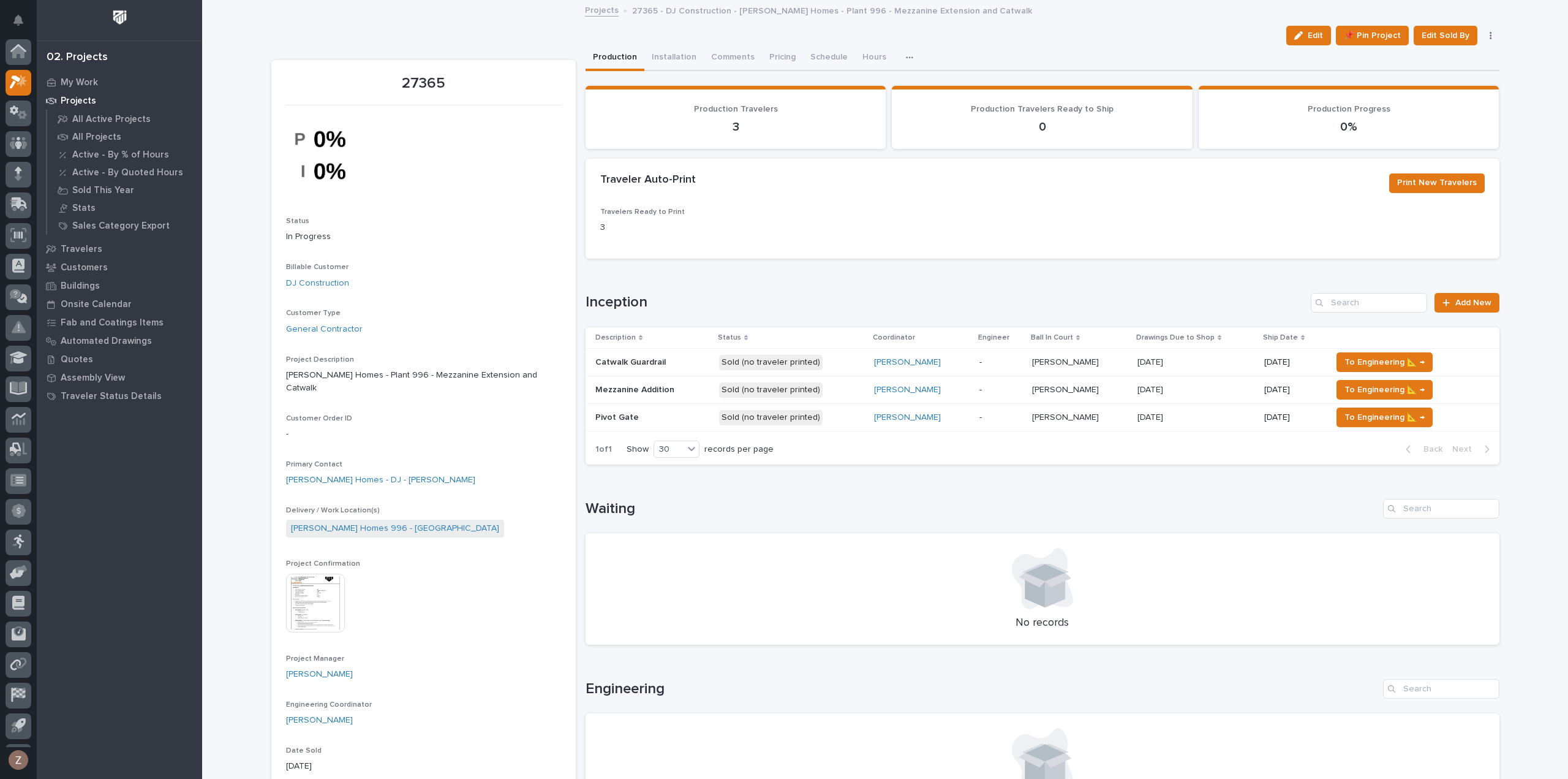
scroll to position [27, 0]
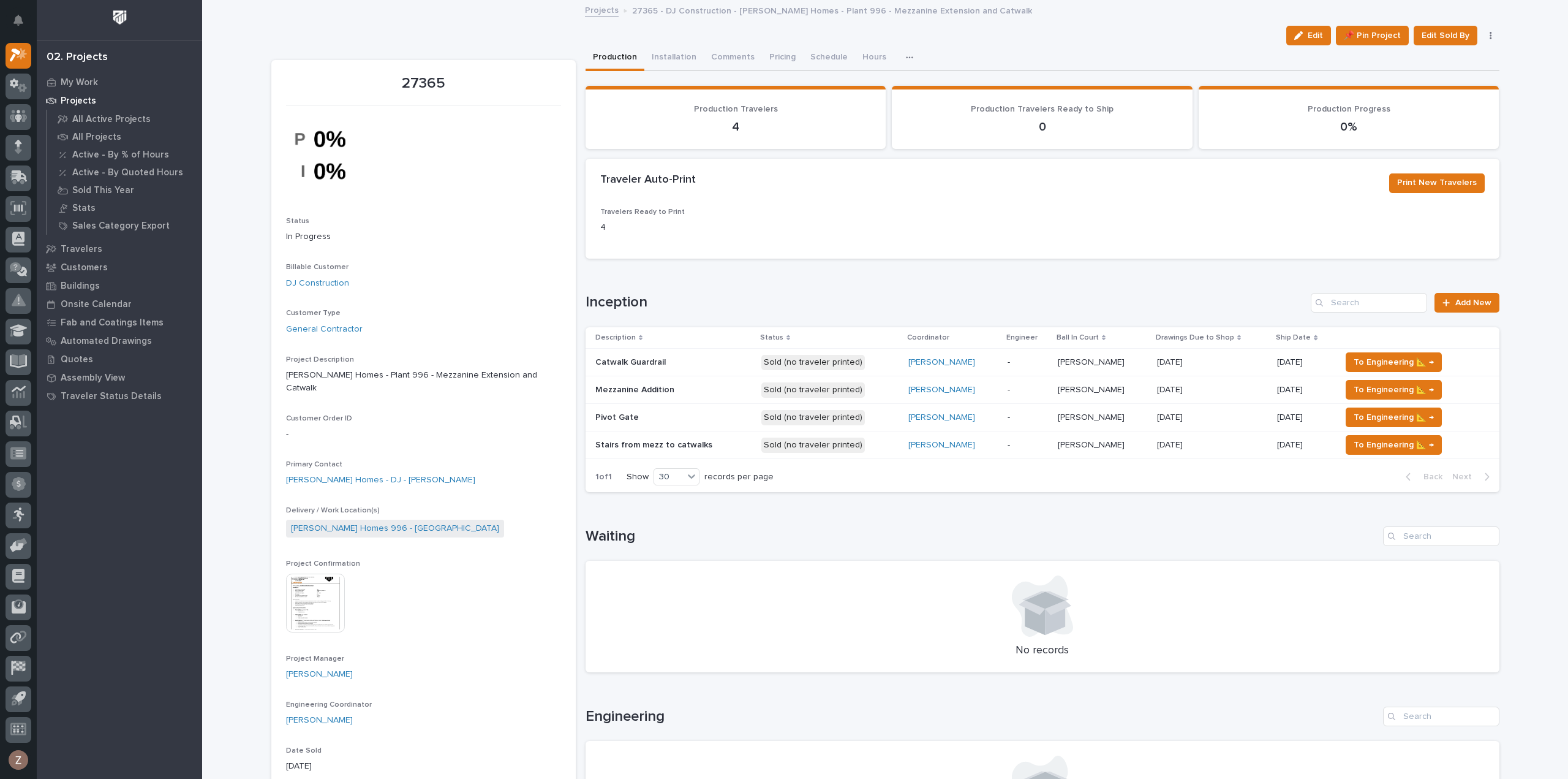
click at [702, 416] on p at bounding box center [674, 417] width 156 height 10
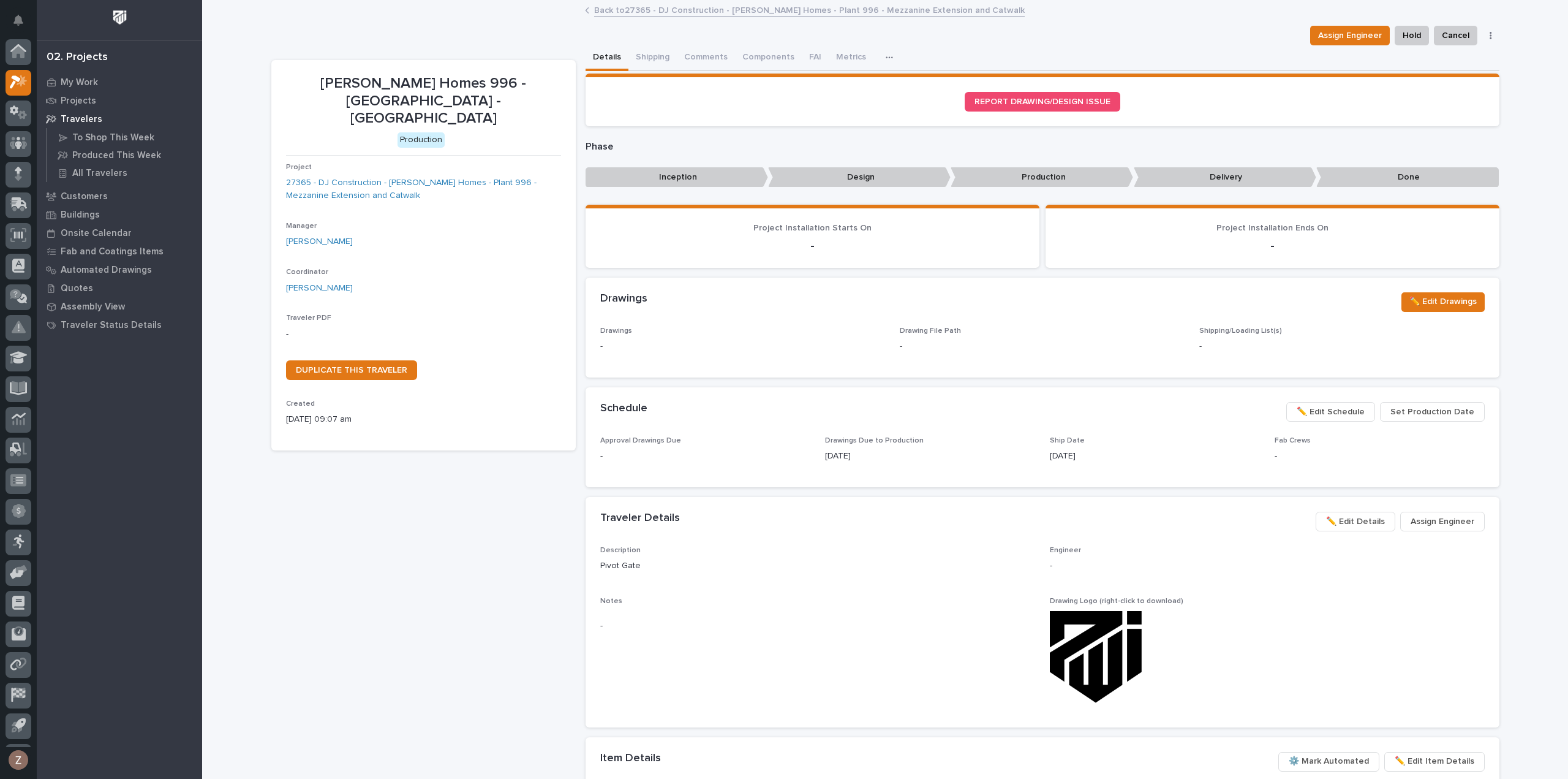
scroll to position [27, 0]
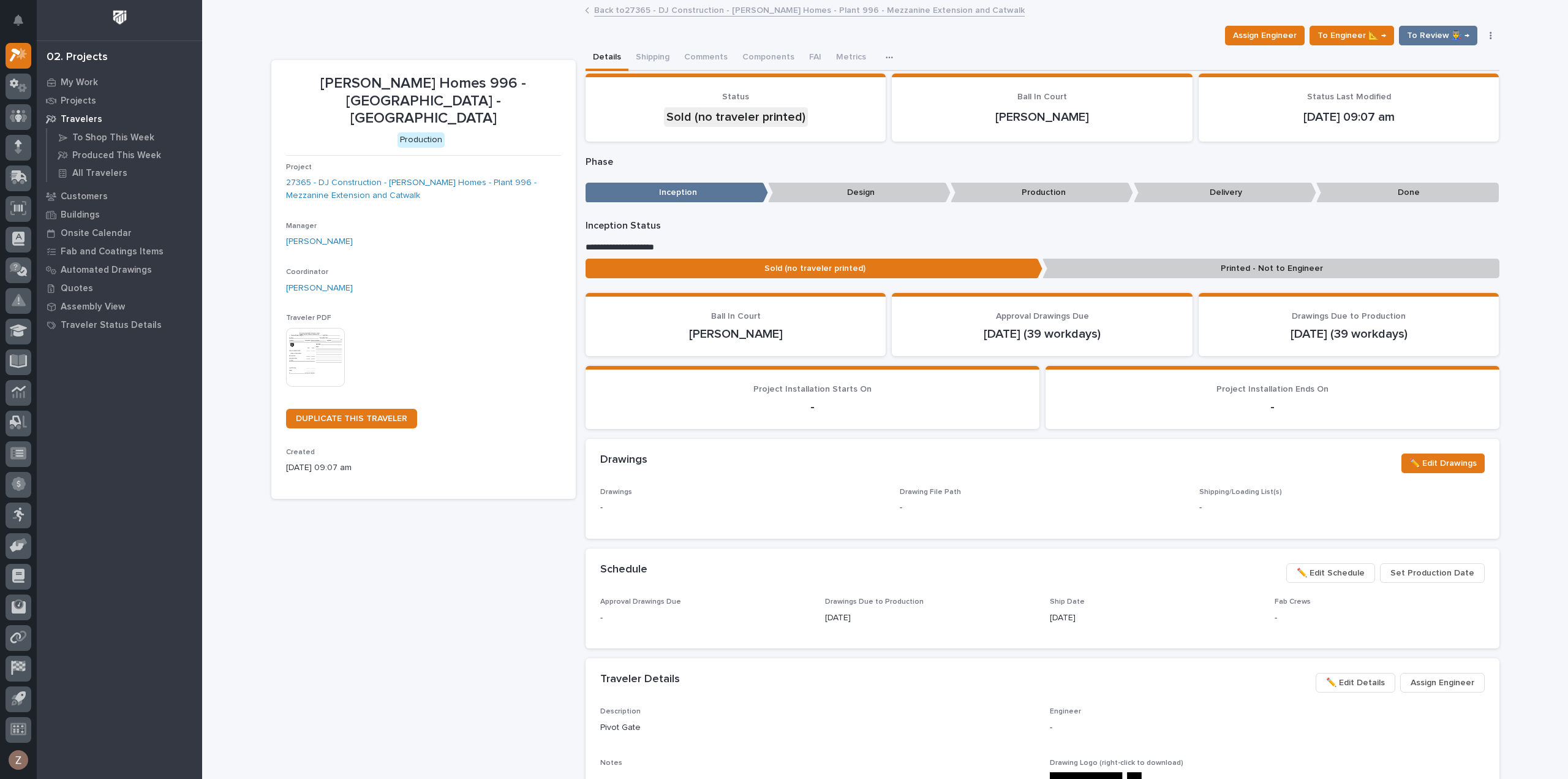
click at [325, 350] on img at bounding box center [315, 357] width 59 height 59
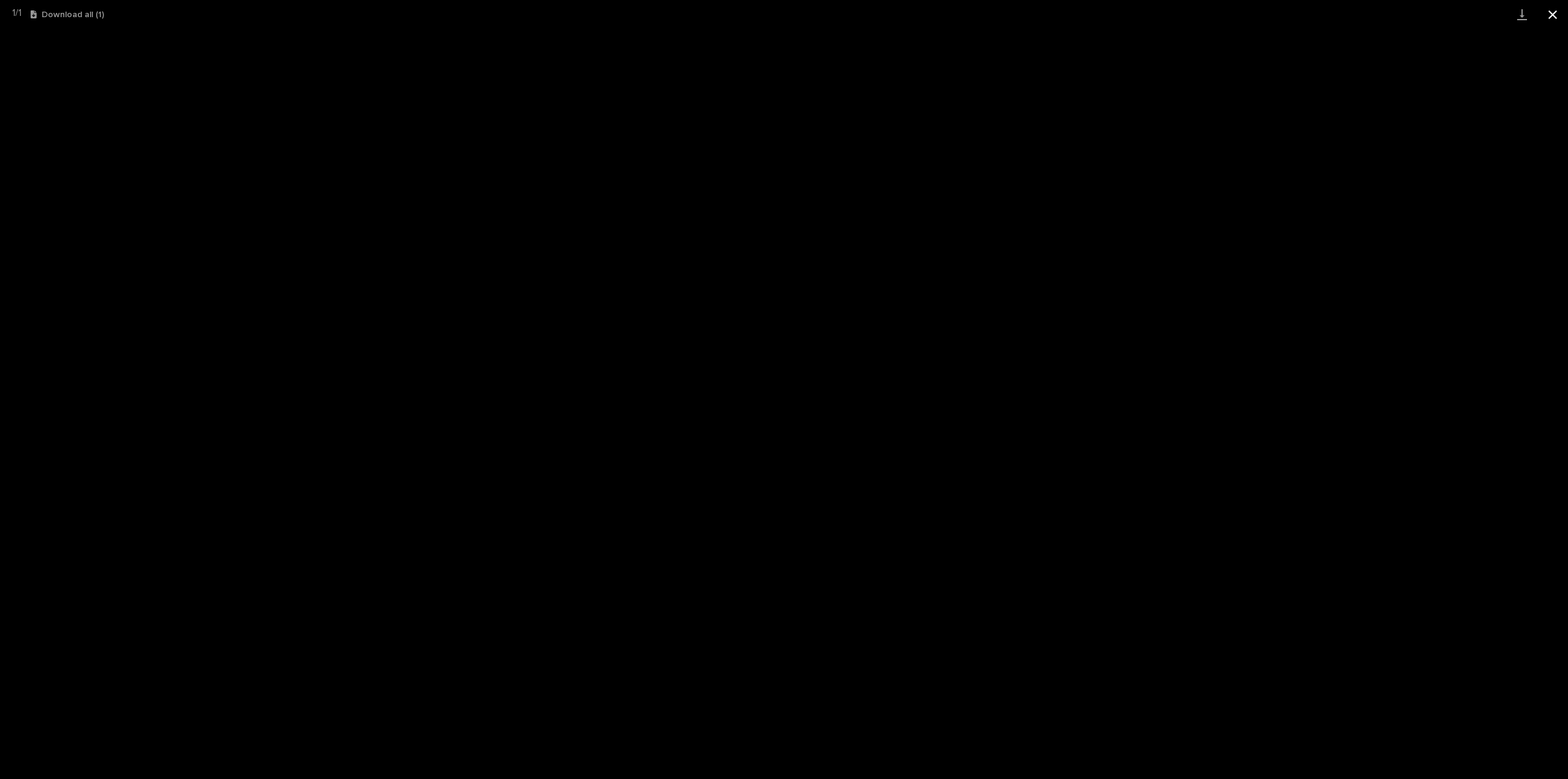
click at [1554, 12] on button "Close gallery" at bounding box center [1552, 14] width 31 height 29
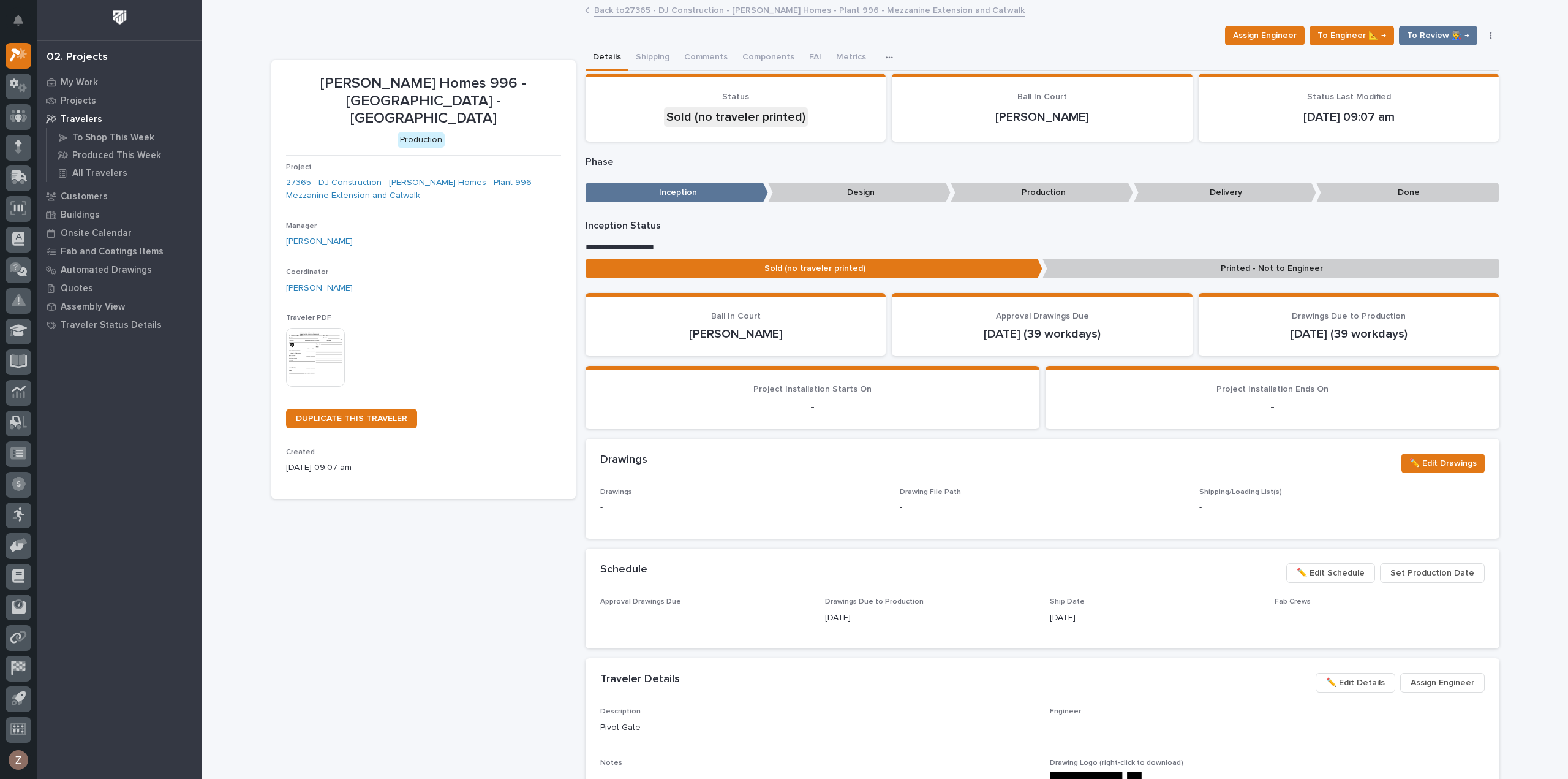
click at [665, 9] on link "Back to 27365 - DJ Construction - [PERSON_NAME] Homes - Plant 996 - Mezzanine E…" at bounding box center [809, 10] width 430 height 14
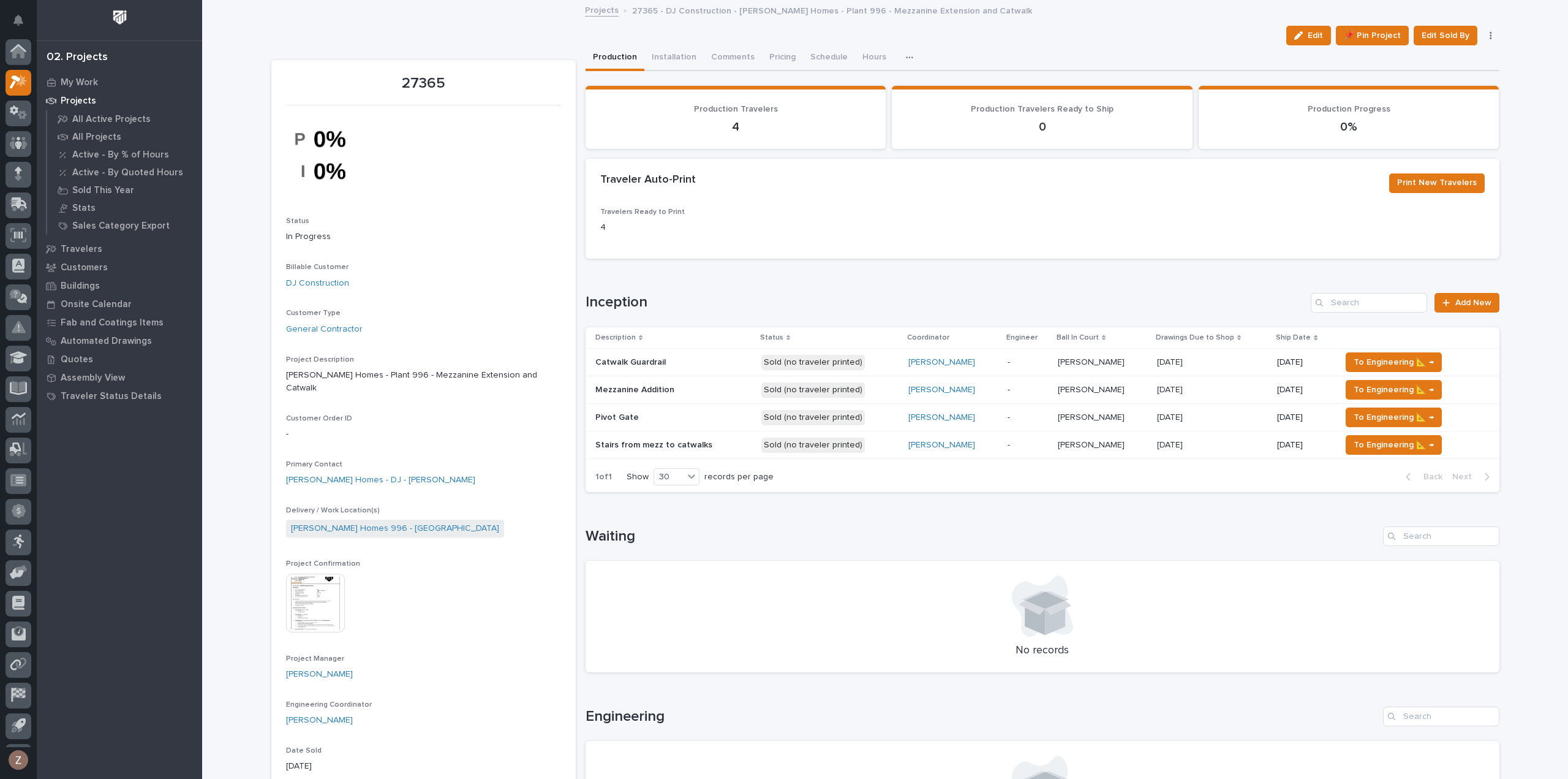
scroll to position [27, 0]
click at [716, 444] on p at bounding box center [674, 445] width 156 height 10
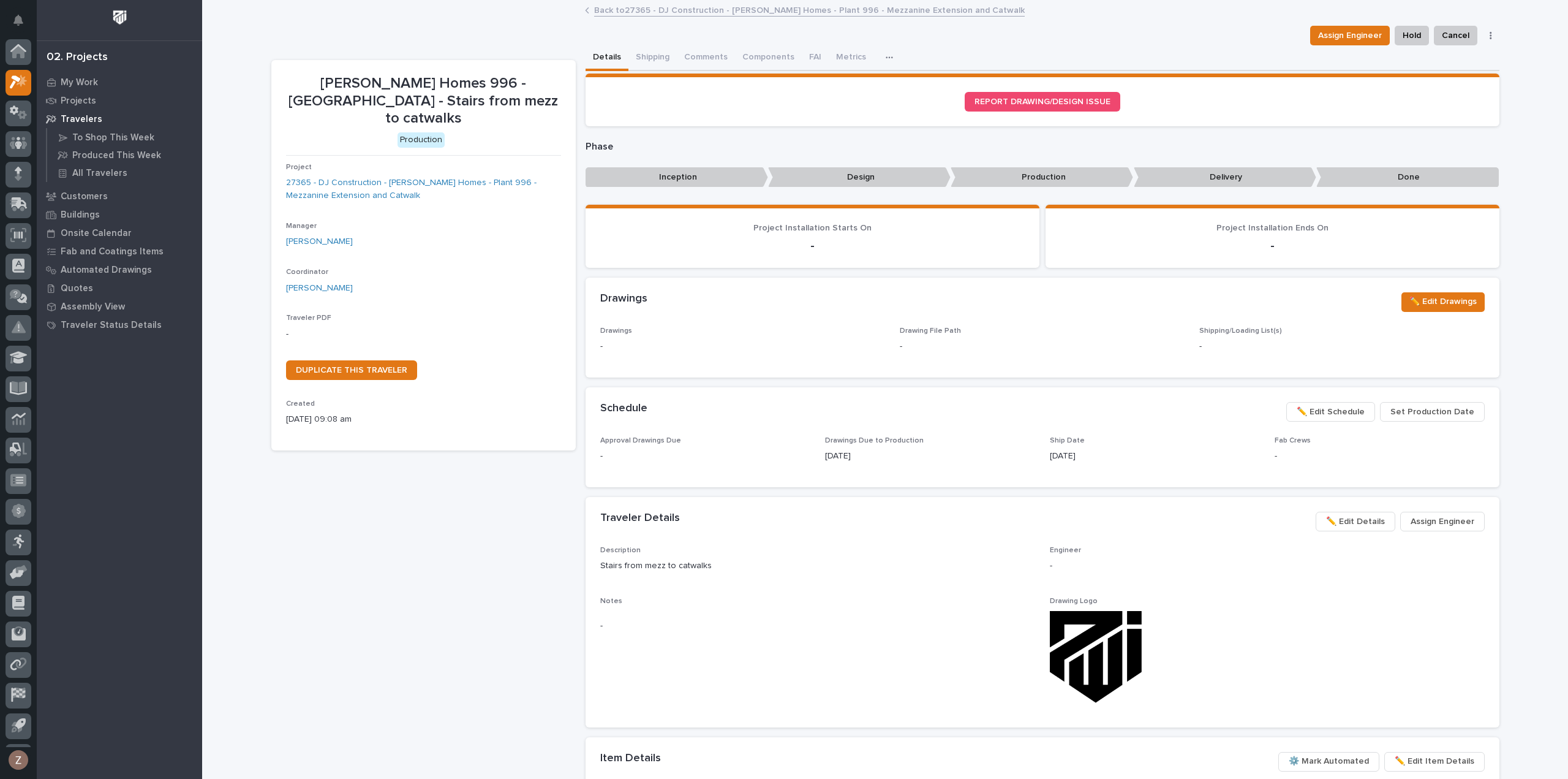
scroll to position [27, 0]
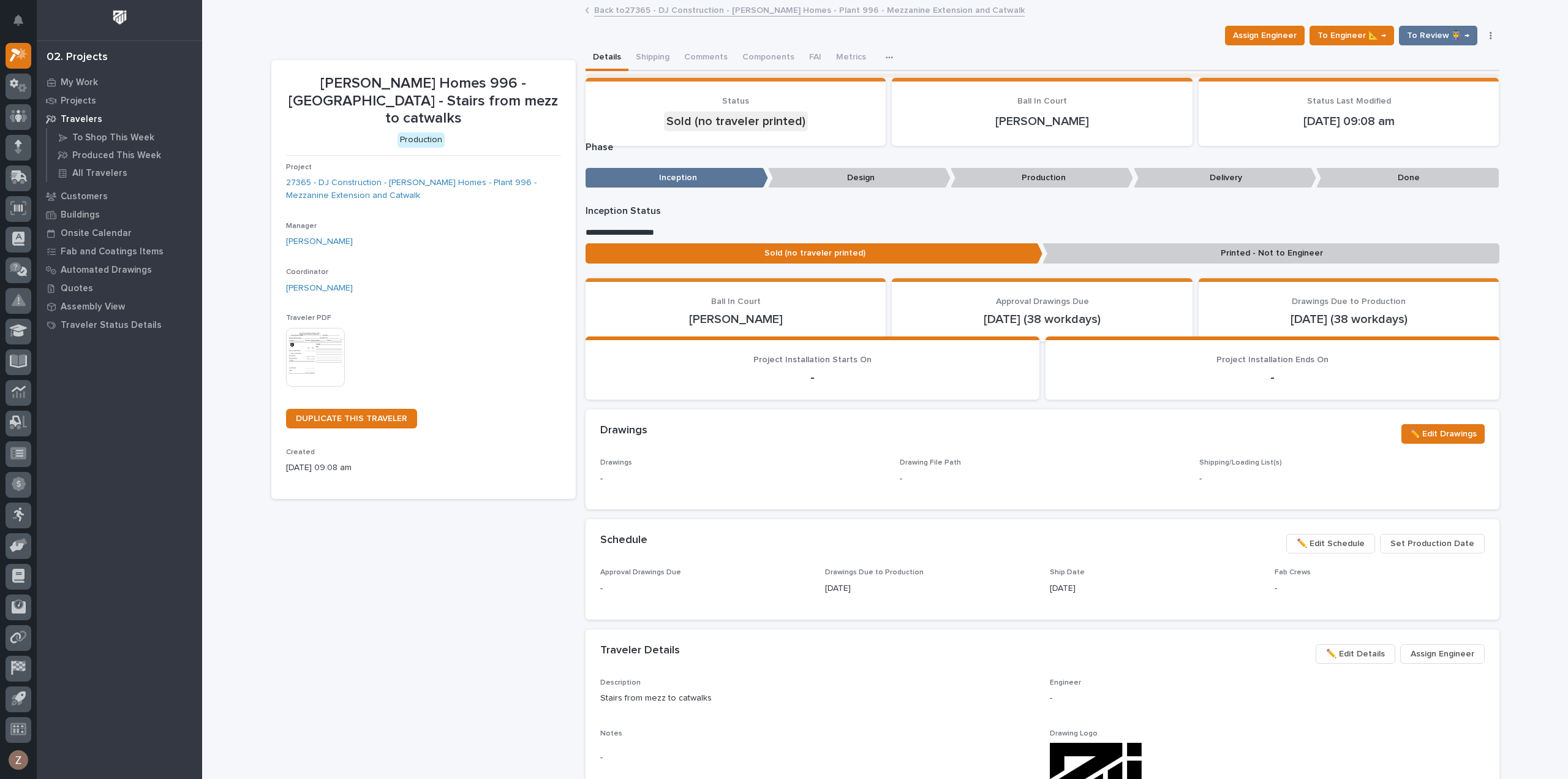
click at [308, 328] on img at bounding box center [315, 357] width 59 height 59
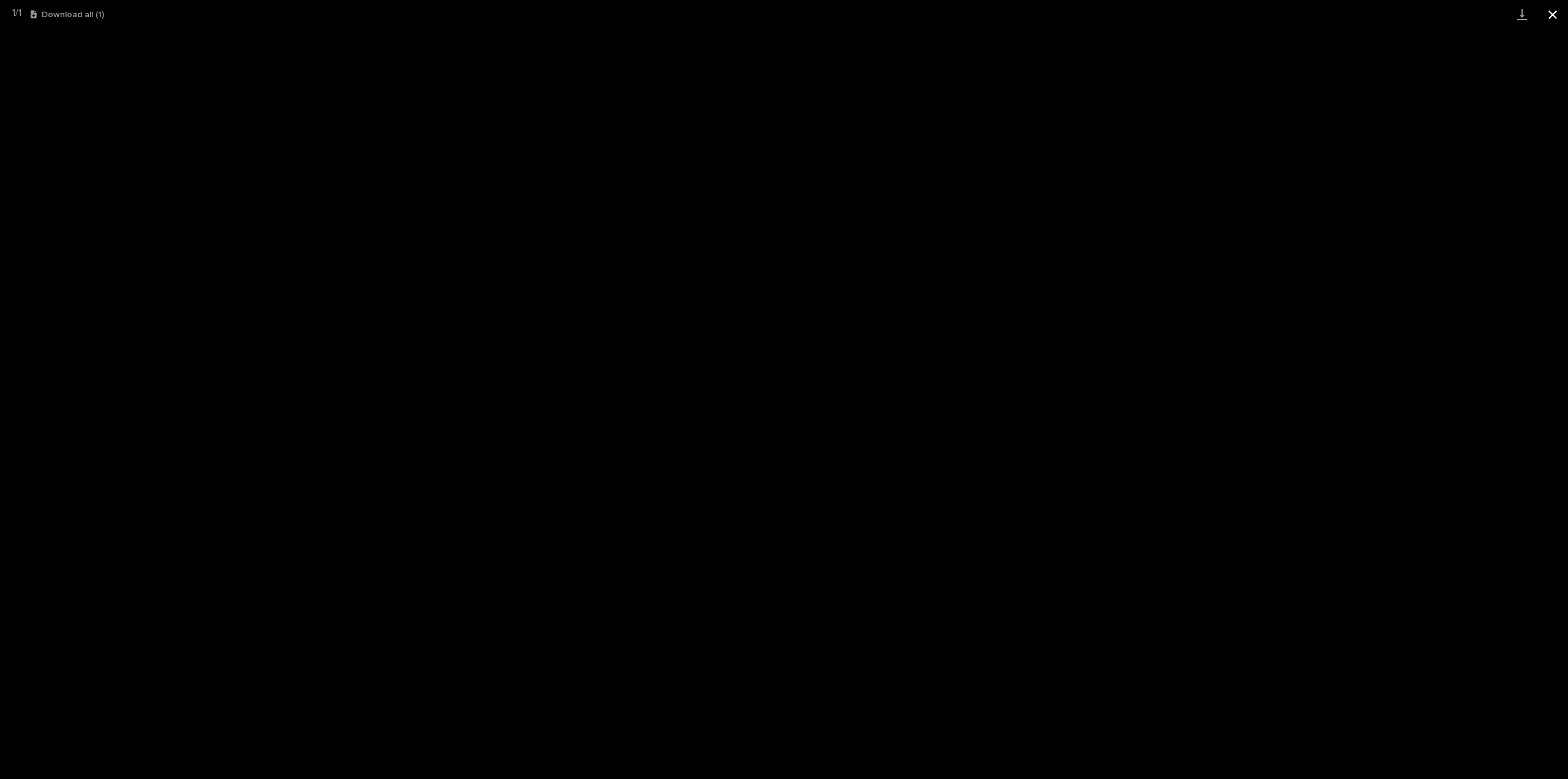
click at [1554, 16] on button "Close gallery" at bounding box center [1552, 14] width 31 height 29
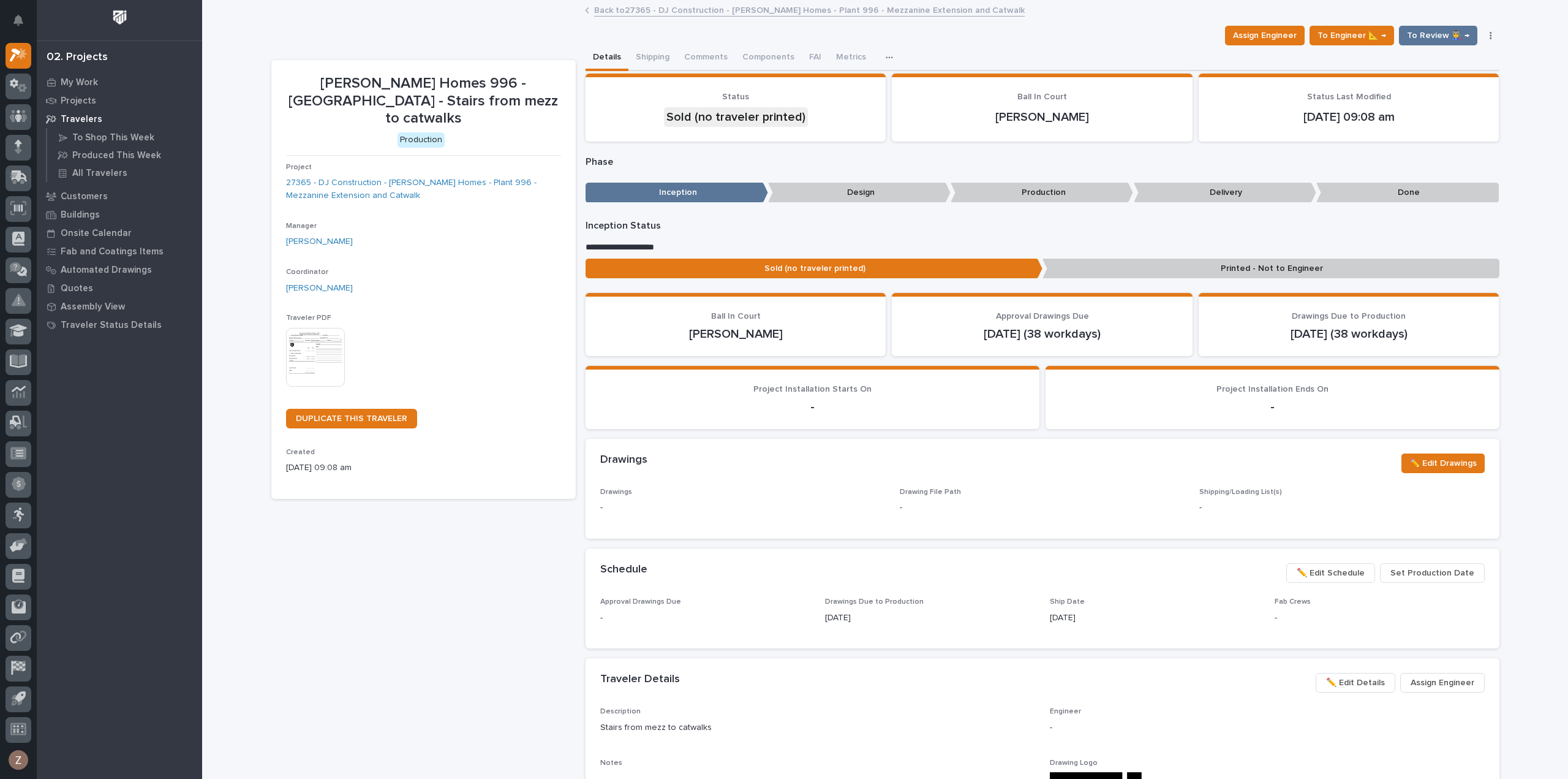
click at [728, 10] on link "Back to 27365 - DJ Construction - [PERSON_NAME] Homes - Plant 996 - Mezzanine E…" at bounding box center [809, 10] width 430 height 14
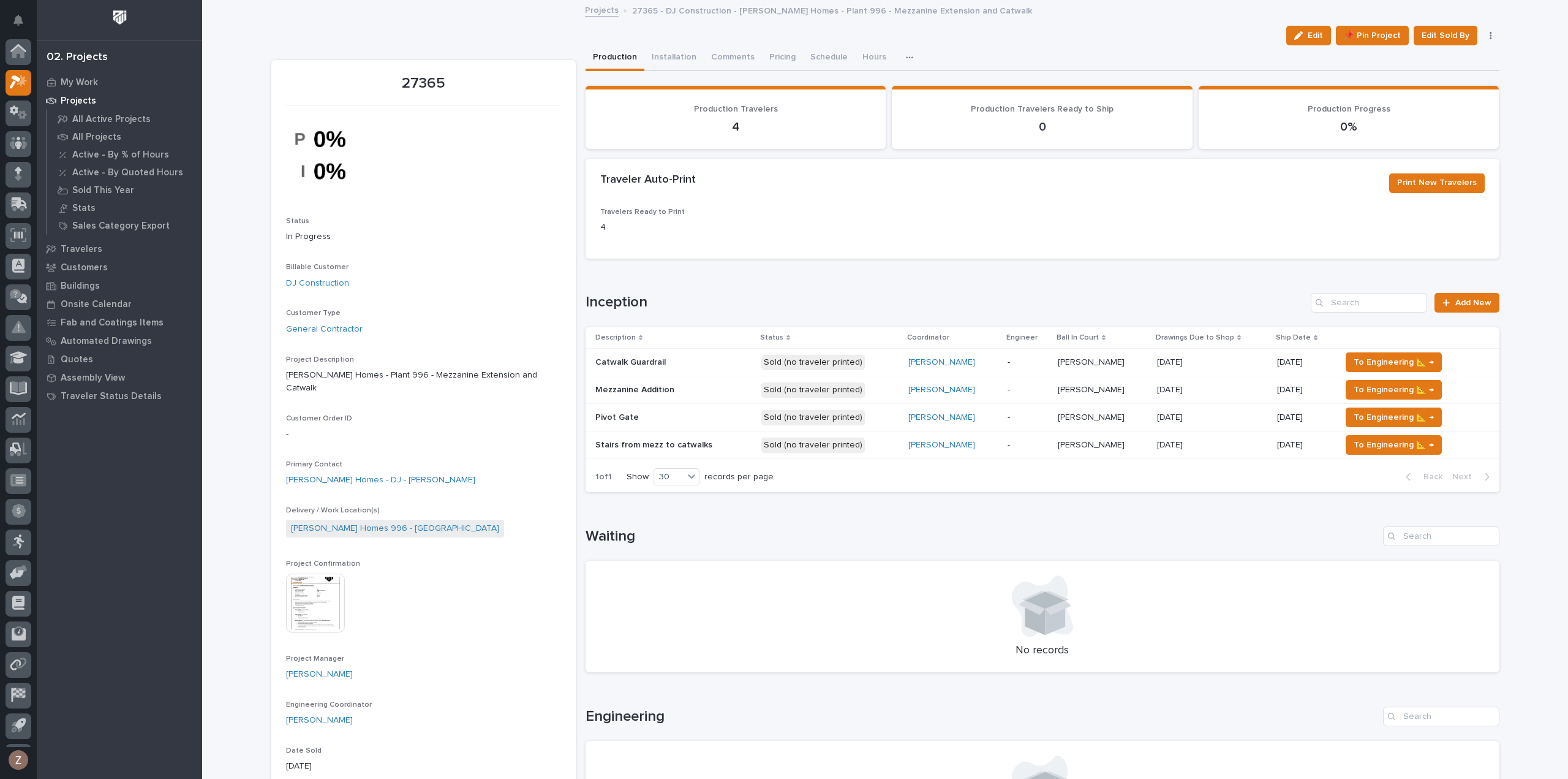
scroll to position [27, 0]
click at [1362, 363] on span "To Engineering 📐 →" at bounding box center [1393, 361] width 80 height 14
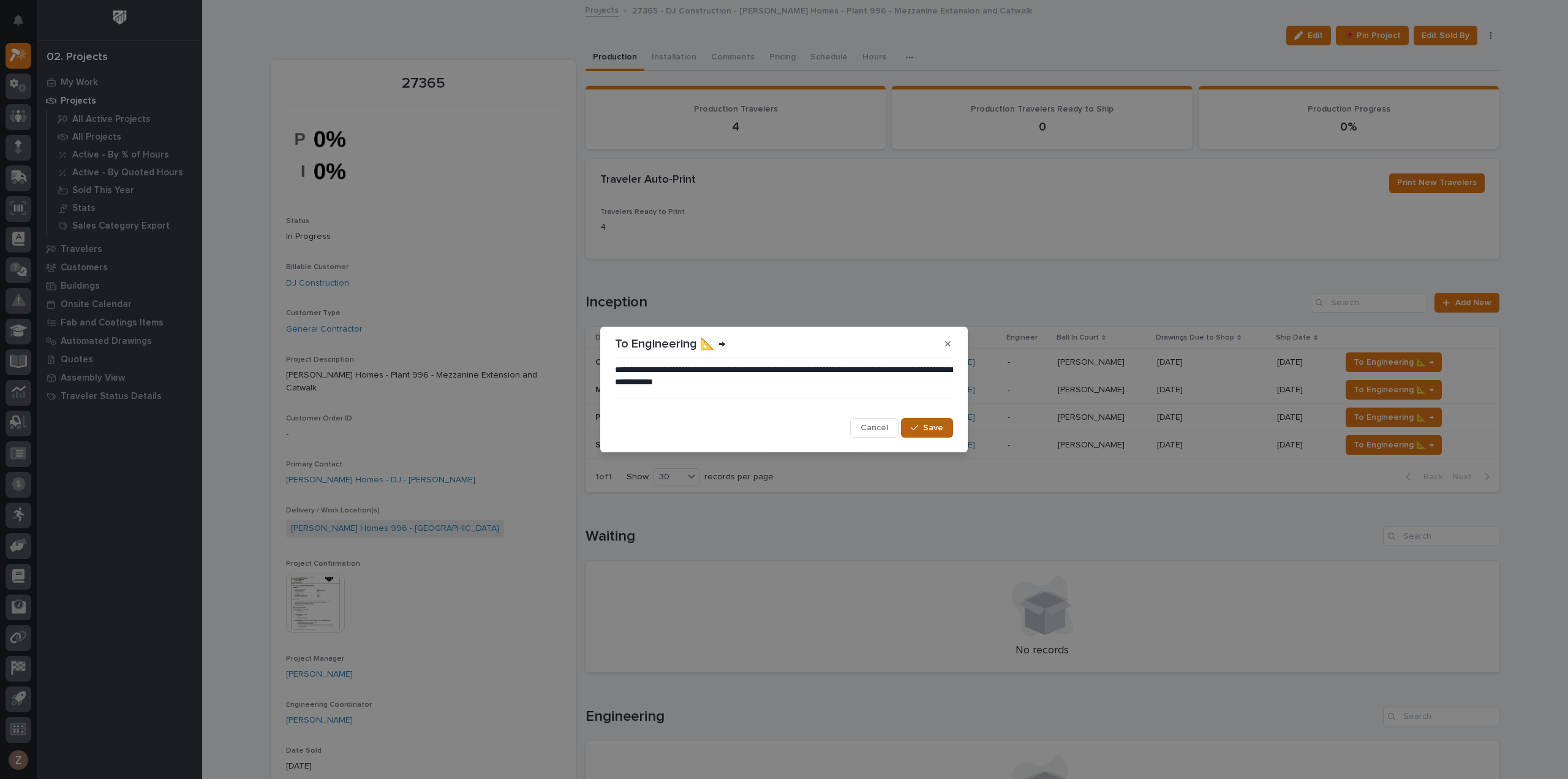
click at [918, 424] on icon "button" at bounding box center [914, 428] width 8 height 9
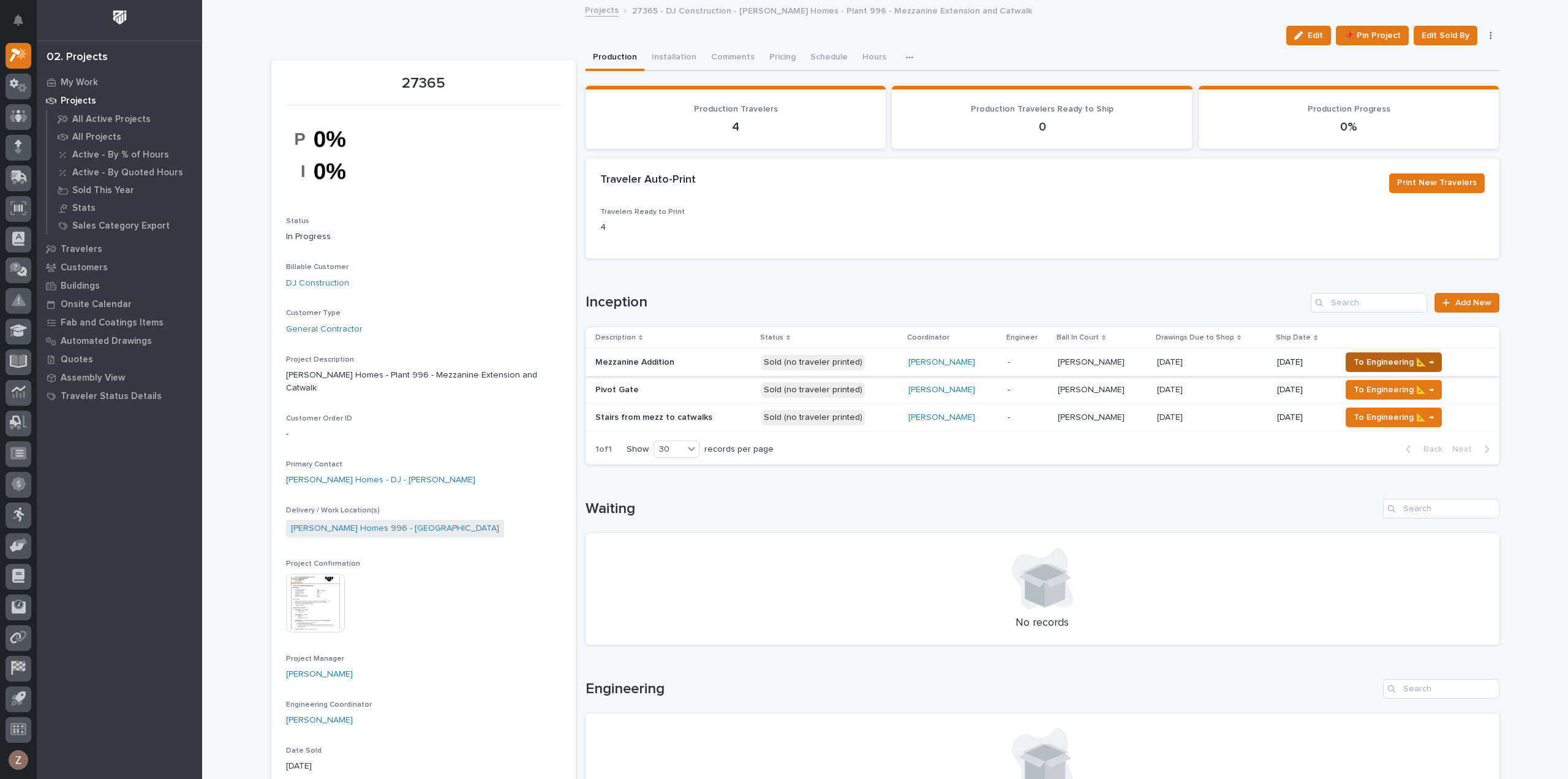
click at [1404, 362] on span "To Engineering 📐 →" at bounding box center [1393, 361] width 80 height 14
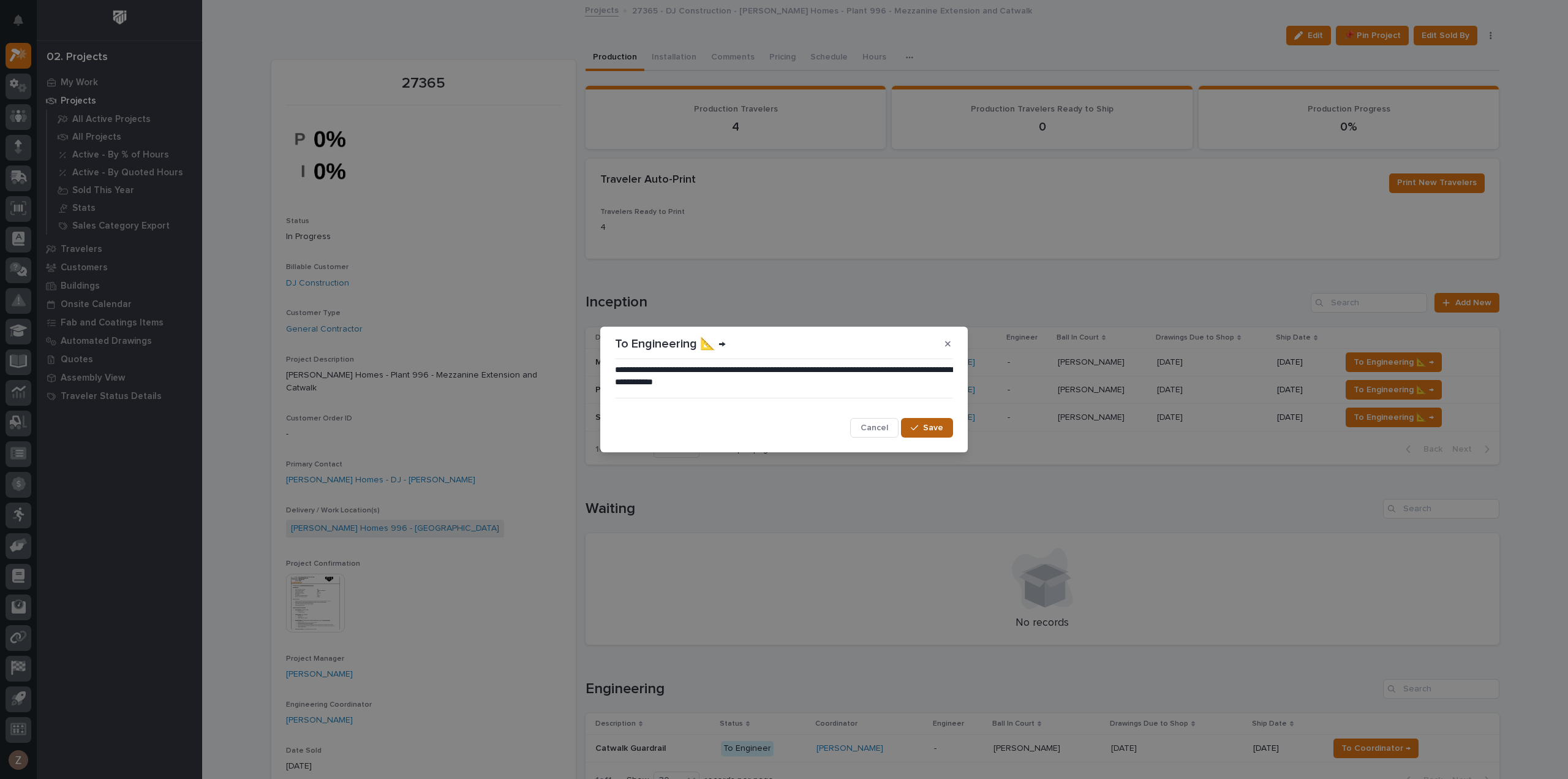
click at [931, 422] on span "Save" at bounding box center [933, 428] width 20 height 11
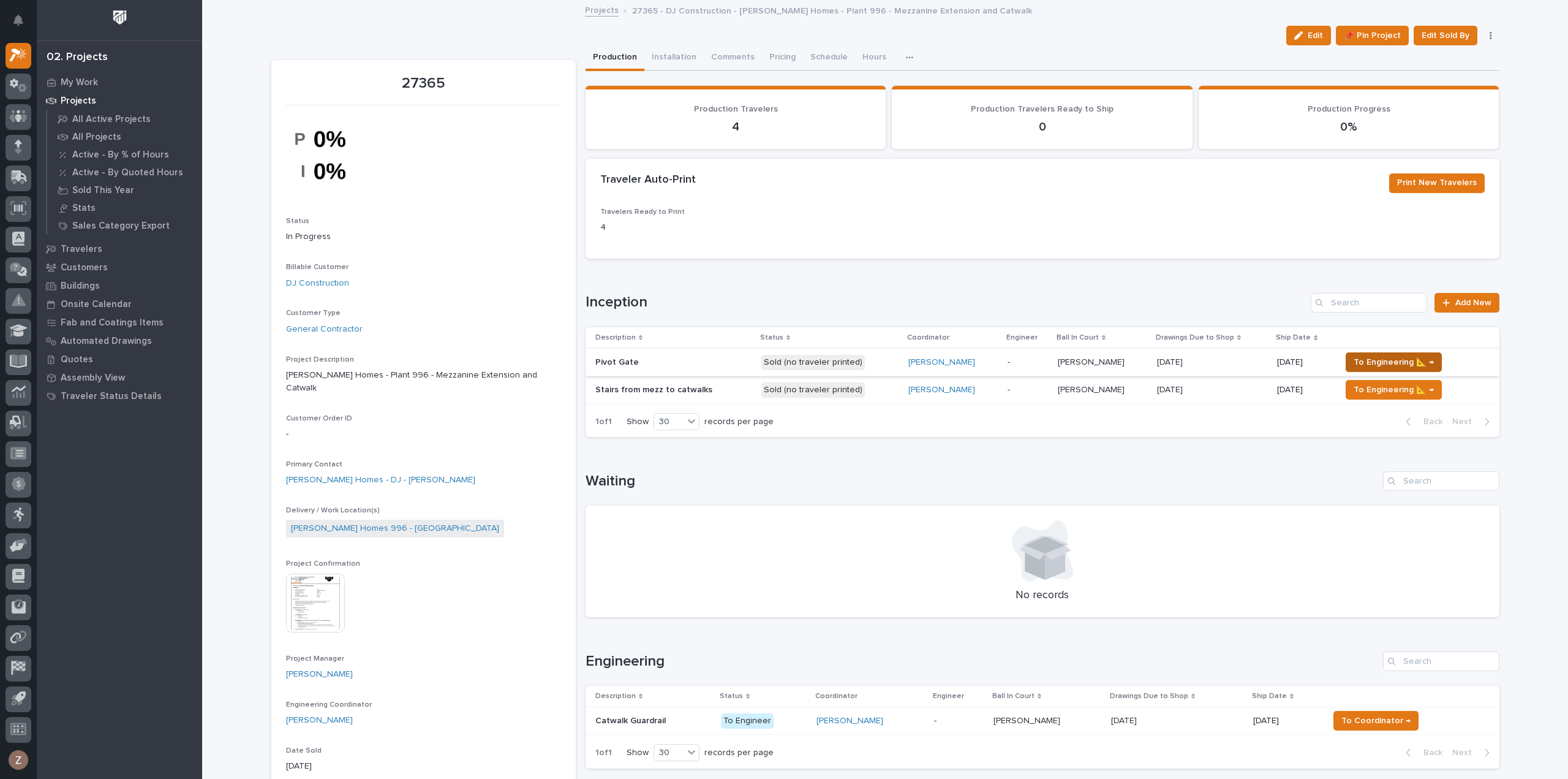
click at [1394, 362] on span "To Engineering 📐 →" at bounding box center [1393, 361] width 80 height 14
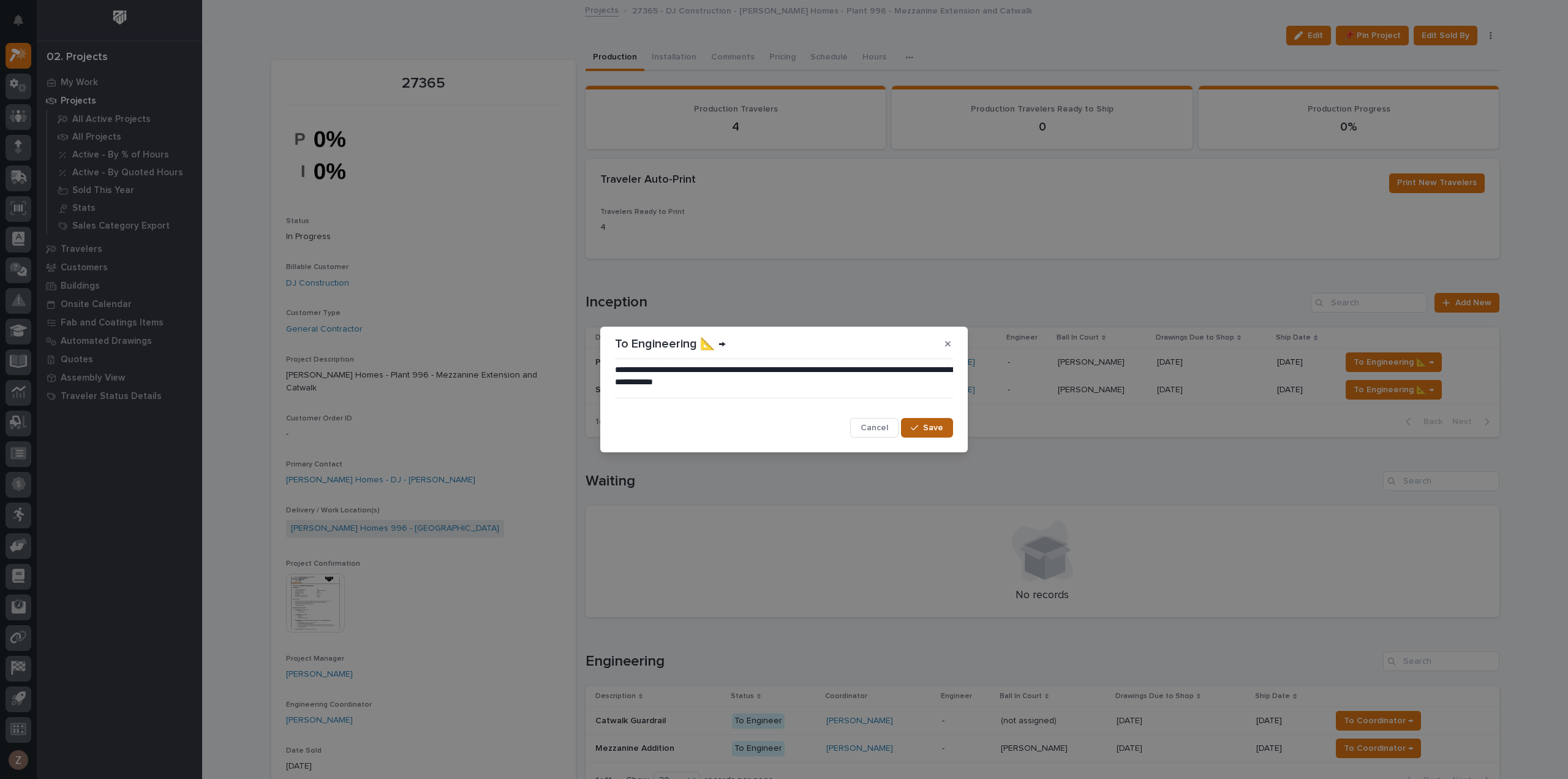
click at [929, 429] on span "Save" at bounding box center [933, 428] width 20 height 11
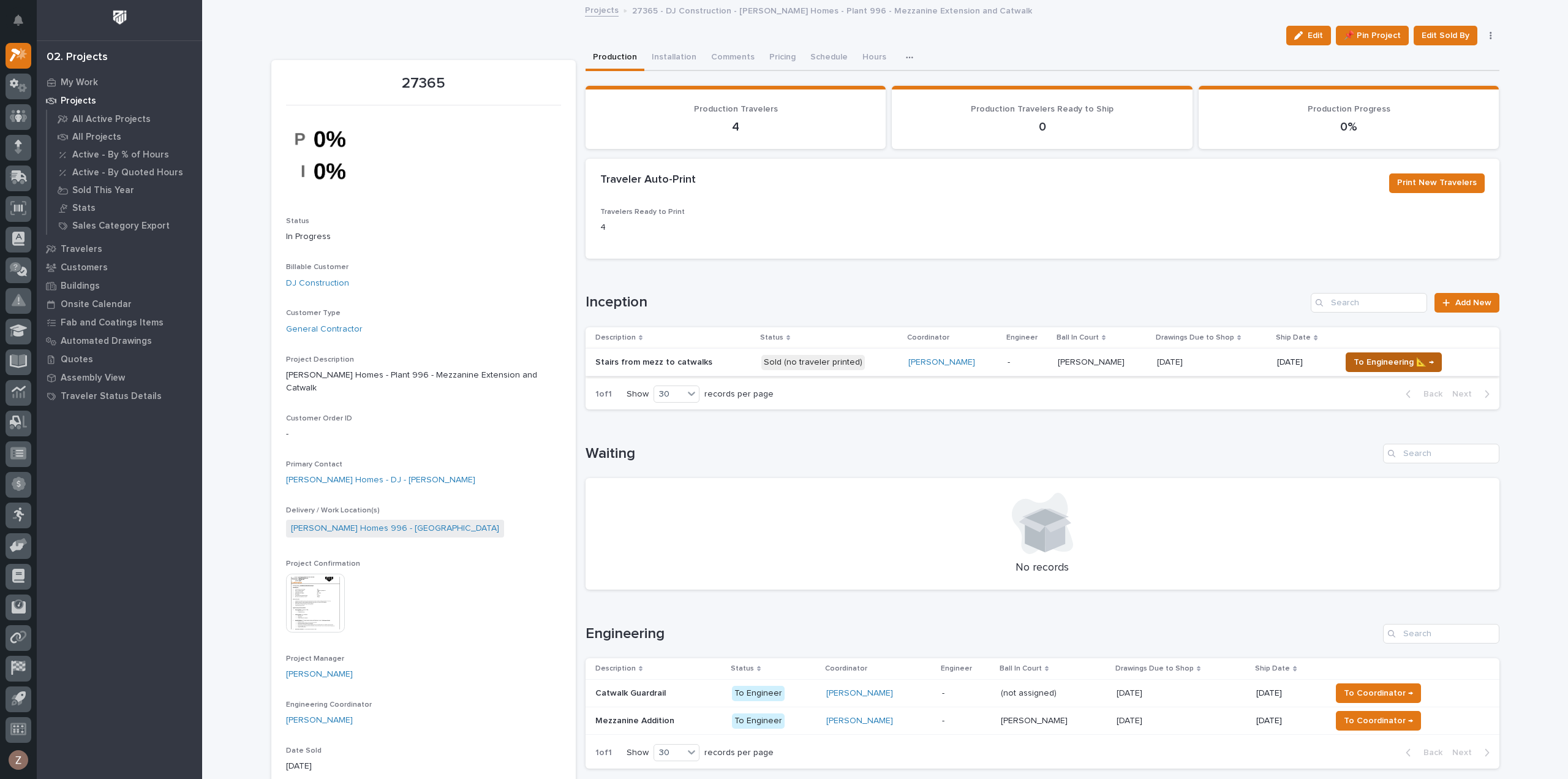
click at [1399, 353] on button "To Engineering 📐 →" at bounding box center [1393, 362] width 96 height 20
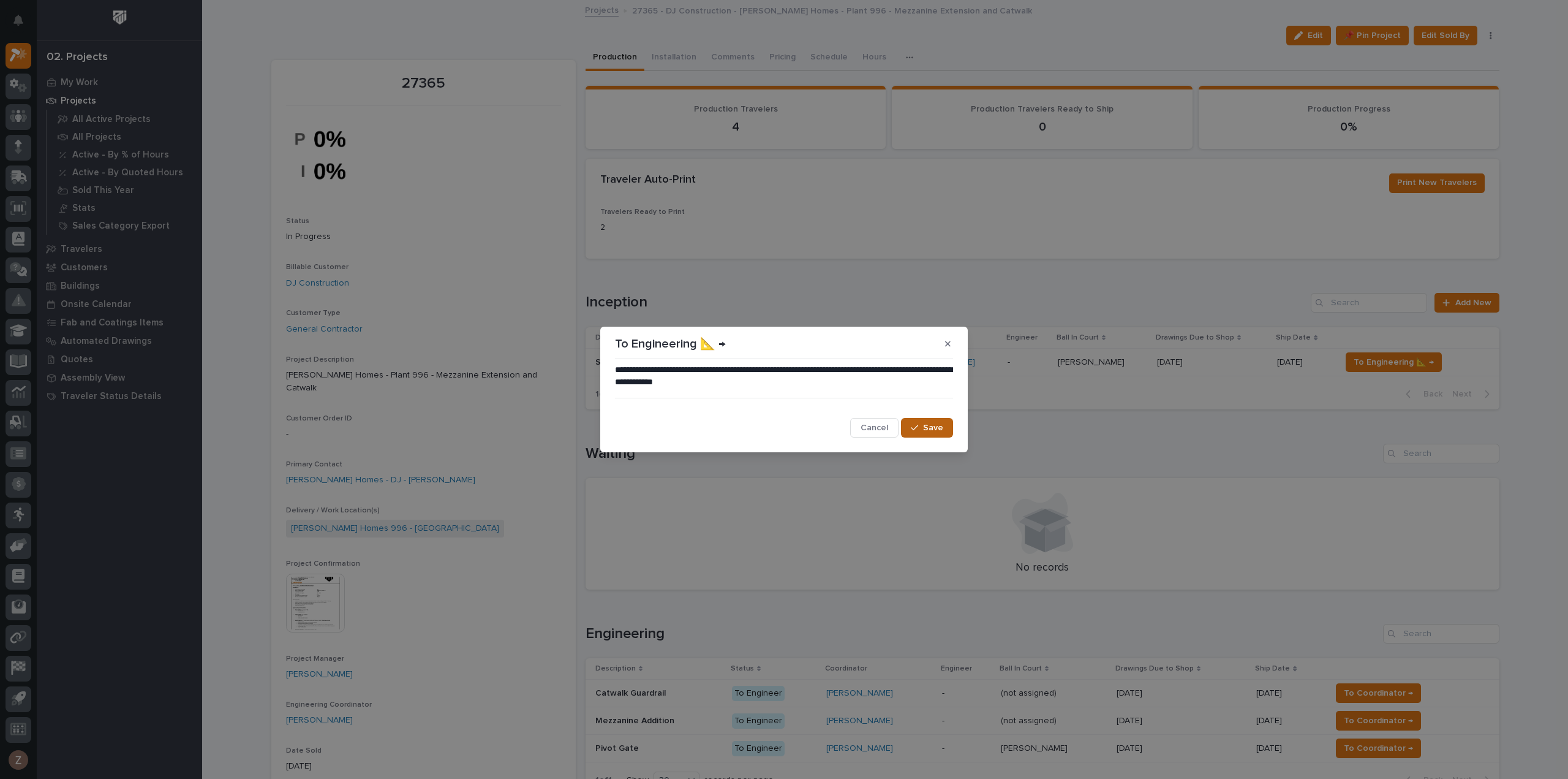
click at [923, 427] on div "button" at bounding box center [917, 428] width 12 height 9
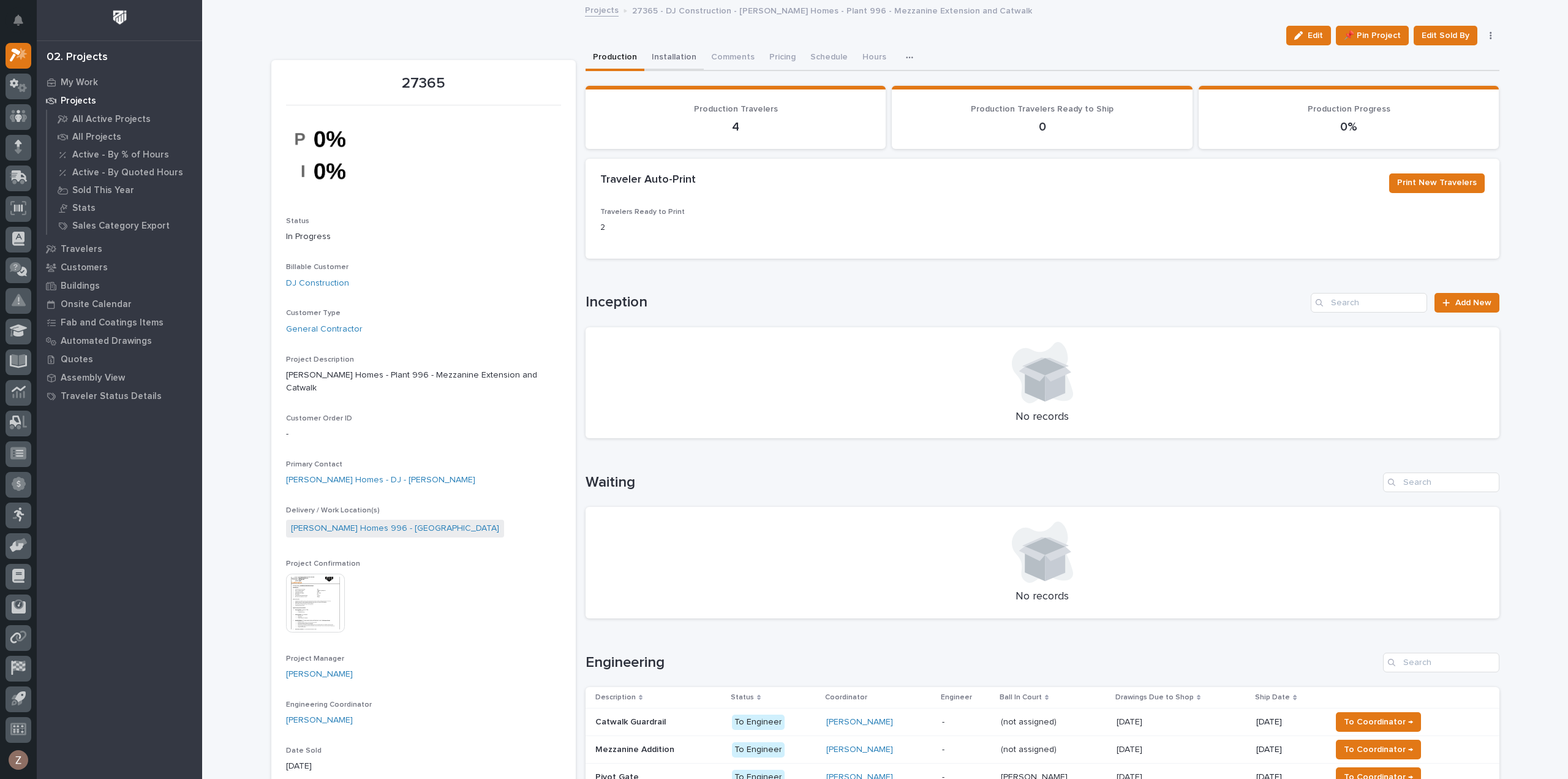
click at [663, 56] on button "Installation" at bounding box center [674, 58] width 60 height 26
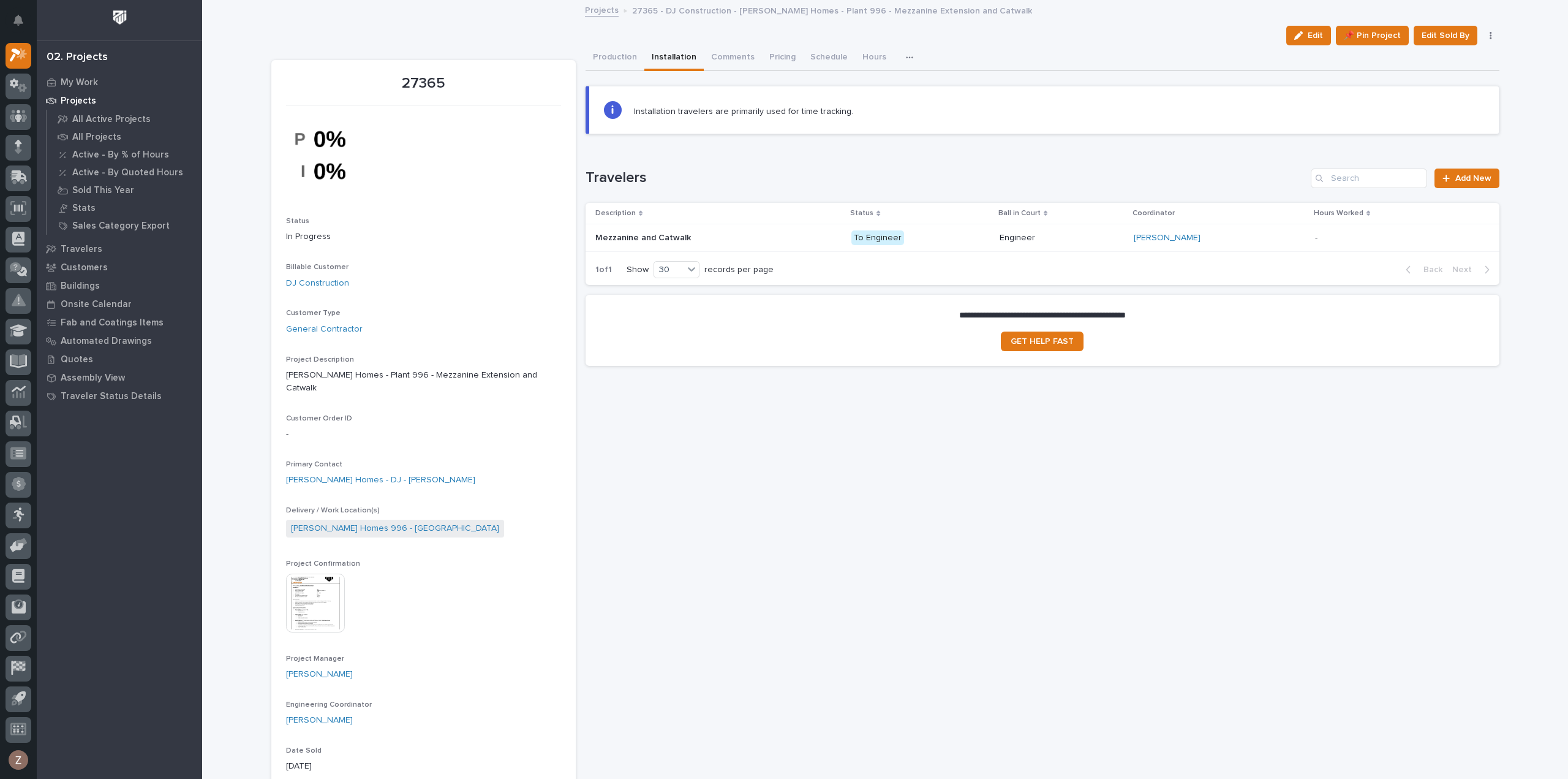
click at [774, 239] on p at bounding box center [702, 238] width 215 height 10
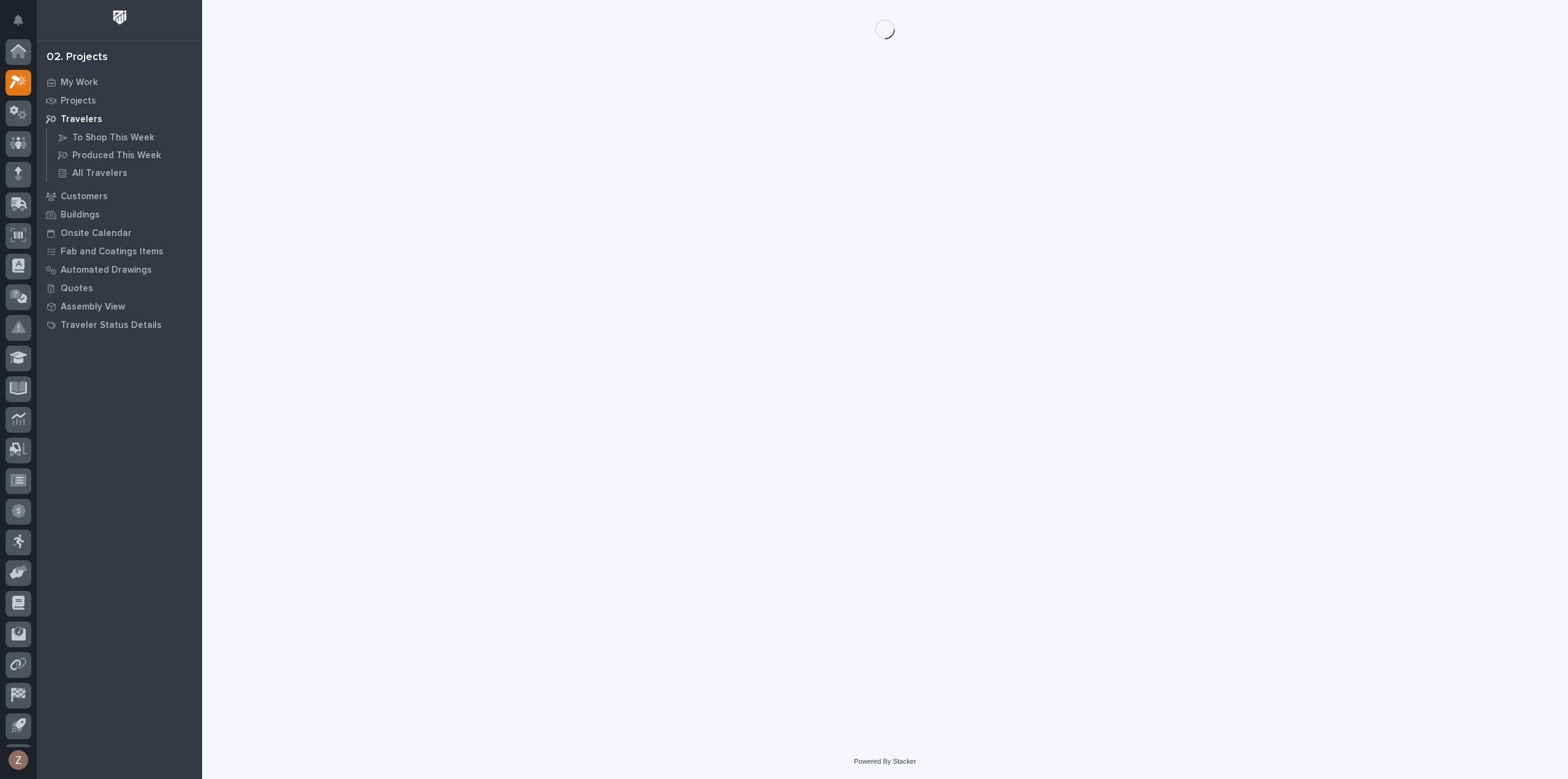
scroll to position [27, 0]
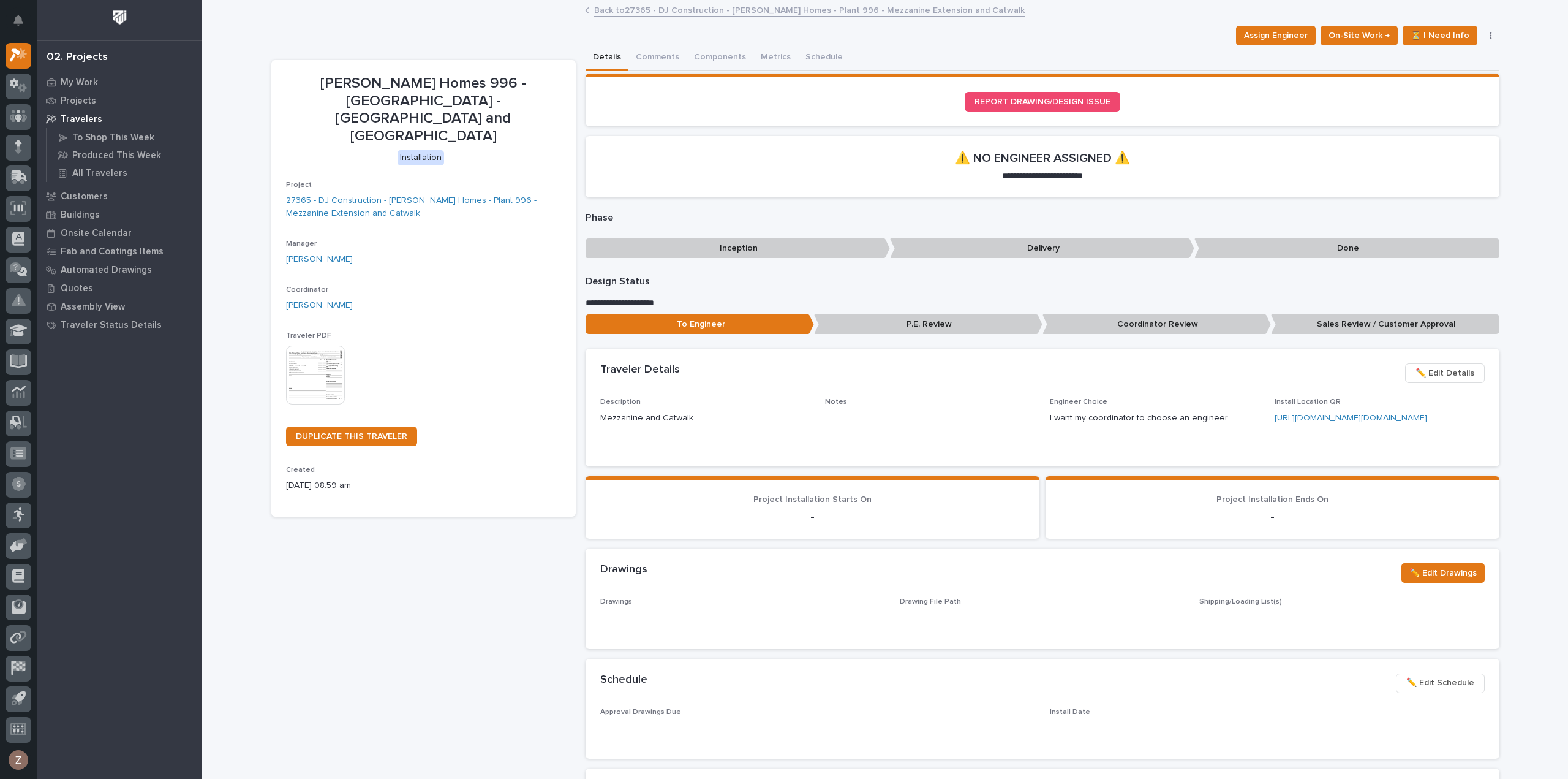
click at [661, 7] on link "Back to 27365 - DJ Construction - [PERSON_NAME] Homes - Plant 996 - Mezzanine E…" at bounding box center [809, 10] width 430 height 14
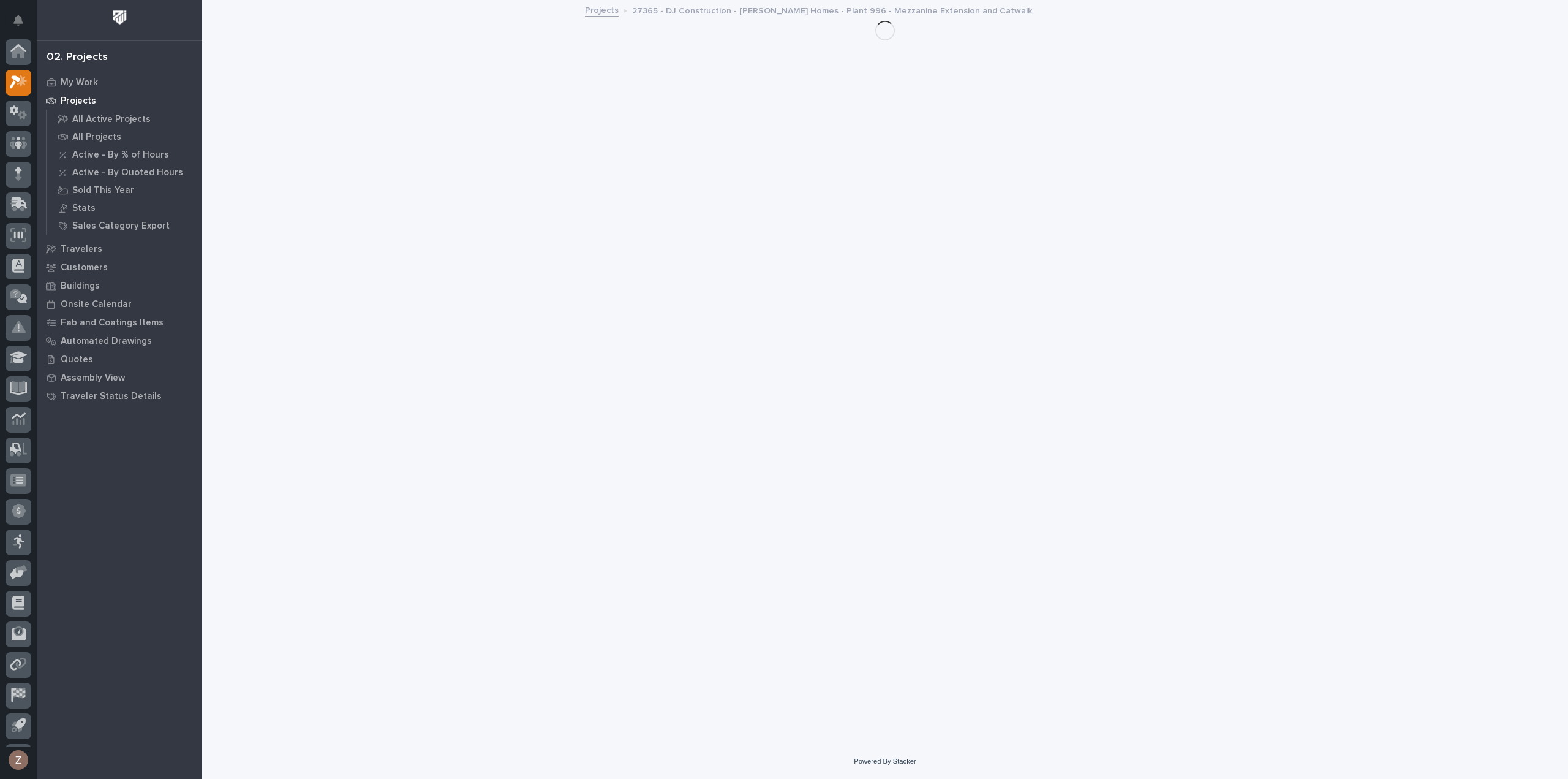
scroll to position [27, 0]
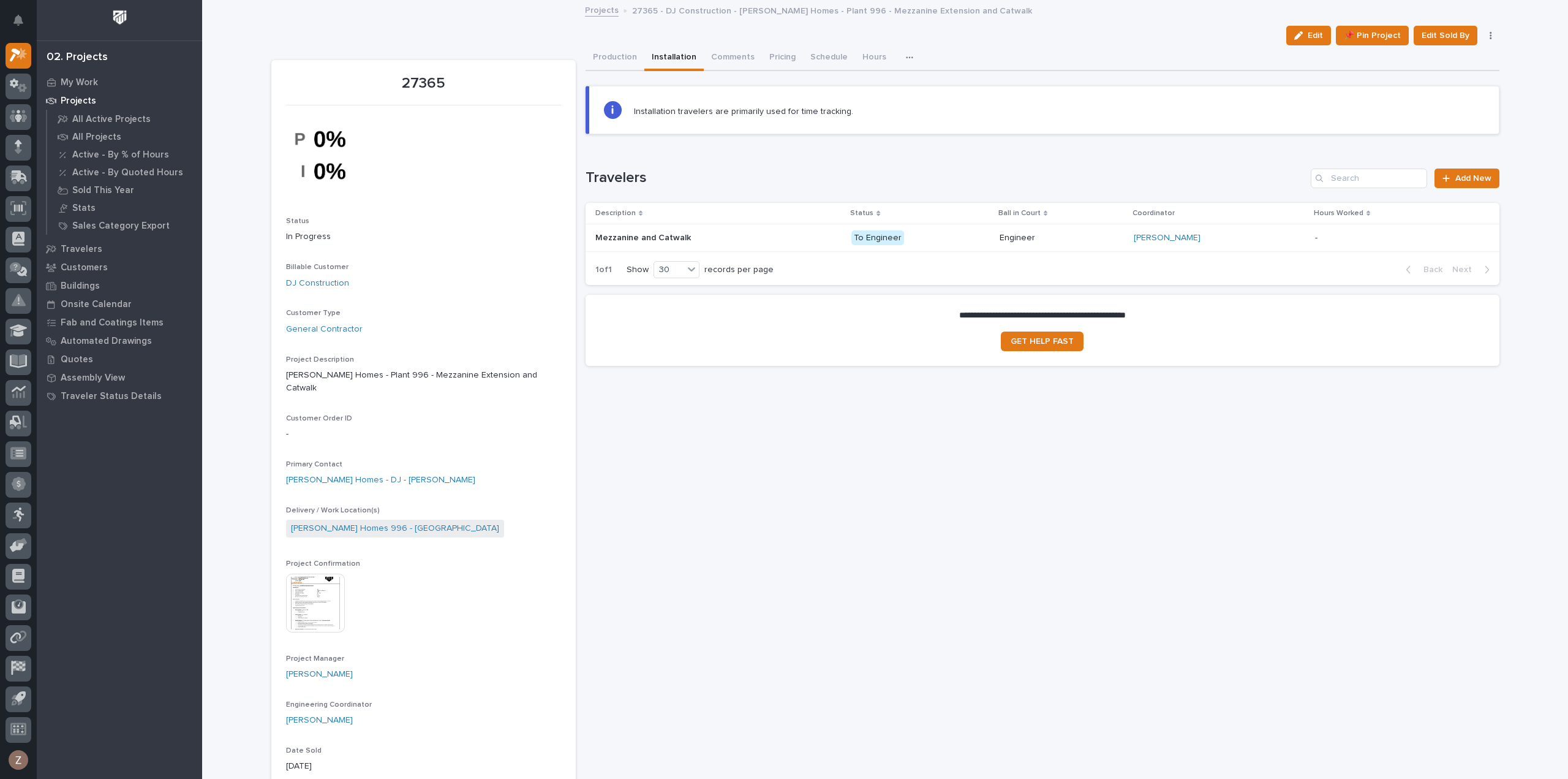
click at [674, 56] on button "Installation" at bounding box center [674, 58] width 60 height 26
click at [1221, 225] on td "[PERSON_NAME]" at bounding box center [1219, 237] width 182 height 27
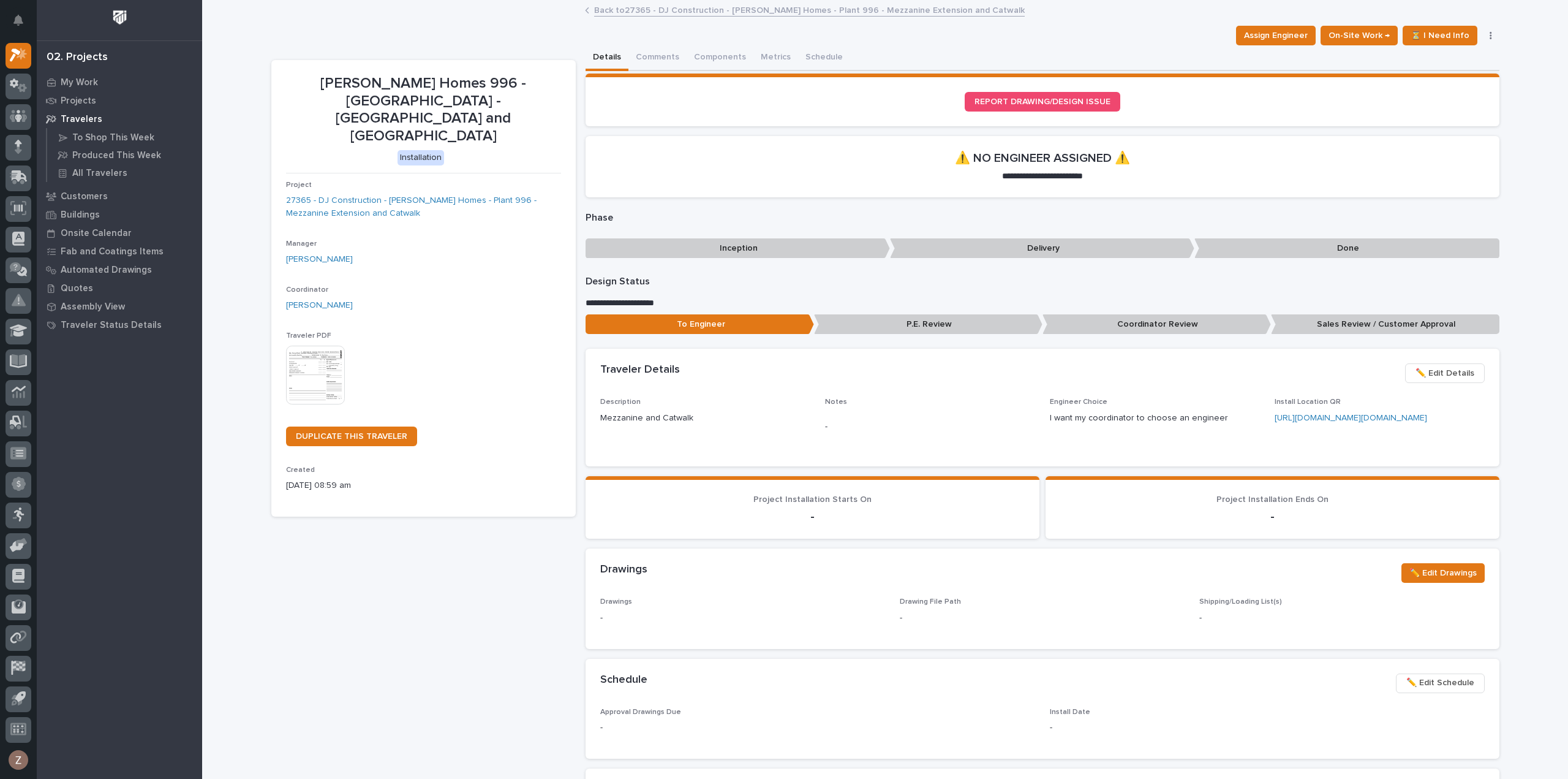
click at [319, 346] on img at bounding box center [315, 375] width 59 height 59
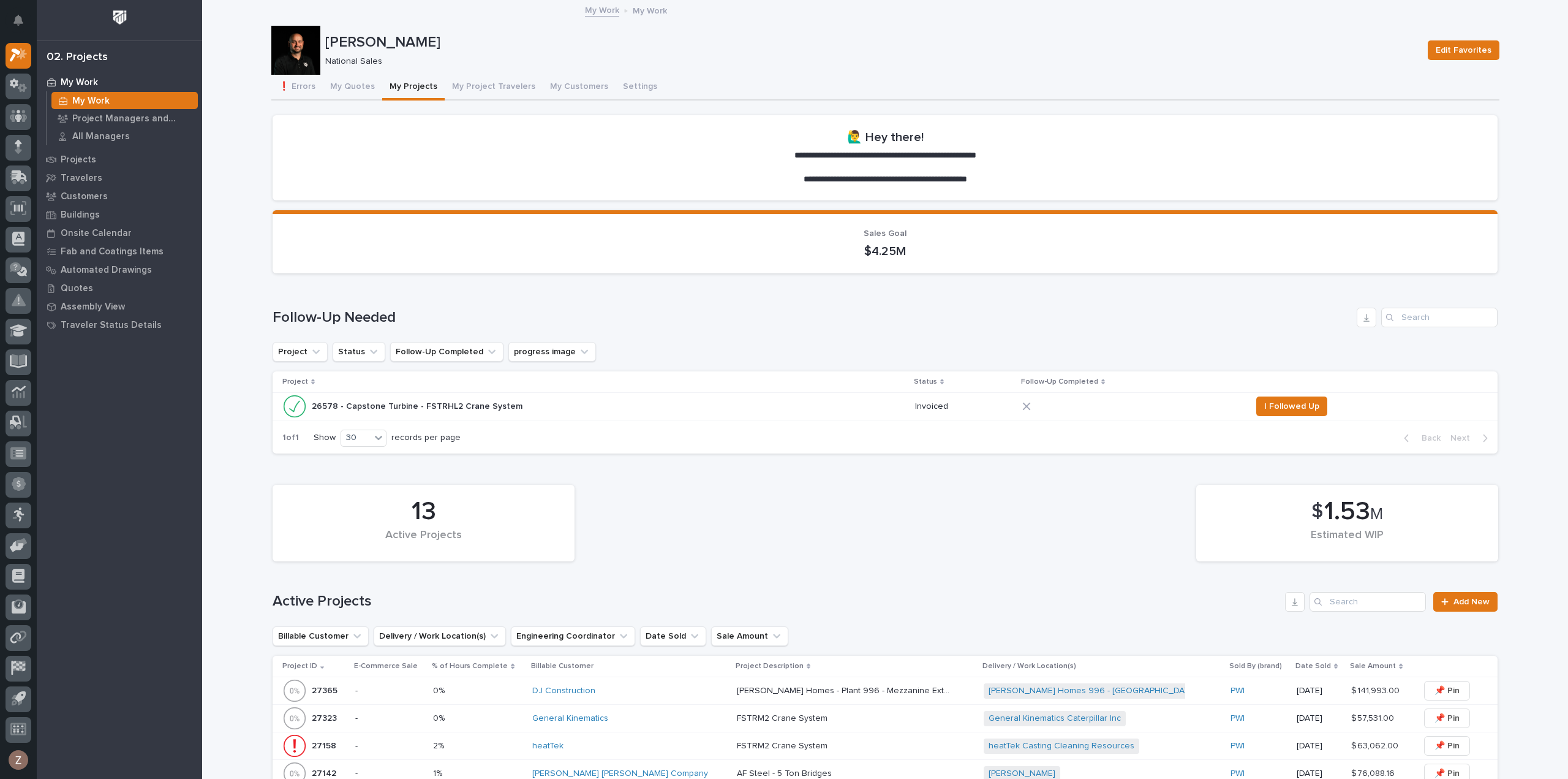
scroll to position [184, 0]
